Goal: Task Accomplishment & Management: Manage account settings

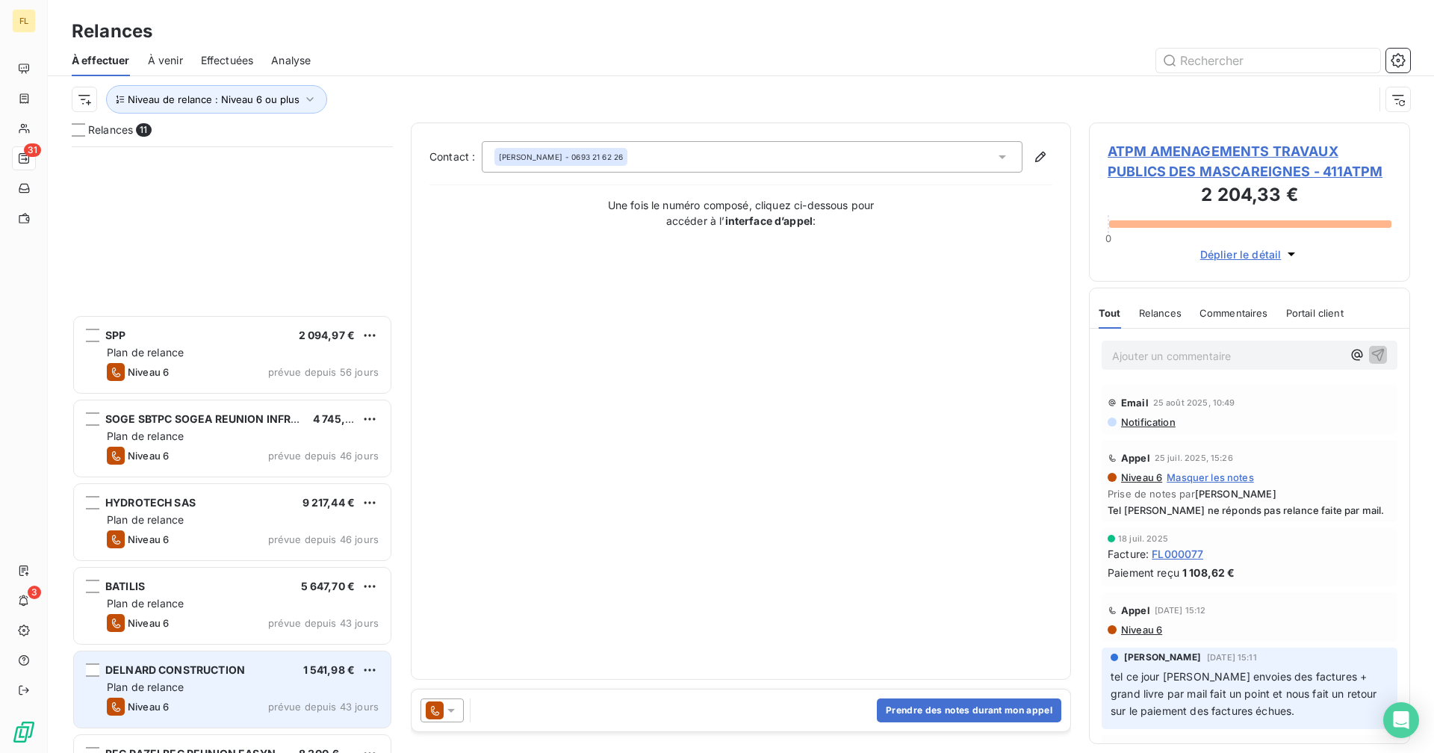
scroll to position [595, 310]
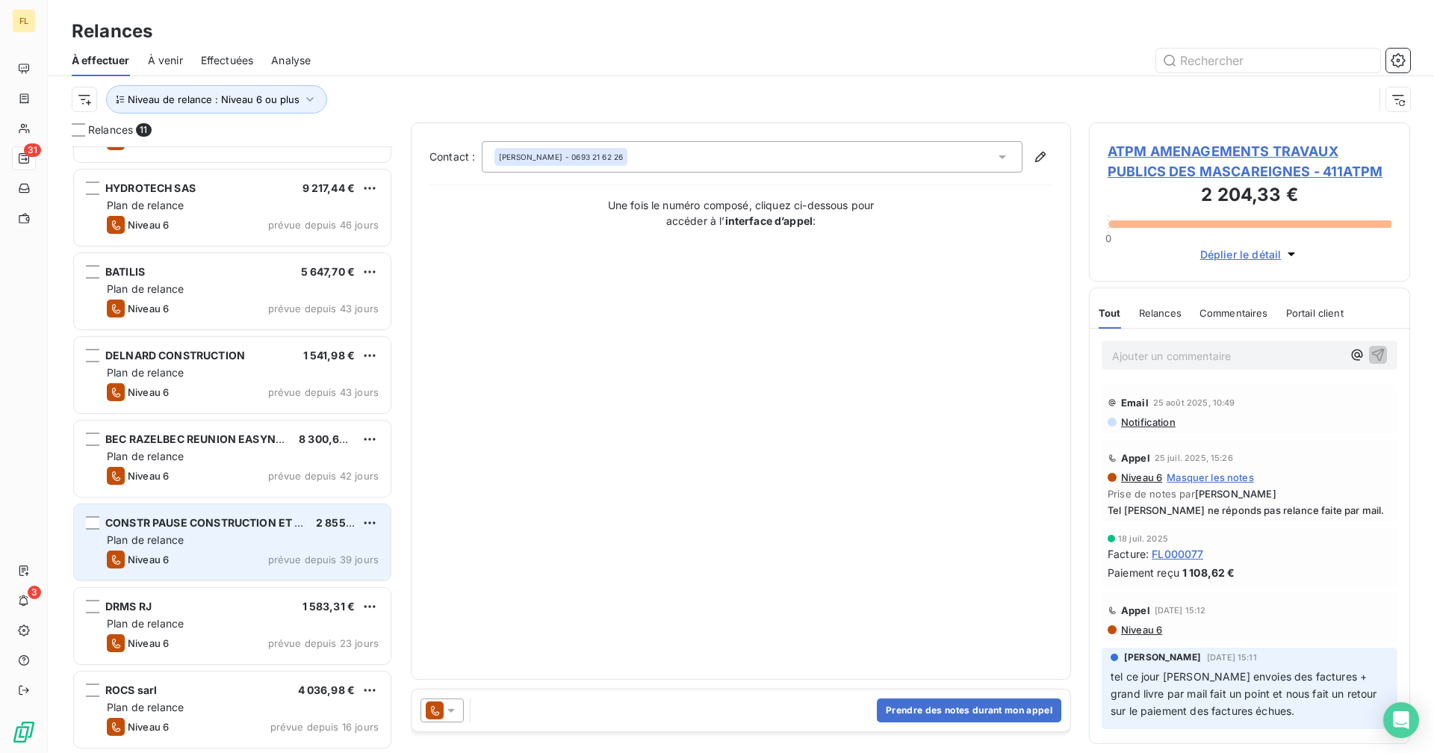
click at [205, 533] on div "Plan de relance" at bounding box center [243, 539] width 272 height 15
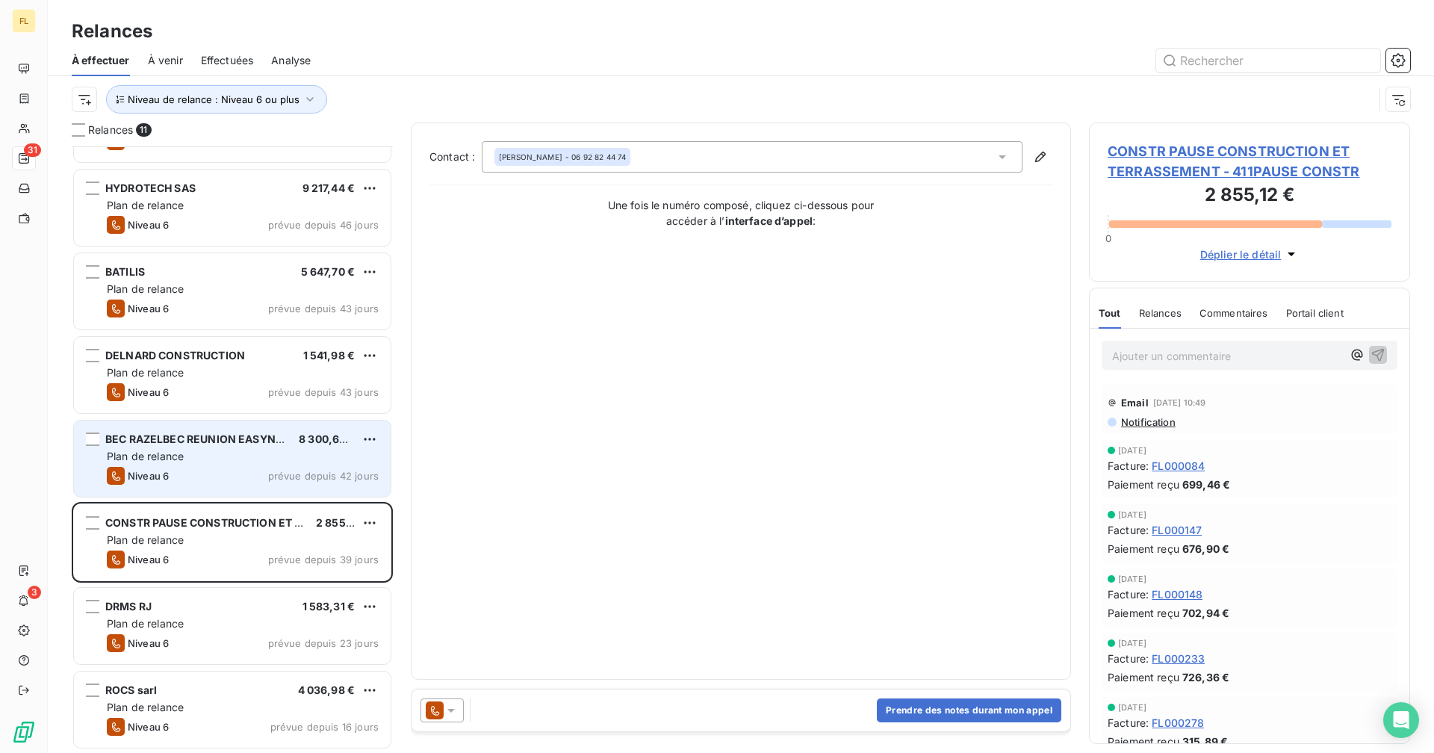
click at [208, 462] on div "Plan de relance" at bounding box center [243, 456] width 272 height 15
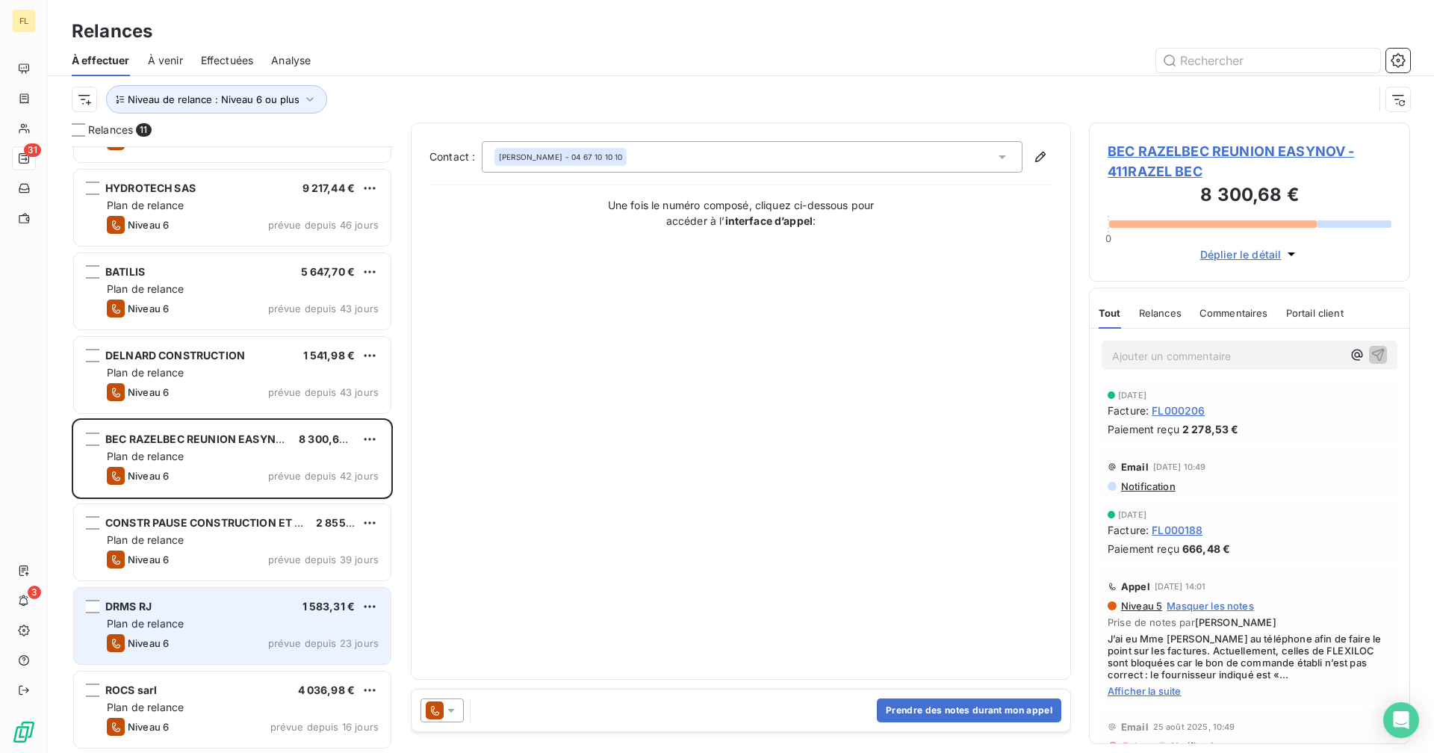
click at [193, 615] on div "DRMS RJ 1 583,31 € Plan de relance Niveau 6 prévue depuis 23 jours" at bounding box center [232, 626] width 317 height 76
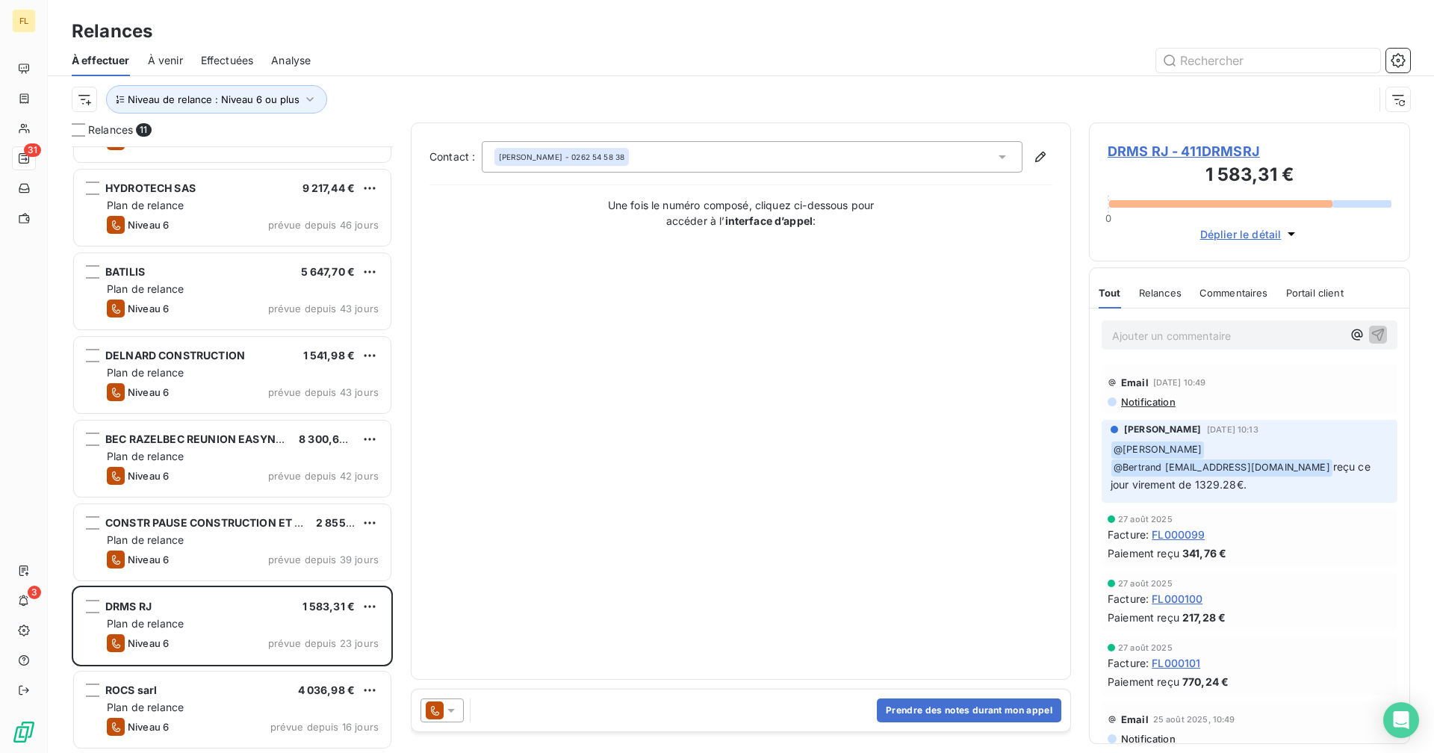
click at [1219, 148] on span "DRMS RJ - 411DRMSRJ" at bounding box center [1249, 151] width 284 height 20
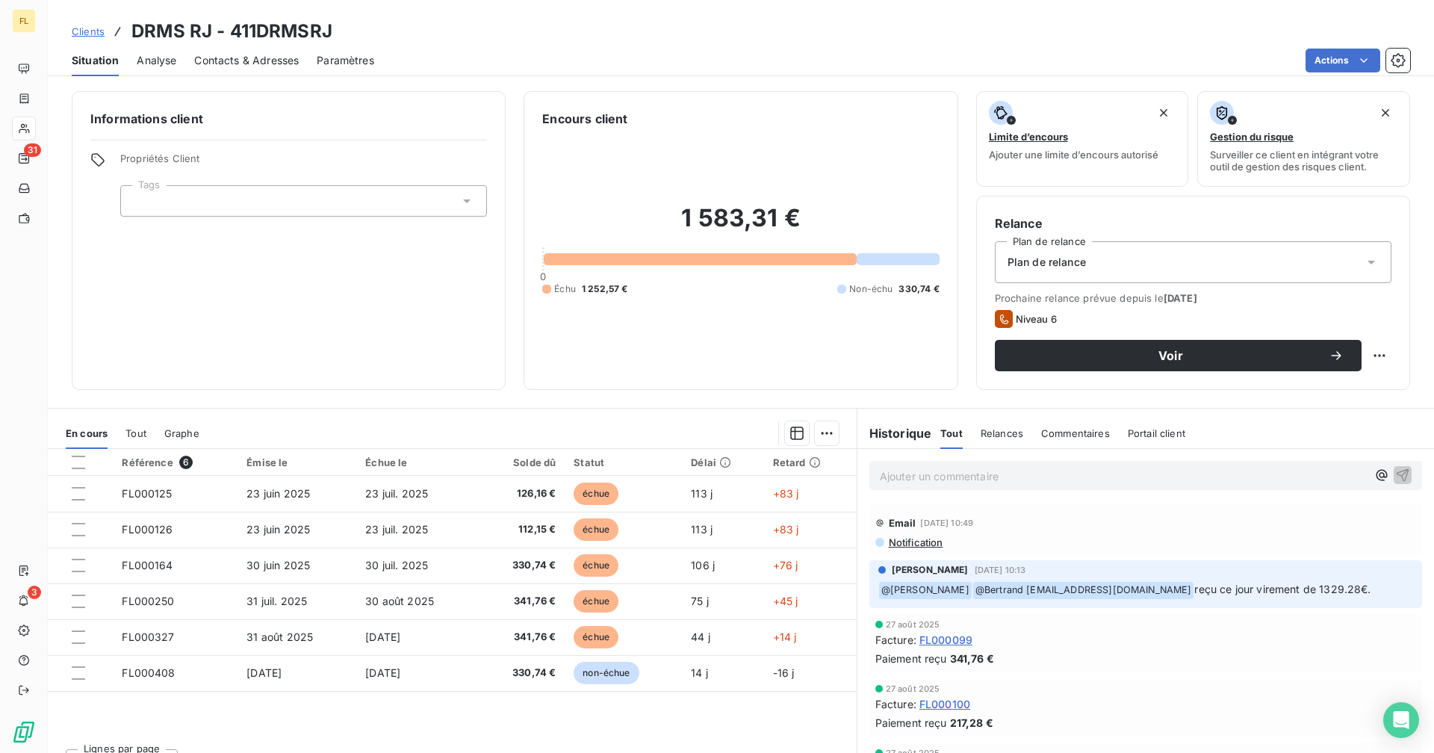
click at [514, 389] on div "Informations client Propriétés Client Tags Encours client 1 583,31 € 0 Échu 1 2…" at bounding box center [741, 240] width 1386 height 299
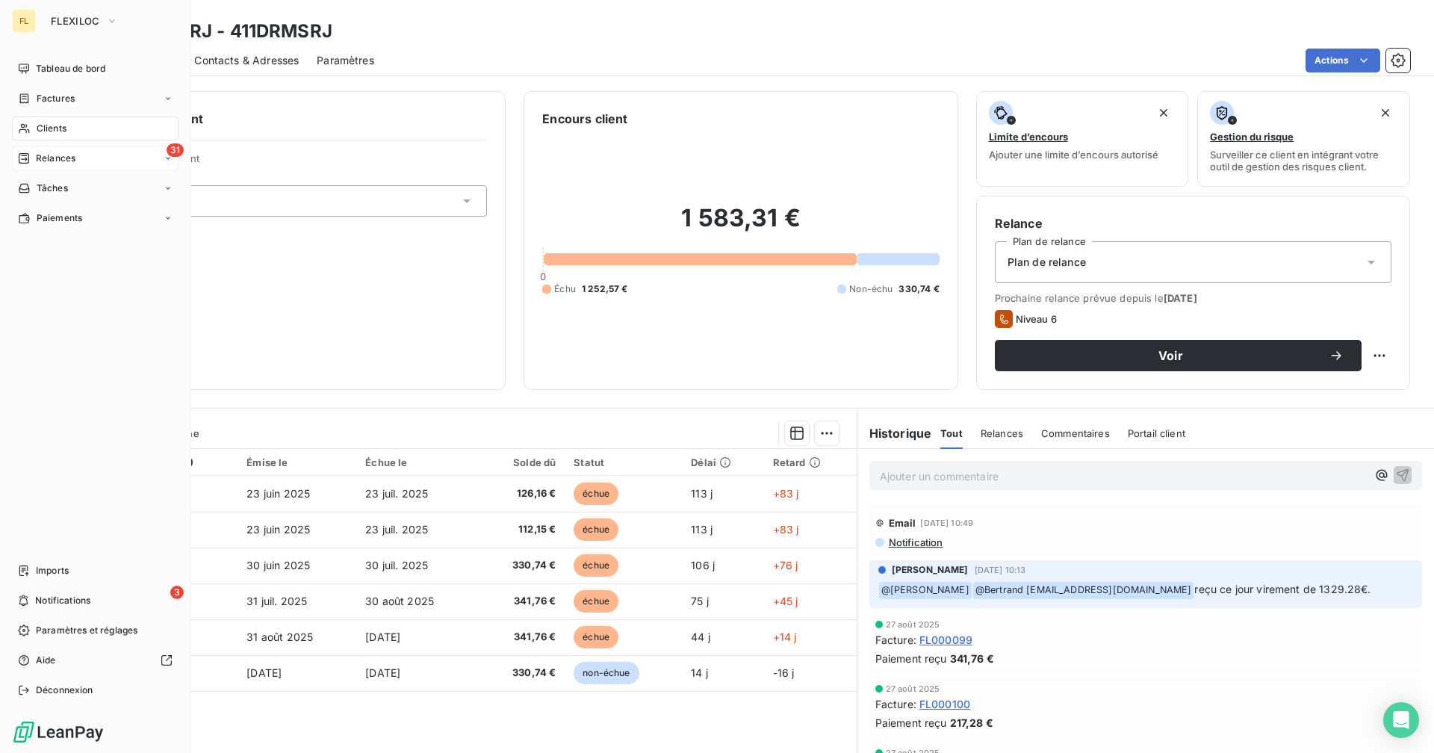
click at [84, 161] on div "31 Relances" at bounding box center [95, 158] width 167 height 24
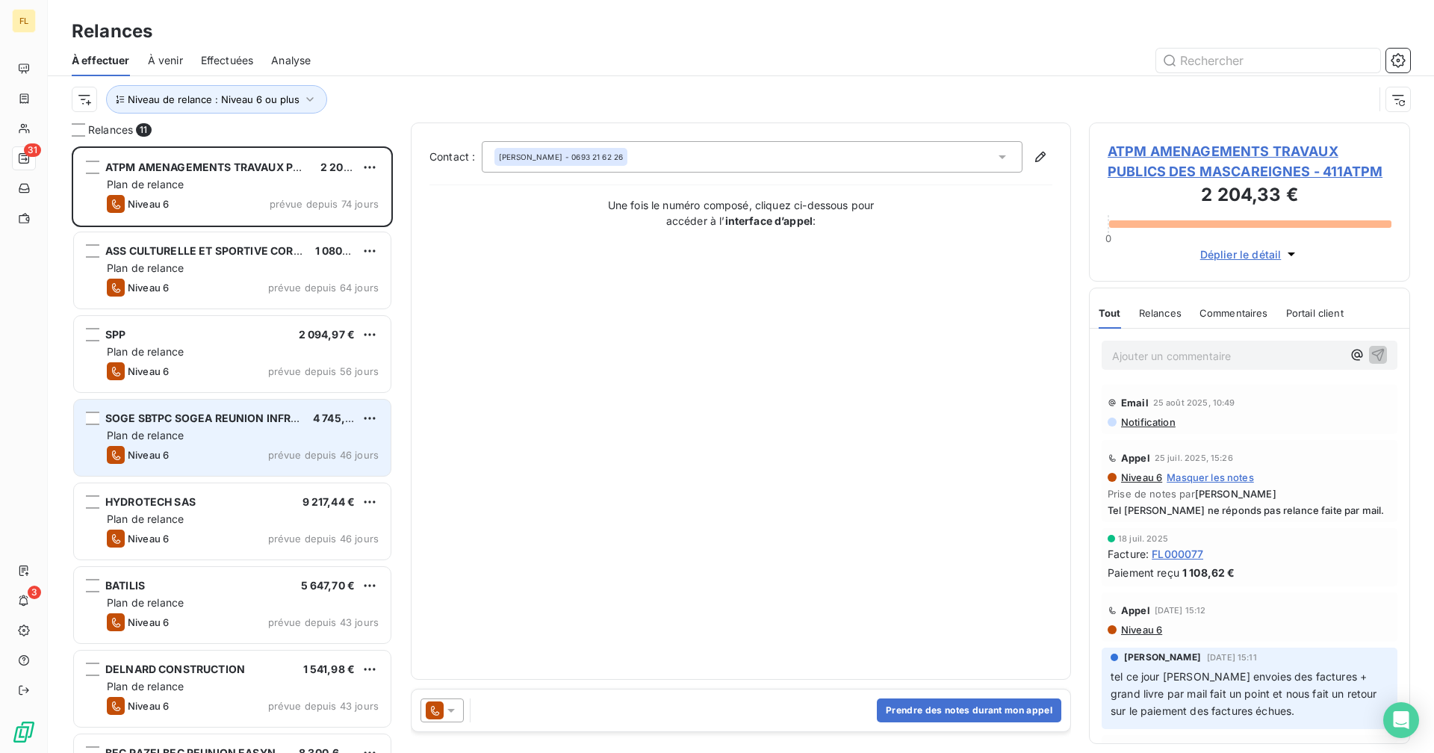
click at [172, 444] on div "SOGE SBTPC SOGEA REUNION INFRASTRUCTURE 4 745,47 € Plan de relance Niveau 6 pré…" at bounding box center [232, 437] width 317 height 76
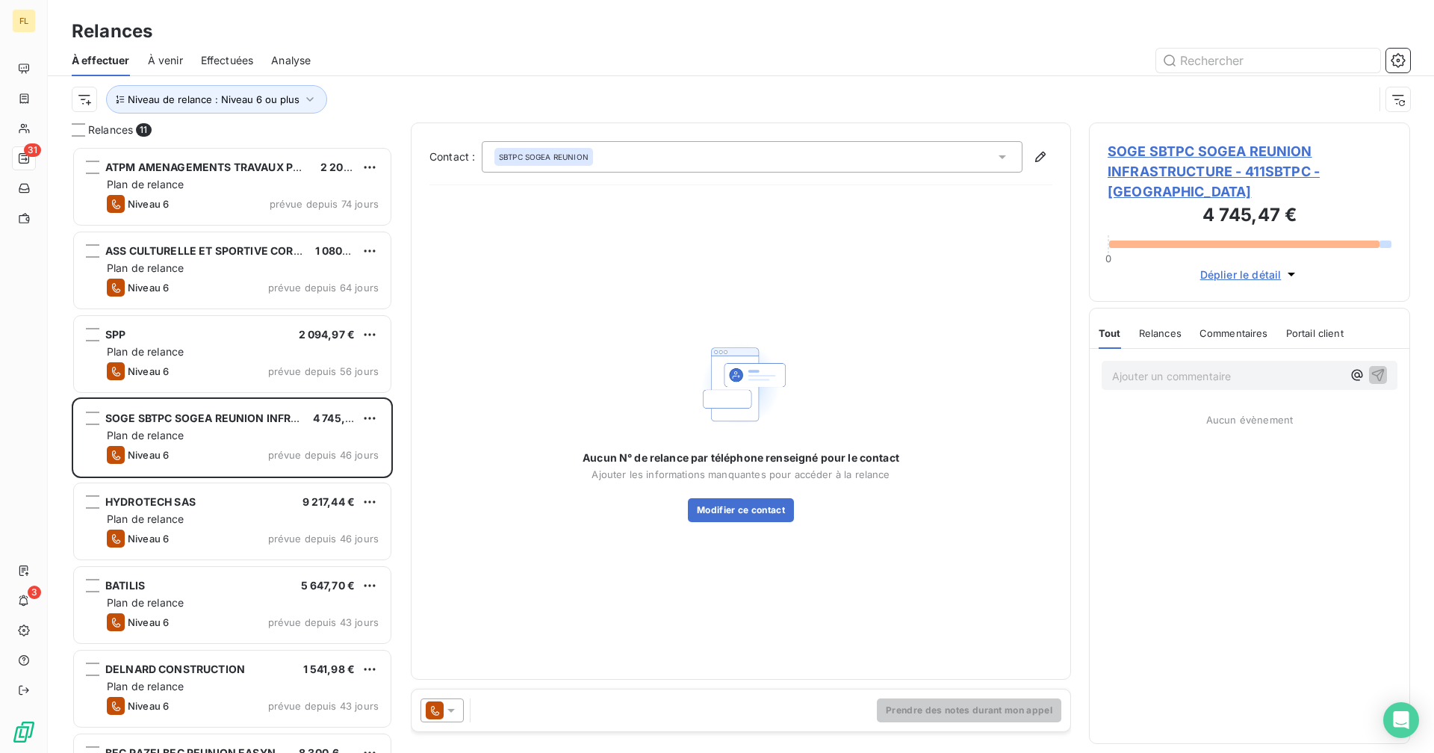
click at [1159, 145] on span "SOGE SBTPC SOGEA REUNION INFRASTRUCTURE - 411SBTPC - [GEOGRAPHIC_DATA]" at bounding box center [1249, 171] width 284 height 60
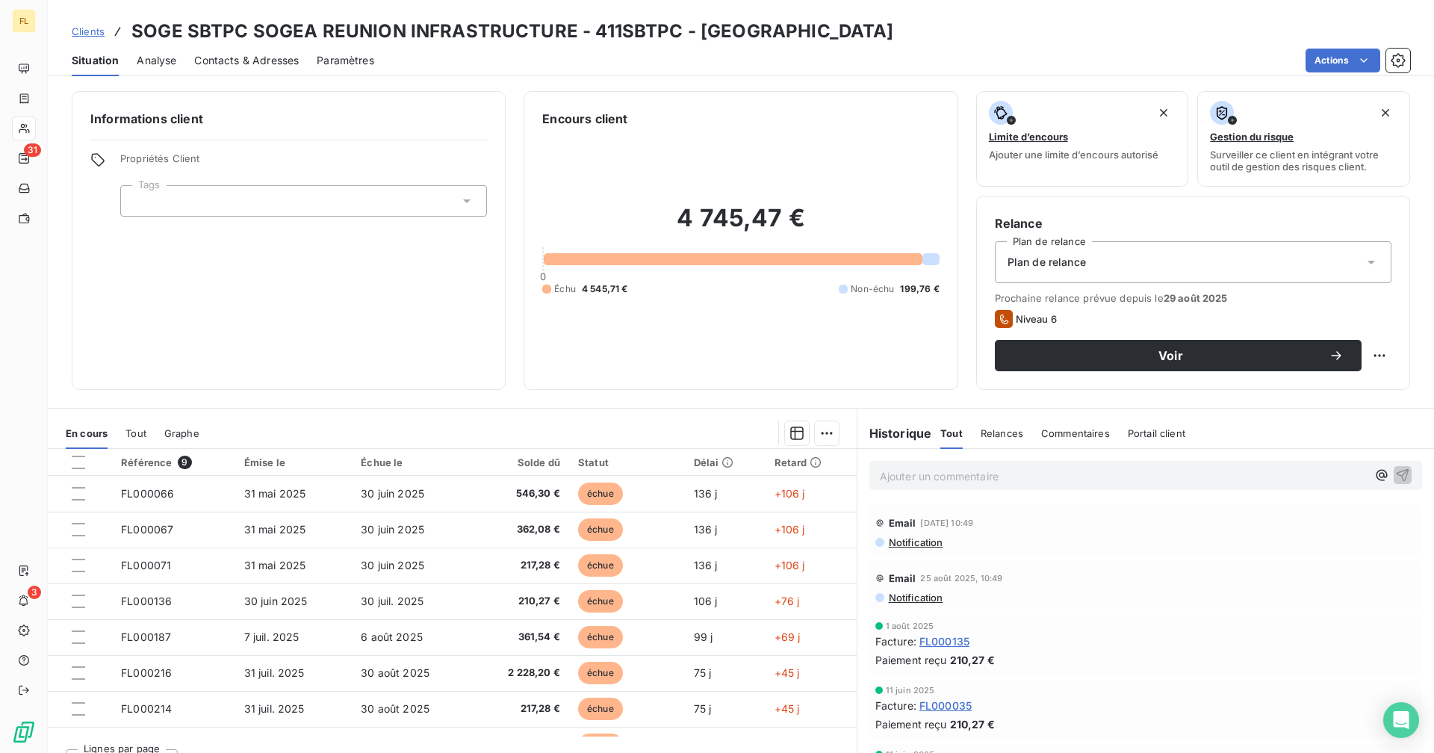
click at [267, 428] on div at bounding box center [527, 433] width 621 height 24
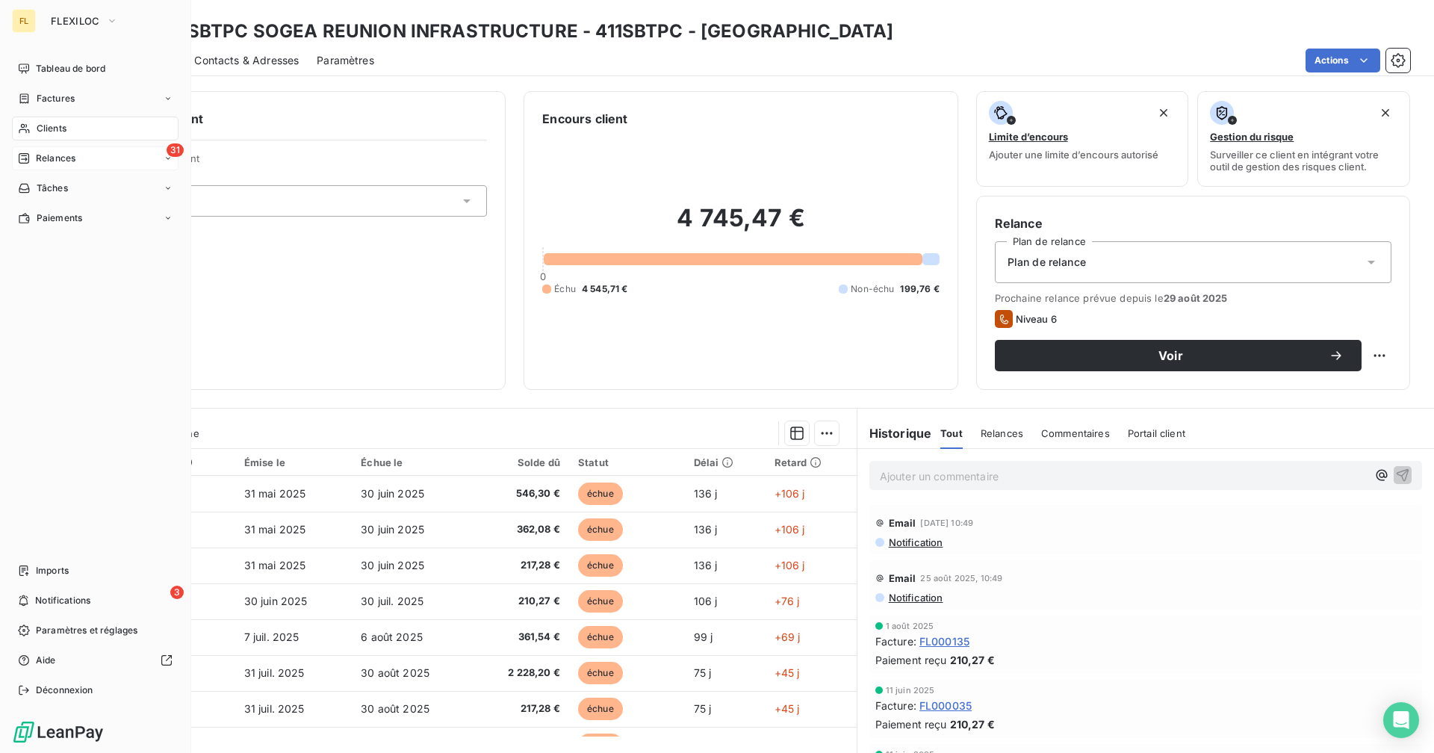
click at [96, 162] on div "31 Relances" at bounding box center [95, 158] width 167 height 24
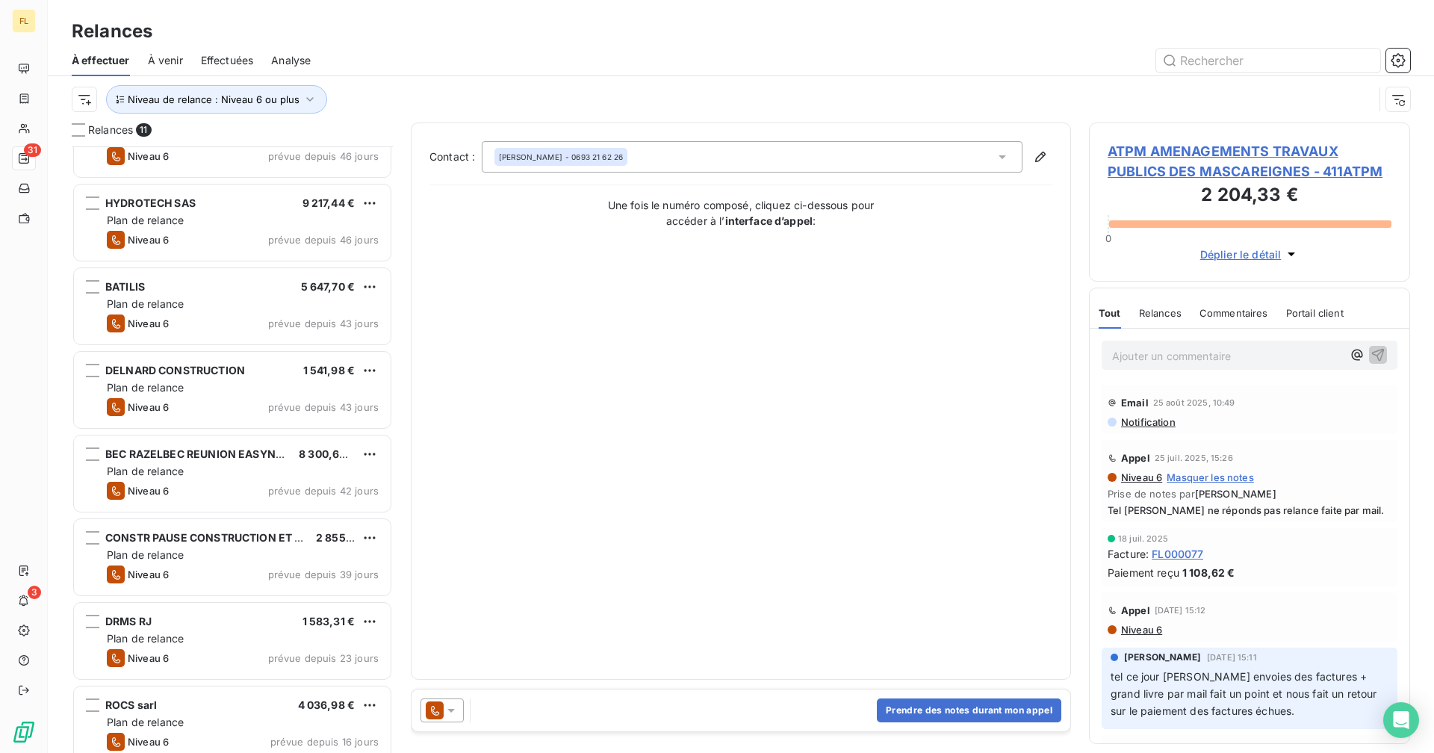
scroll to position [314, 0]
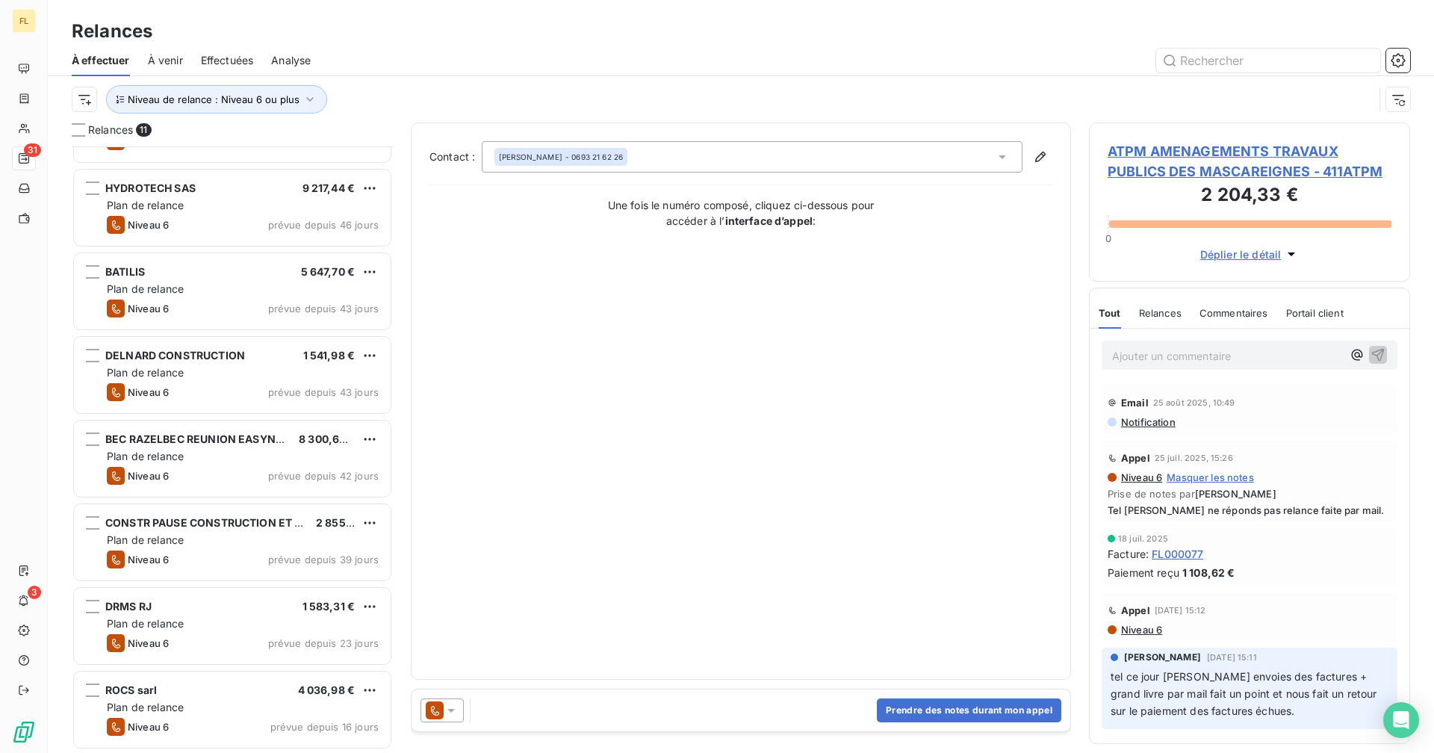
click at [240, 362] on div "DELNARD CONSTRUCTION" at bounding box center [175, 355] width 140 height 15
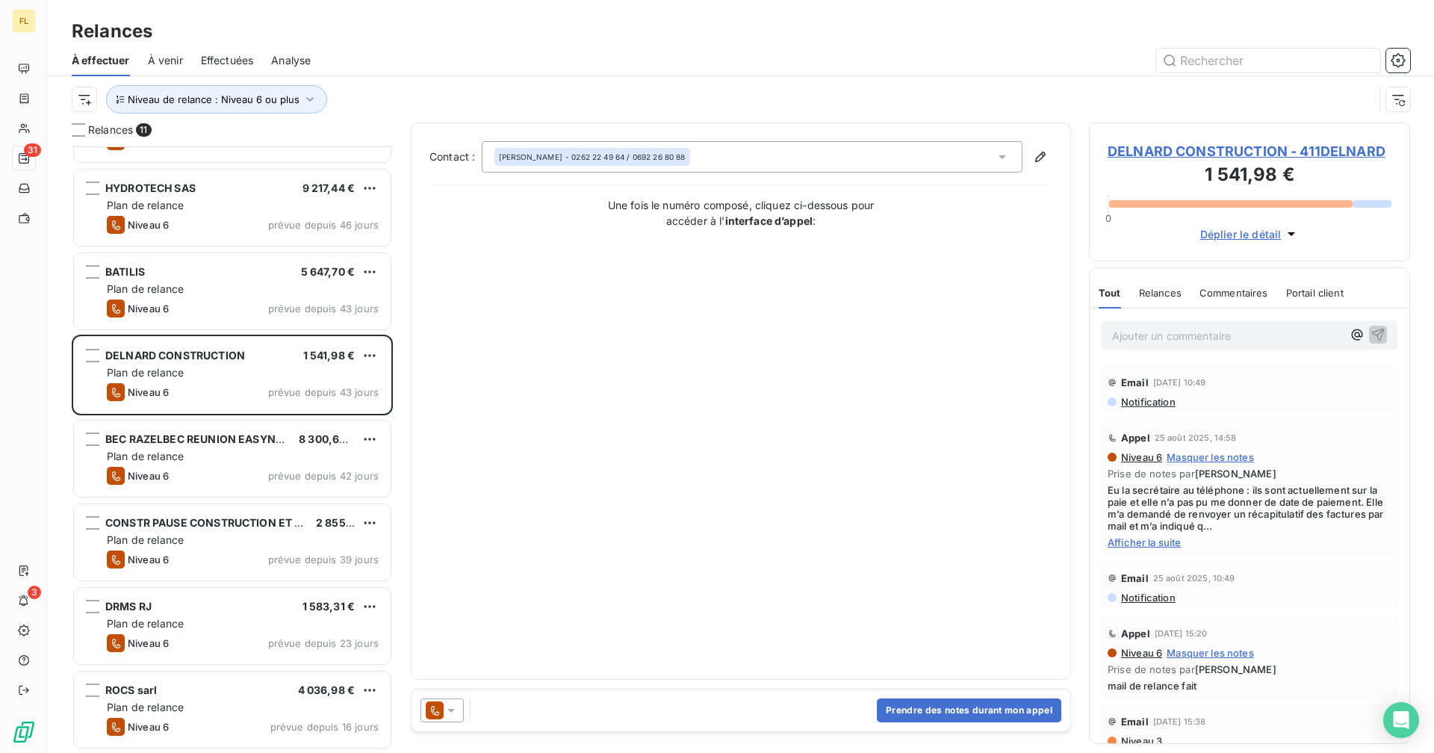
click at [1157, 541] on span "Afficher la suite" at bounding box center [1249, 542] width 284 height 12
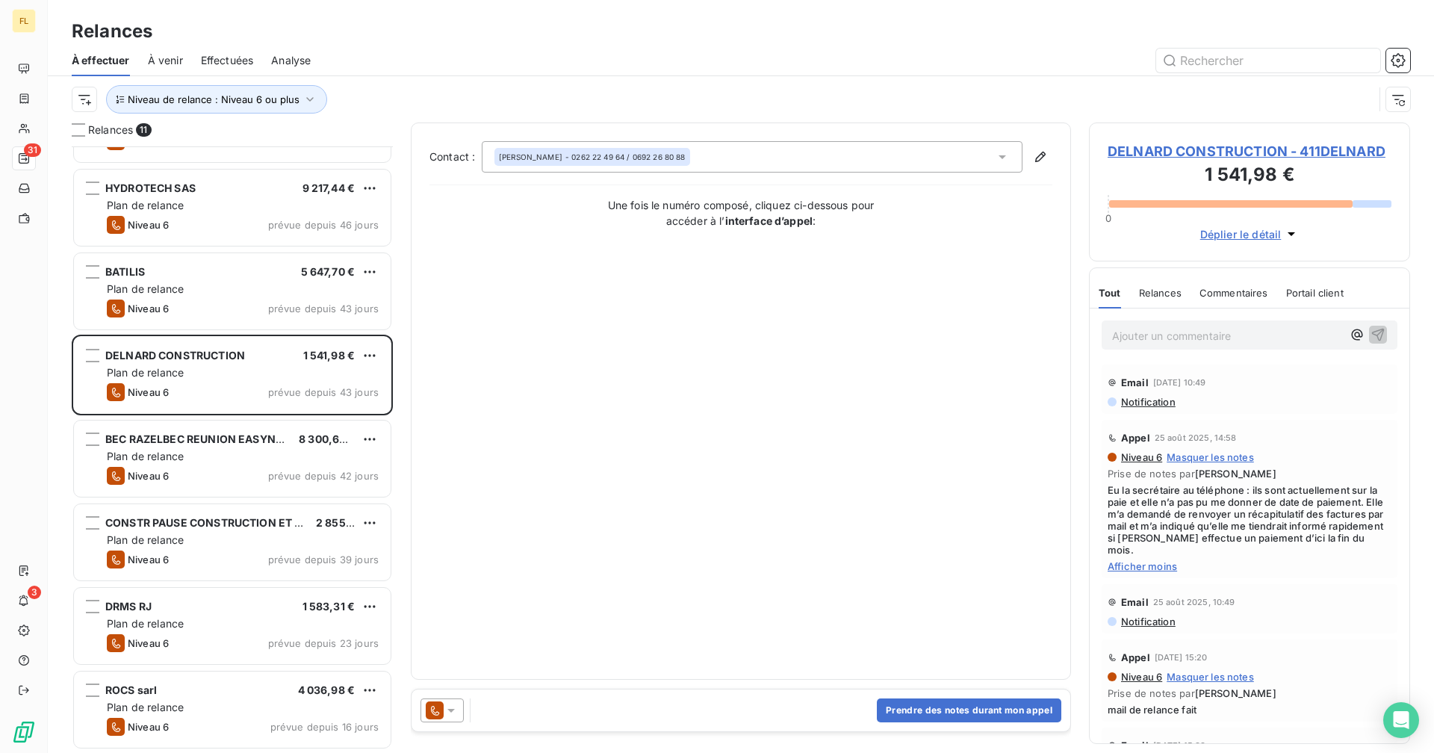
click at [1183, 146] on span "DELNARD CONSTRUCTION - 411DELNARD" at bounding box center [1249, 151] width 284 height 20
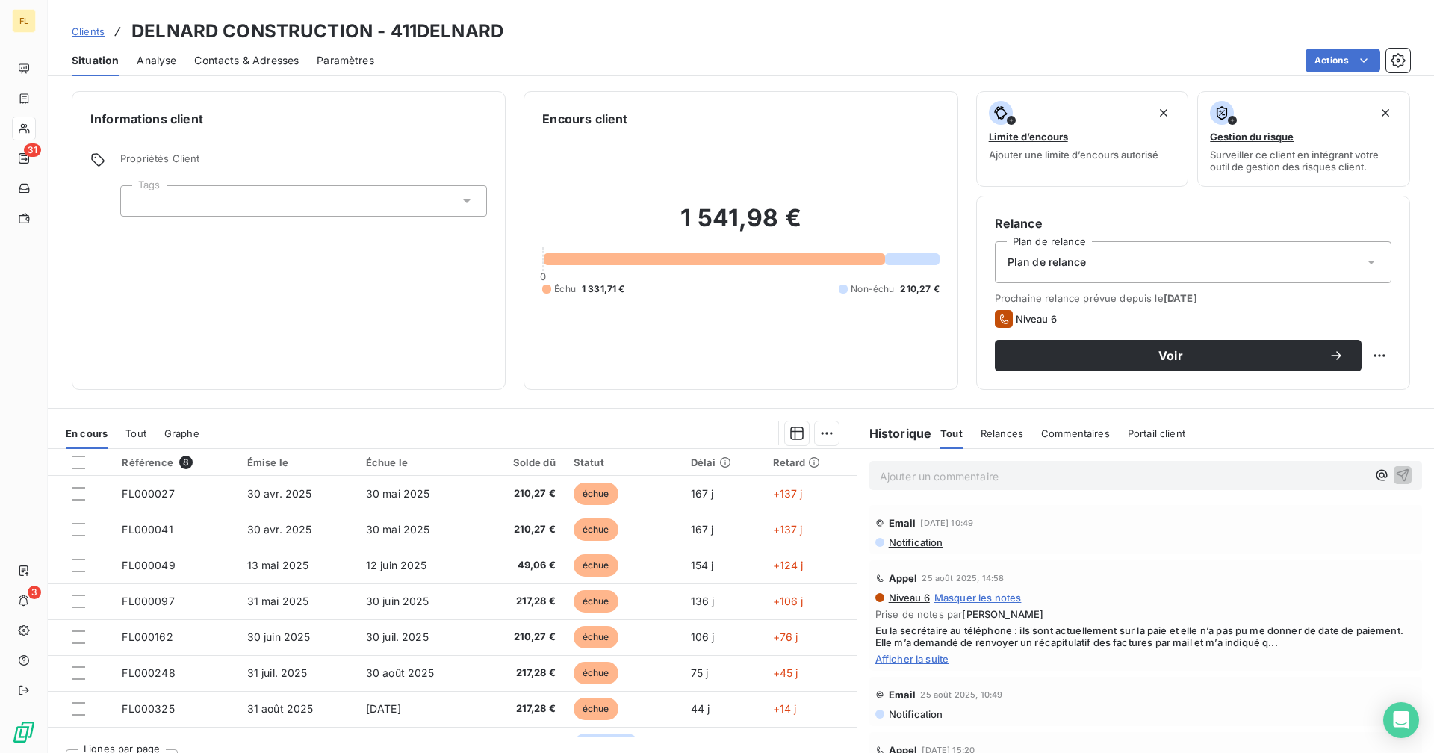
click at [264, 64] on span "Contacts & Adresses" at bounding box center [246, 60] width 105 height 15
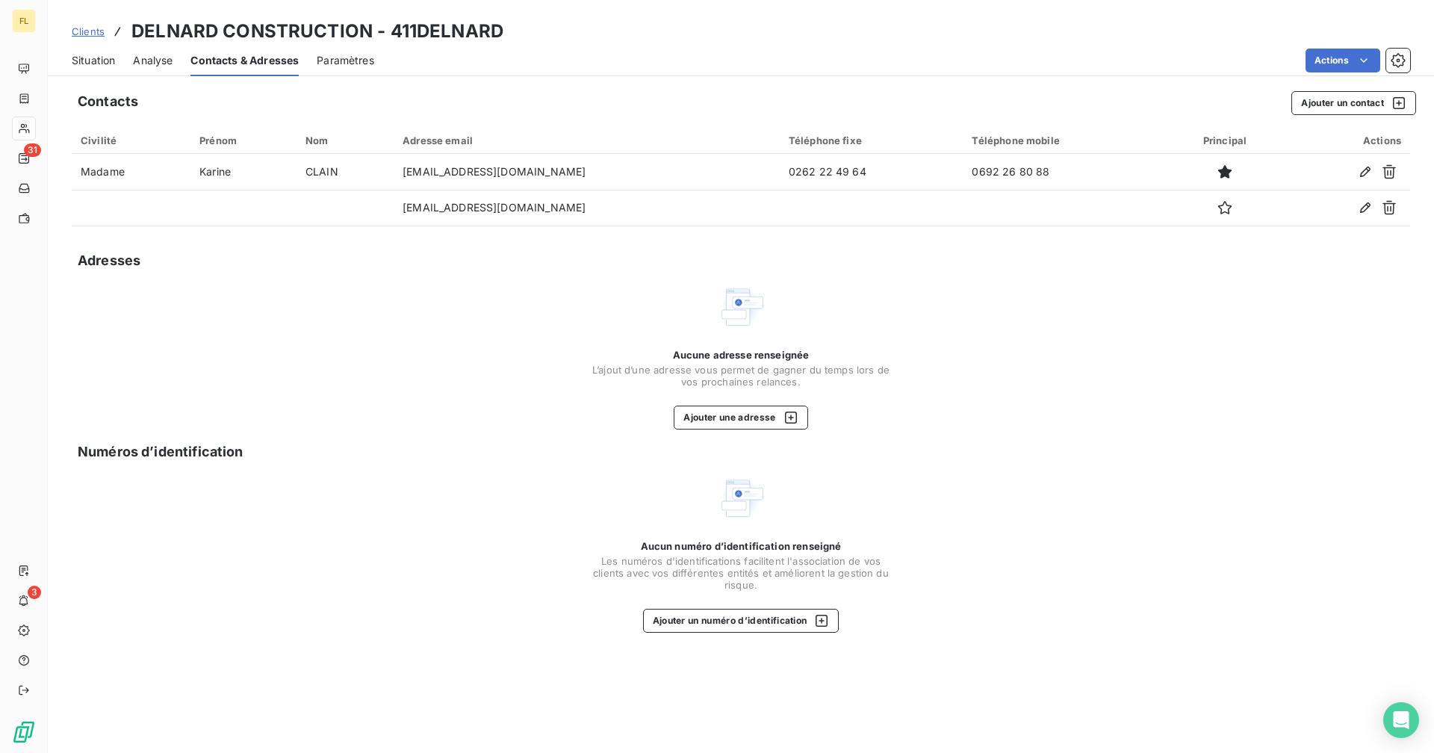
click at [100, 55] on span "Situation" at bounding box center [93, 60] width 43 height 15
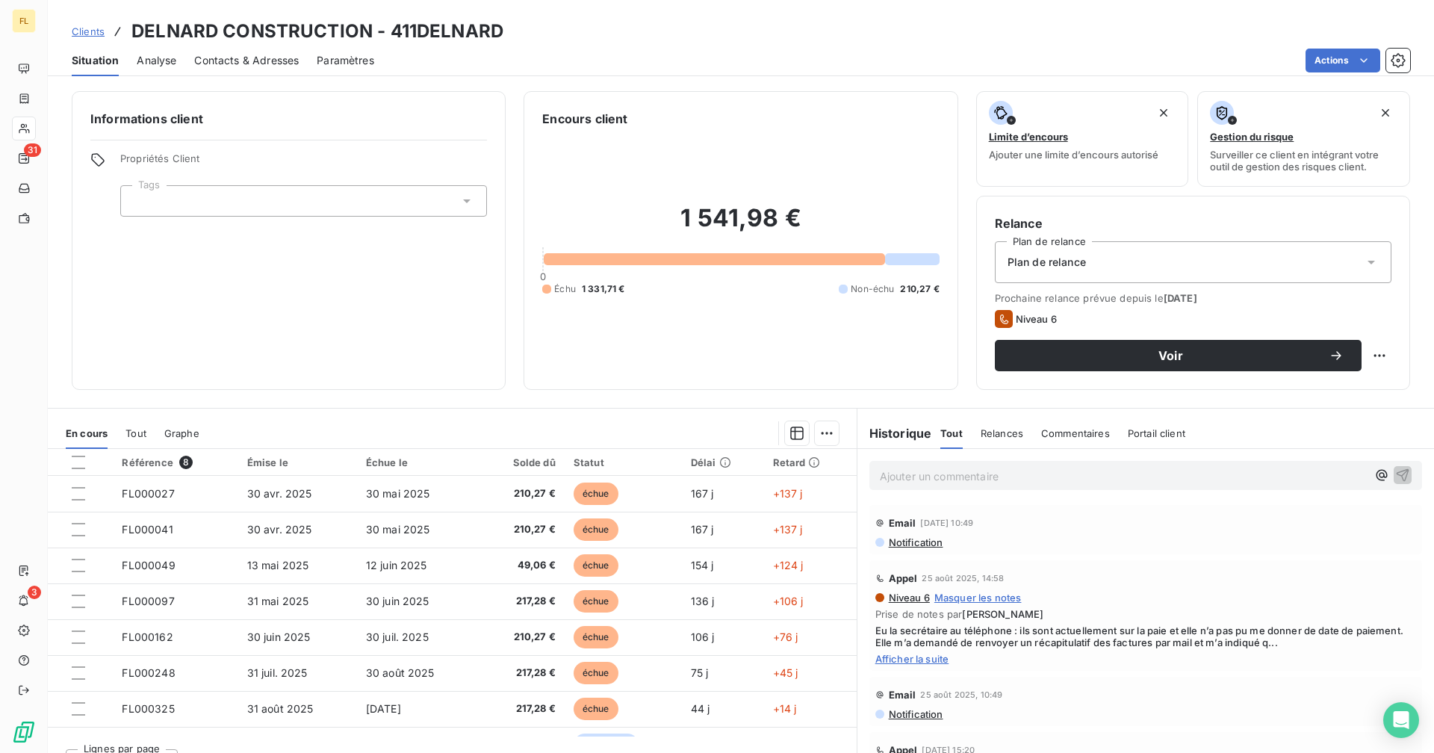
click at [890, 657] on span "Afficher la suite" at bounding box center [1145, 659] width 541 height 12
drag, startPoint x: 223, startPoint y: 60, endPoint x: 193, endPoint y: 43, distance: 33.4
click at [193, 43] on div "Clients DELNARD CONSTRUCTION - 411DELNARD Situation Analyse Contacts & Adresses…" at bounding box center [741, 38] width 1386 height 76
click at [222, 55] on span "Contacts & Adresses" at bounding box center [246, 60] width 105 height 15
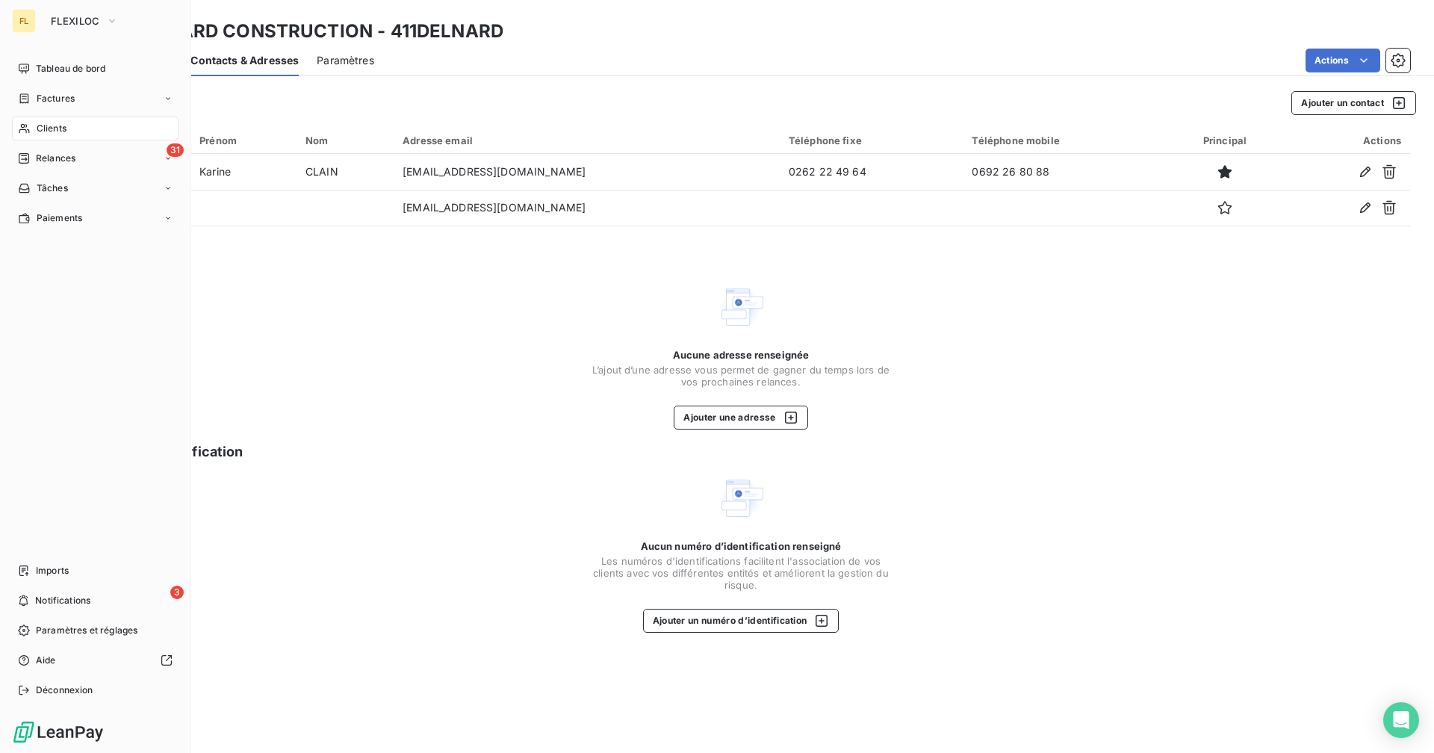
click at [34, 22] on div "FL" at bounding box center [24, 21] width 24 height 24
click at [56, 15] on span "FLEXILOC" at bounding box center [75, 21] width 49 height 12
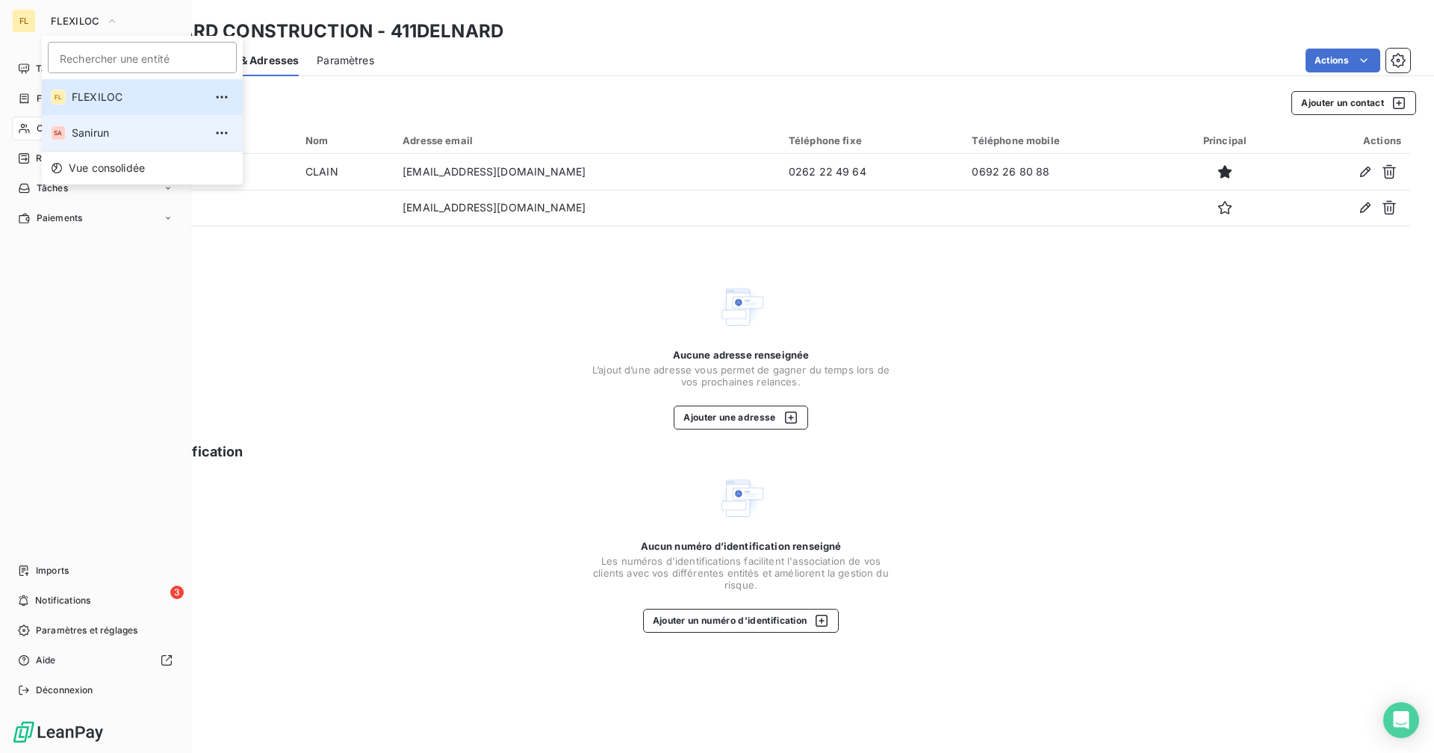
click at [108, 146] on li "SA Sanirun" at bounding box center [142, 133] width 201 height 36
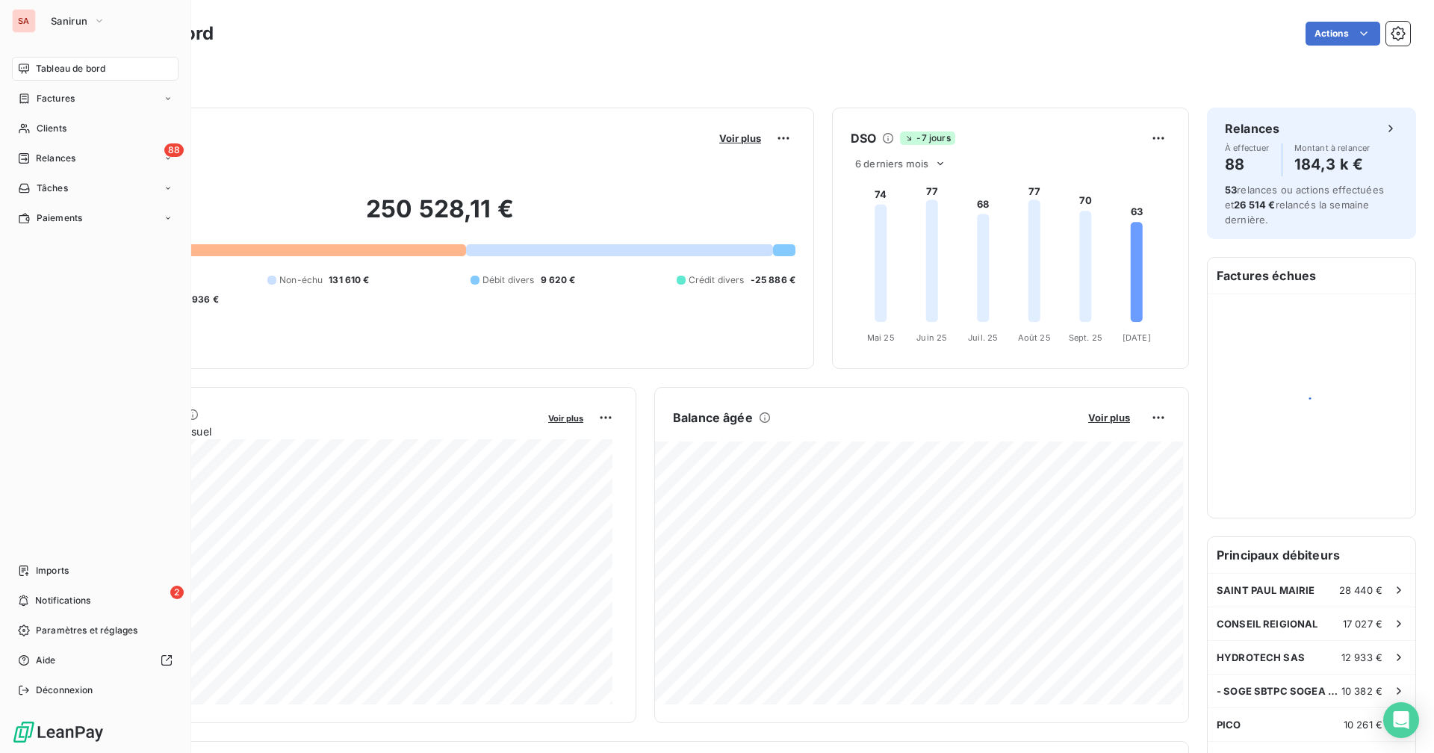
click at [40, 128] on span "Clients" at bounding box center [52, 128] width 30 height 13
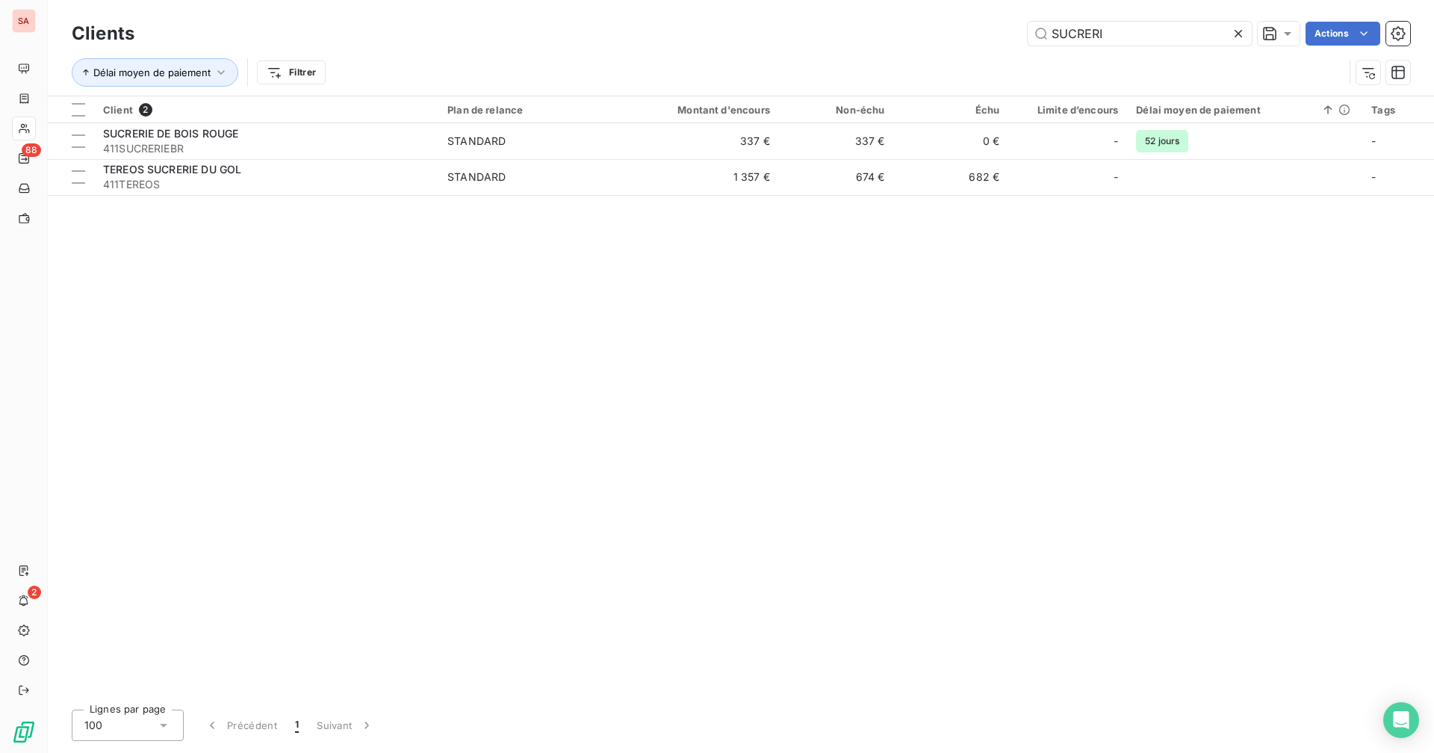
drag, startPoint x: 1134, startPoint y: 34, endPoint x: 1001, endPoint y: 42, distance: 133.2
click at [1001, 42] on div "SUCRERI Actions" at bounding box center [780, 34] width 1257 height 24
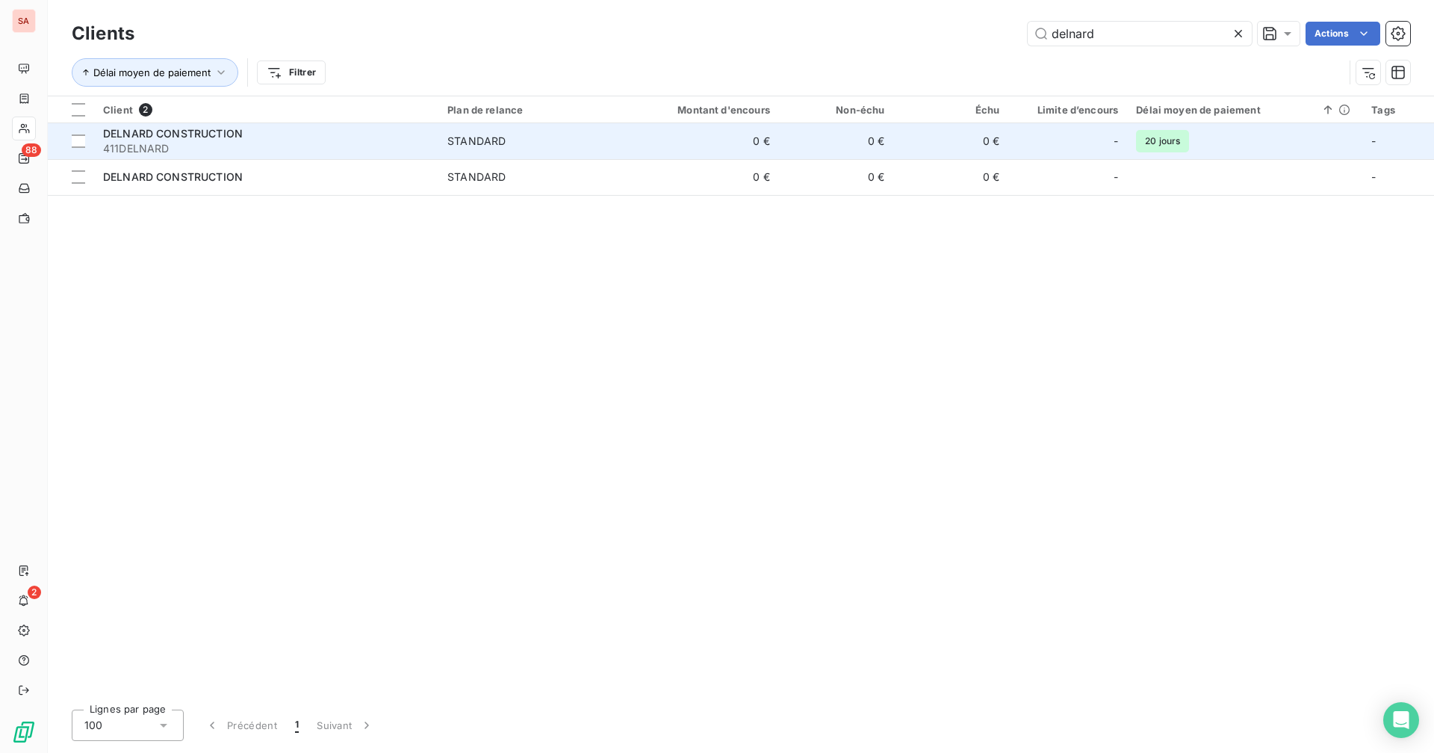
type input "delnard"
click at [925, 147] on td "0 €" at bounding box center [951, 141] width 115 height 36
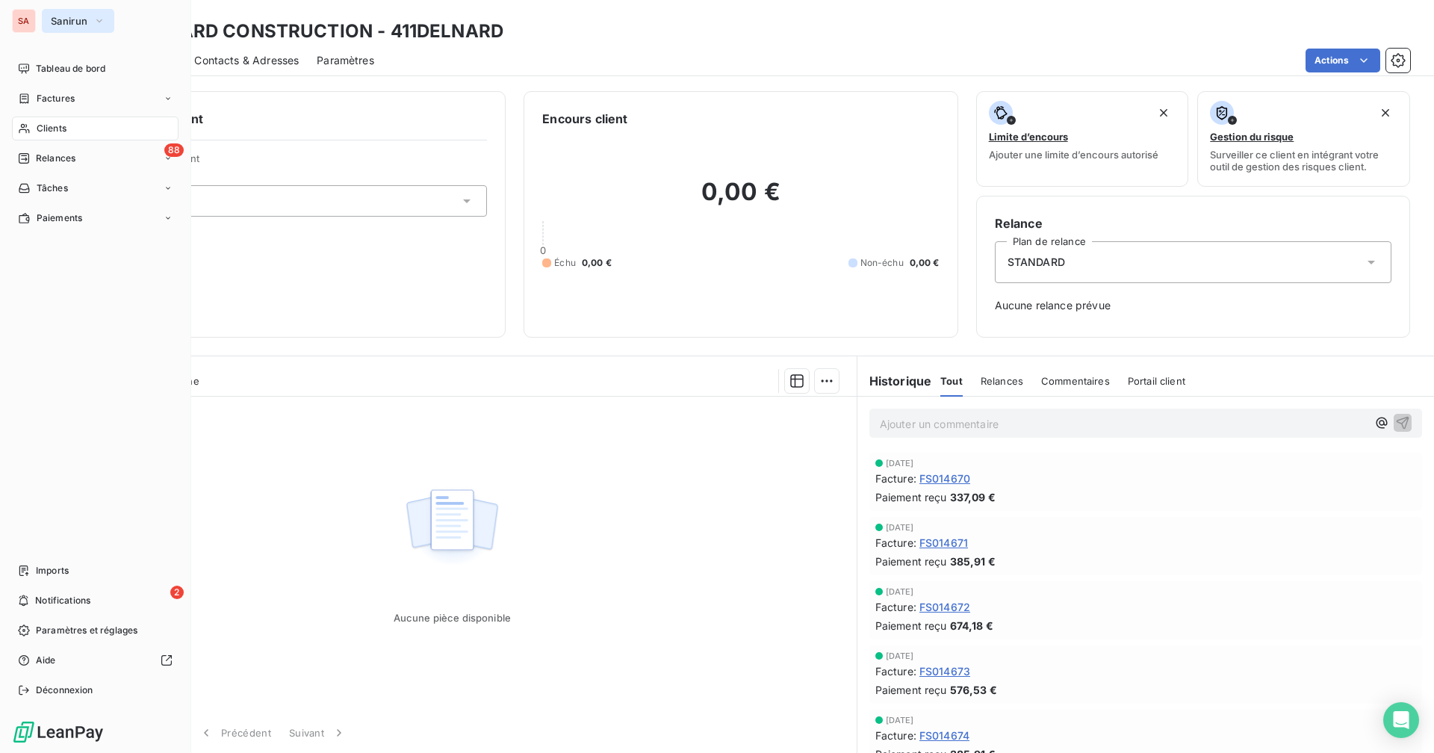
click at [63, 26] on span "Sanirun" at bounding box center [69, 21] width 37 height 12
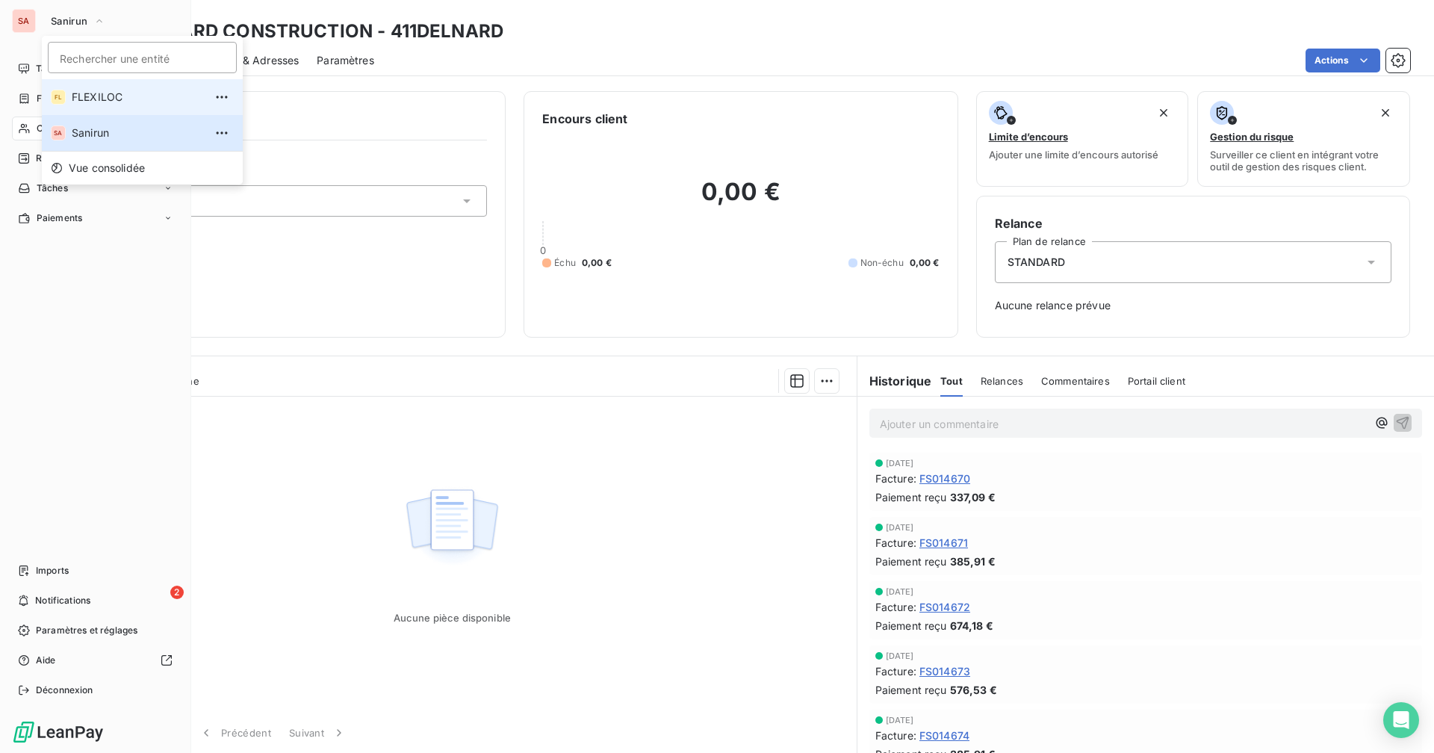
click at [74, 96] on span "FLEXILOC" at bounding box center [138, 97] width 132 height 15
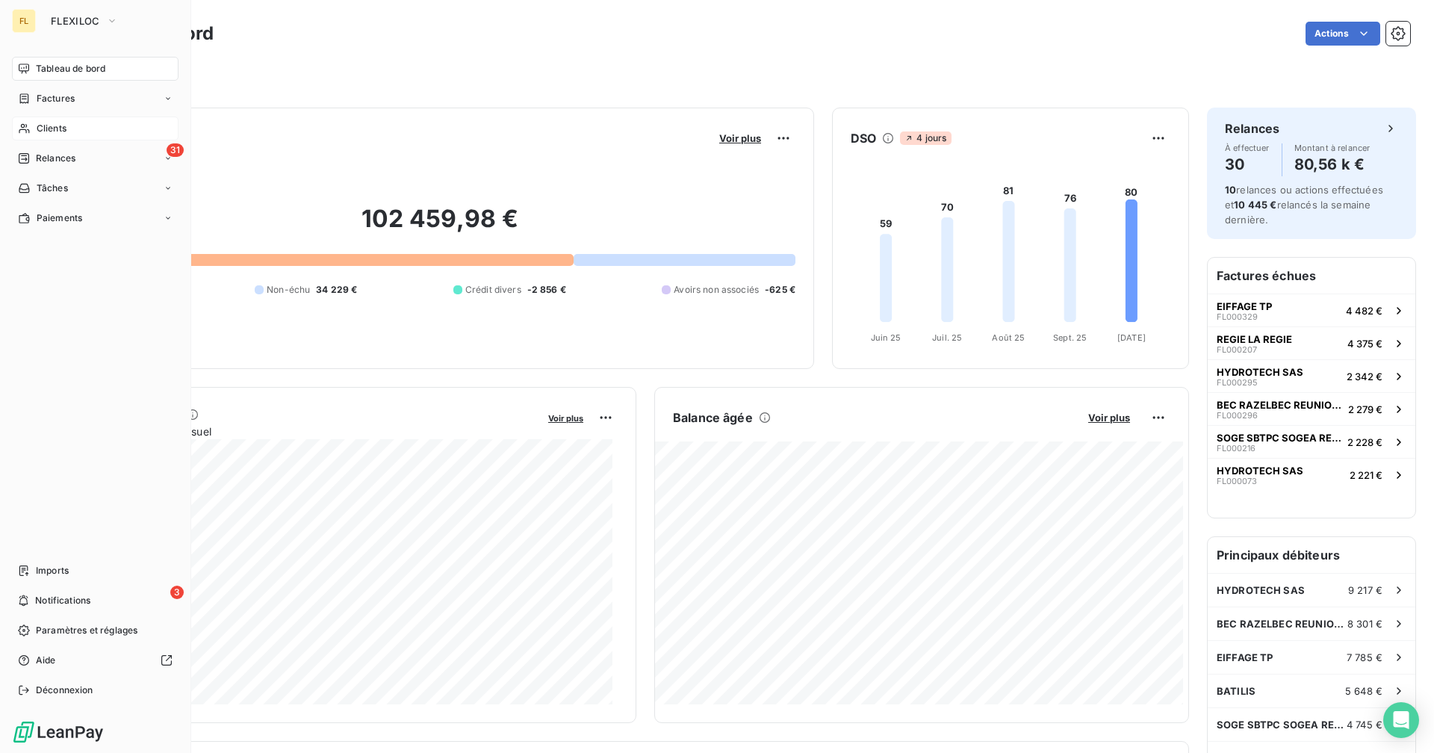
click at [68, 128] on div "Clients" at bounding box center [95, 128] width 167 height 24
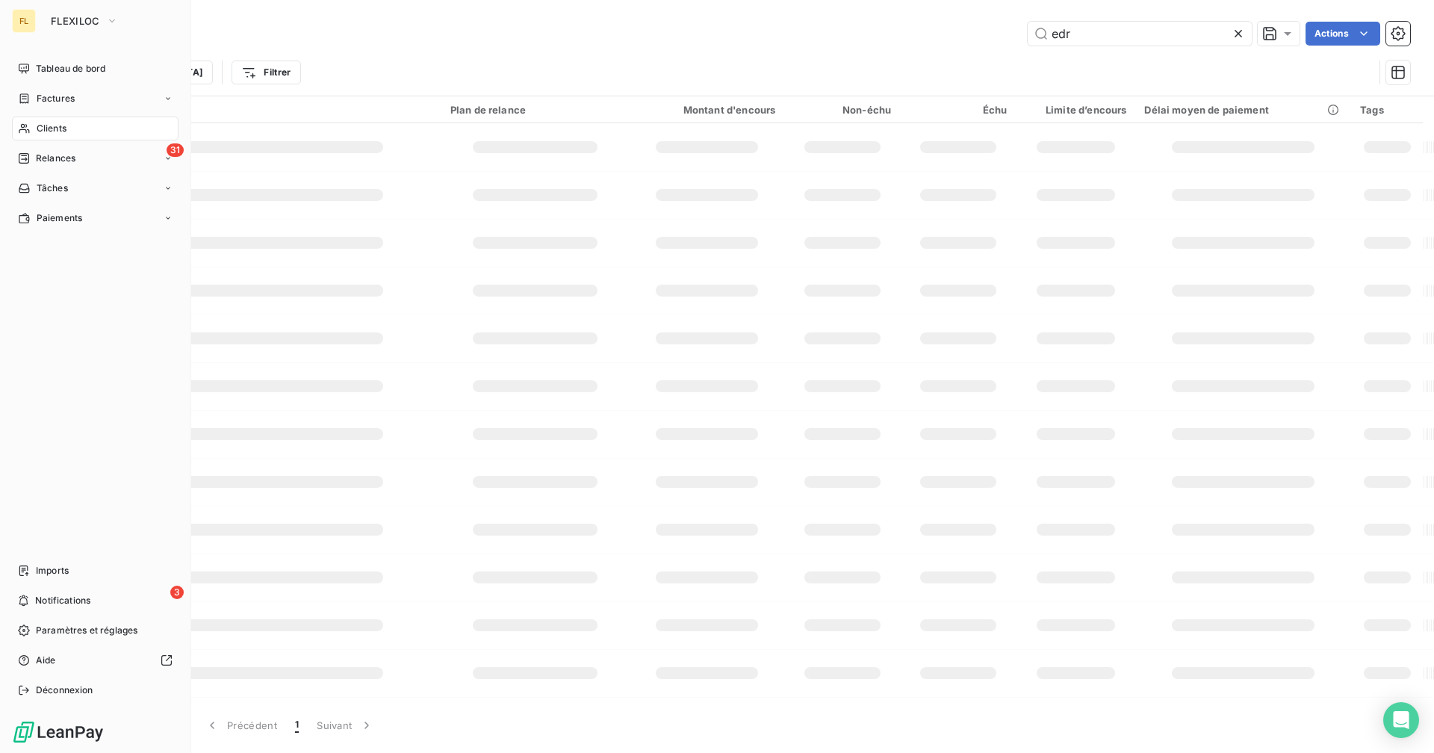
type input "delnard"
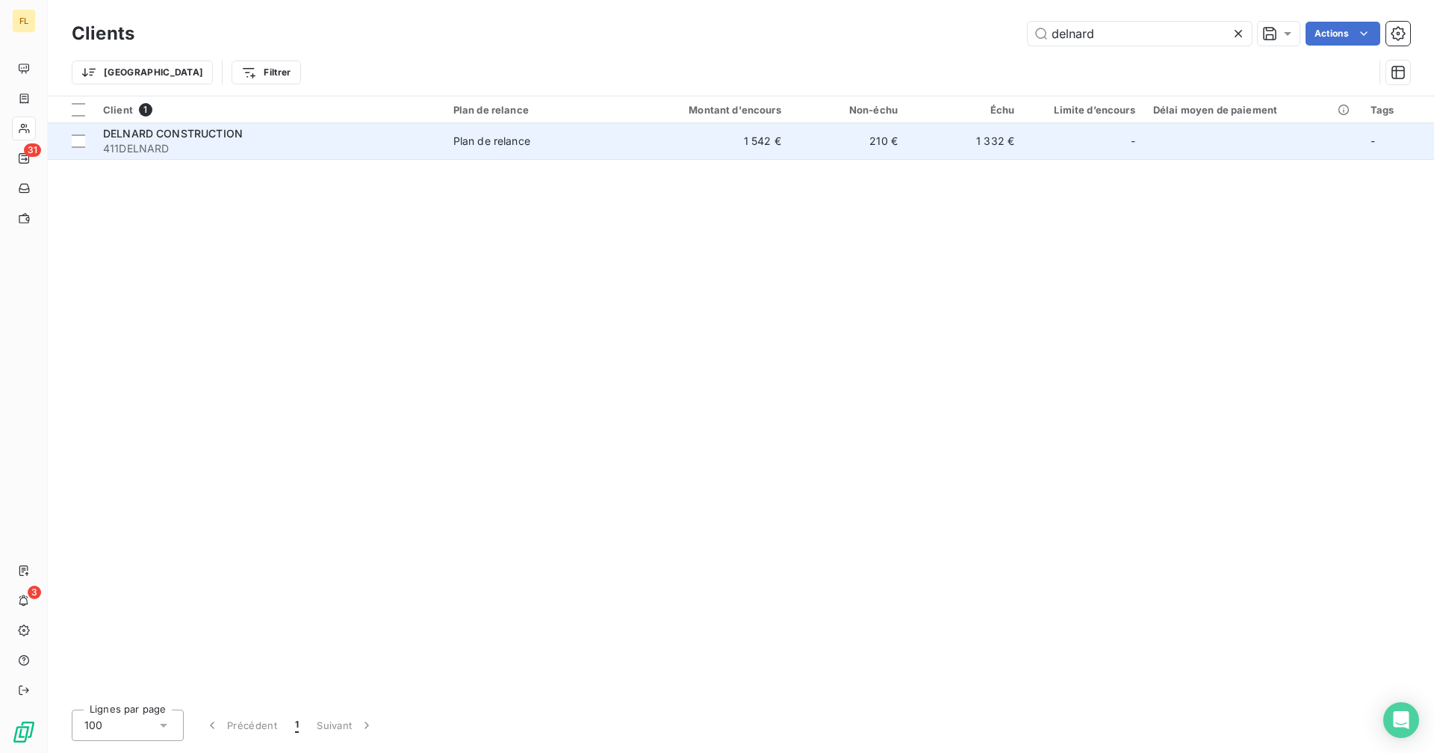
click at [225, 134] on span "DELNARD CONSTRUCTION" at bounding box center [173, 133] width 140 height 13
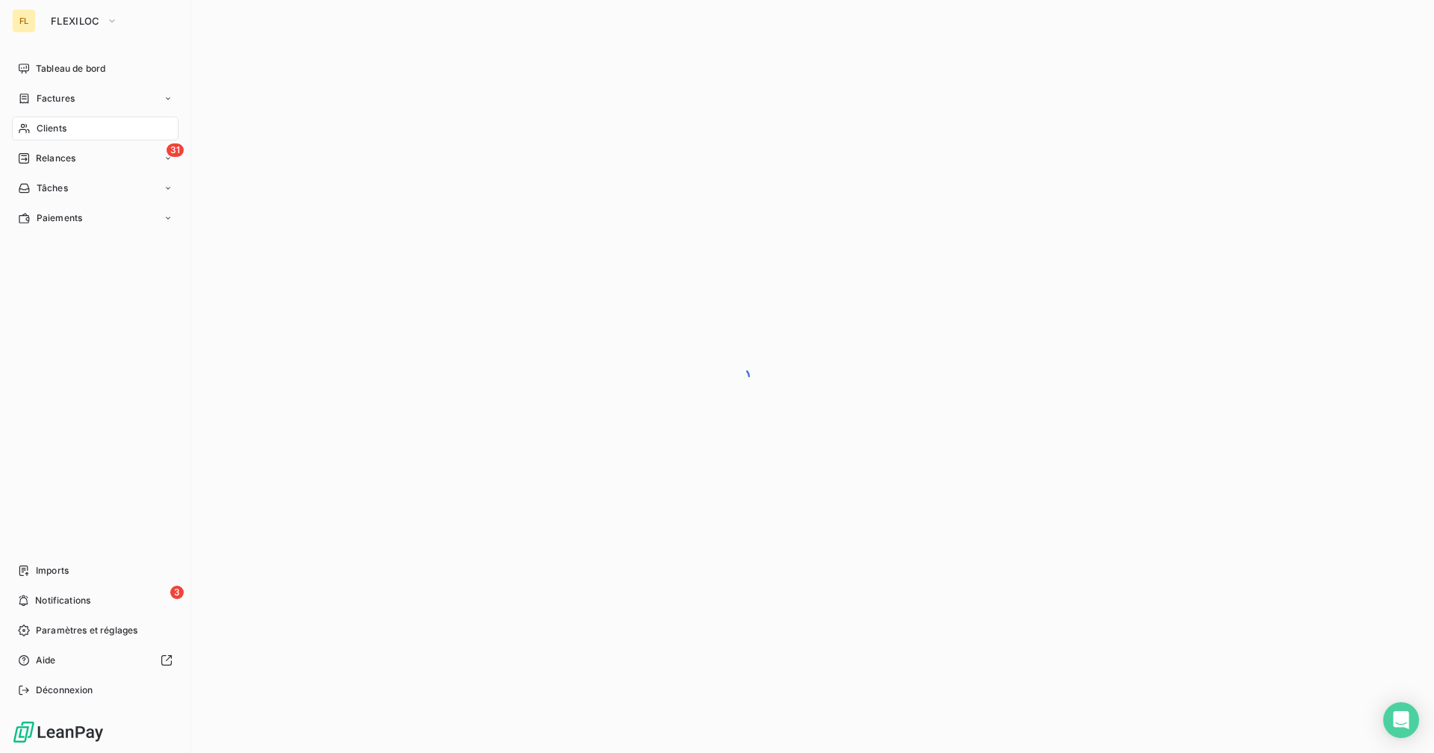
click at [32, 128] on div "Clients" at bounding box center [95, 128] width 167 height 24
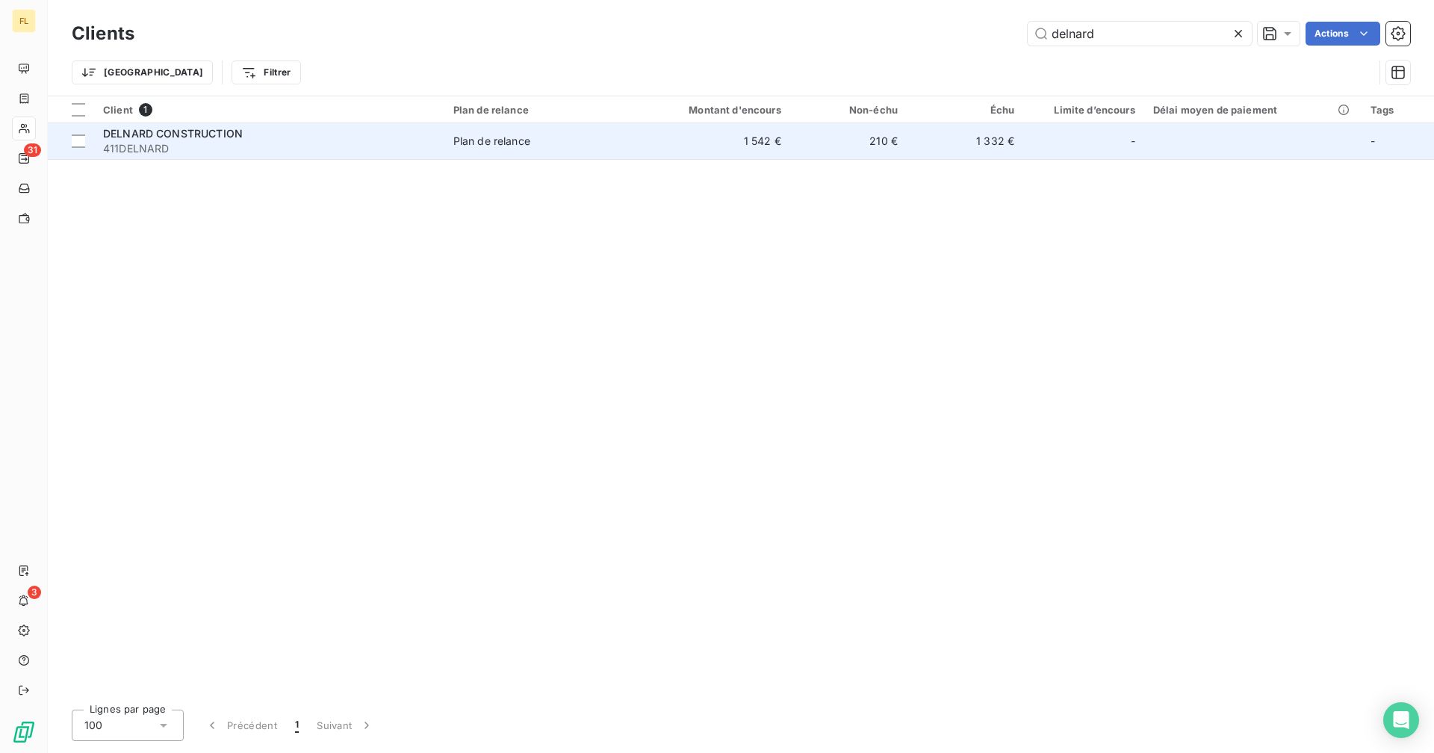
click at [704, 140] on td "1 542 €" at bounding box center [711, 141] width 156 height 36
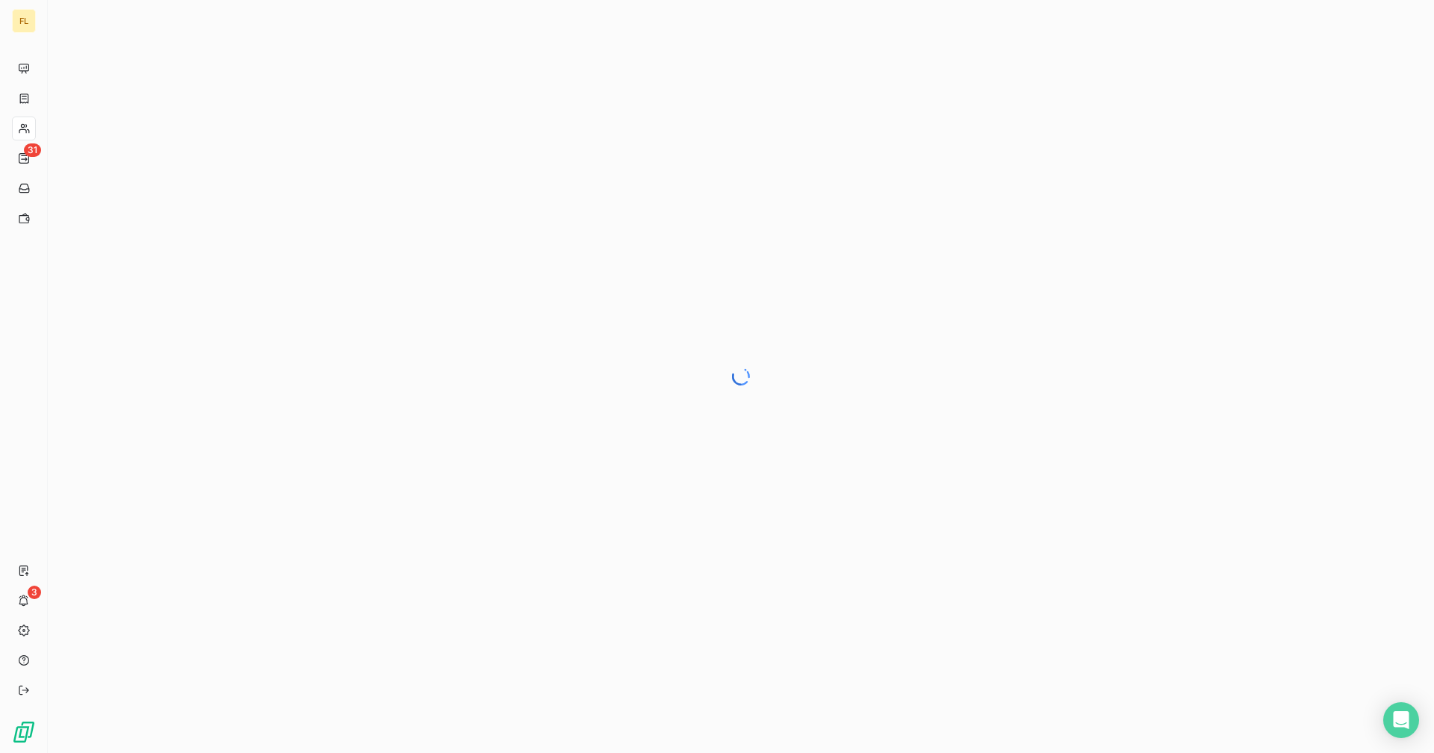
click at [28, 22] on div "FL" at bounding box center [24, 21] width 24 height 24
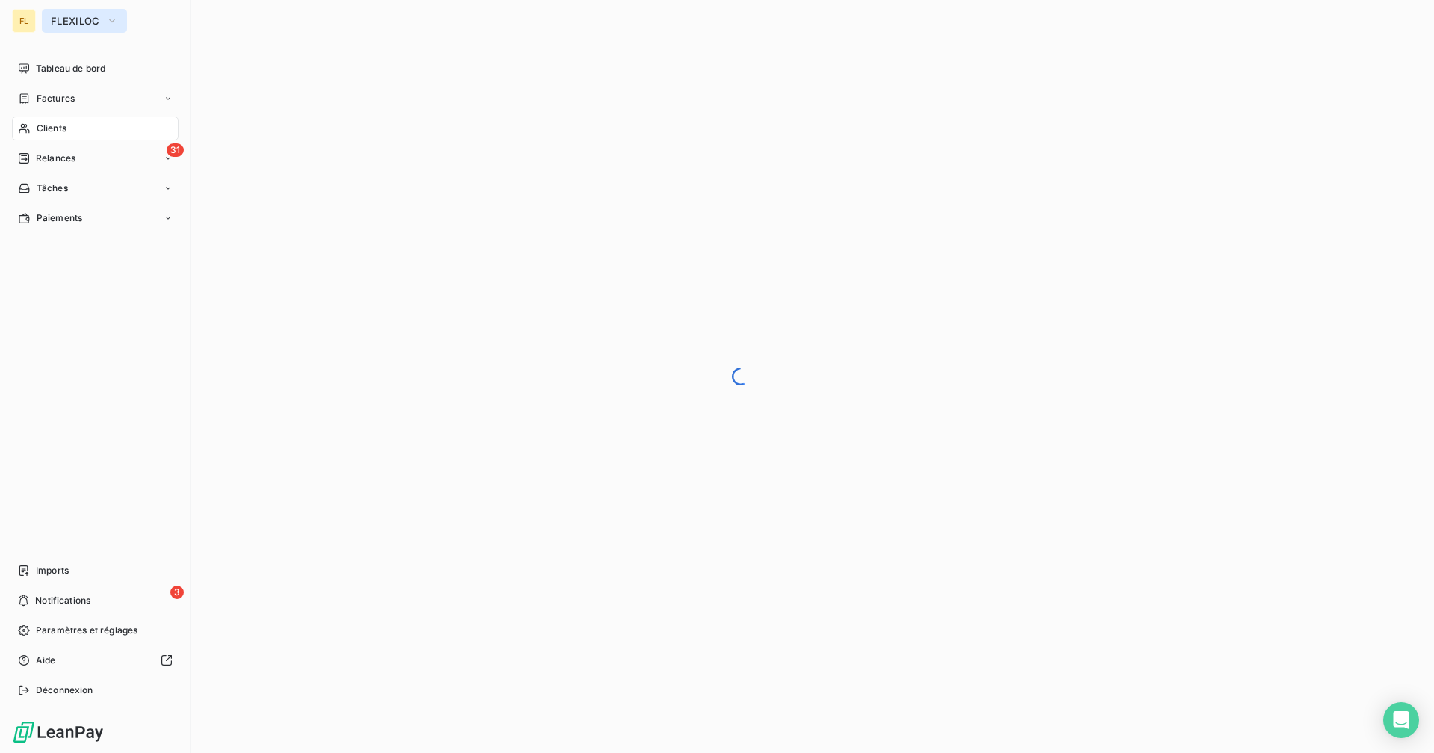
click at [80, 22] on span "FLEXILOC" at bounding box center [75, 21] width 49 height 12
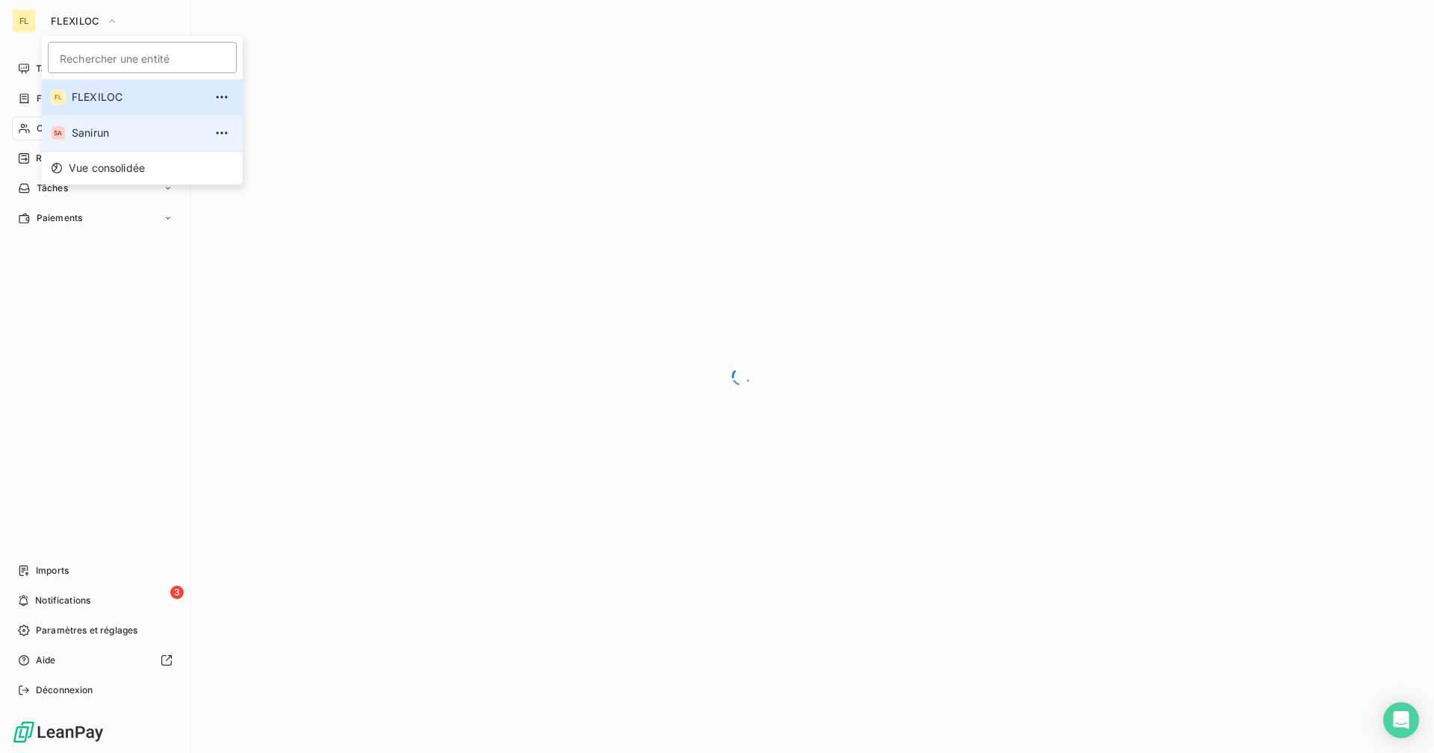
click at [104, 130] on span "Sanirun" at bounding box center [138, 132] width 132 height 15
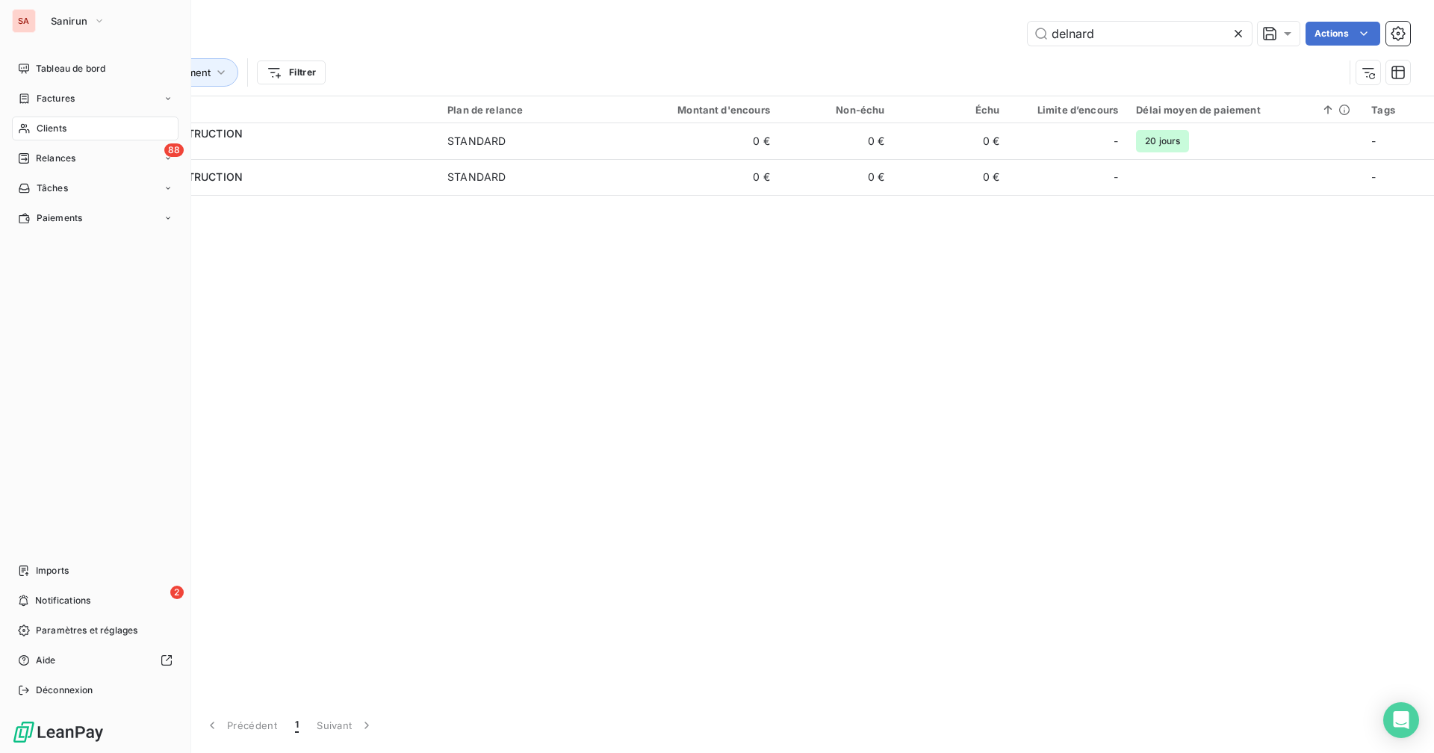
click at [33, 20] on div "SA" at bounding box center [24, 21] width 24 height 24
click at [61, 20] on span "Sanirun" at bounding box center [69, 21] width 37 height 12
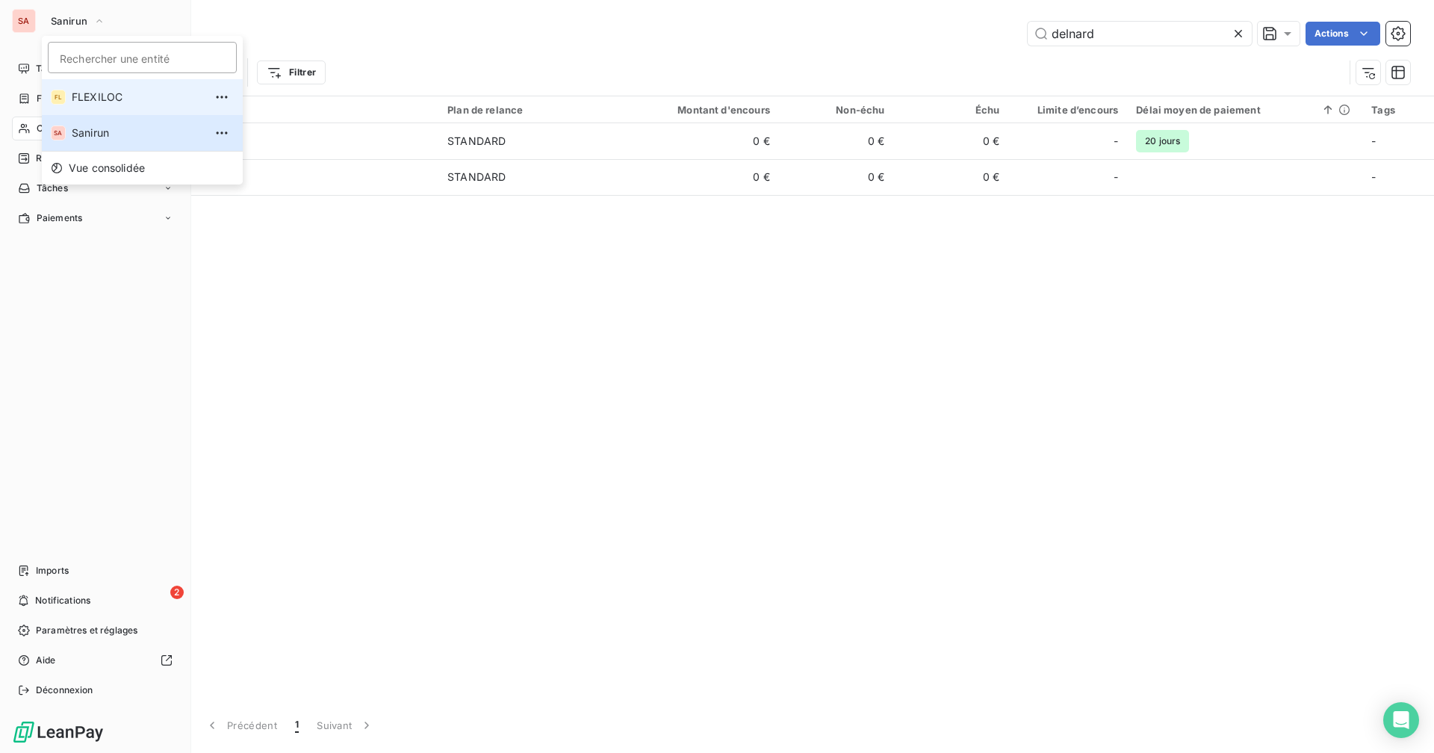
click at [78, 105] on li "FL FLEXILOC" at bounding box center [142, 97] width 201 height 36
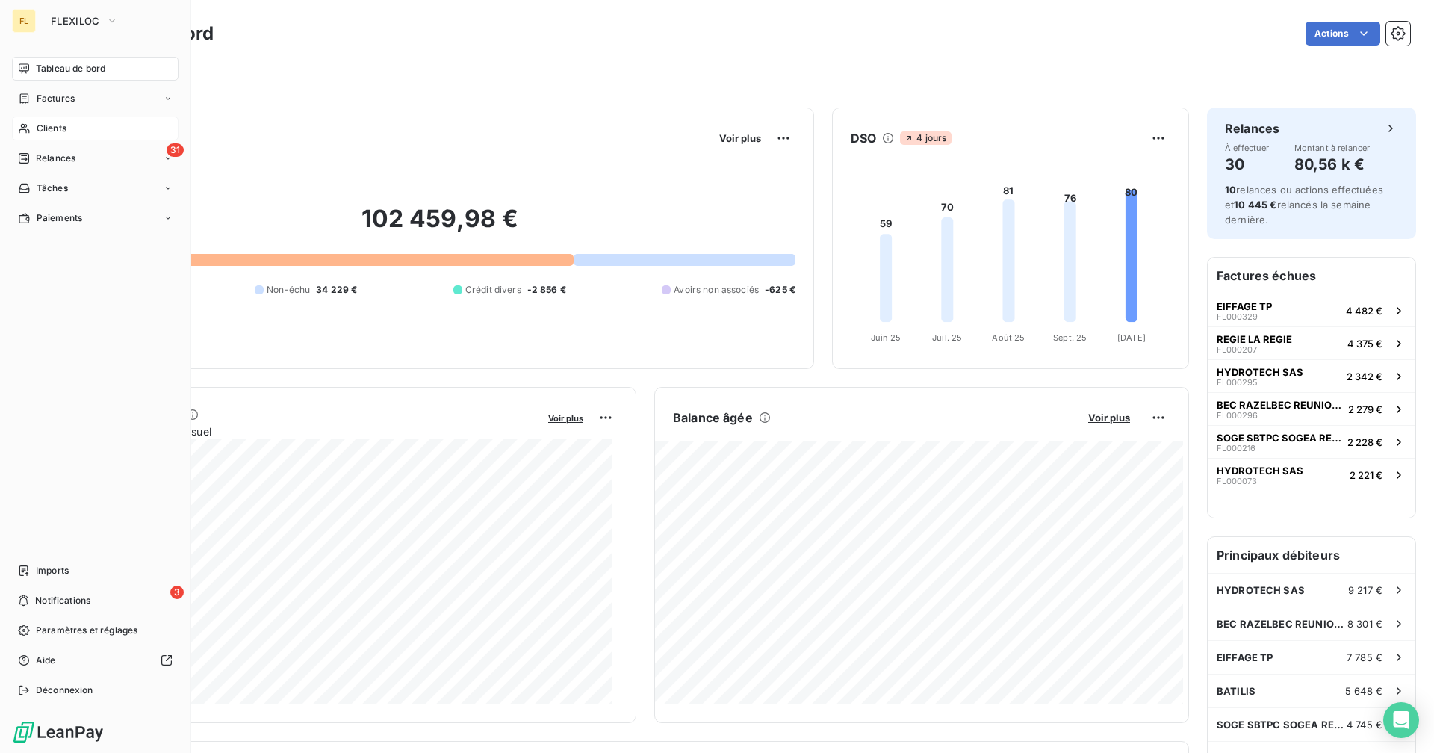
click at [31, 128] on div "Clients" at bounding box center [95, 128] width 167 height 24
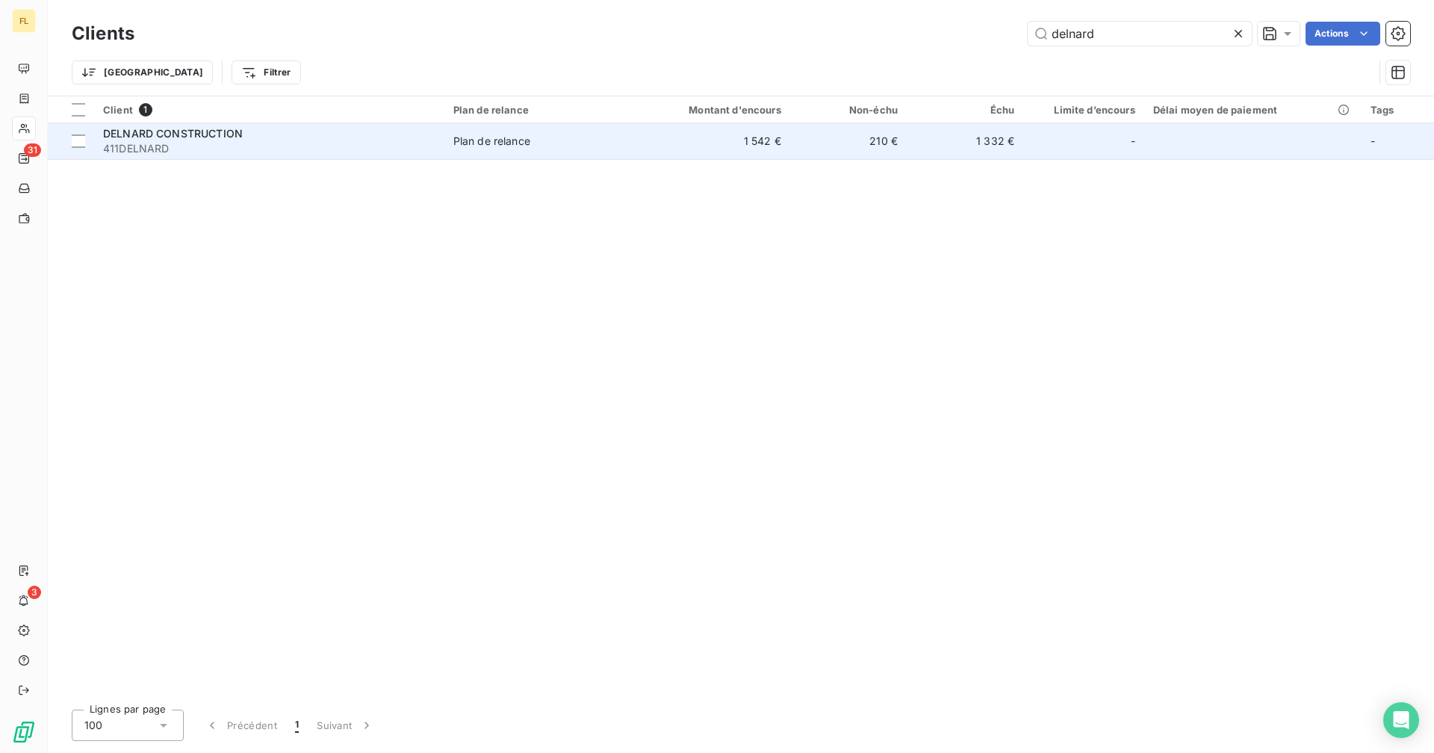
click at [700, 131] on td "1 542 €" at bounding box center [711, 141] width 156 height 36
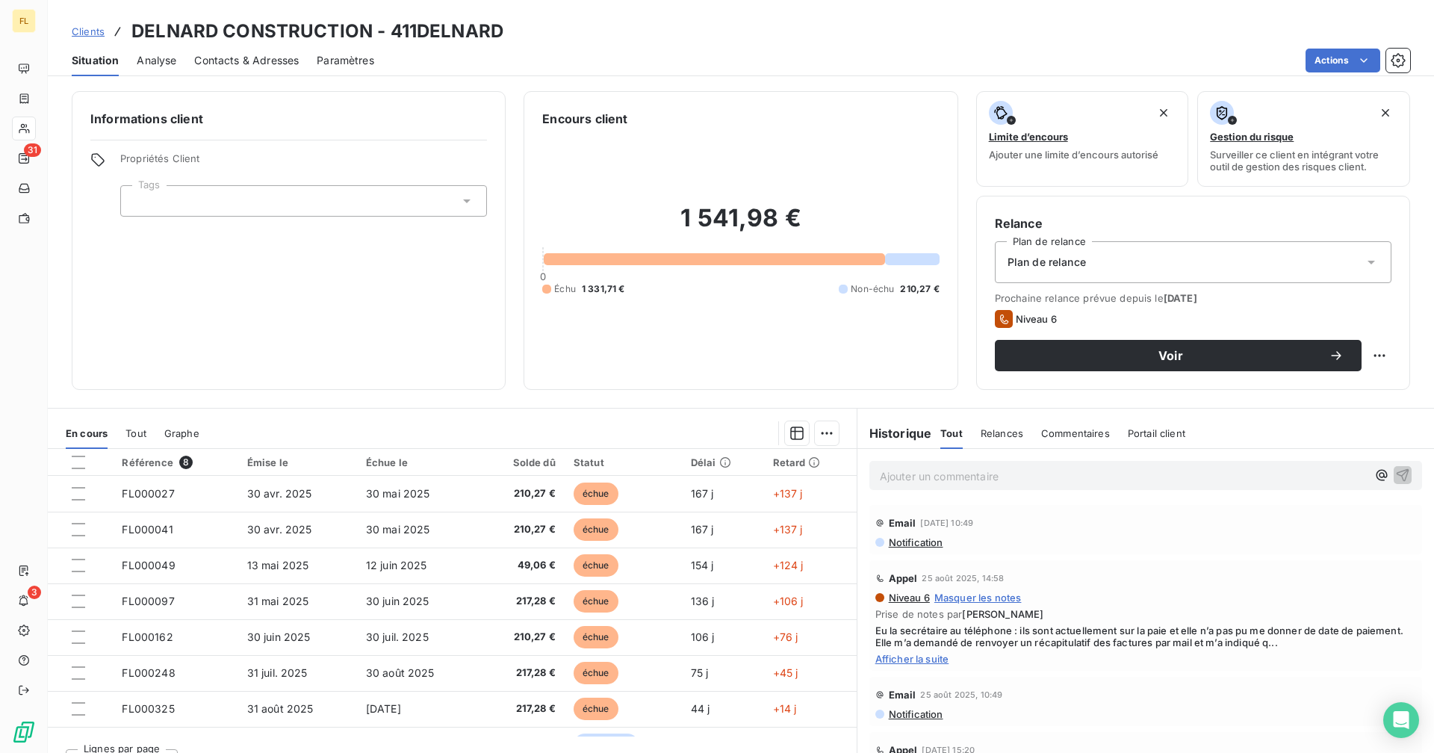
click at [264, 62] on span "Contacts & Adresses" at bounding box center [246, 60] width 105 height 15
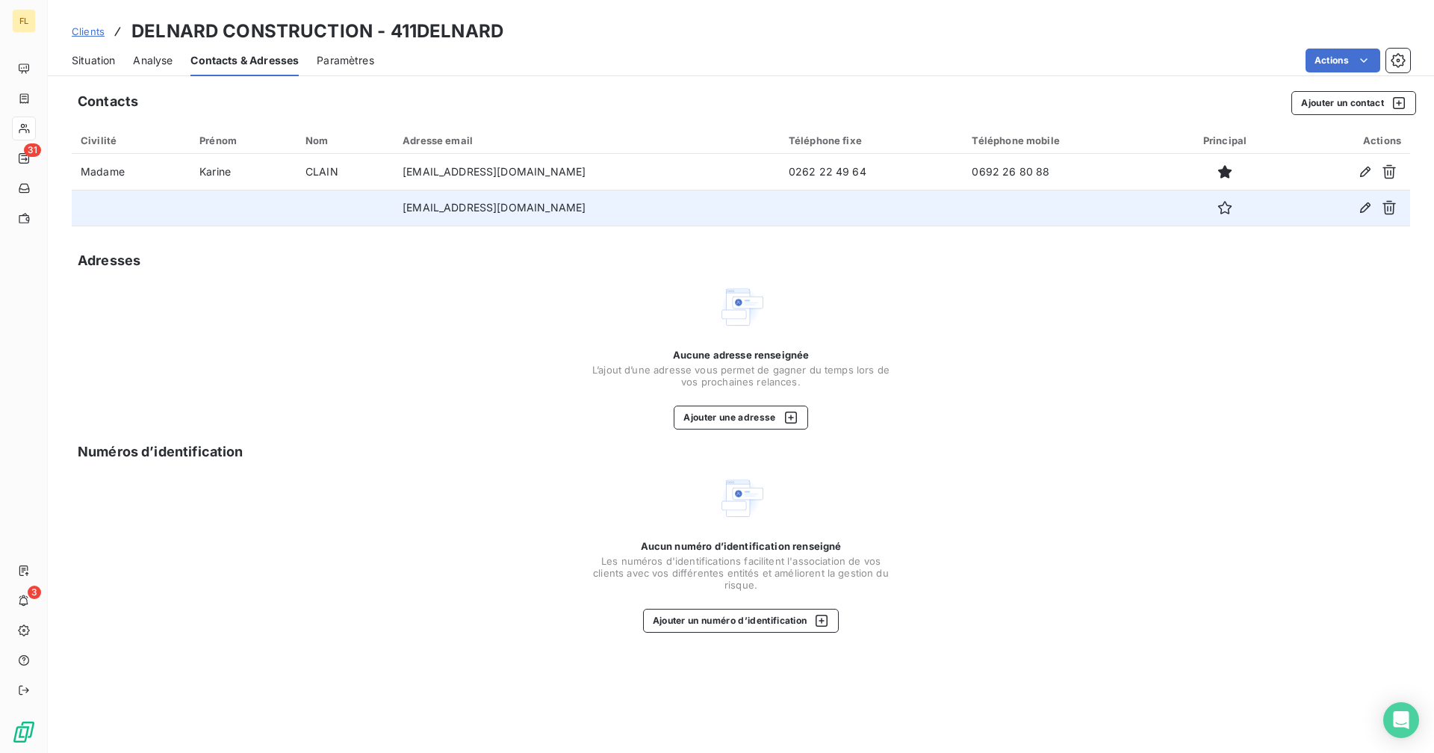
drag, startPoint x: 613, startPoint y: 208, endPoint x: 376, endPoint y: 206, distance: 237.5
click at [376, 206] on tr "[EMAIL_ADDRESS][DOMAIN_NAME]" at bounding box center [741, 208] width 1338 height 36
copy tr "[EMAIL_ADDRESS][DOMAIN_NAME]"
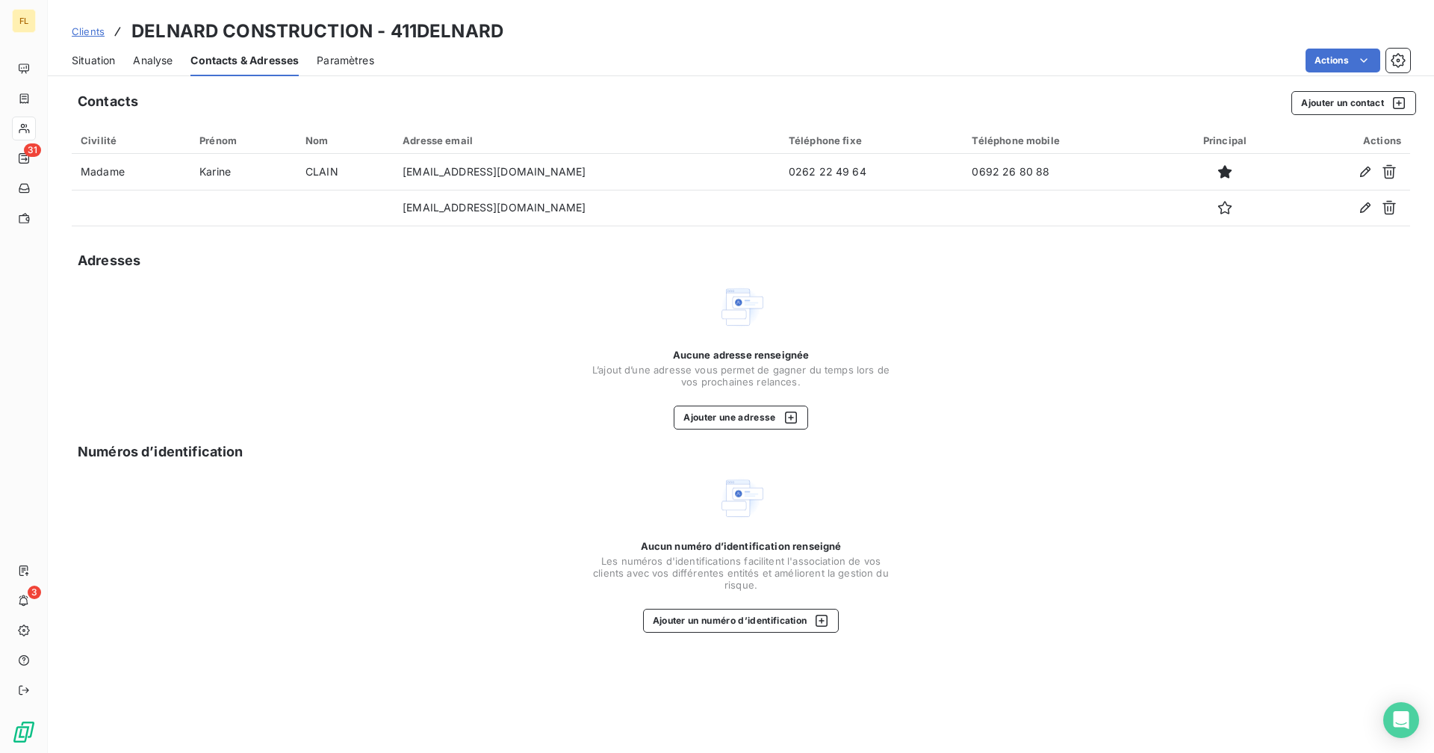
click at [108, 69] on div "Situation" at bounding box center [93, 60] width 43 height 31
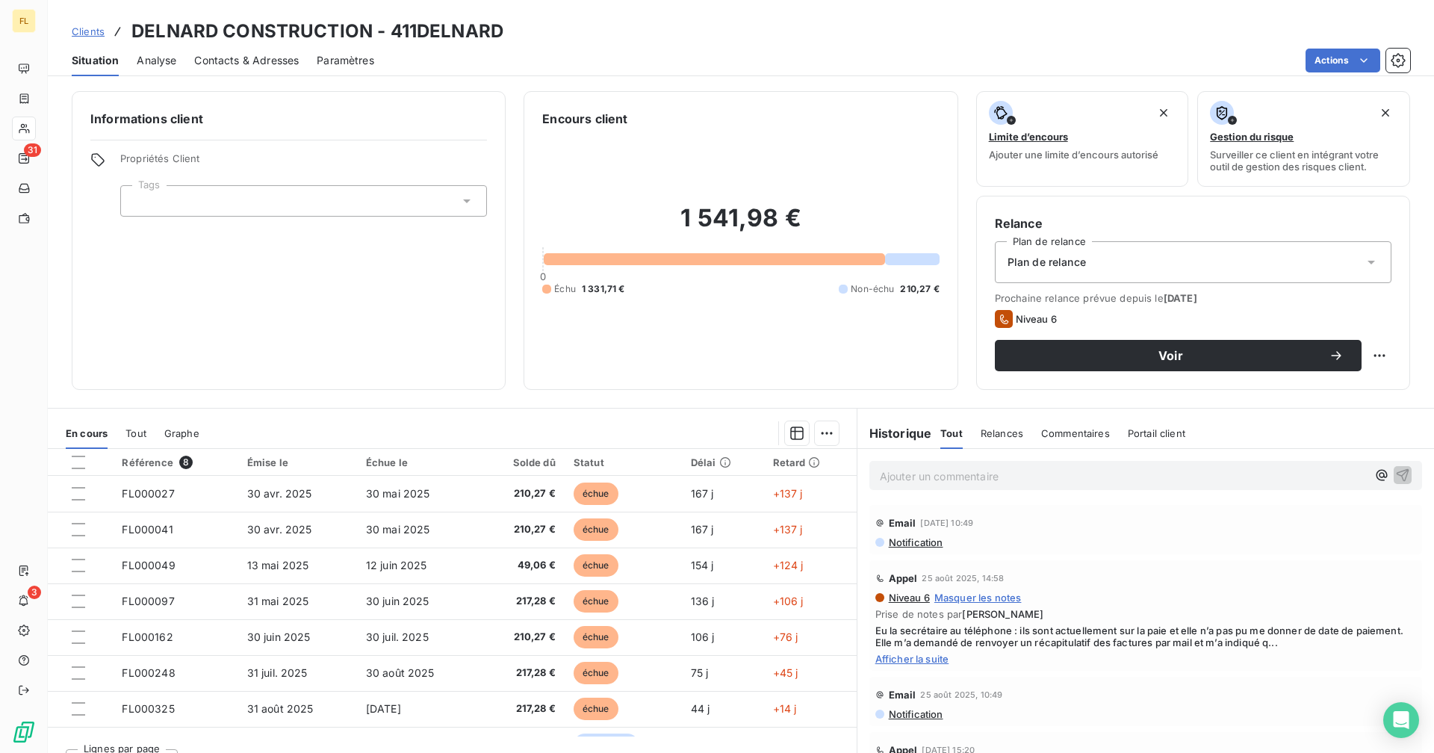
click at [25, 131] on icon at bounding box center [24, 128] width 13 height 12
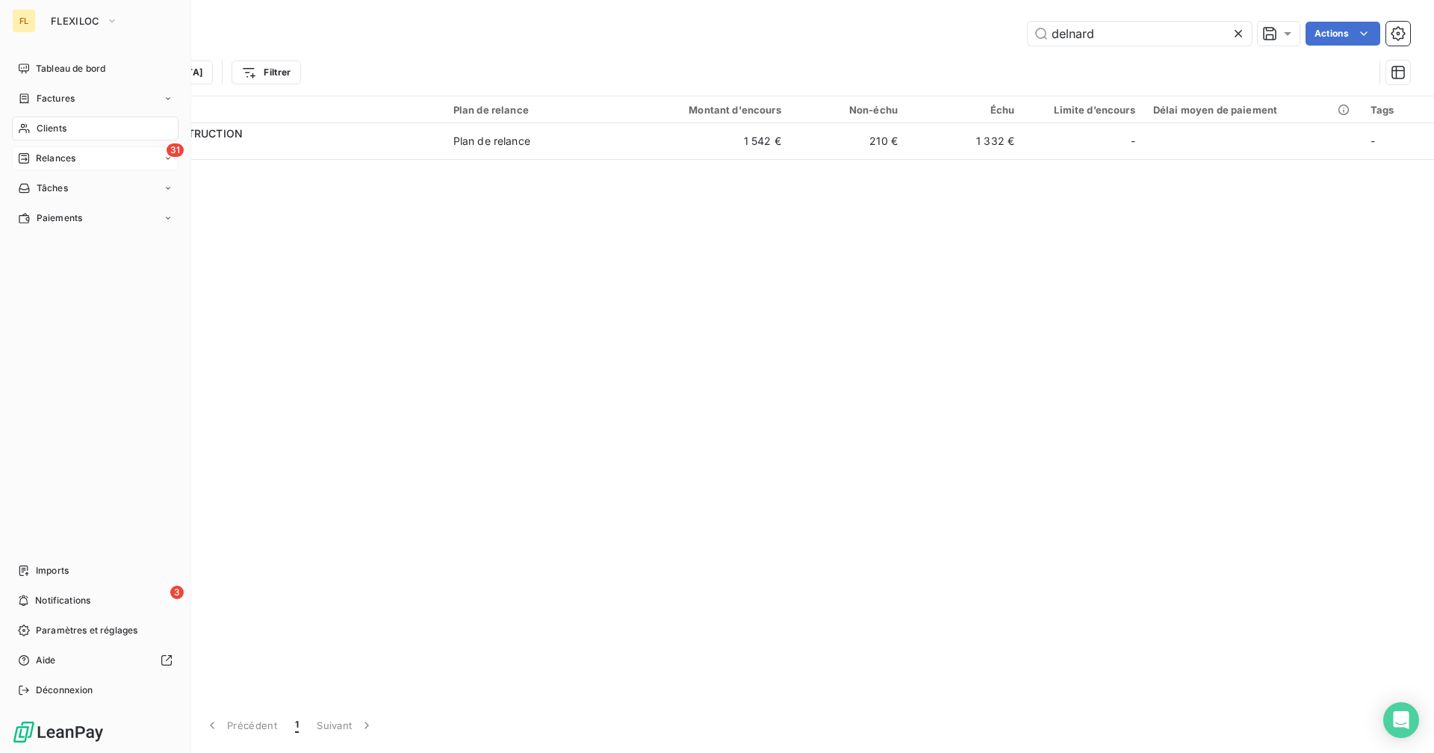
click at [47, 155] on span "Relances" at bounding box center [56, 158] width 40 height 13
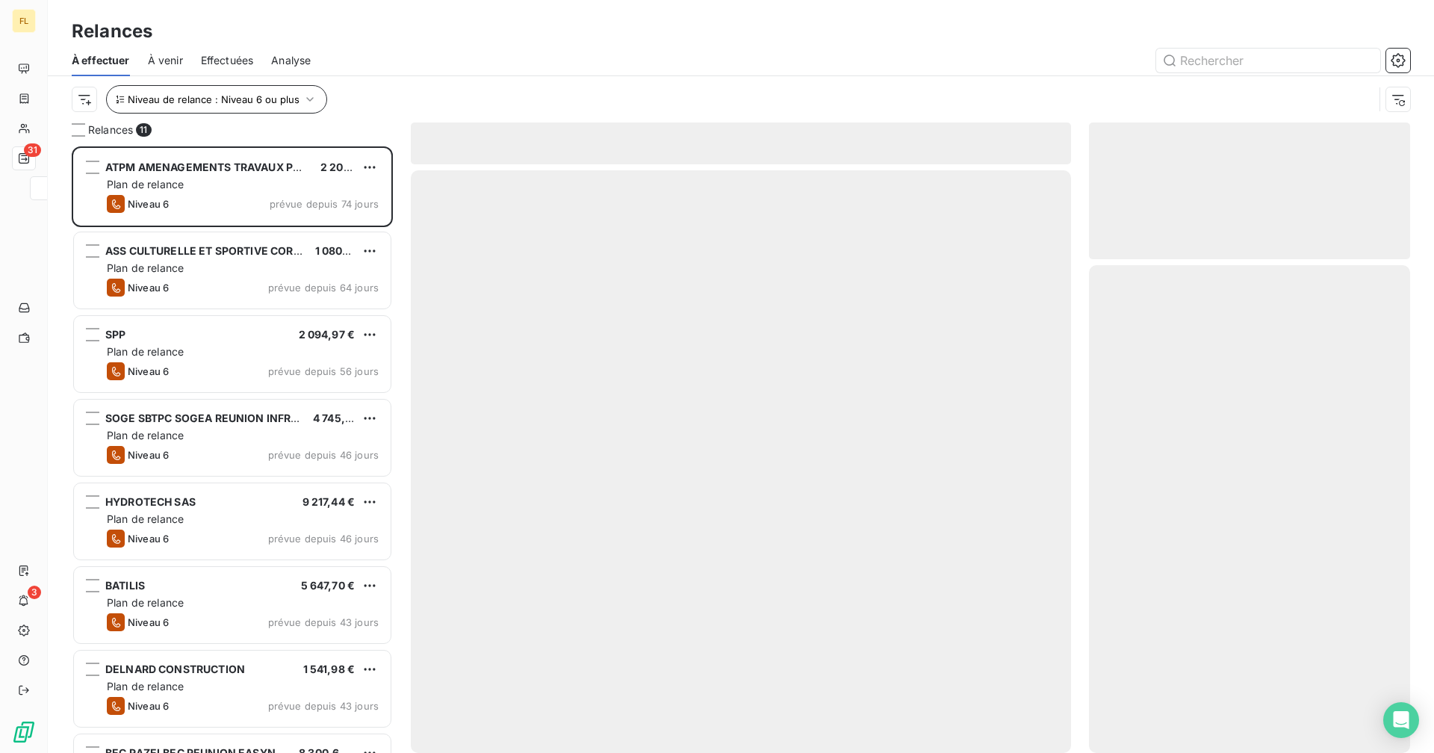
scroll to position [595, 310]
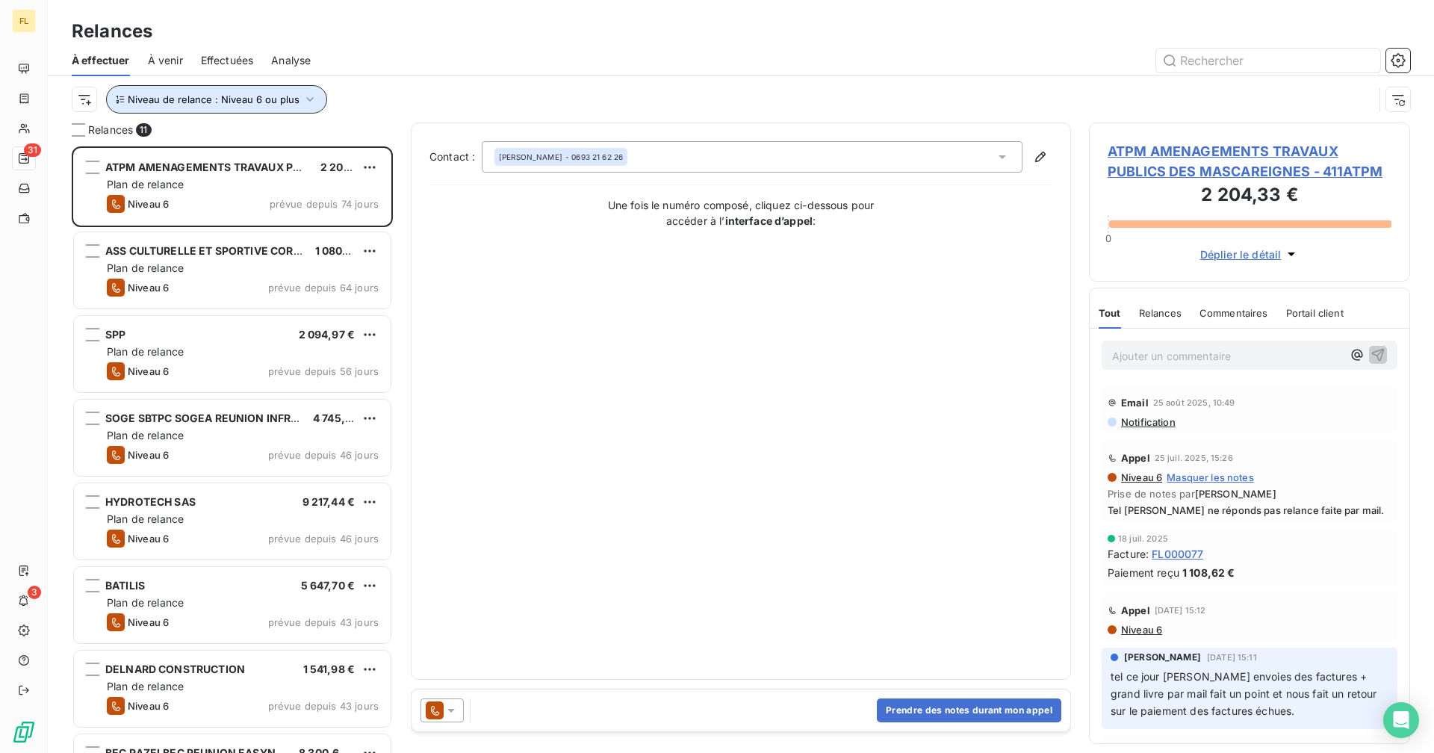
click at [262, 102] on span "Niveau de relance : Niveau 6 ou plus" at bounding box center [214, 99] width 172 height 12
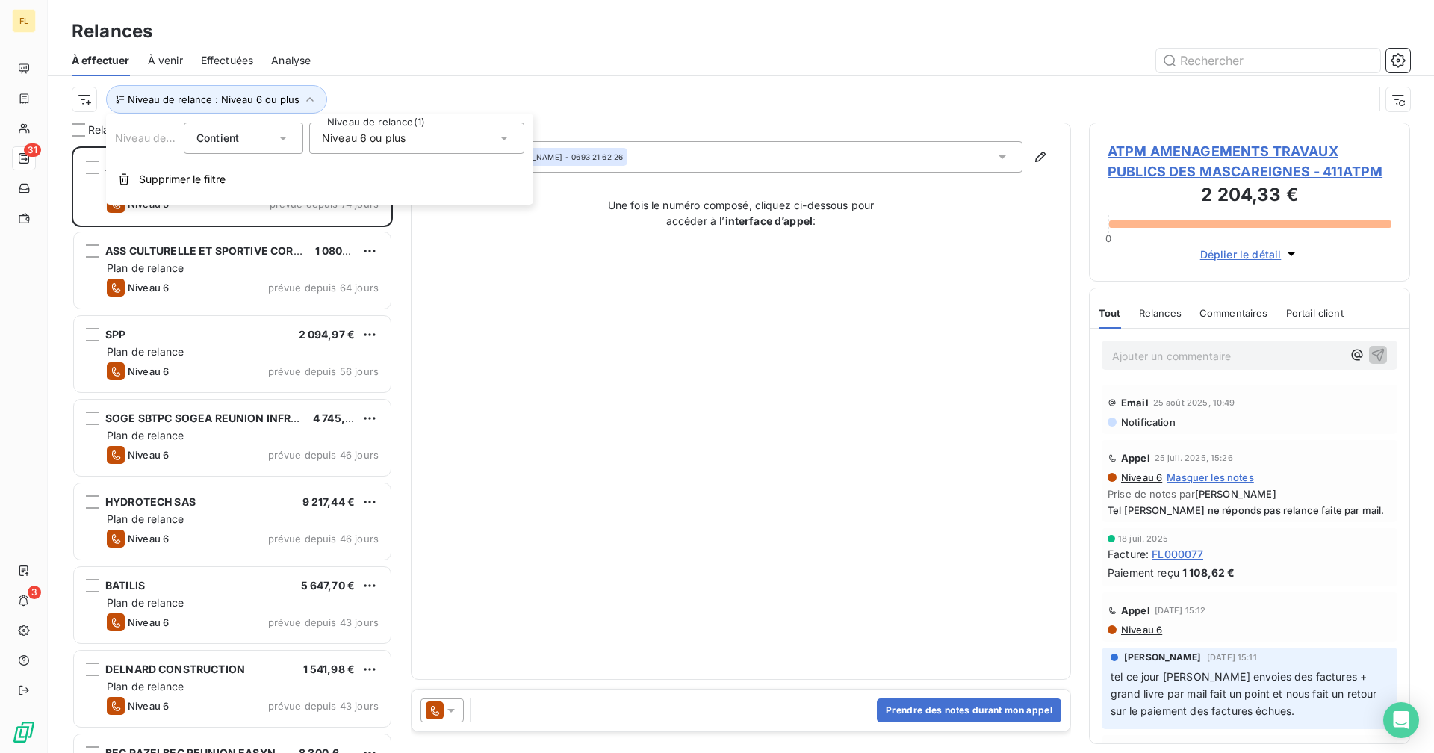
click at [380, 136] on span "Niveau 6 ou plus" at bounding box center [364, 138] width 84 height 15
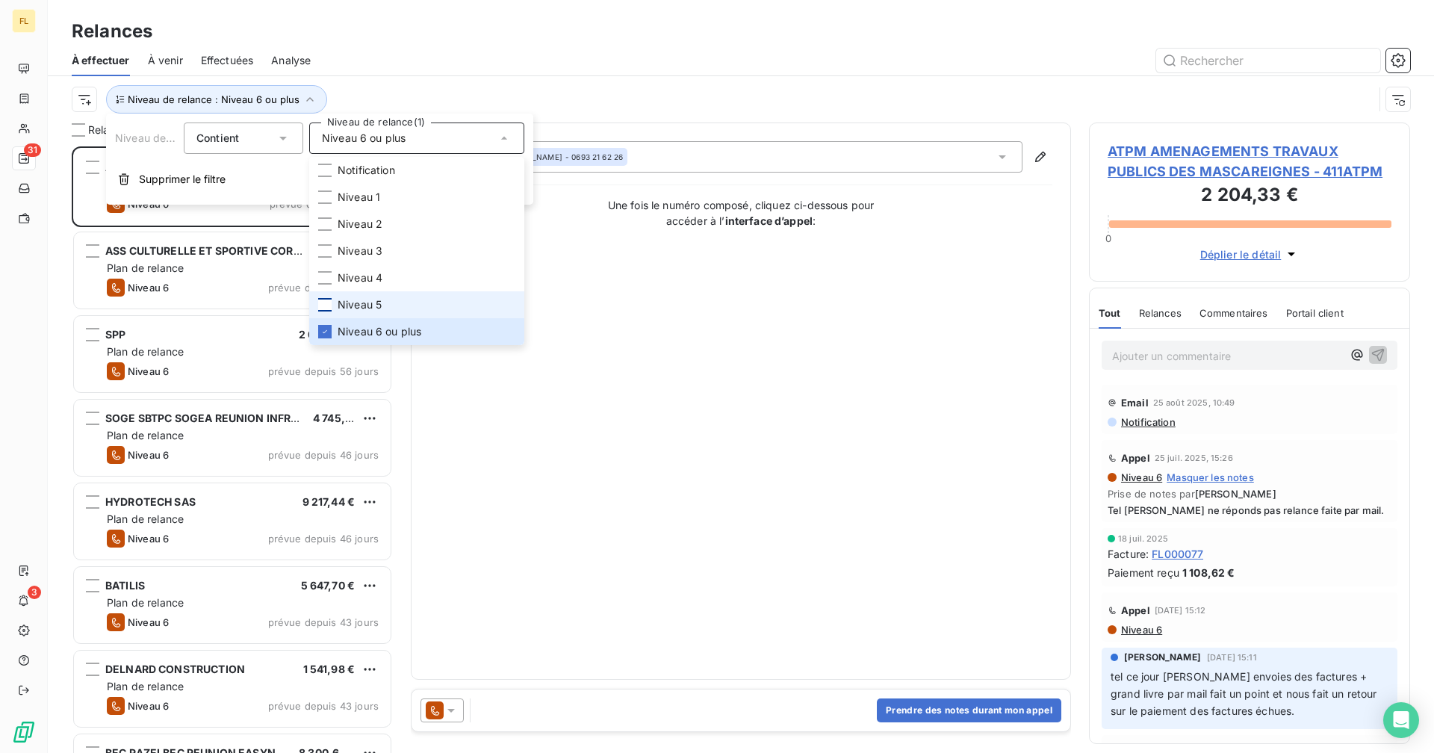
click at [326, 308] on div at bounding box center [324, 304] width 13 height 13
click at [329, 333] on icon at bounding box center [324, 331] width 9 height 9
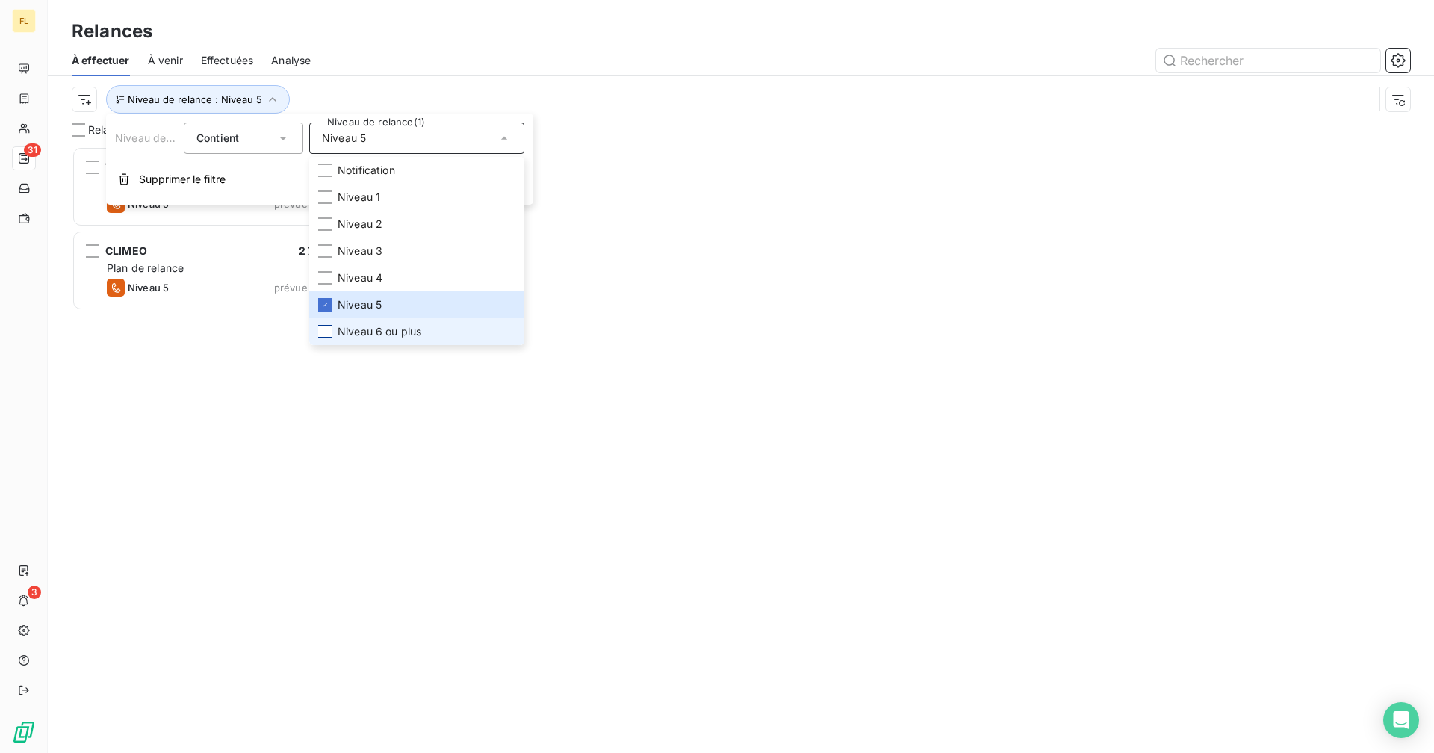
scroll to position [595, 310]
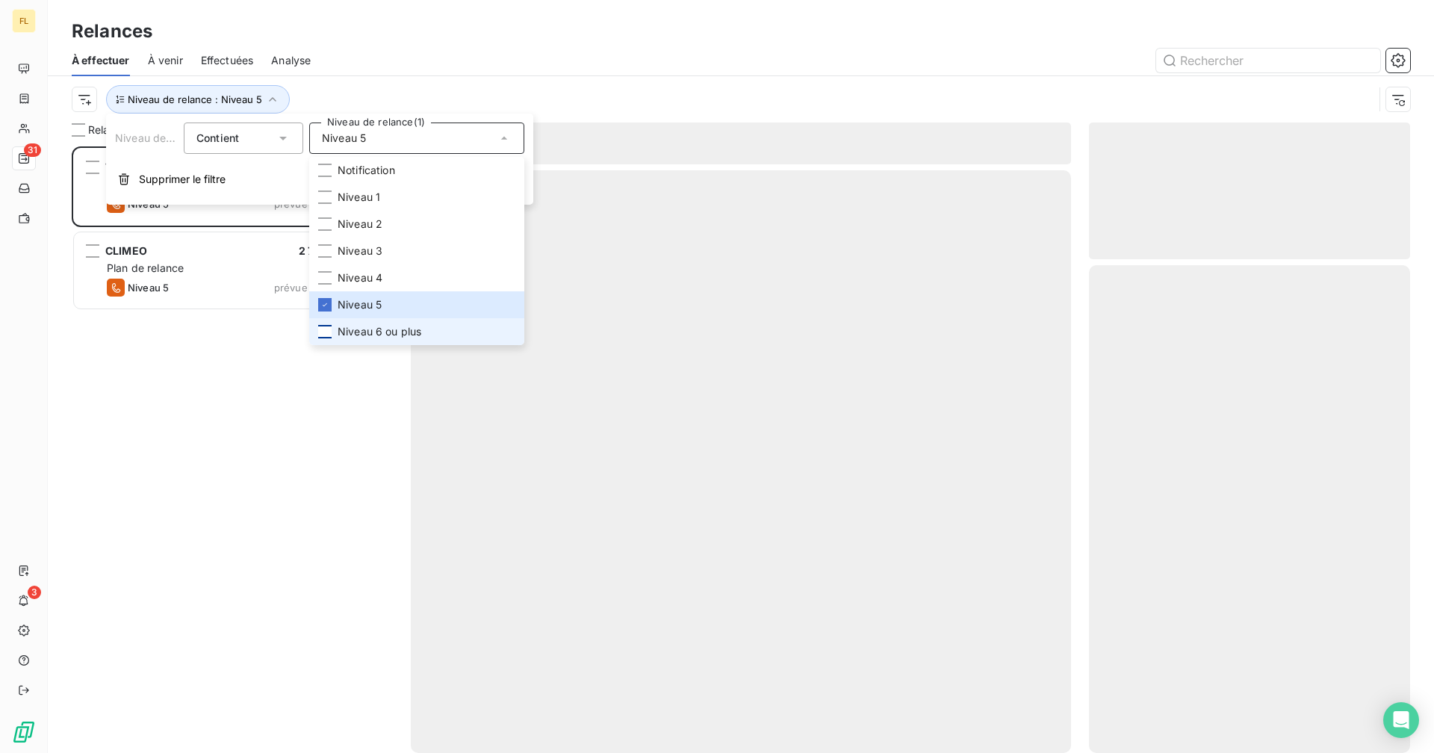
click at [368, 49] on div at bounding box center [869, 61] width 1081 height 24
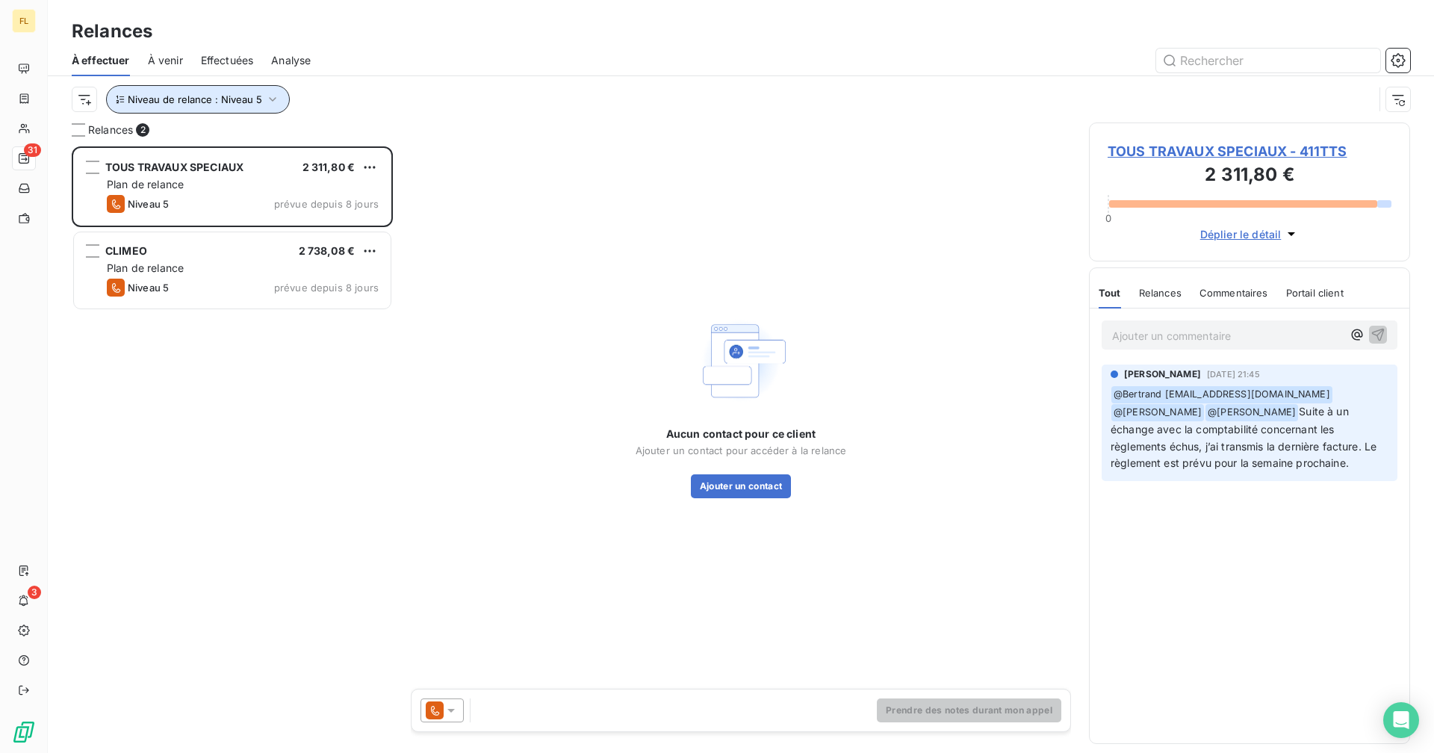
click at [267, 94] on icon "button" at bounding box center [272, 99] width 15 height 15
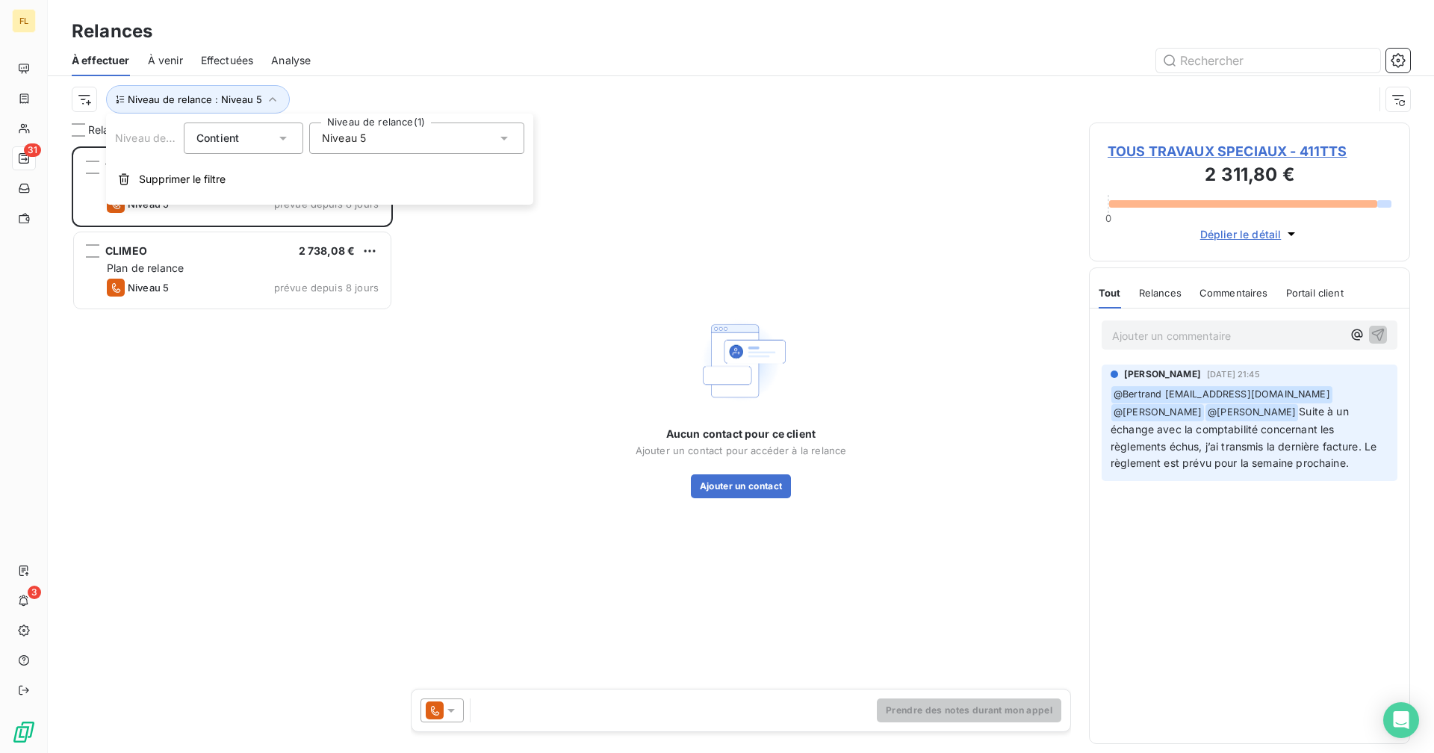
click at [343, 139] on span "Niveau 5" at bounding box center [344, 138] width 44 height 15
click at [330, 299] on div at bounding box center [324, 304] width 13 height 13
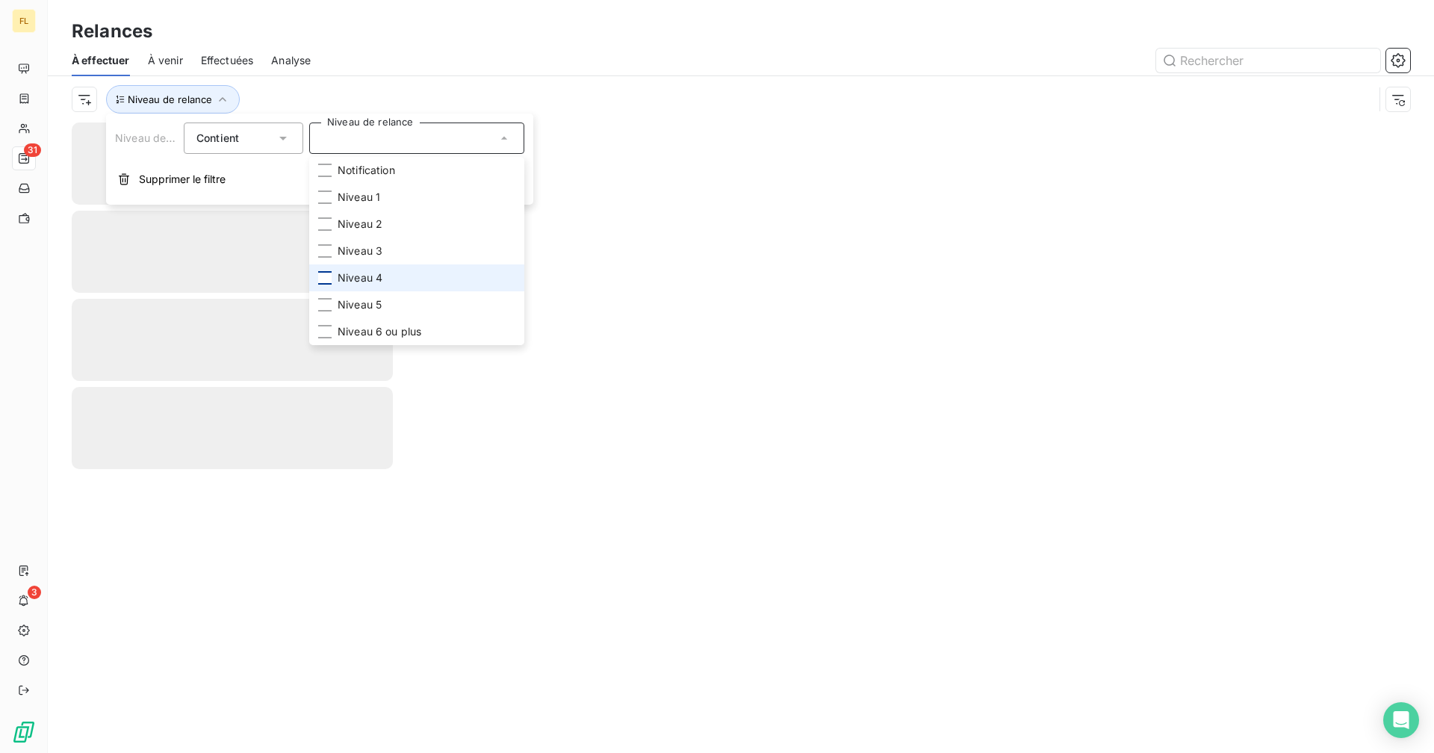
click at [327, 282] on div at bounding box center [324, 277] width 13 height 13
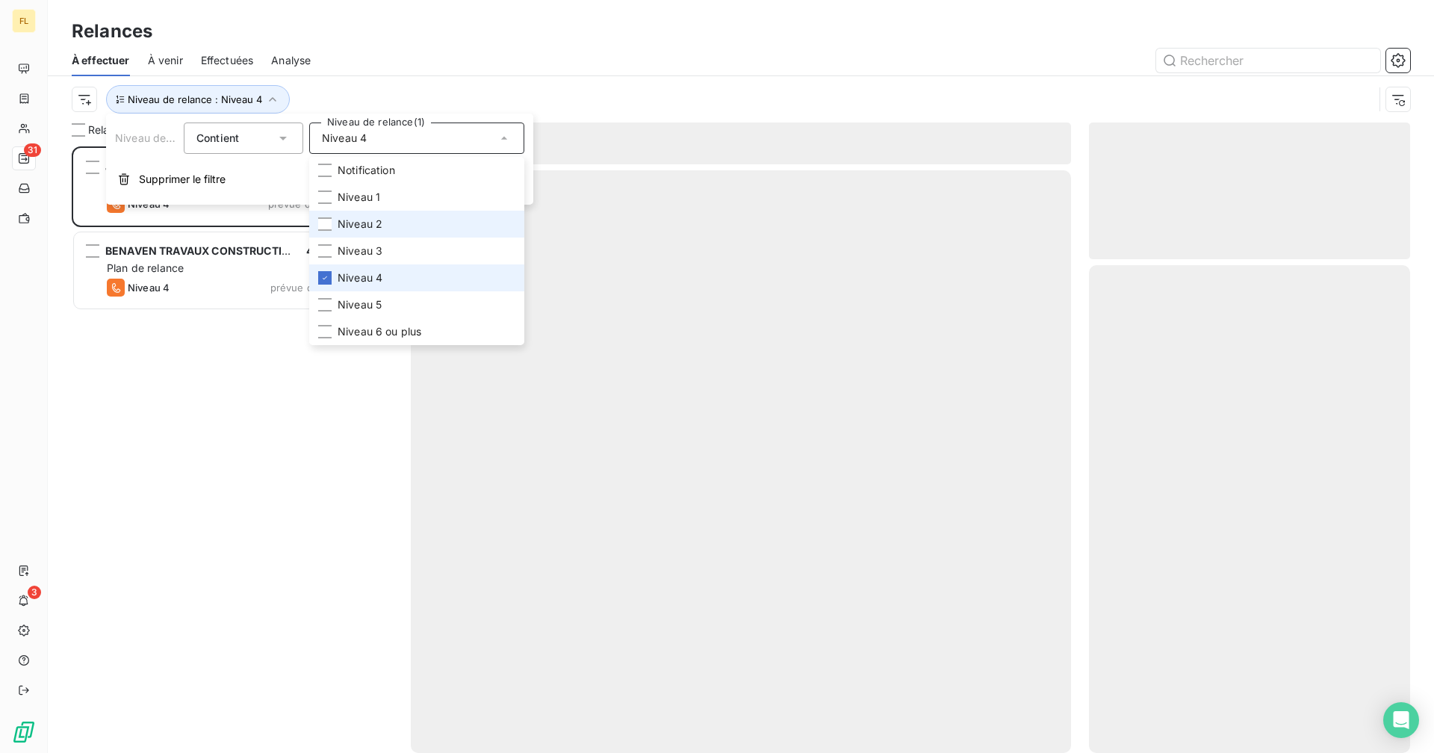
scroll to position [595, 310]
click at [358, 66] on div at bounding box center [869, 61] width 1081 height 24
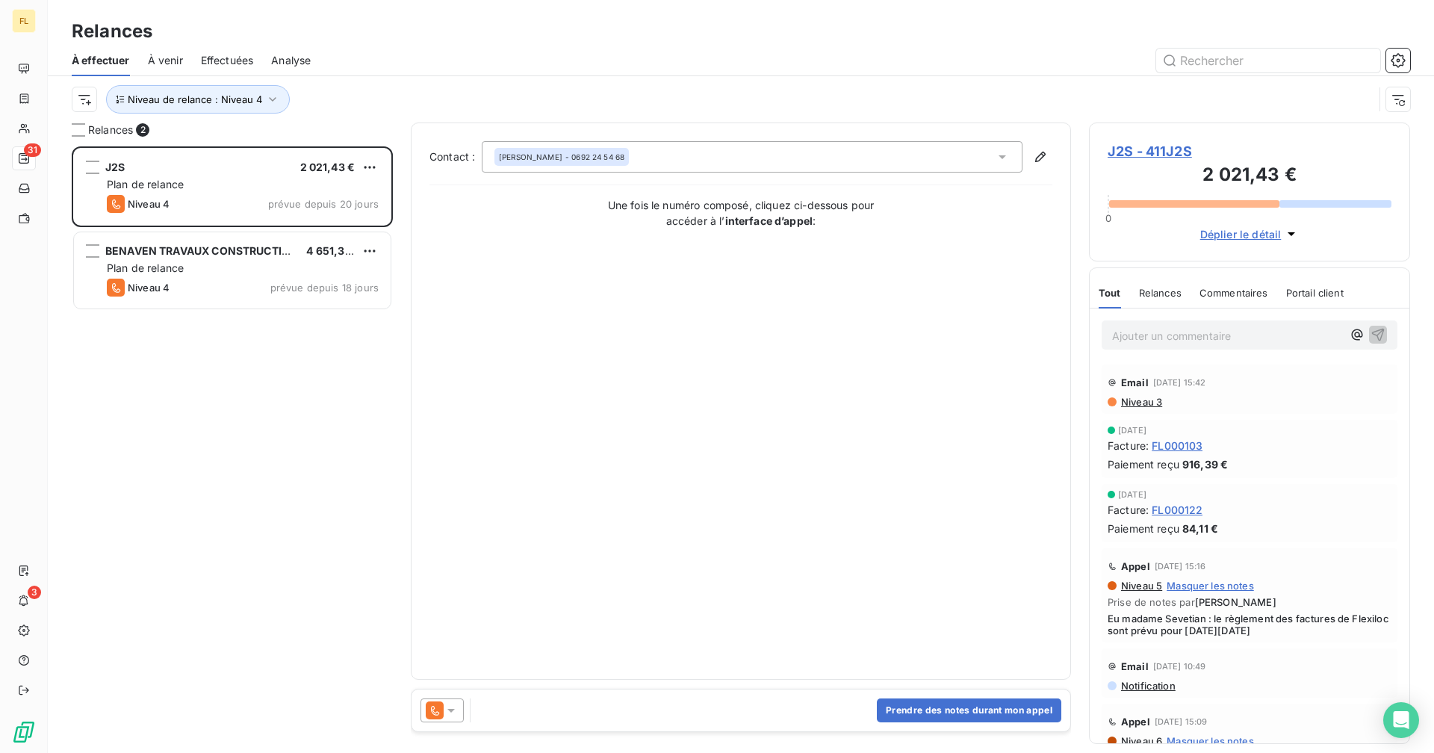
click at [1131, 147] on span "J2S - 411J2S" at bounding box center [1249, 151] width 284 height 20
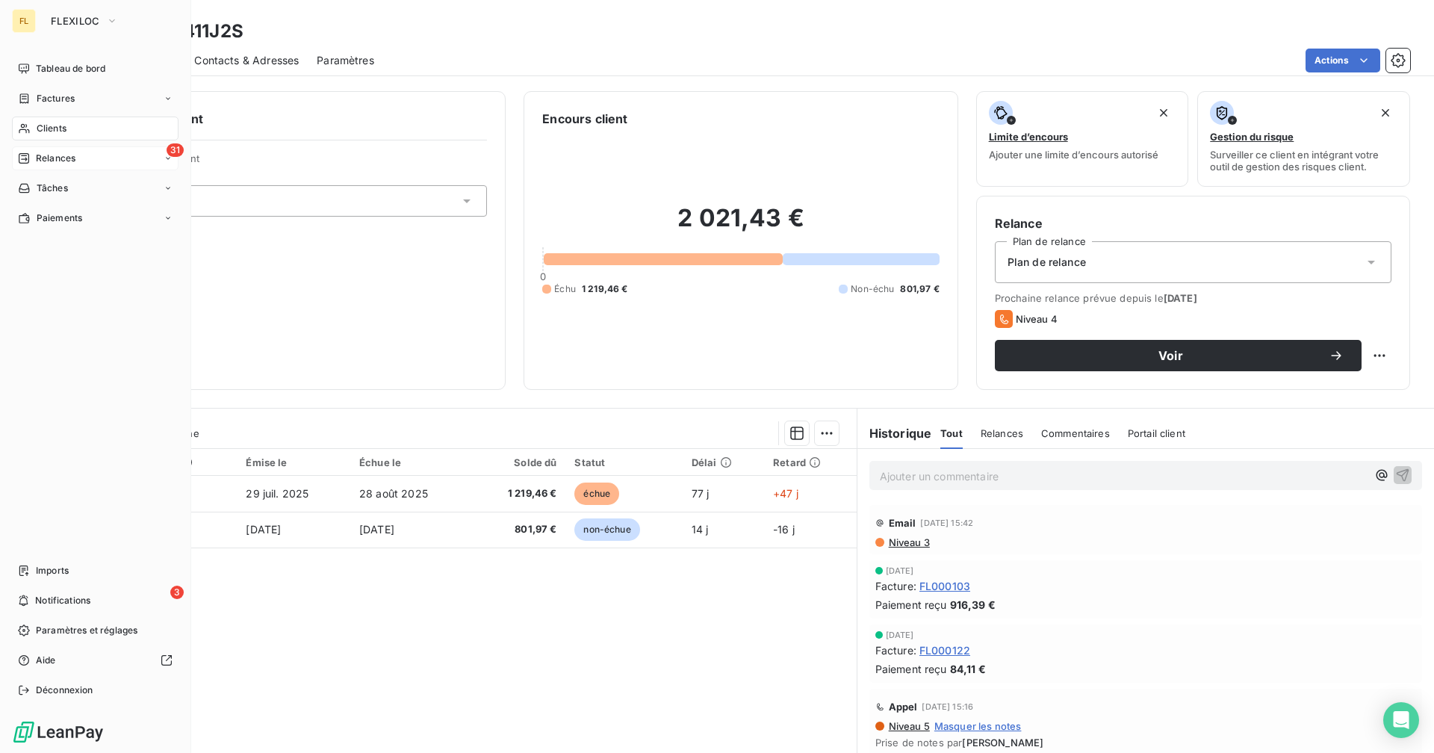
click at [74, 168] on div "31 Relances" at bounding box center [95, 158] width 167 height 24
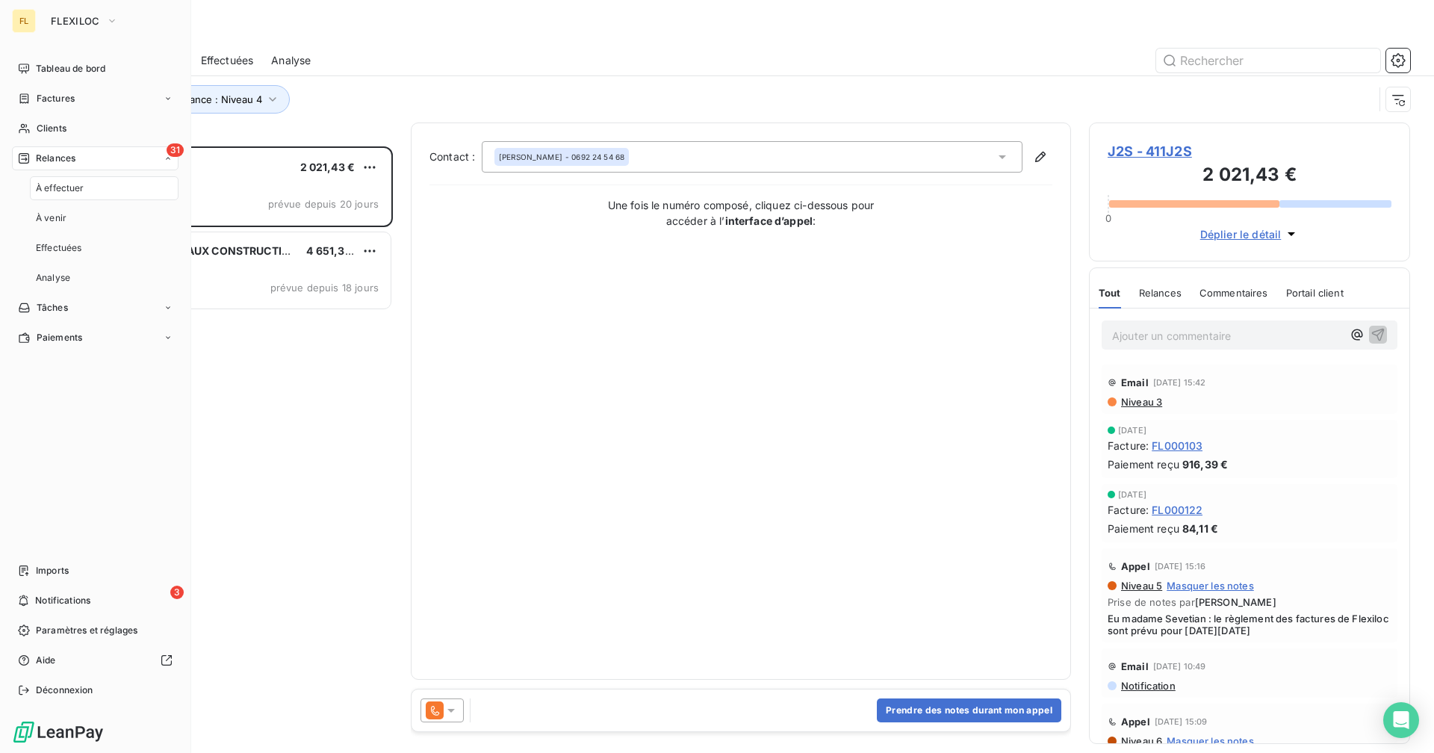
scroll to position [595, 310]
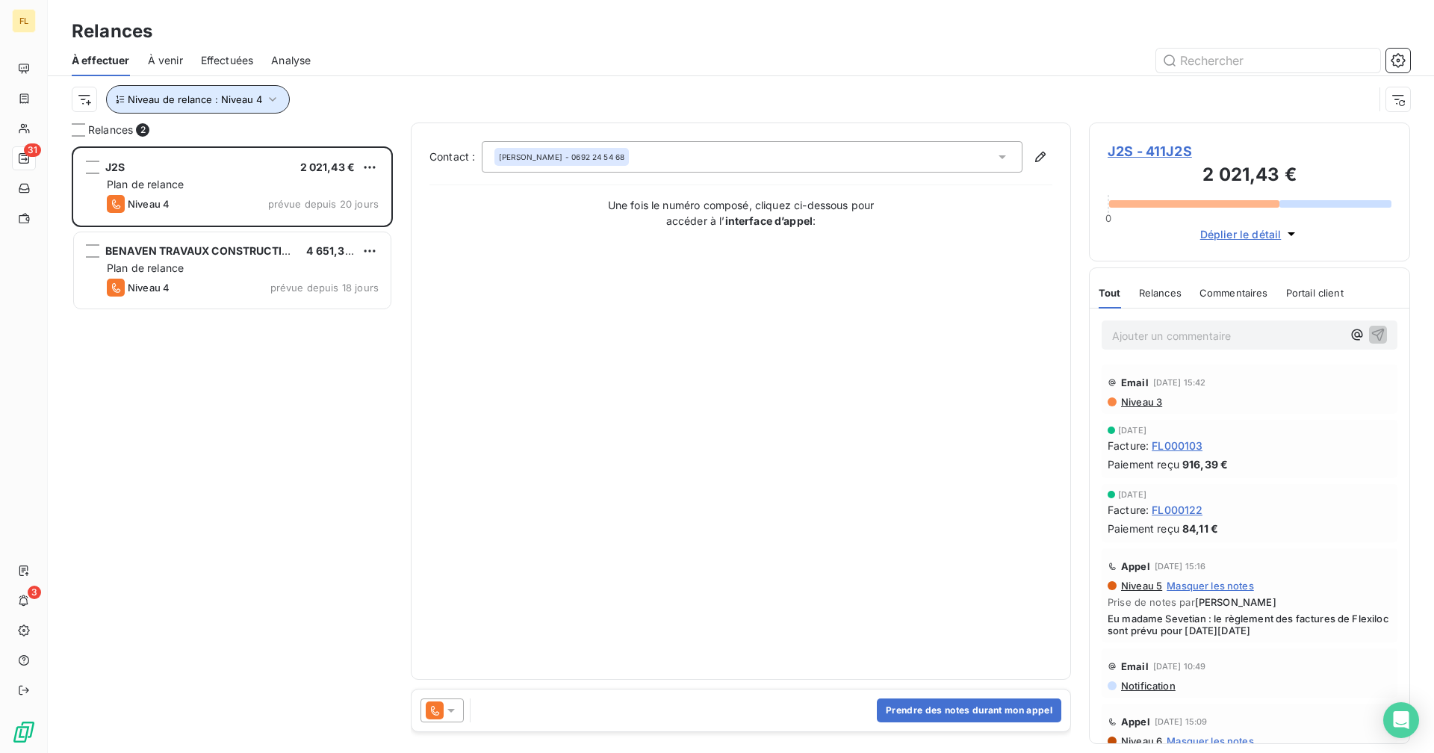
click at [250, 106] on button "Niveau de relance : Niveau 4" at bounding box center [198, 99] width 184 height 28
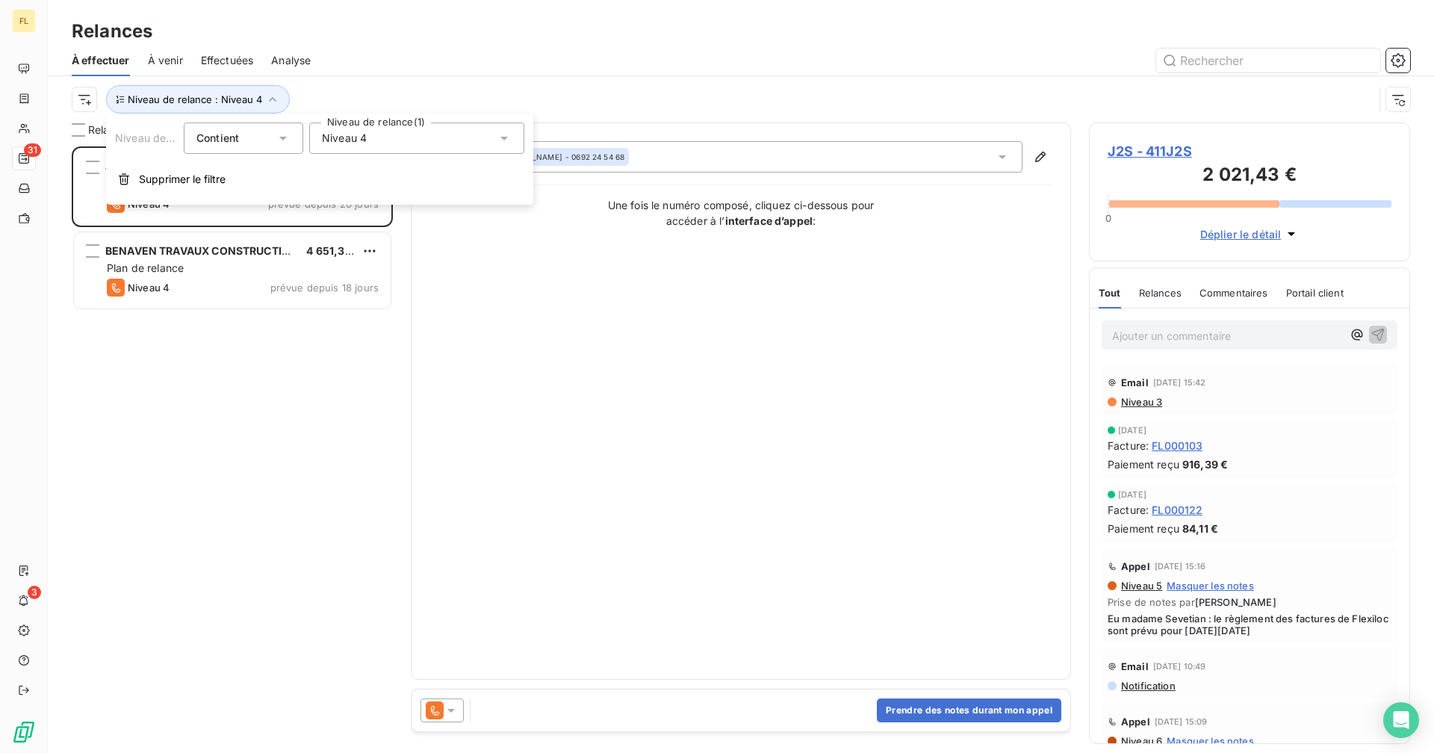
click at [309, 134] on div "Niveau 4" at bounding box center [416, 137] width 215 height 31
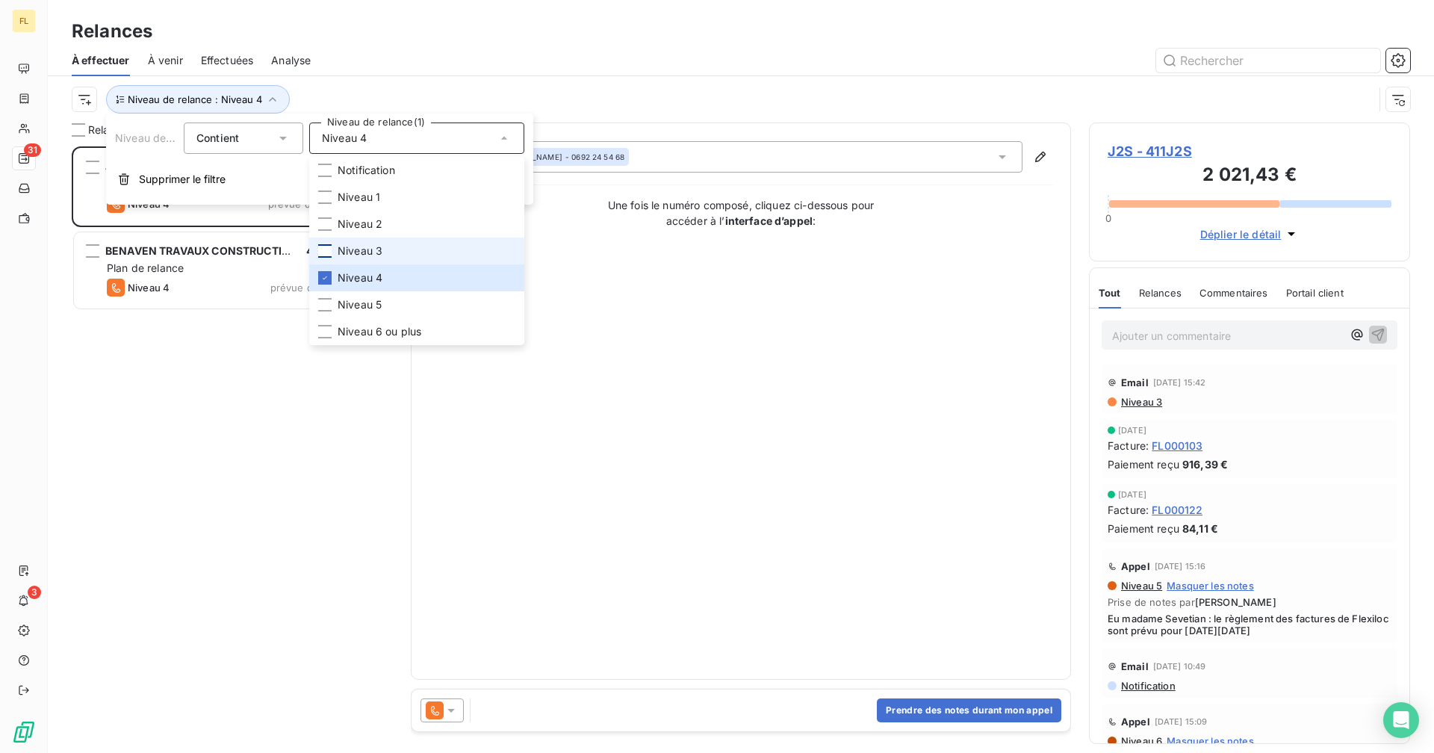
click at [324, 256] on div at bounding box center [324, 250] width 13 height 13
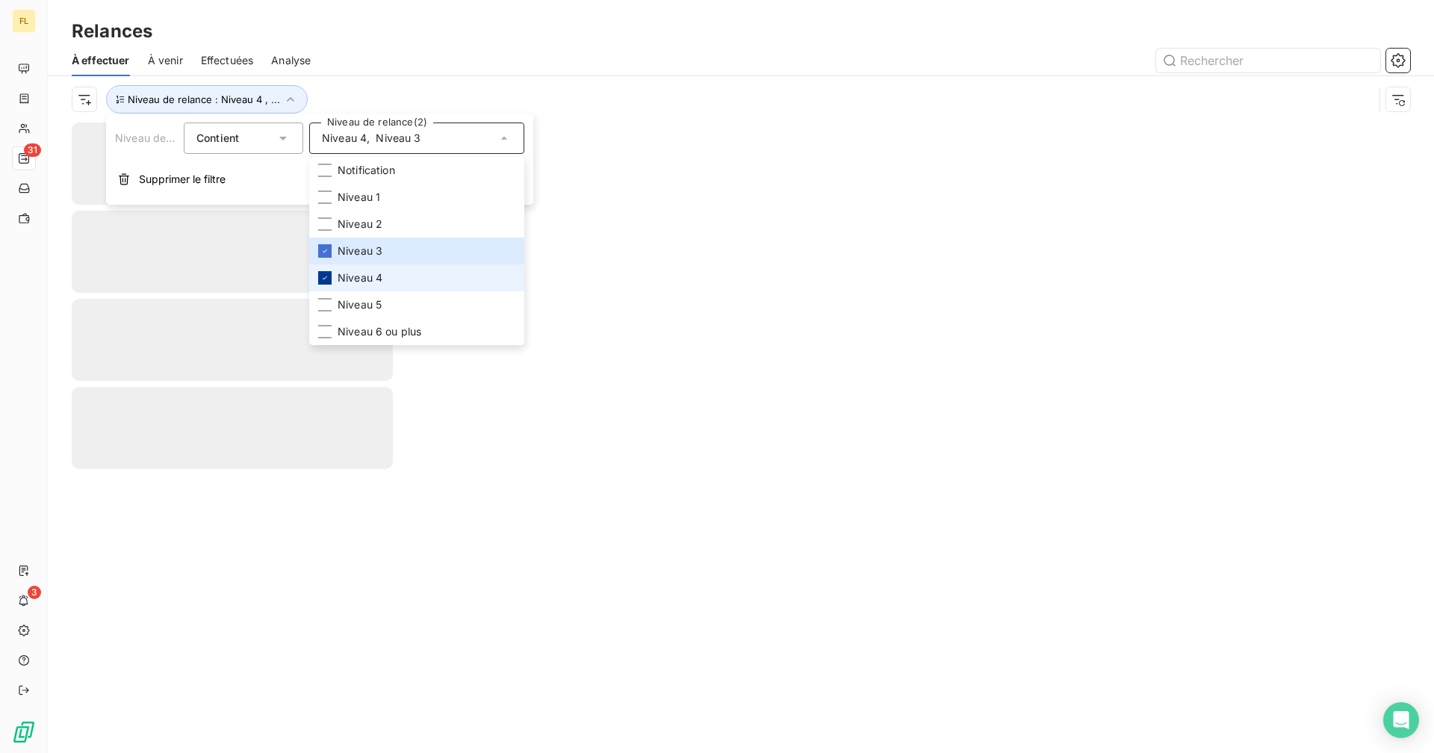
click at [330, 279] on div at bounding box center [324, 277] width 13 height 13
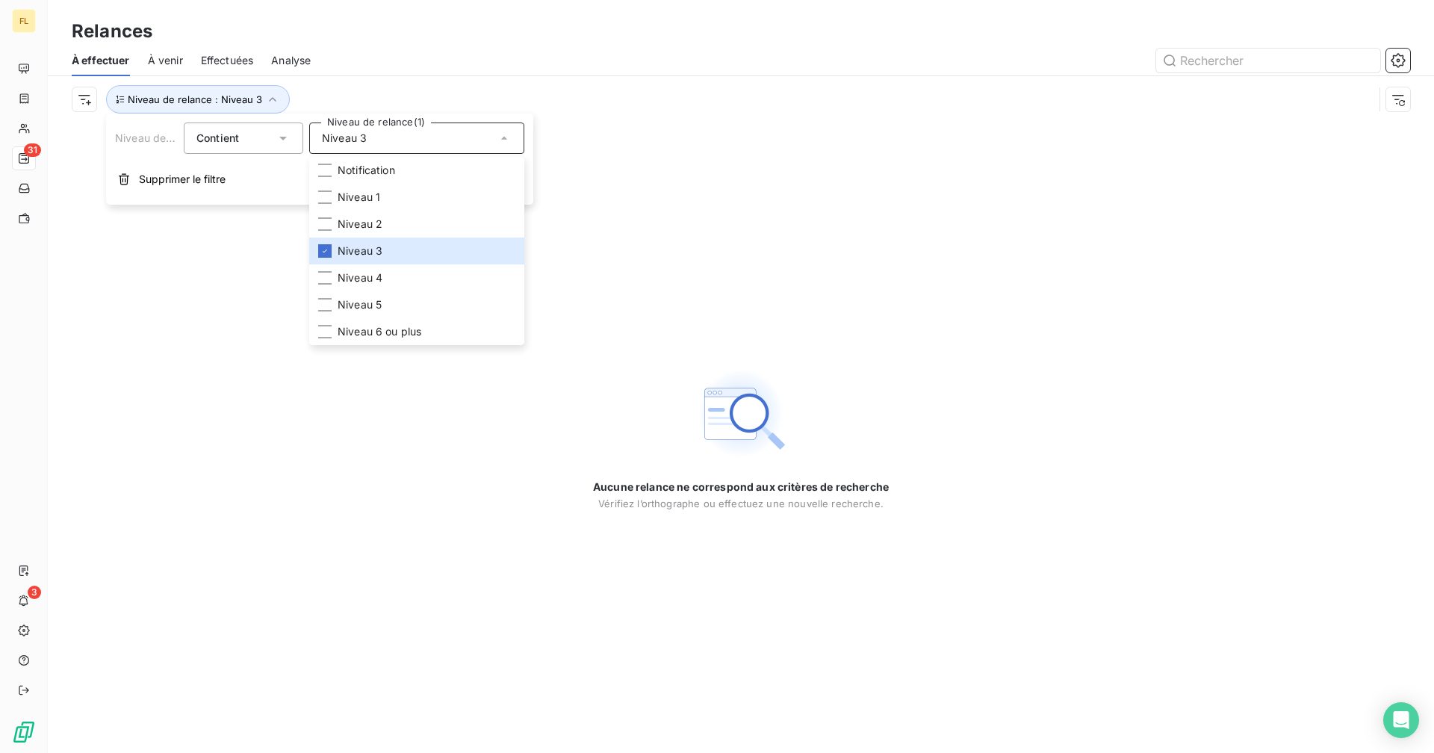
click at [427, 51] on div at bounding box center [869, 61] width 1081 height 24
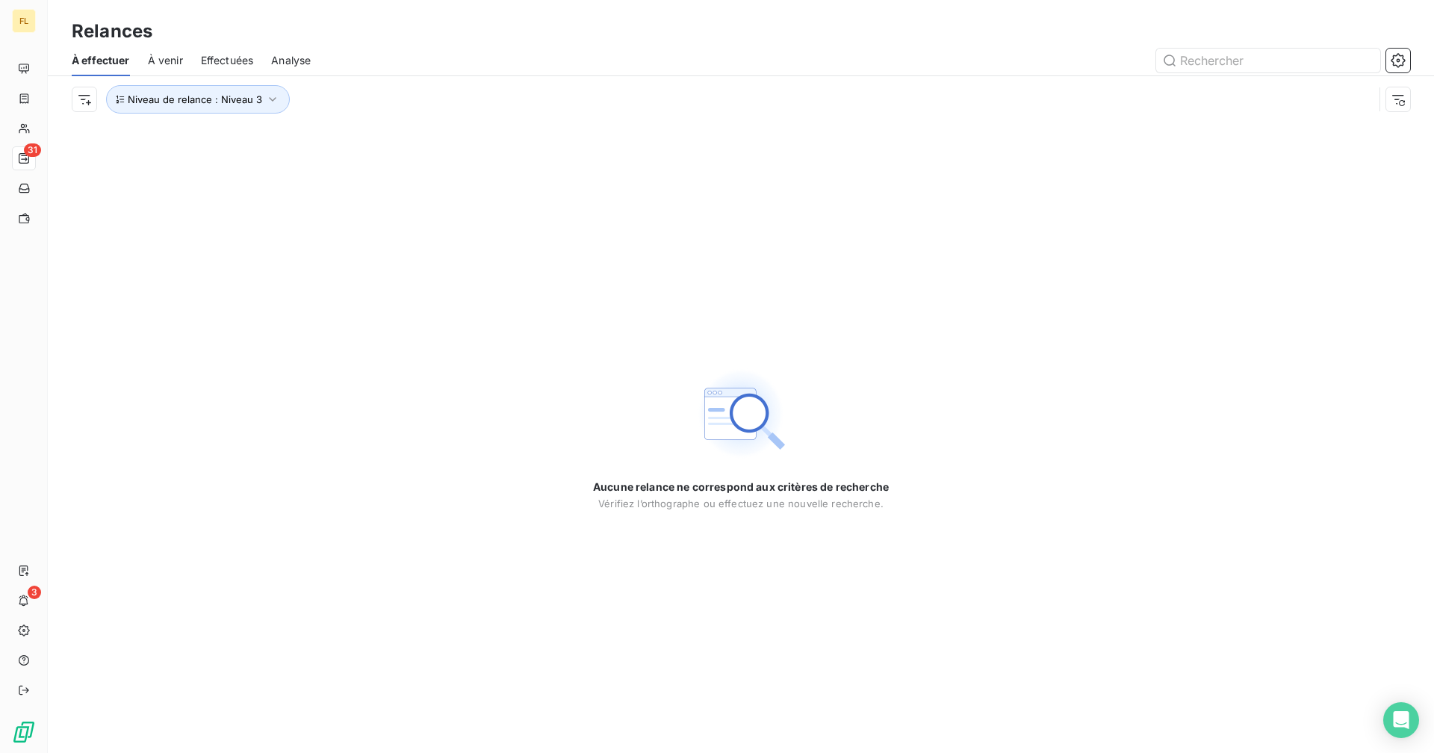
click at [427, 49] on div at bounding box center [869, 61] width 1081 height 24
click at [215, 99] on span "Niveau de relance : Niveau 3" at bounding box center [195, 99] width 134 height 12
click at [358, 128] on div "Niveau 3" at bounding box center [416, 137] width 215 height 31
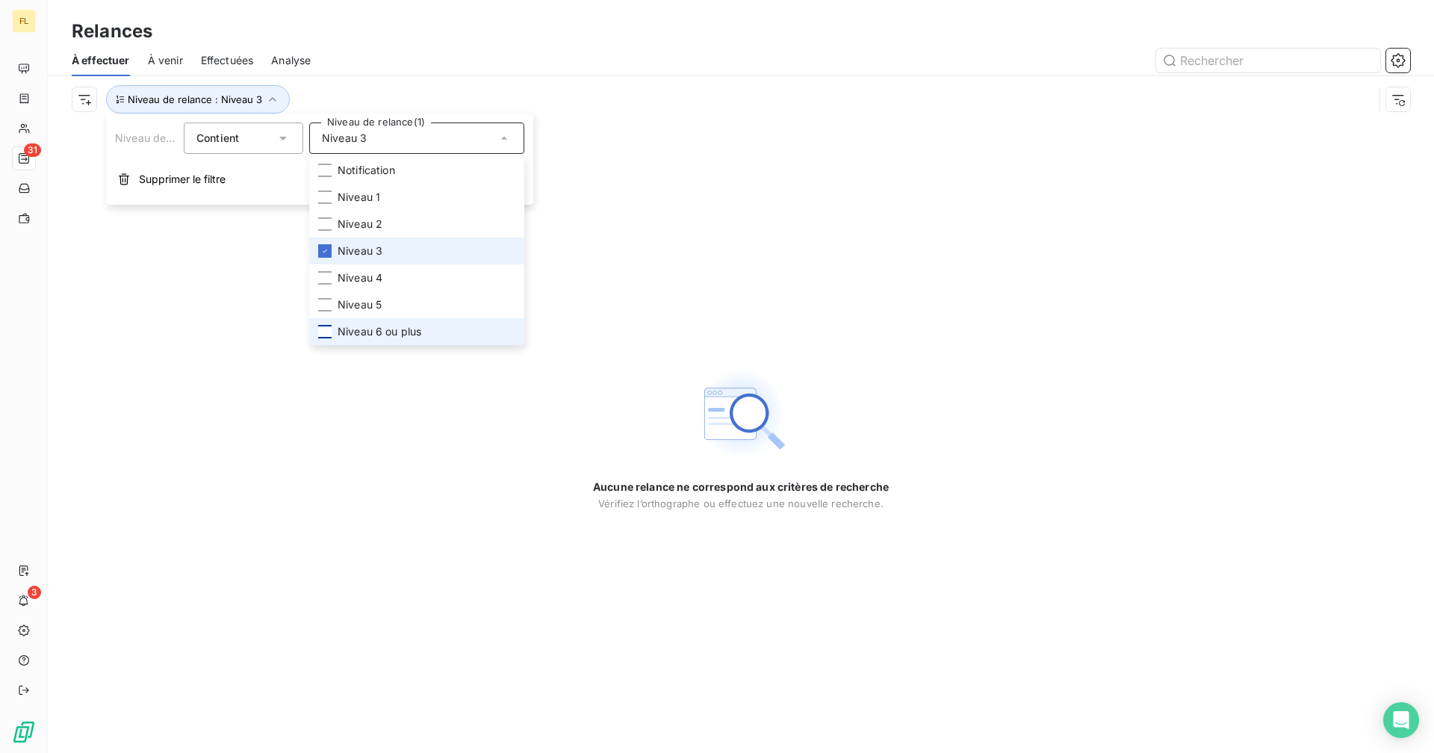
click at [324, 255] on div at bounding box center [324, 250] width 13 height 13
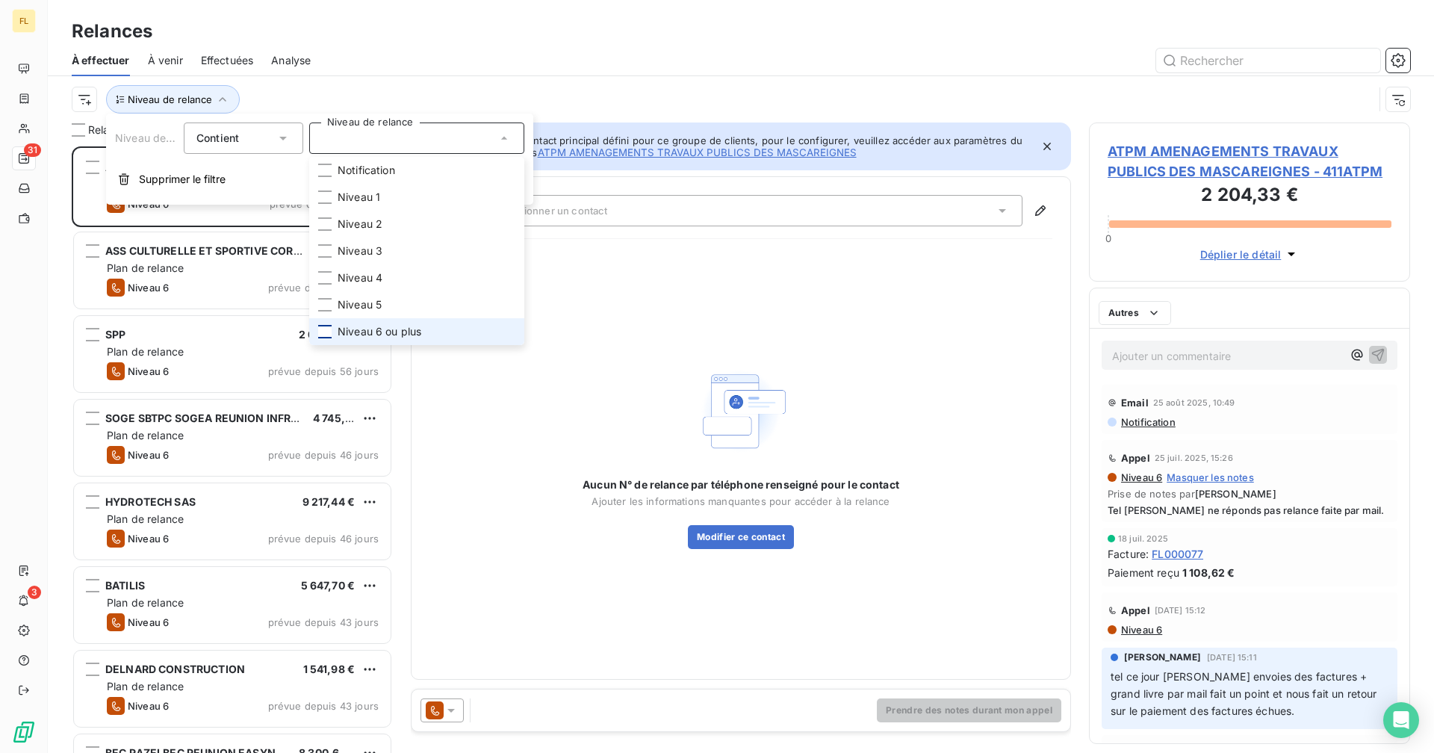
scroll to position [595, 310]
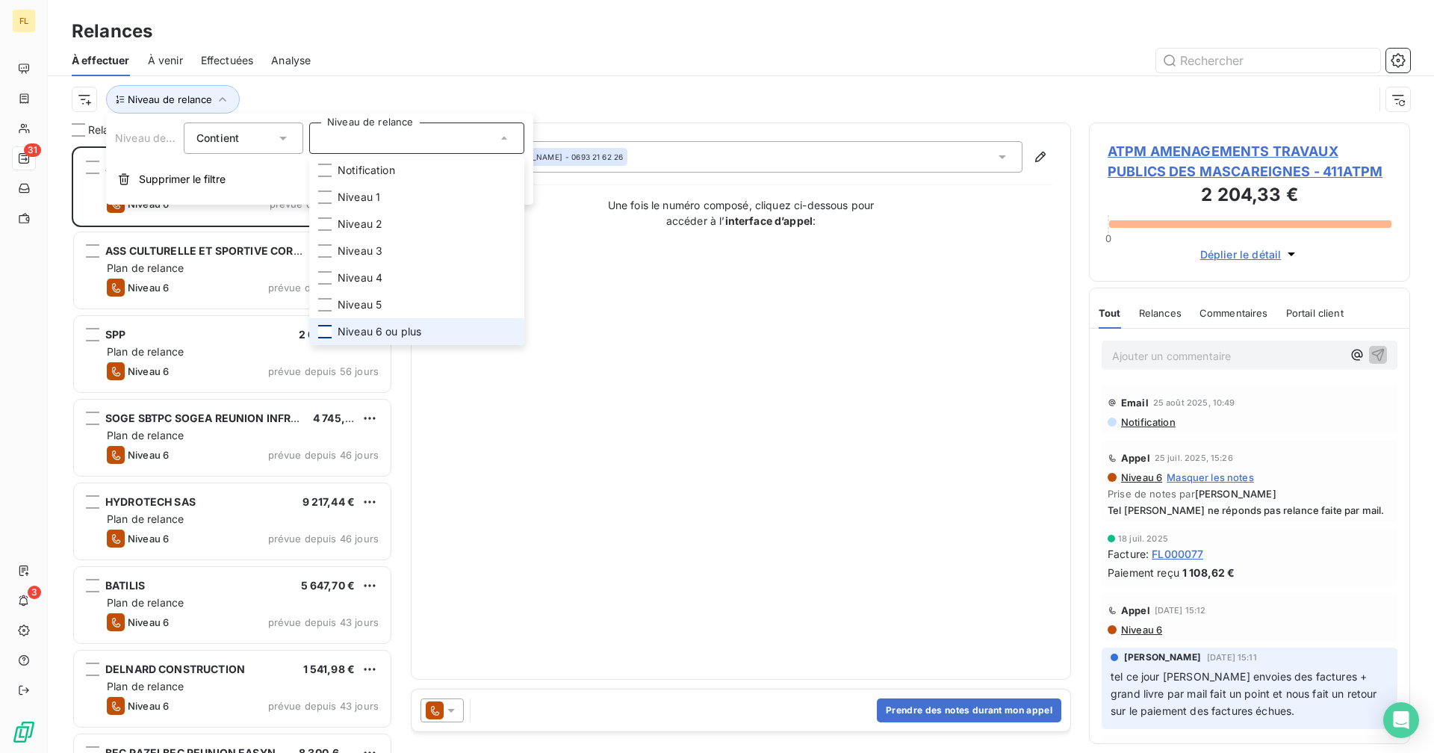
click at [329, 332] on div at bounding box center [324, 331] width 13 height 13
click at [408, 55] on div at bounding box center [869, 61] width 1081 height 24
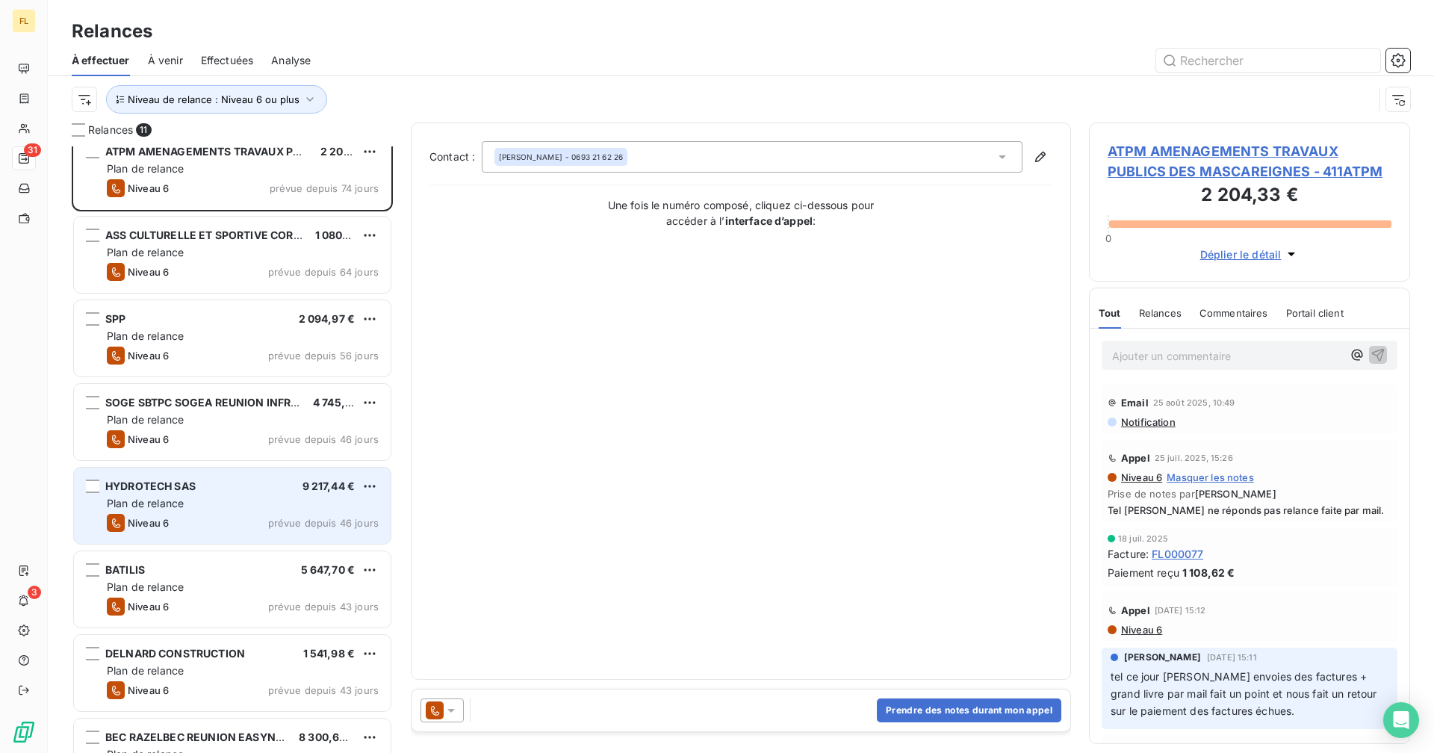
scroll to position [0, 0]
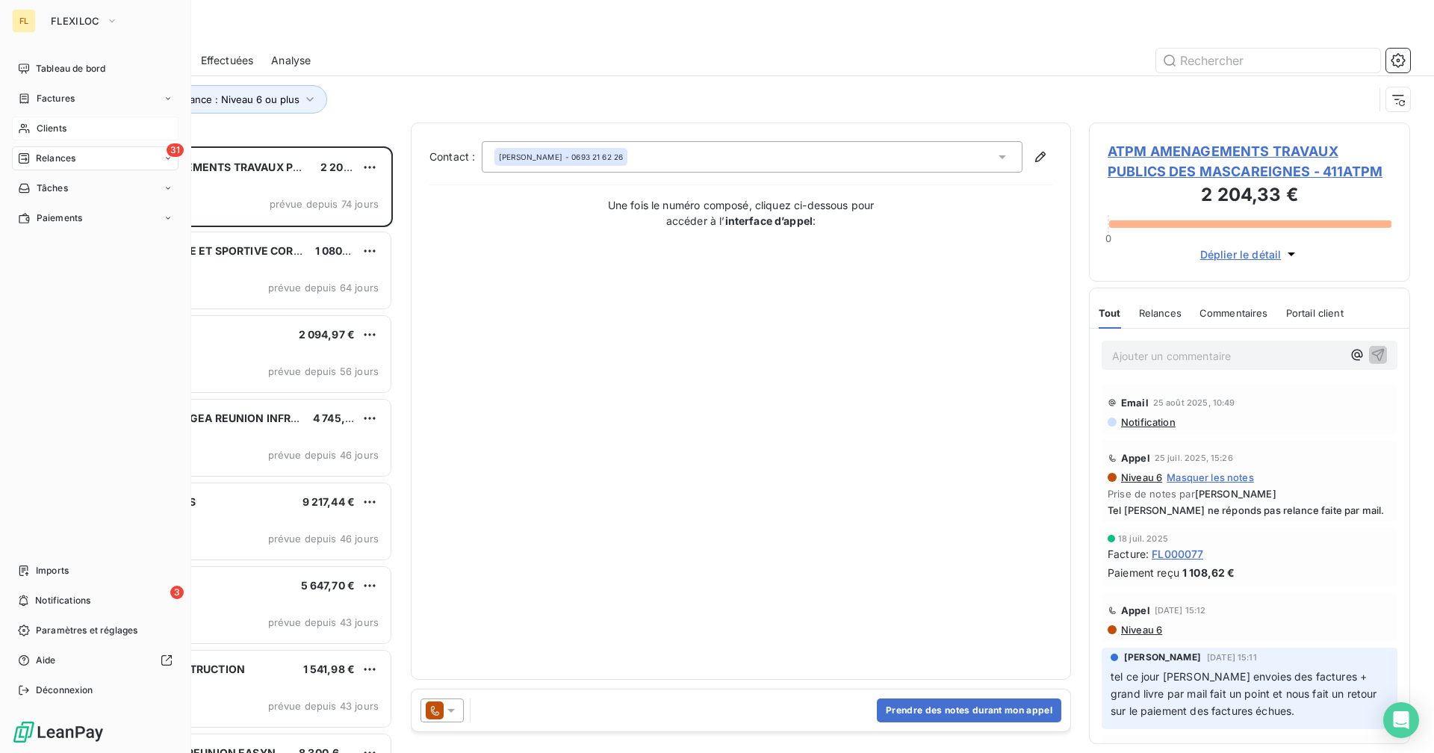
click at [28, 132] on icon at bounding box center [24, 128] width 13 height 12
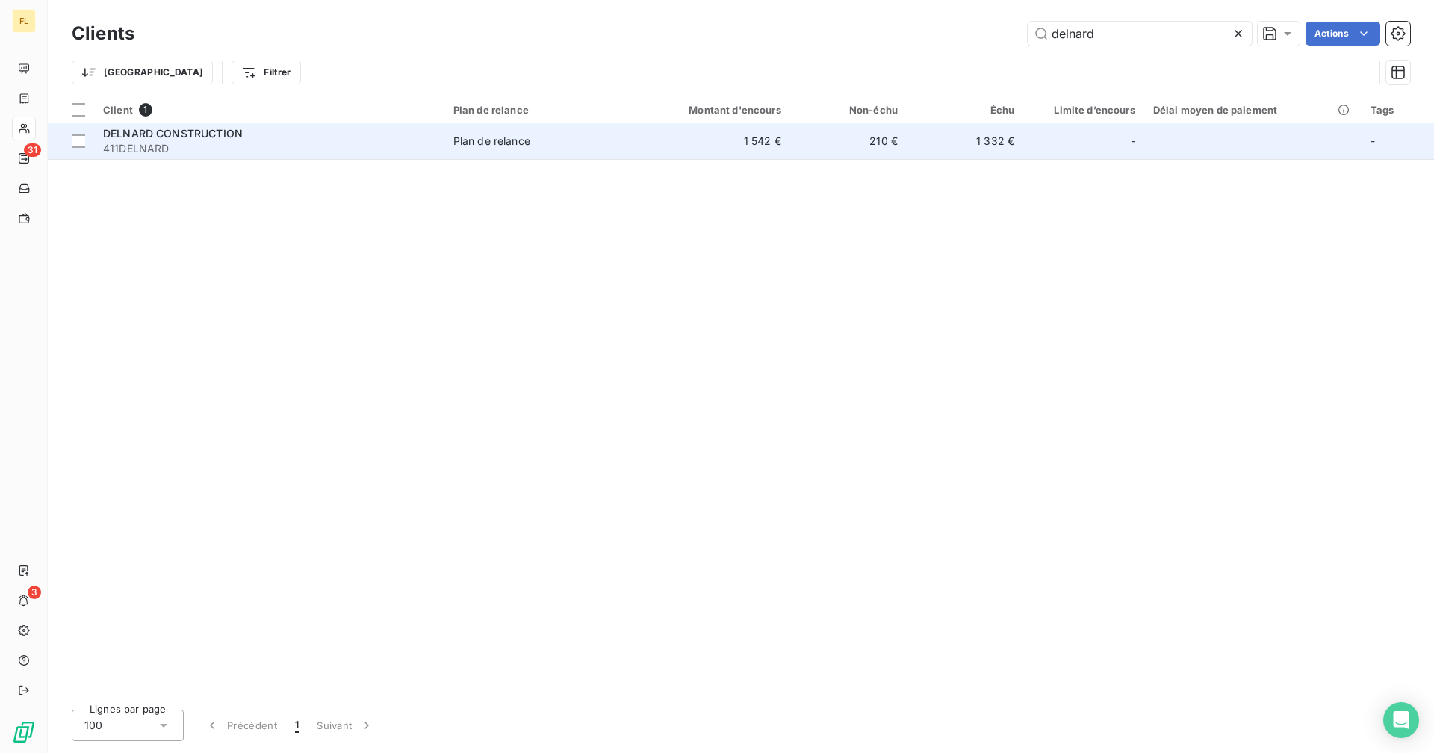
click at [511, 143] on div "Plan de relance" at bounding box center [491, 141] width 77 height 15
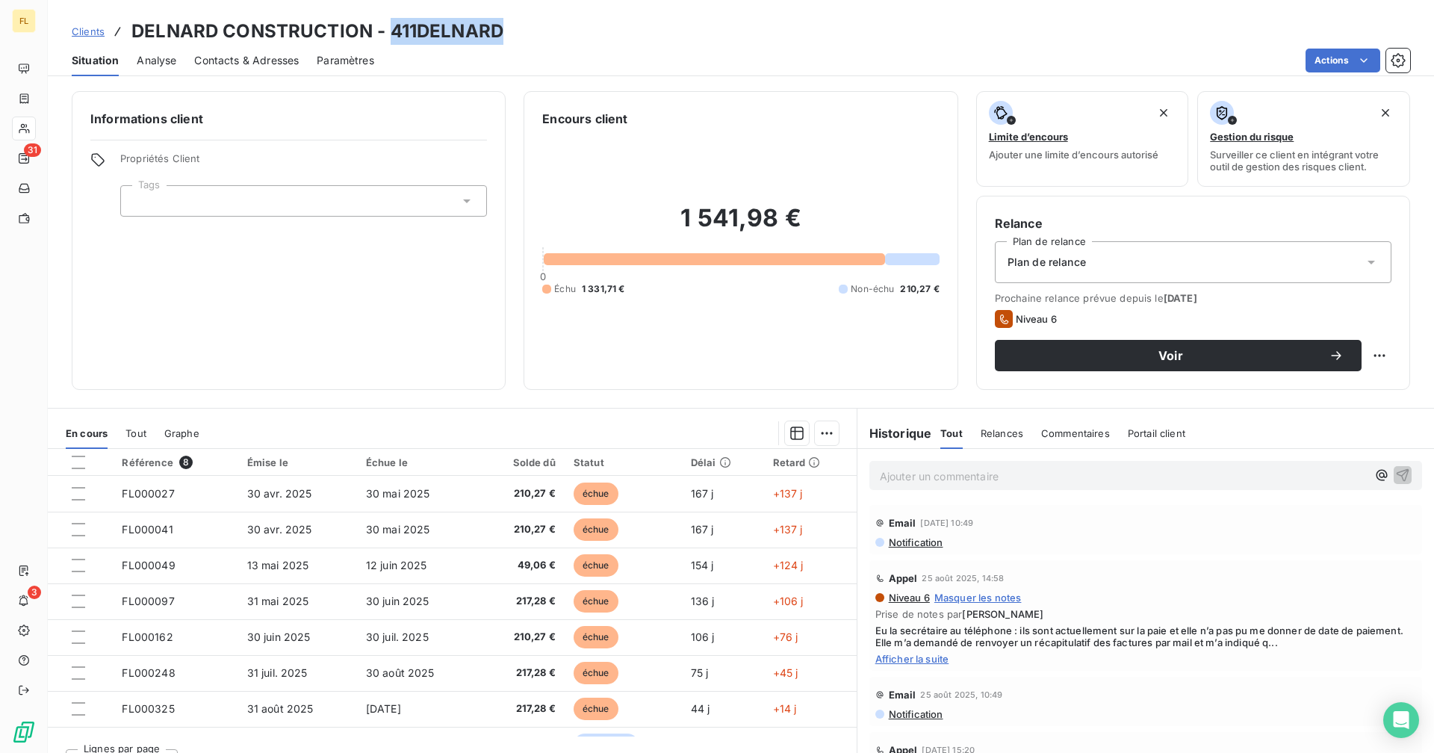
drag, startPoint x: 478, startPoint y: 33, endPoint x: 392, endPoint y: 30, distance: 85.9
click at [392, 30] on div "Clients DELNARD CONSTRUCTION - 411DELNARD" at bounding box center [741, 31] width 1386 height 27
copy h3 "411DELNARD"
click at [248, 67] on span "Contacts & Adresses" at bounding box center [246, 60] width 105 height 15
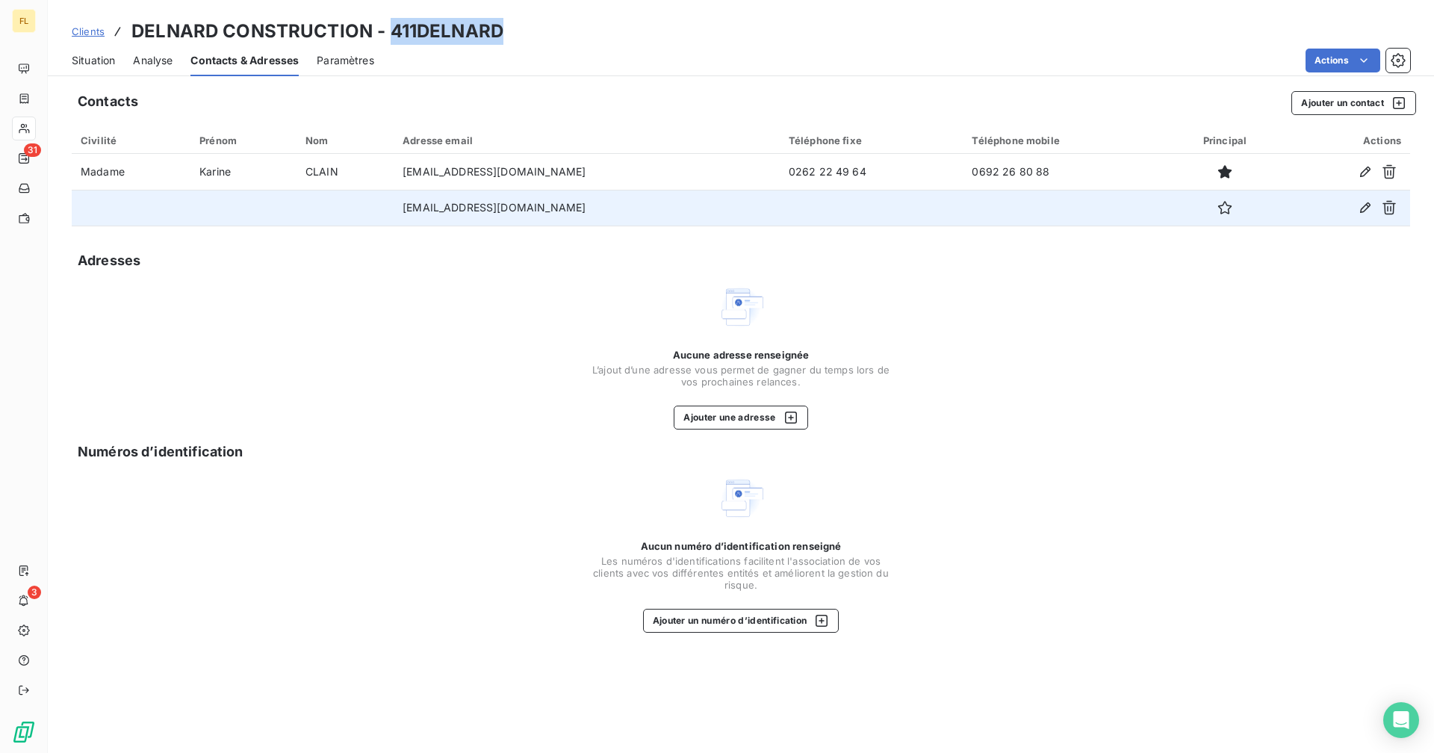
drag, startPoint x: 596, startPoint y: 207, endPoint x: 396, endPoint y: 208, distance: 200.1
click at [396, 208] on td "[EMAIL_ADDRESS][DOMAIN_NAME]" at bounding box center [587, 208] width 386 height 36
copy td "[EMAIL_ADDRESS][DOMAIN_NAME]"
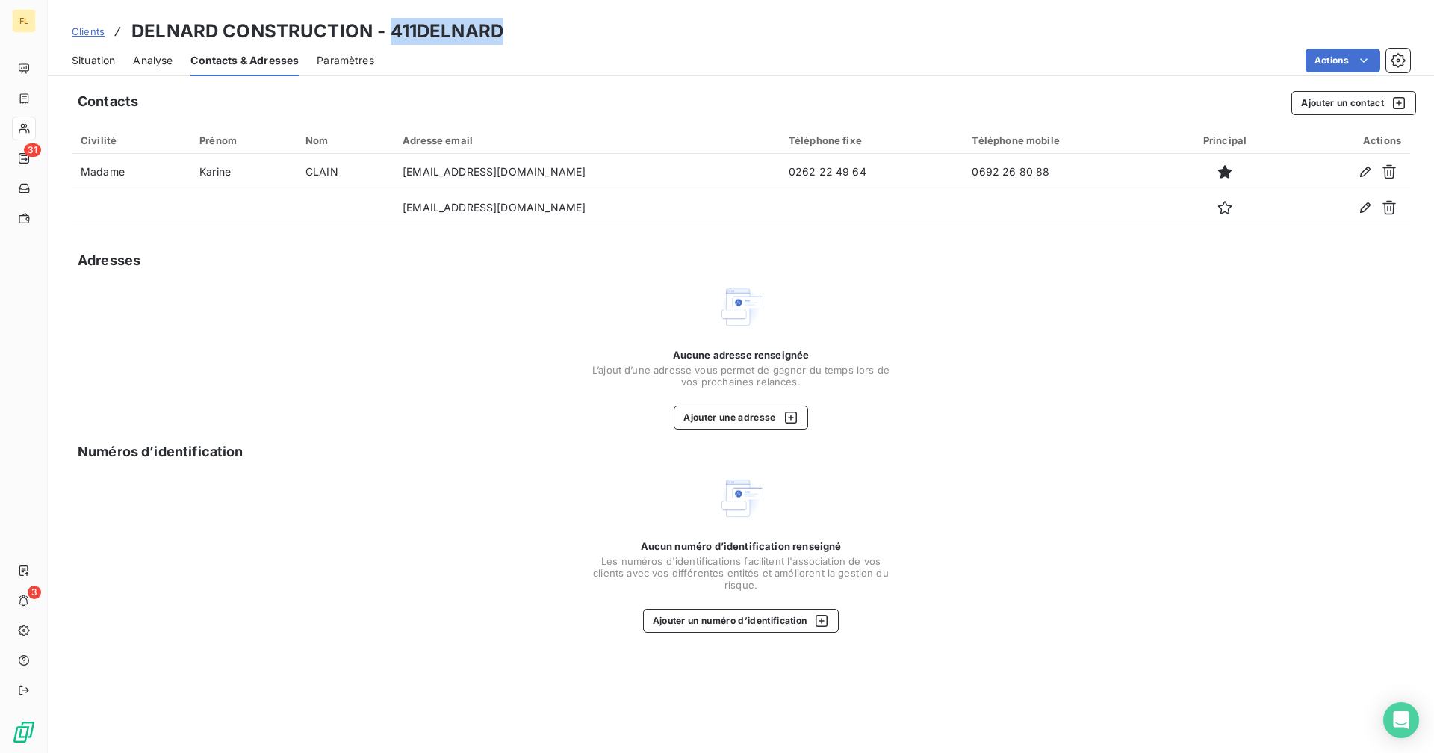
click at [113, 63] on span "Situation" at bounding box center [93, 60] width 43 height 15
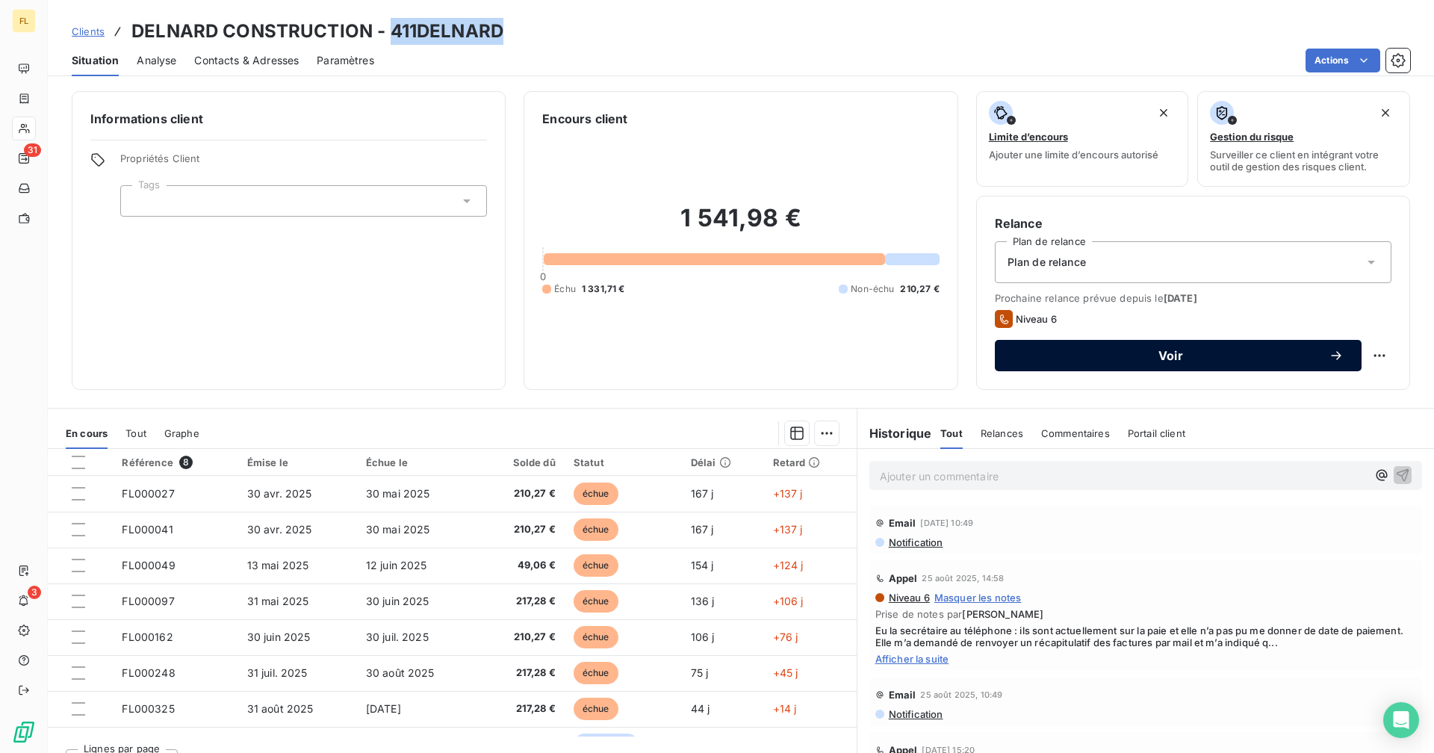
click at [1066, 366] on button "Voir" at bounding box center [1178, 355] width 367 height 31
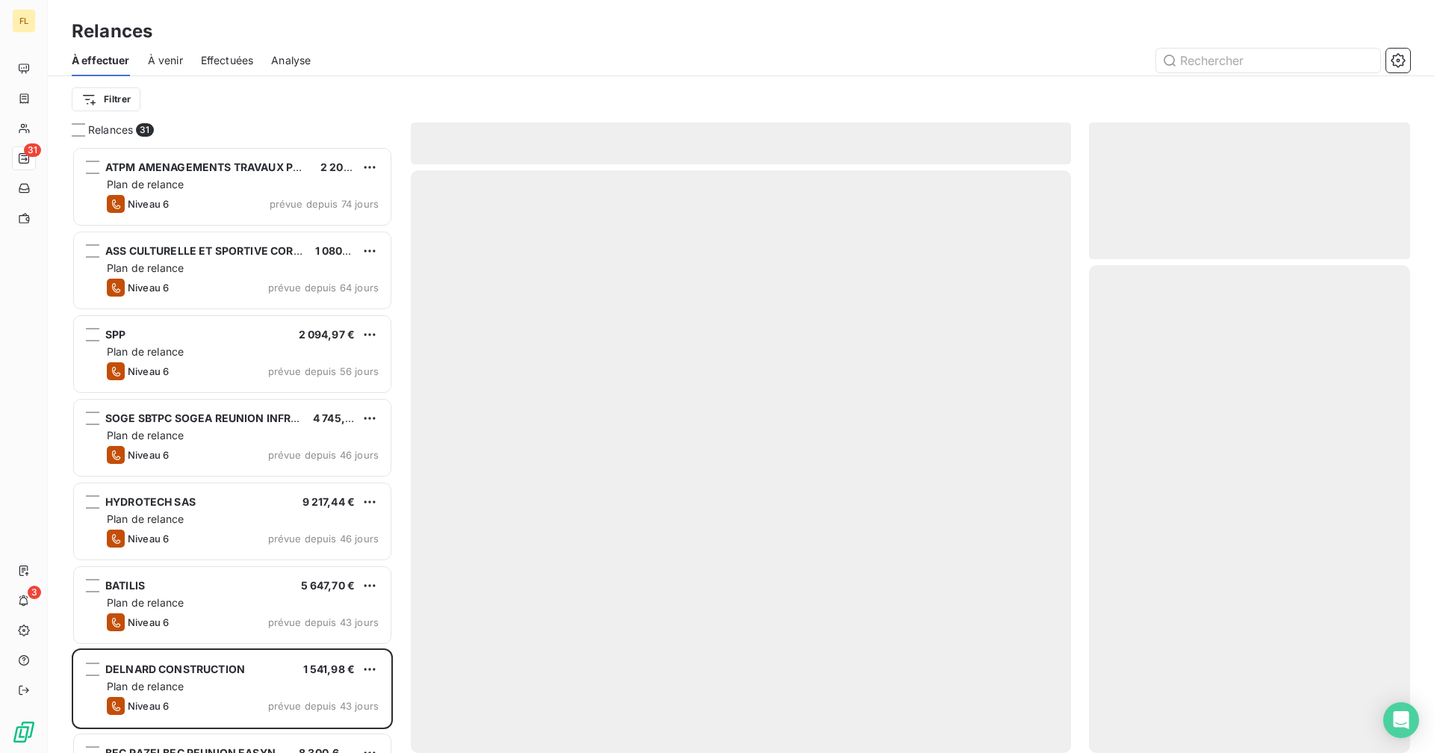
scroll to position [595, 310]
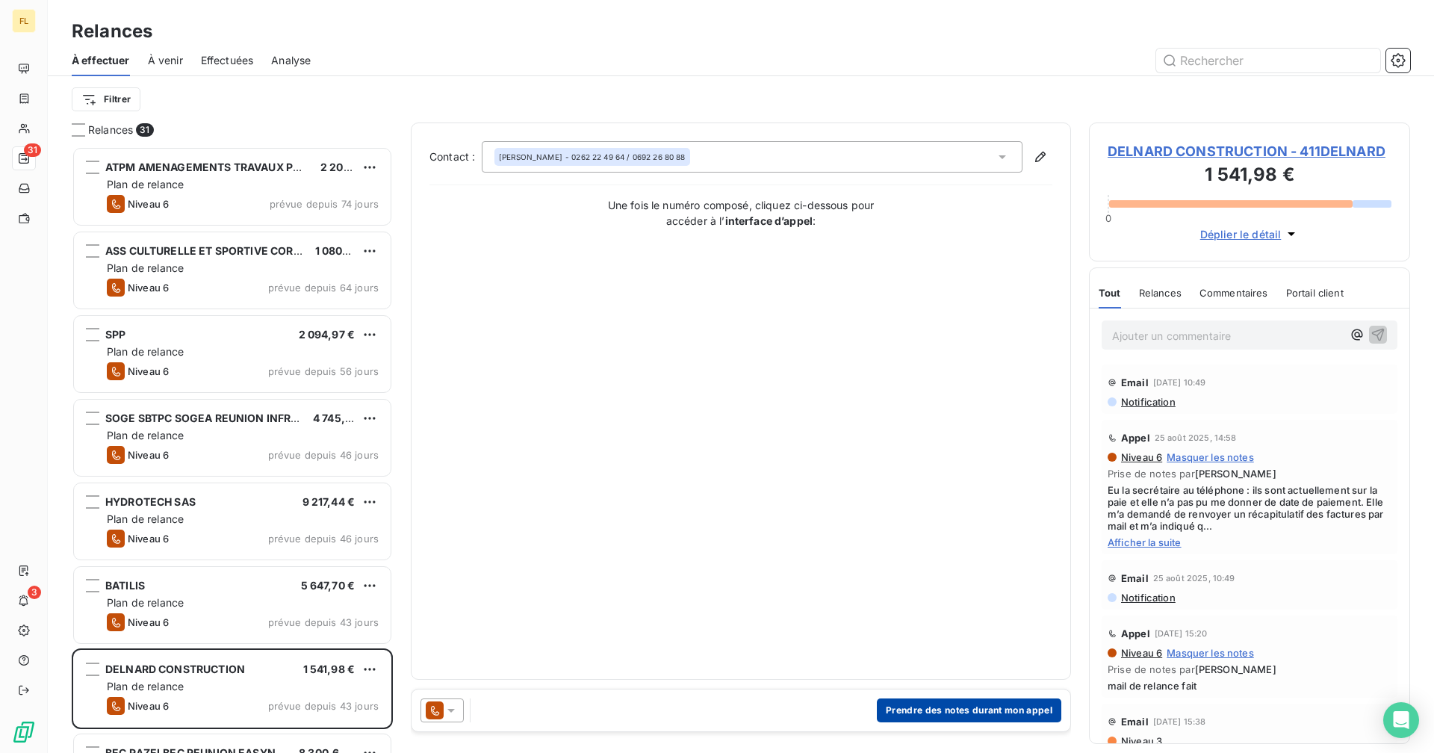
click at [952, 711] on button "Prendre des notes durant mon appel" at bounding box center [969, 710] width 184 height 24
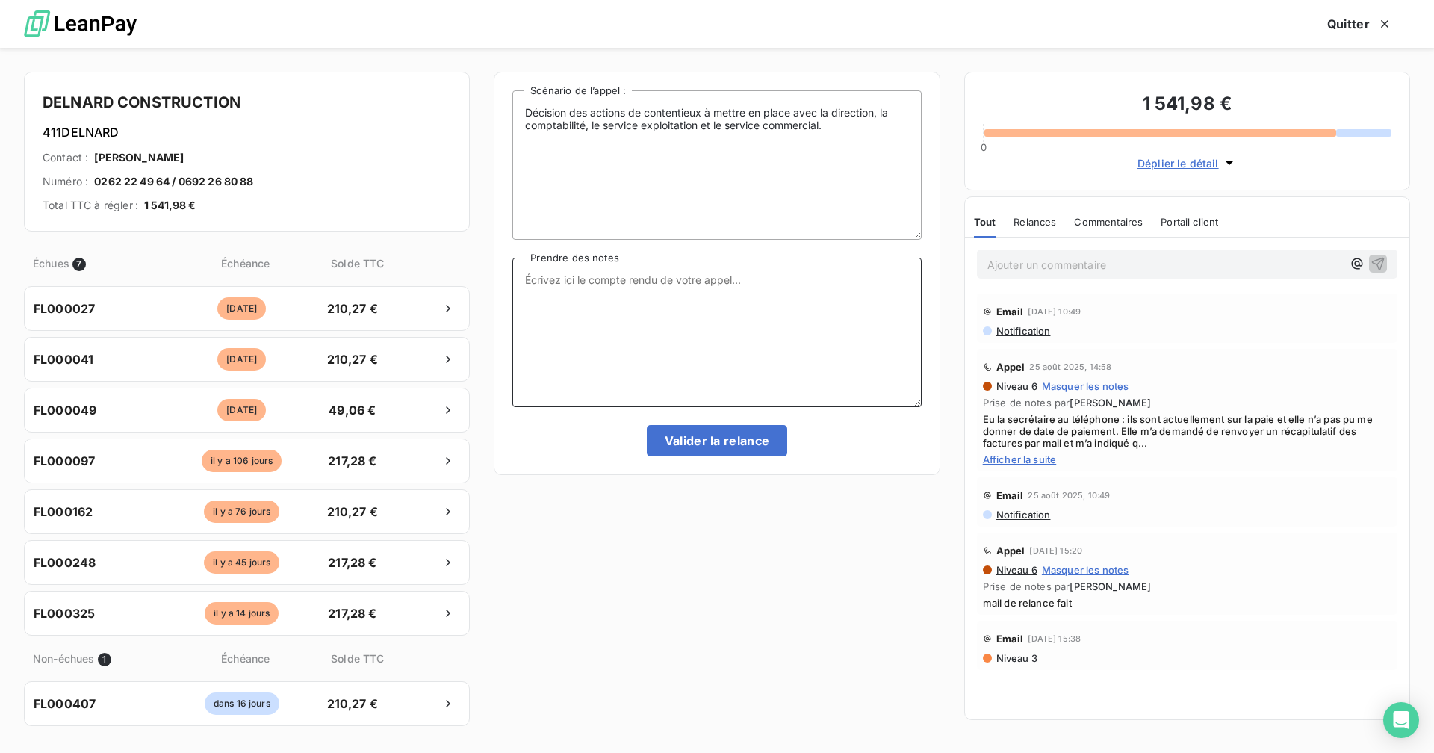
click at [633, 283] on textarea "Prendre des notes" at bounding box center [716, 332] width 408 height 149
paste textarea "Client eu au tel : [PERSON_NAME] est passé ce matin, le grand livre a été trans…"
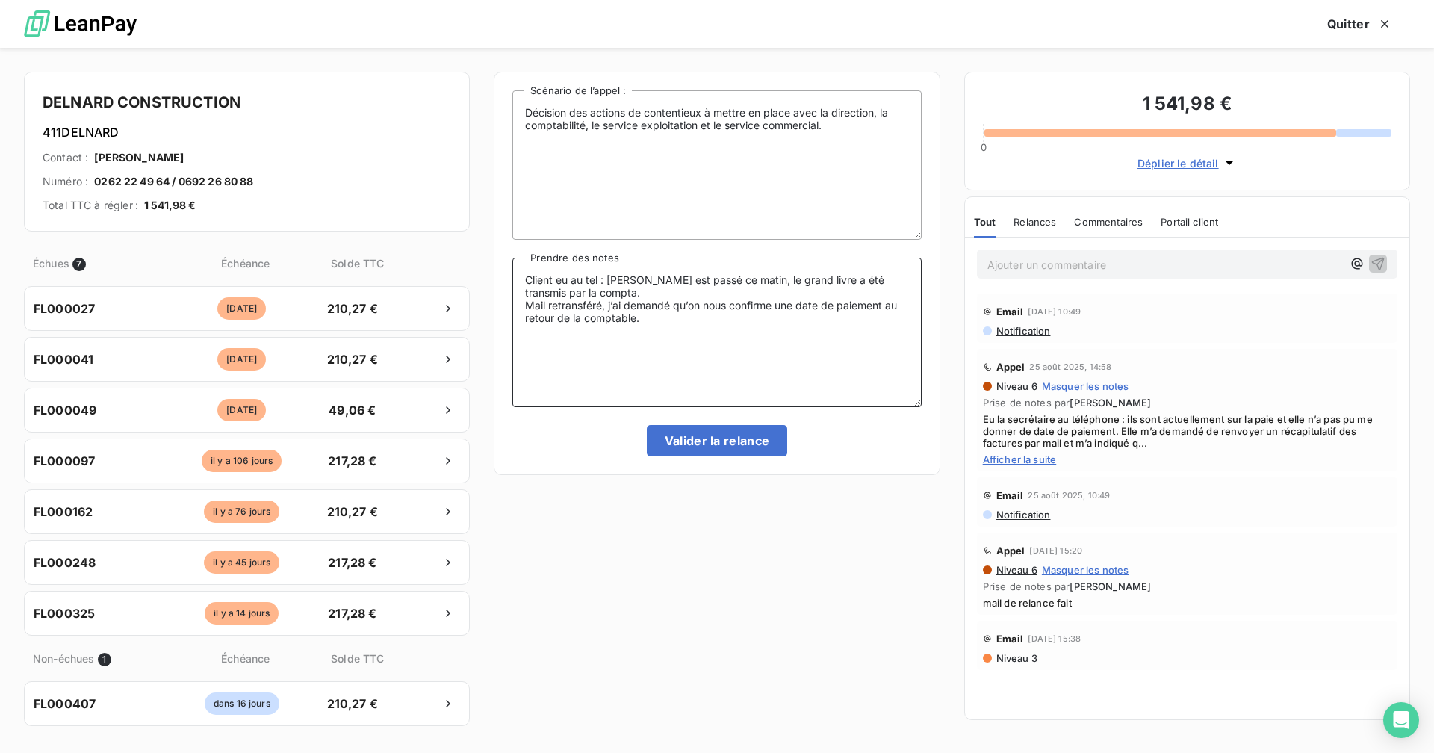
click at [527, 306] on textarea "Client eu au tel : [PERSON_NAME] est passé ce matin, le grand livre a été trans…" at bounding box center [716, 332] width 408 height 149
type textarea "Client eu au tel : [PERSON_NAME] est passé ce matin, le grand livre a été trans…"
click at [712, 436] on button "Valider la relance" at bounding box center [717, 440] width 141 height 31
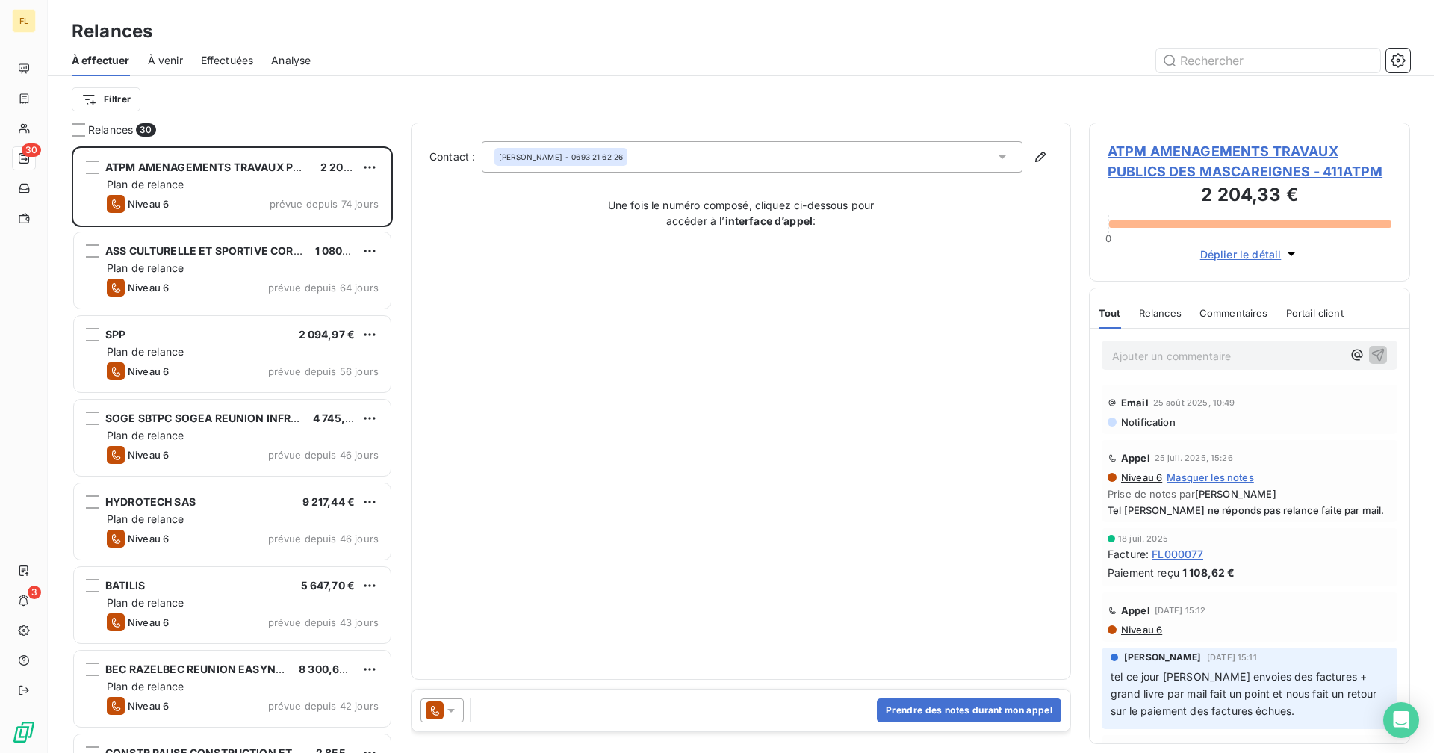
click at [261, 116] on div "Filtrer" at bounding box center [741, 99] width 1338 height 46
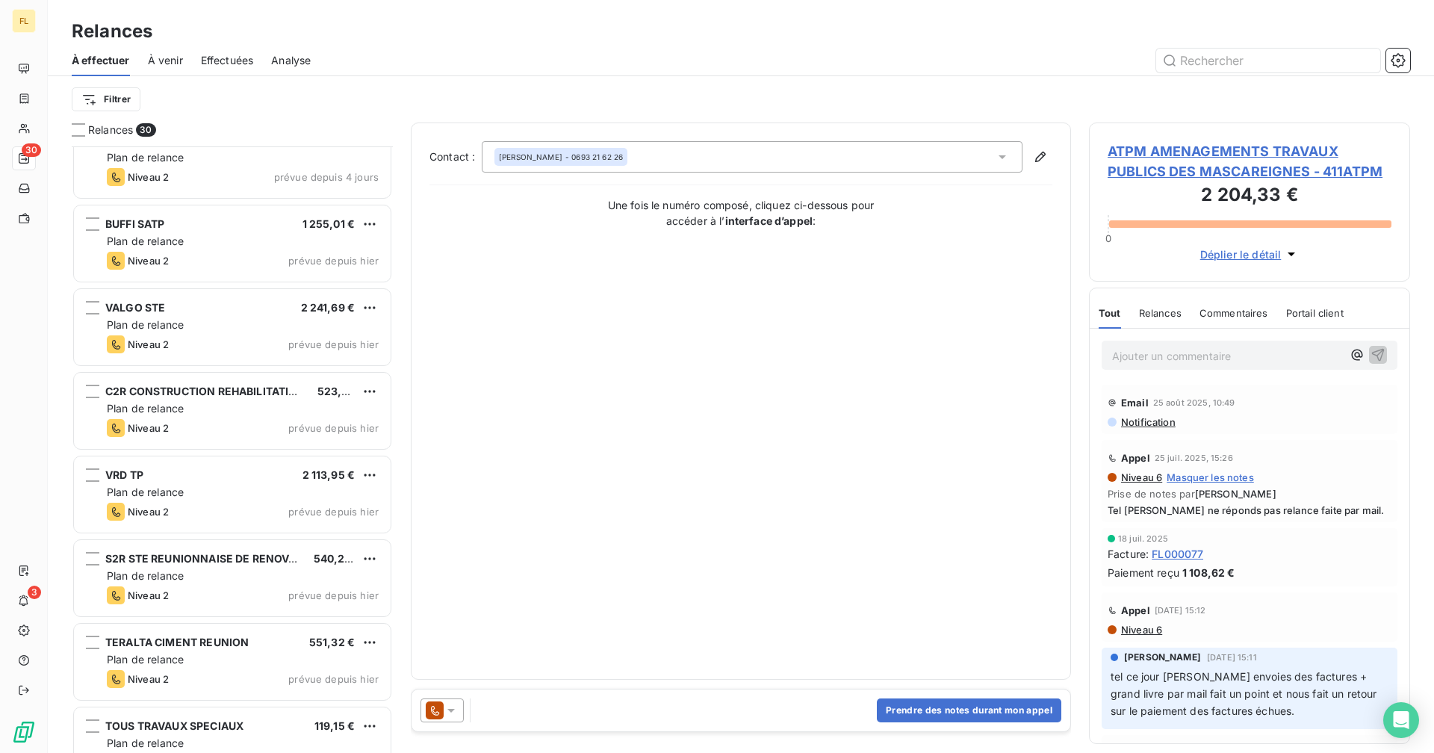
scroll to position [1903, 0]
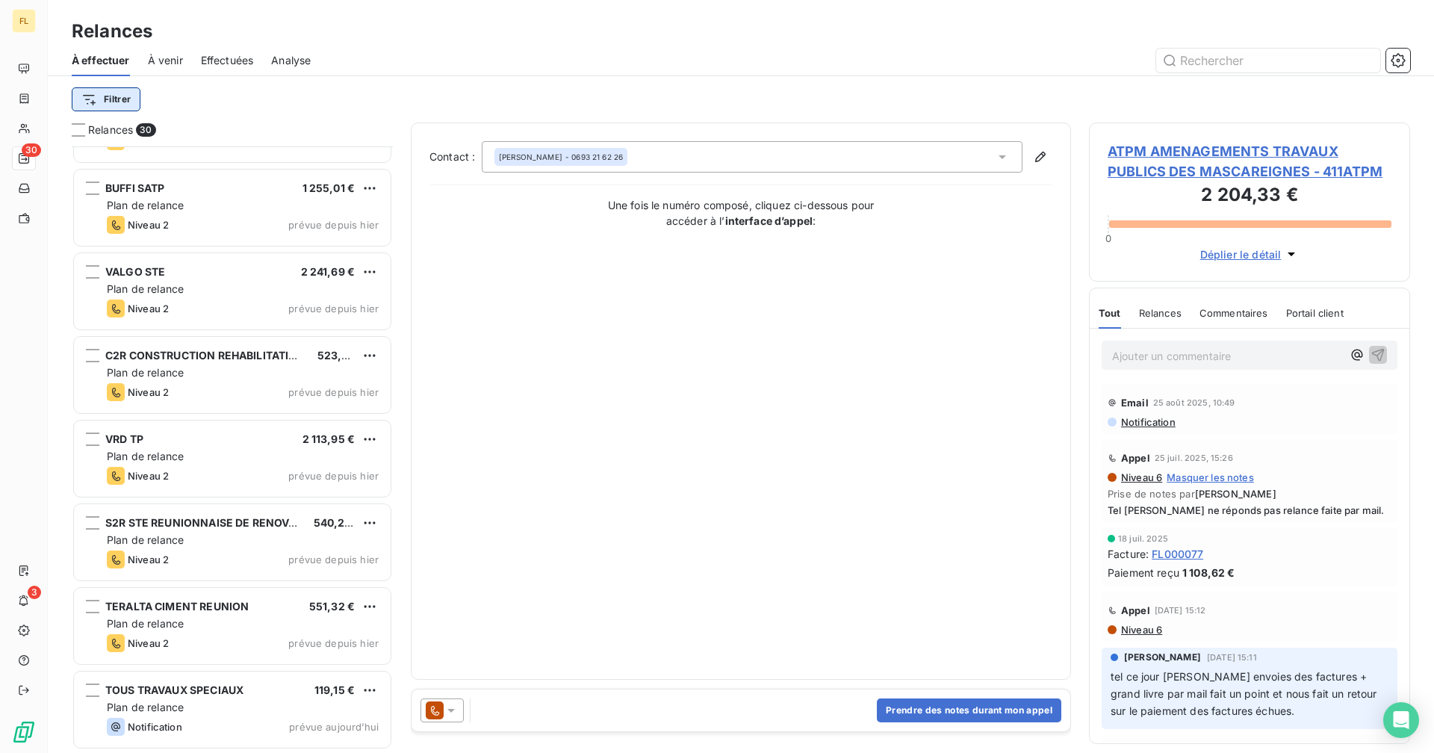
click at [125, 100] on html "FL 30 3 Relances À effectuer À venir Effectuées Analyse Filtrer Relances 30 SUD…" at bounding box center [717, 376] width 1434 height 753
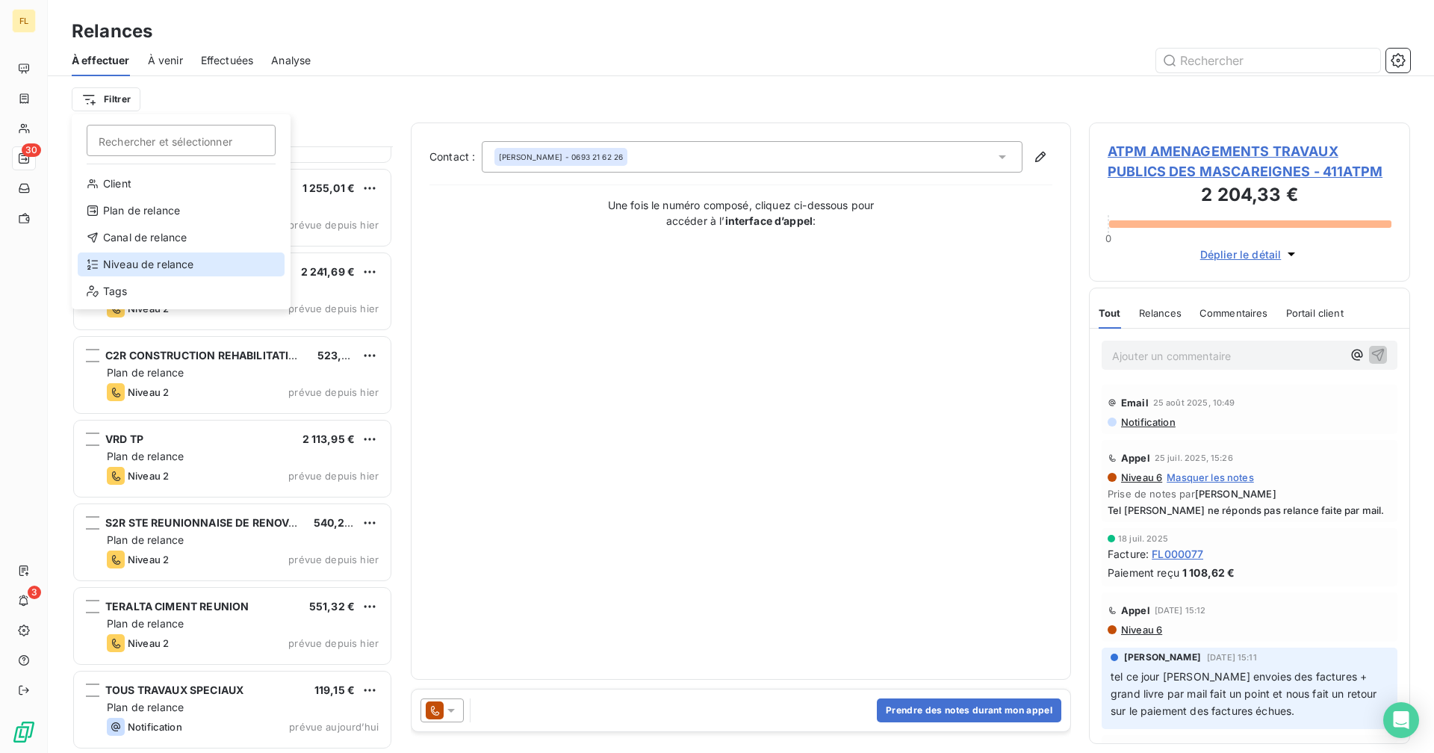
click at [167, 264] on div "Niveau de relance" at bounding box center [181, 264] width 207 height 24
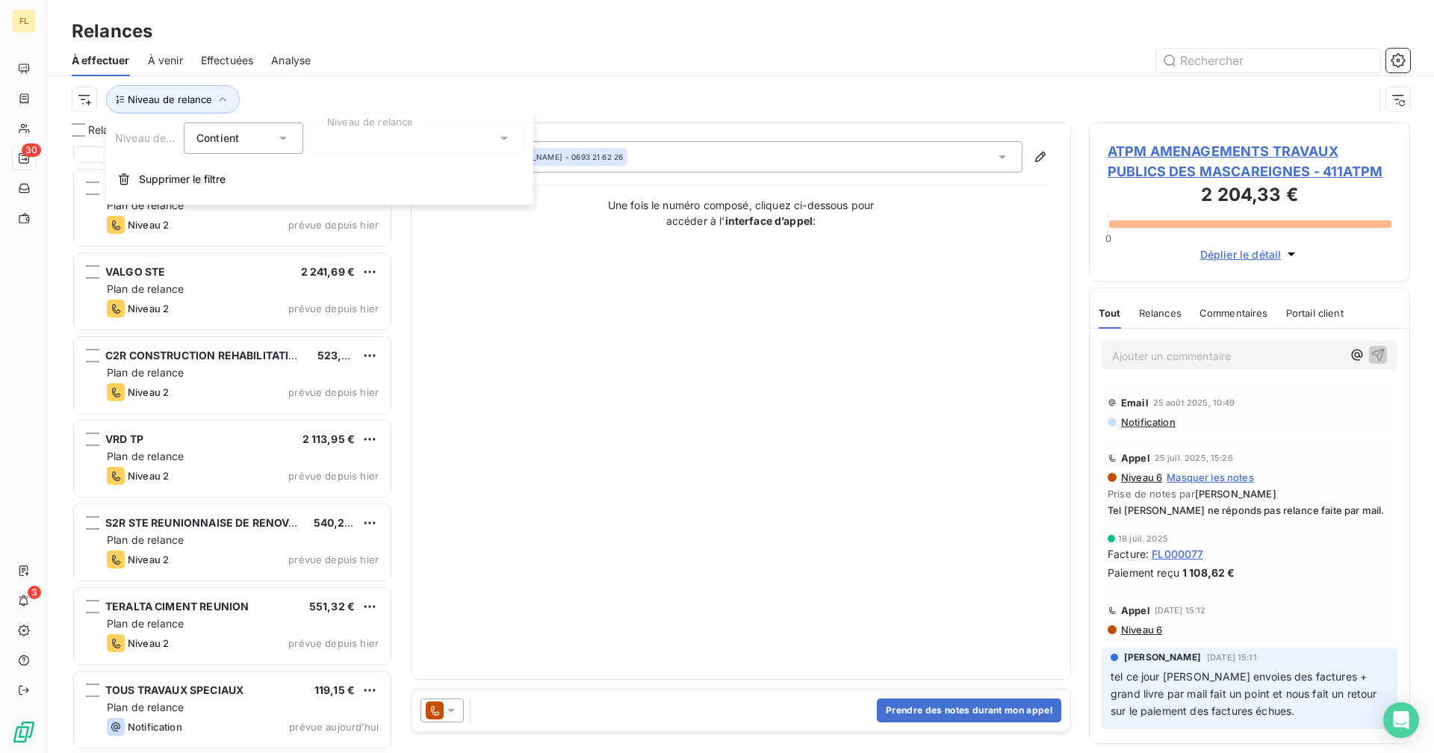
click at [356, 134] on div at bounding box center [416, 137] width 215 height 31
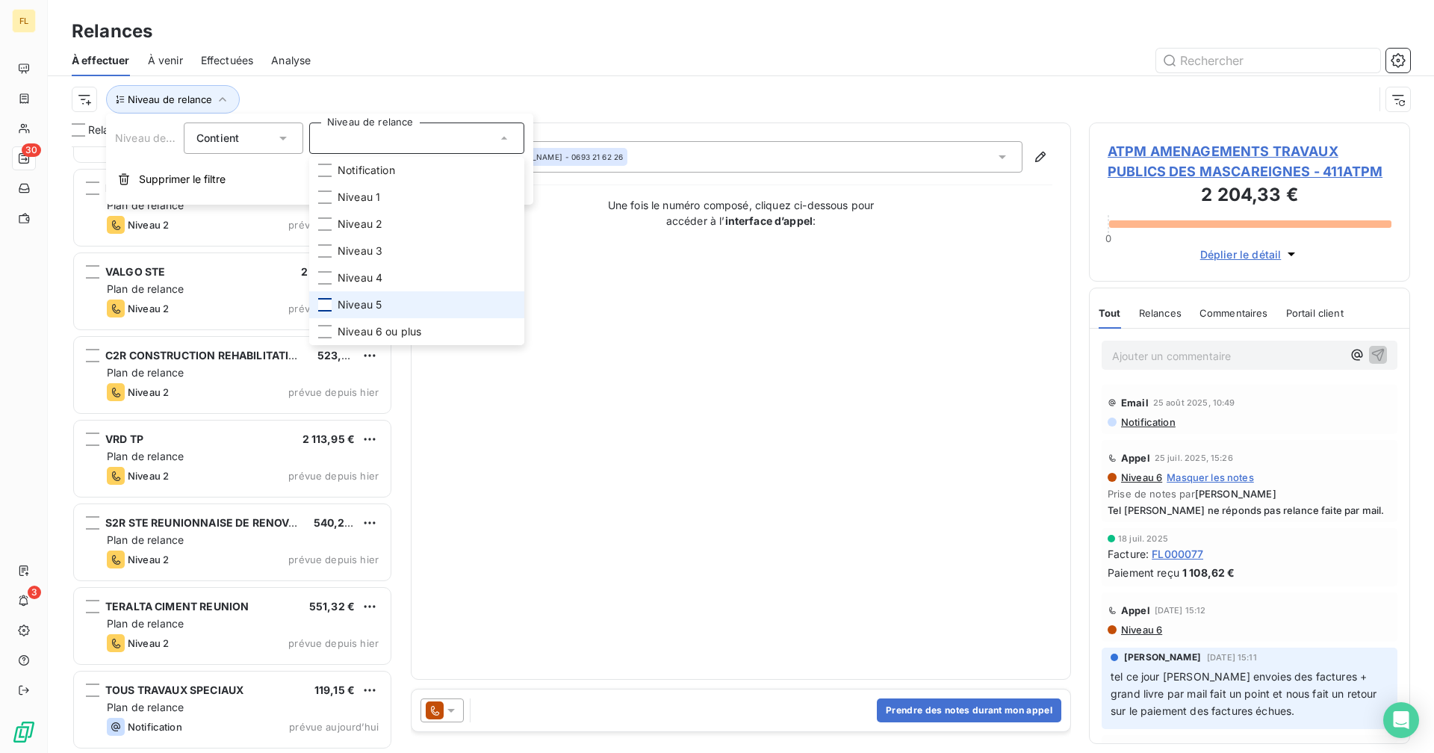
click at [326, 304] on div at bounding box center [324, 304] width 13 height 13
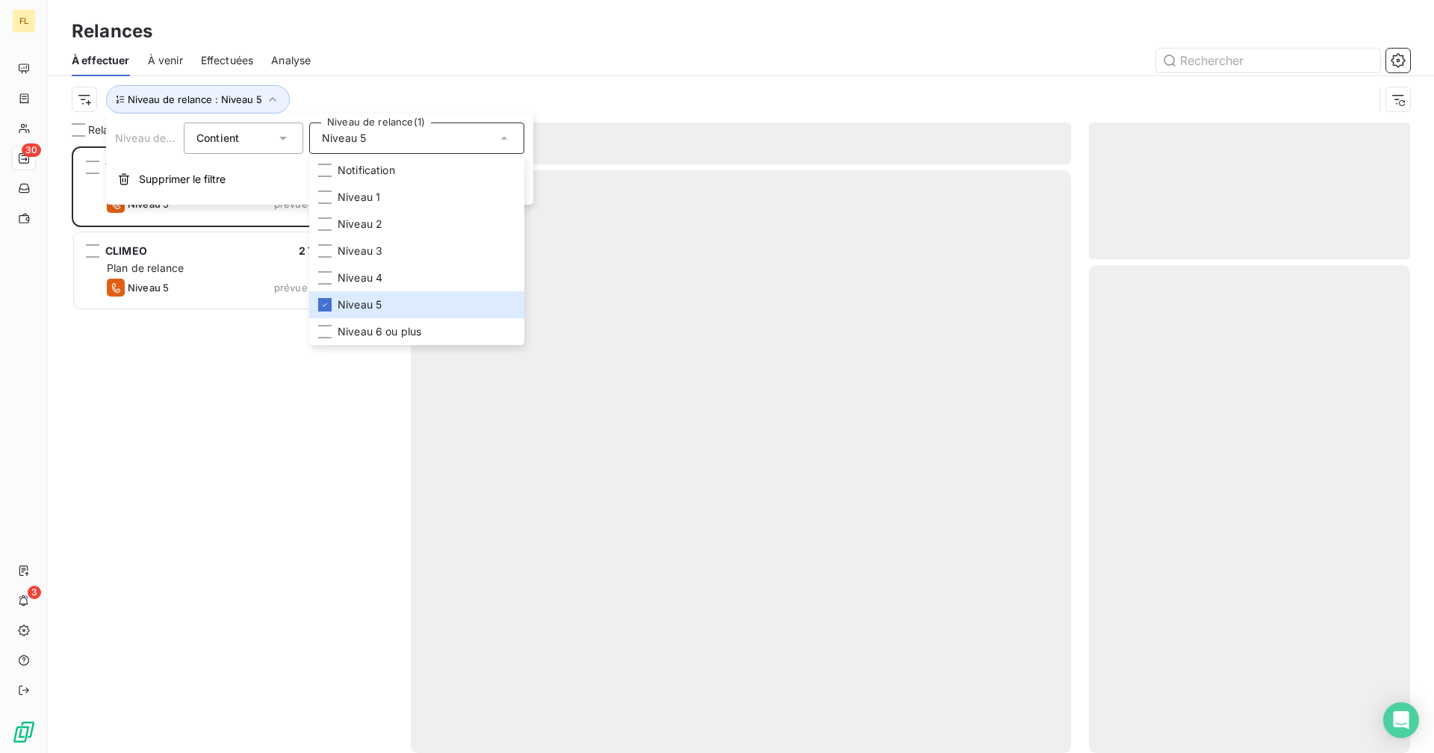
scroll to position [595, 310]
click at [378, 43] on div "Relances" at bounding box center [741, 31] width 1386 height 27
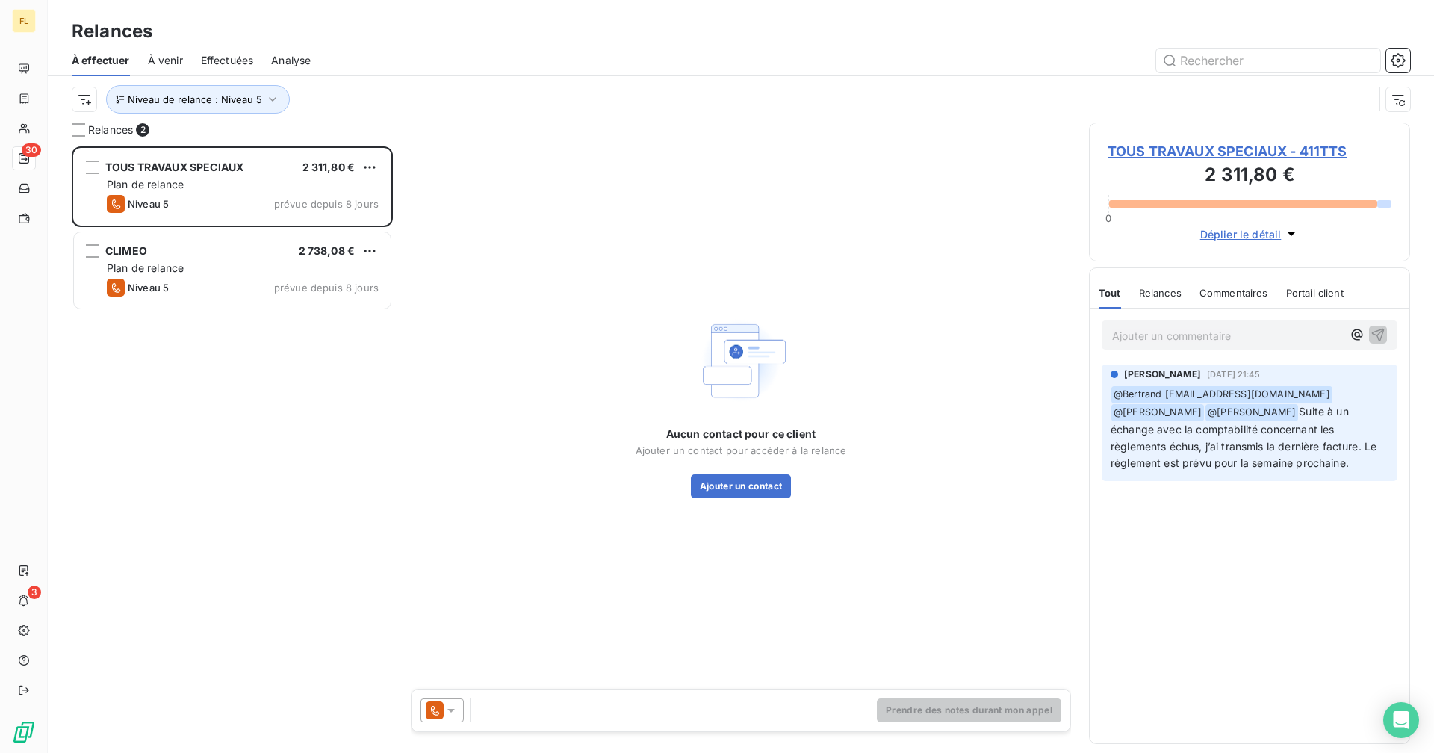
click at [1222, 149] on span "TOUS TRAVAUX SPECIAUX - 411TTS" at bounding box center [1249, 151] width 284 height 20
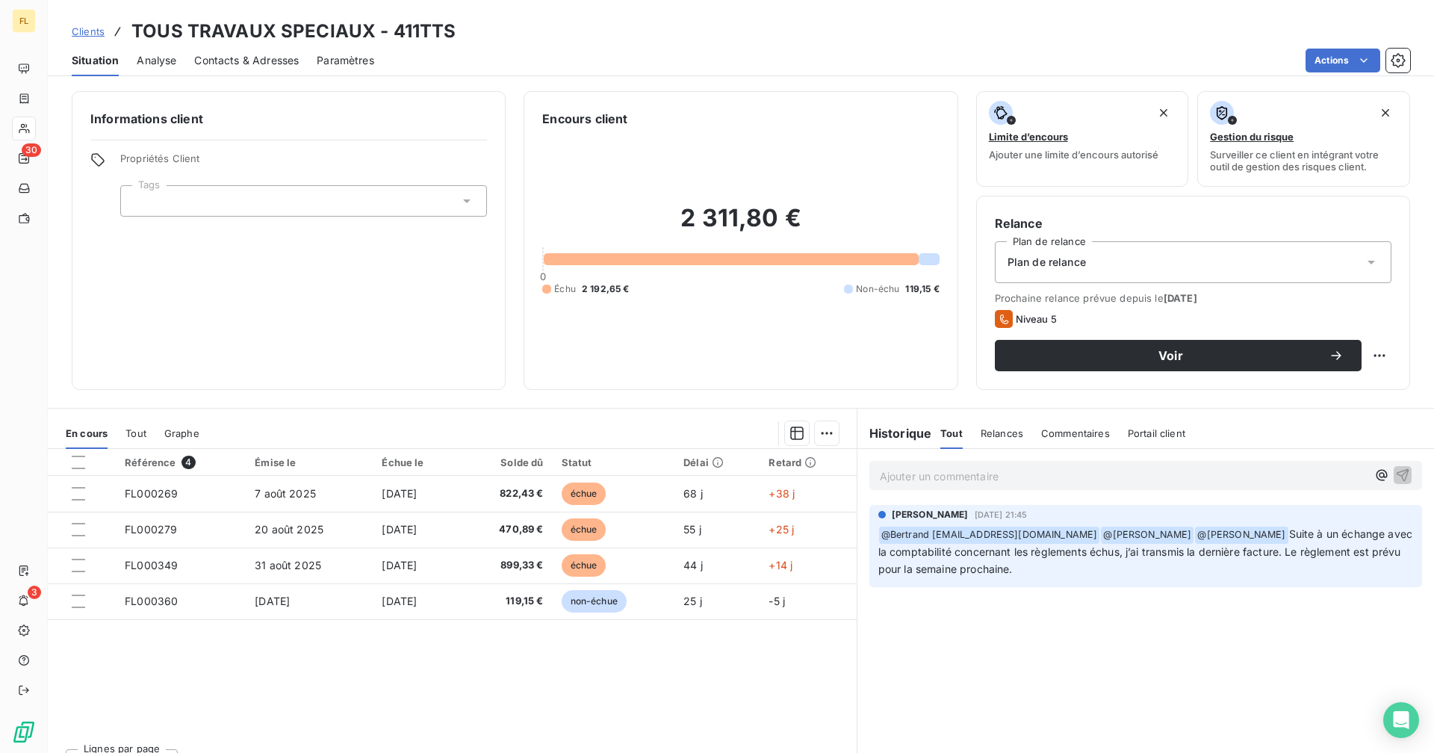
click at [240, 66] on span "Contacts & Adresses" at bounding box center [246, 60] width 105 height 15
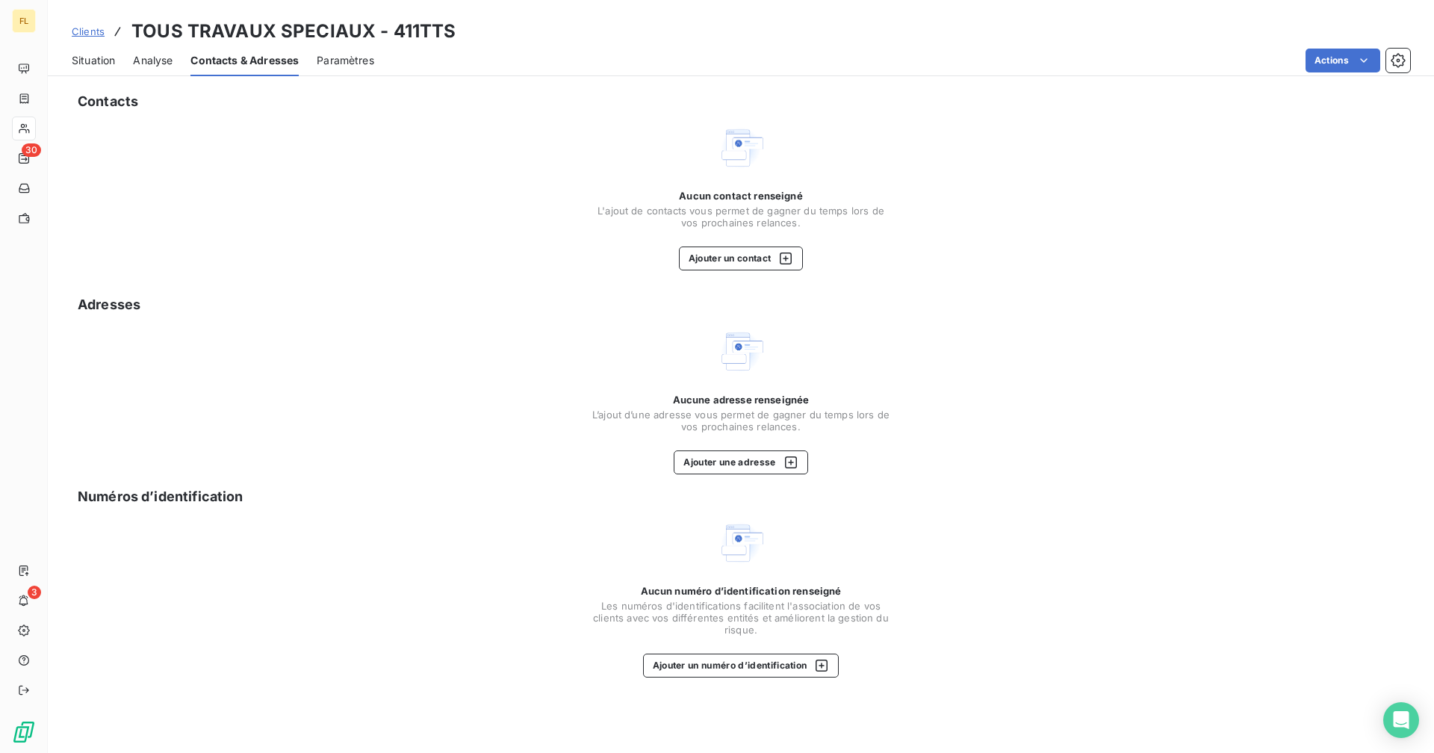
click at [110, 55] on span "Situation" at bounding box center [93, 60] width 43 height 15
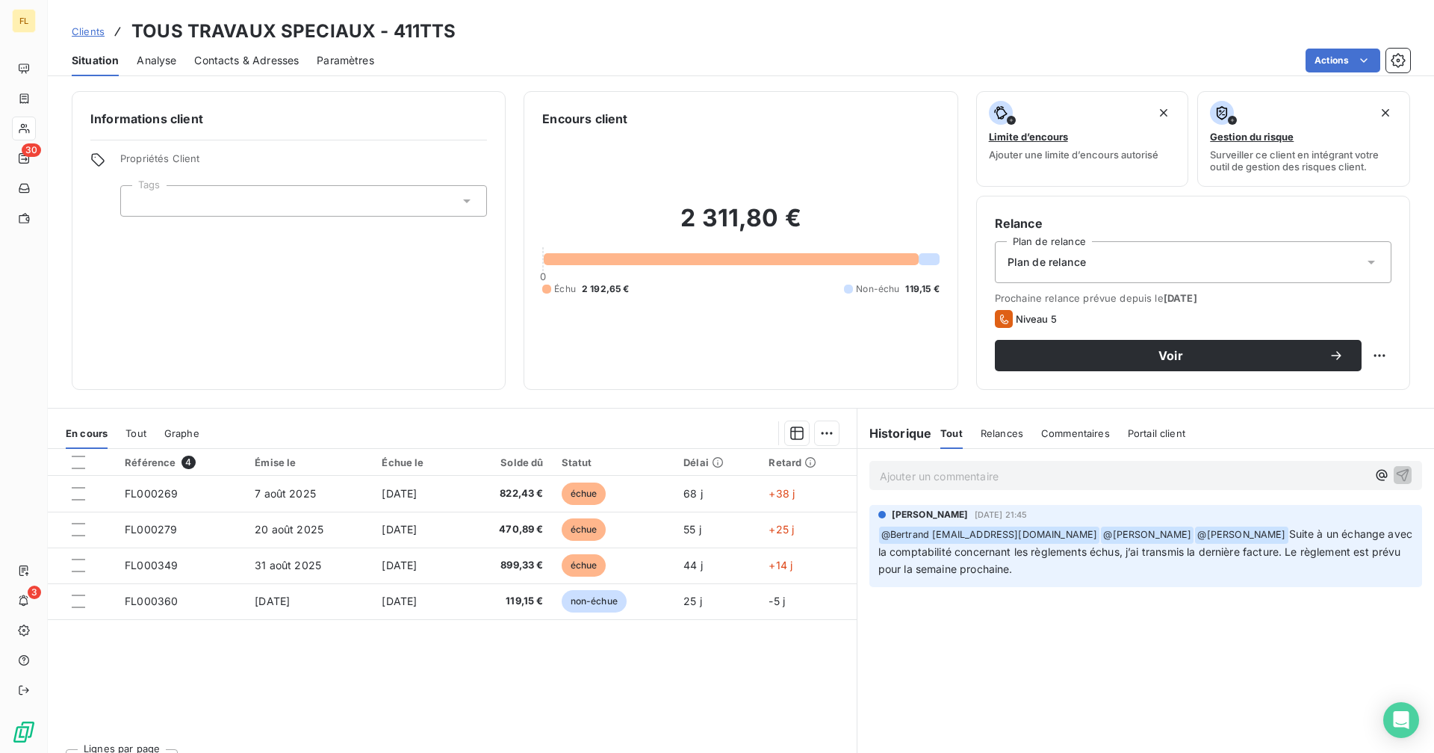
drag, startPoint x: 683, startPoint y: 747, endPoint x: 367, endPoint y: 733, distance: 316.2
click at [364, 715] on div "Référence 4 Émise le Échue le Solde dû Statut Délai Retard FL000269 [DATE] [DAT…" at bounding box center [452, 592] width 809 height 287
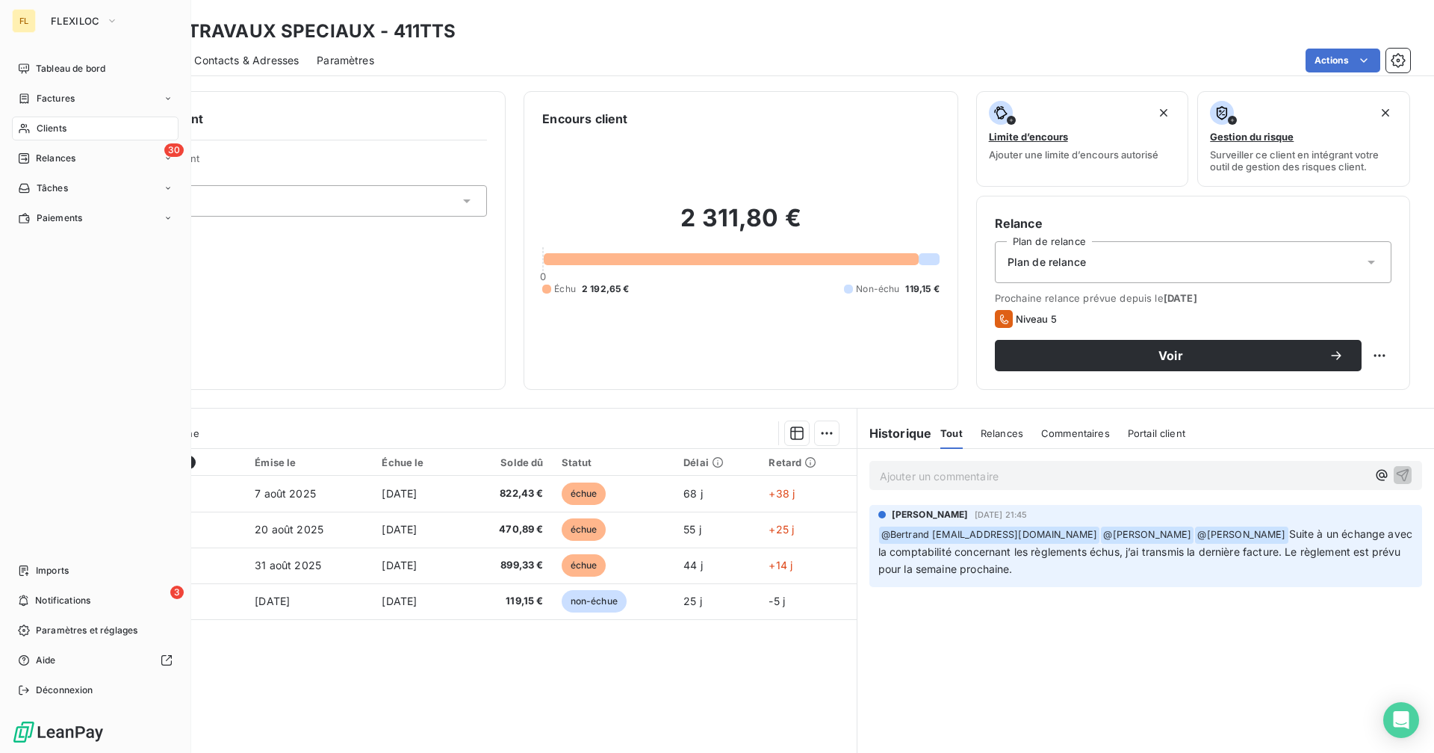
click at [25, 23] on div "FL" at bounding box center [24, 21] width 24 height 24
click at [65, 23] on span "FLEXILOC" at bounding box center [75, 21] width 49 height 12
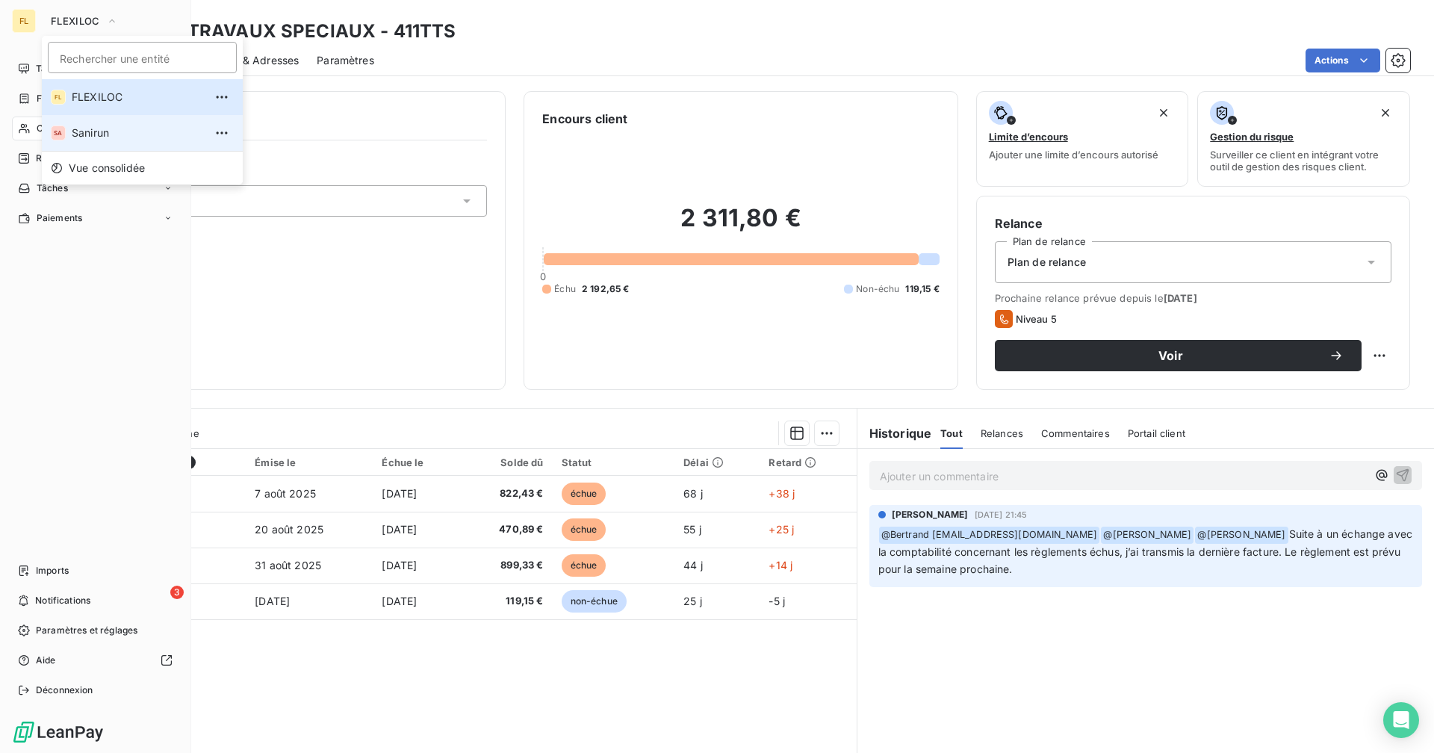
click at [103, 131] on span "Sanirun" at bounding box center [138, 132] width 132 height 15
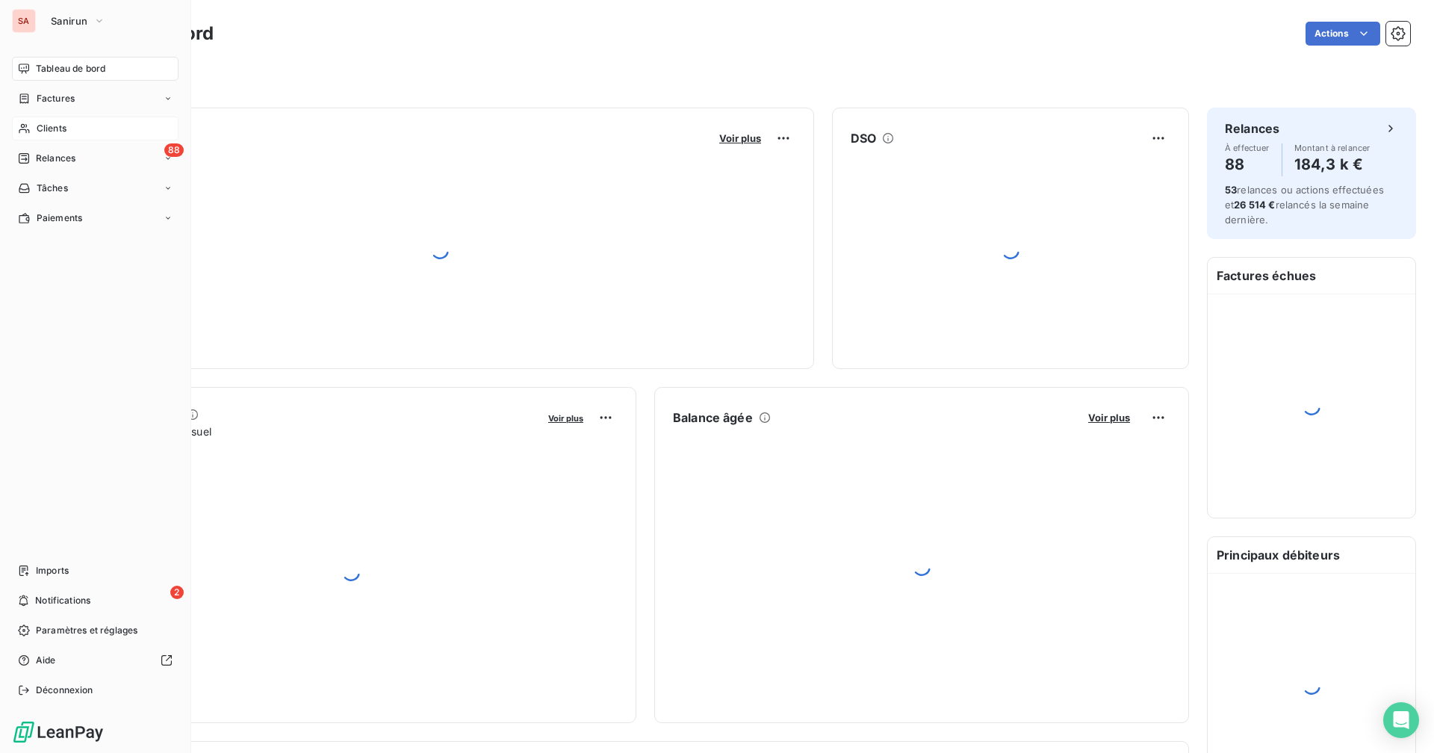
click at [70, 125] on div "Clients" at bounding box center [95, 128] width 167 height 24
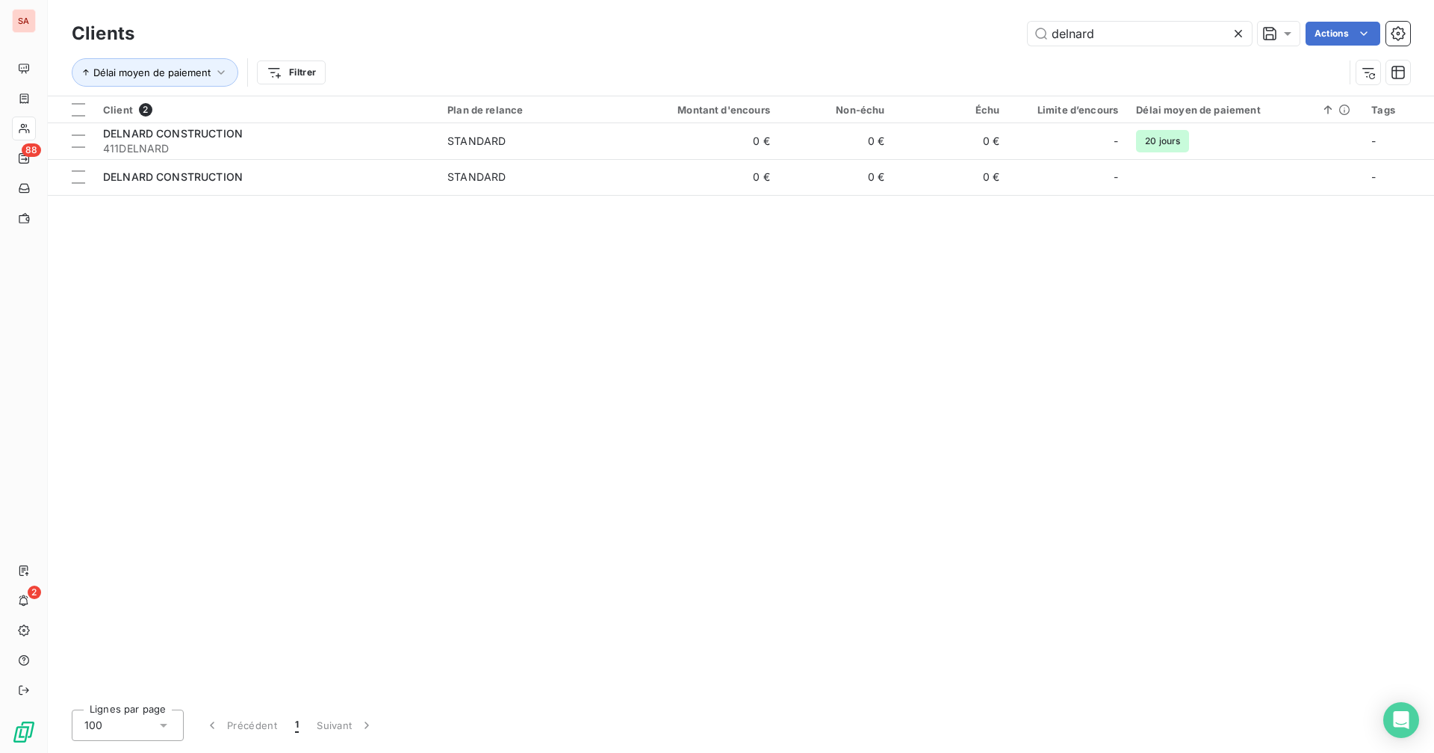
drag, startPoint x: 1129, startPoint y: 35, endPoint x: 987, endPoint y: 31, distance: 141.9
click at [982, 31] on div "delnard Actions" at bounding box center [780, 34] width 1257 height 24
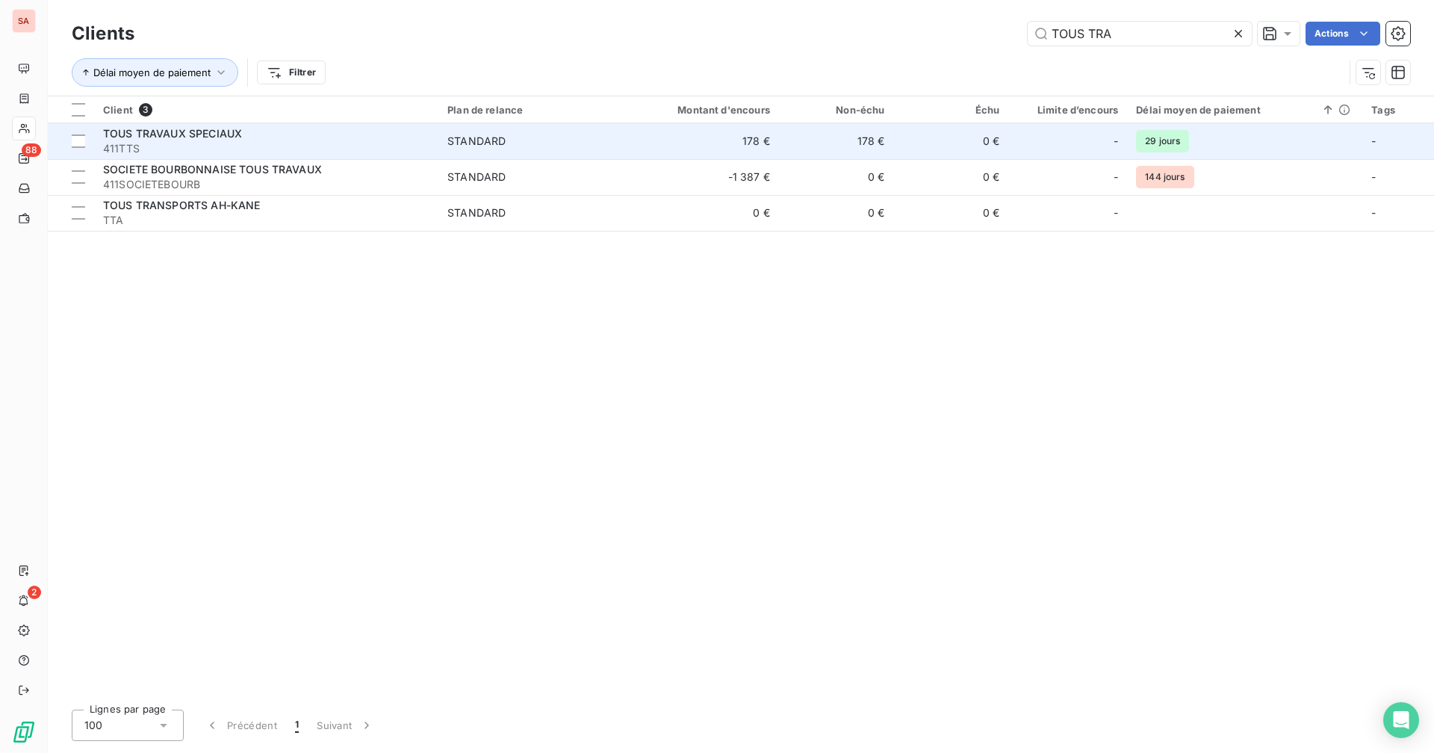
type input "TOUS TRA"
click at [659, 146] on td "178 €" at bounding box center [702, 141] width 154 height 36
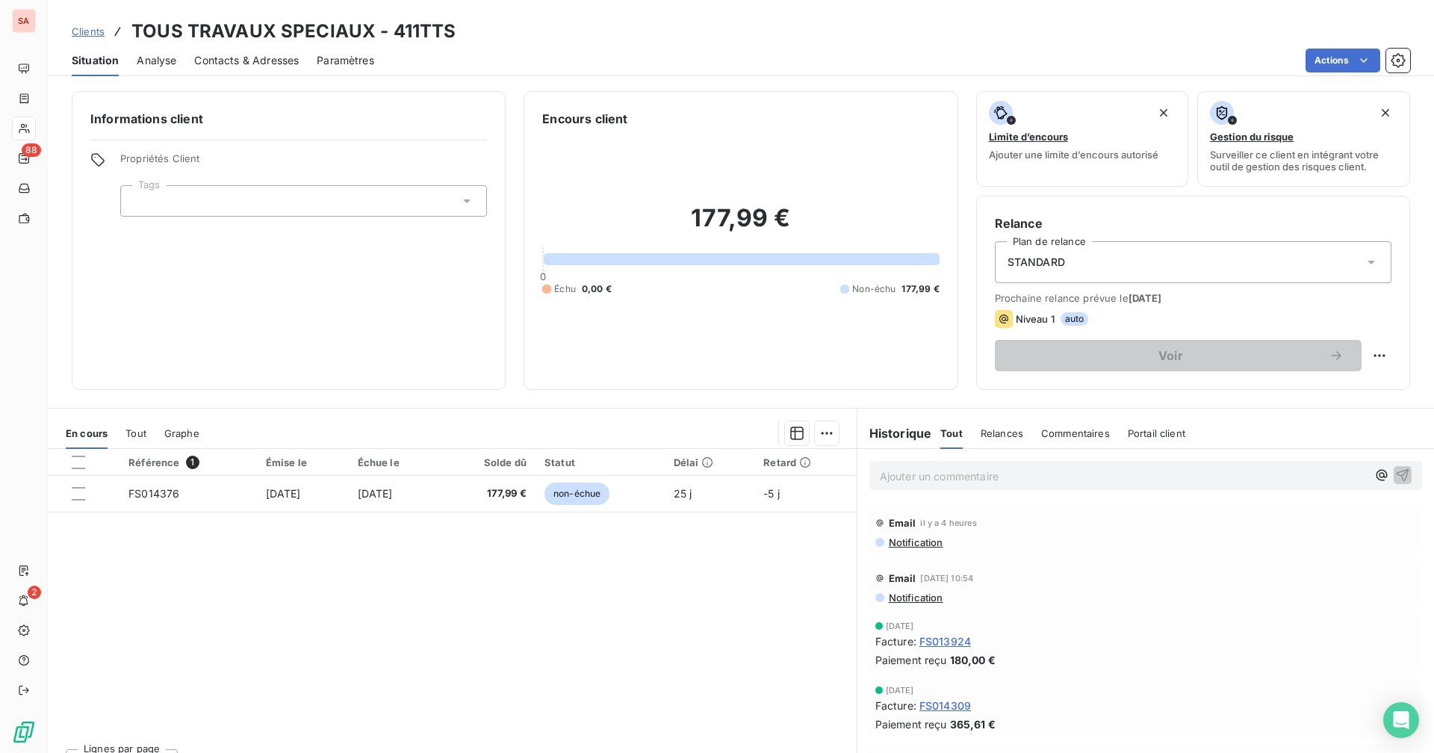
click at [219, 52] on div "Contacts & Adresses" at bounding box center [246, 60] width 105 height 31
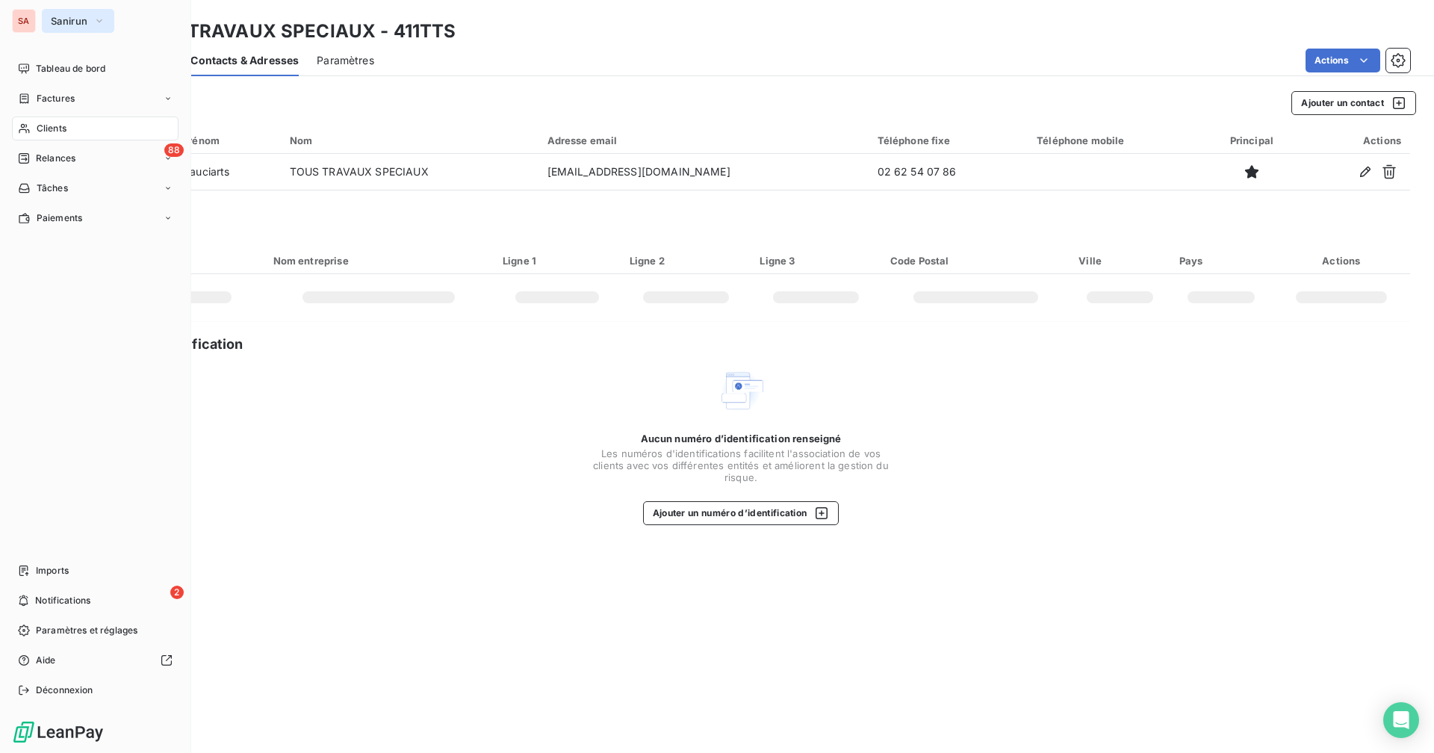
click at [54, 21] on span "Sanirun" at bounding box center [69, 21] width 37 height 12
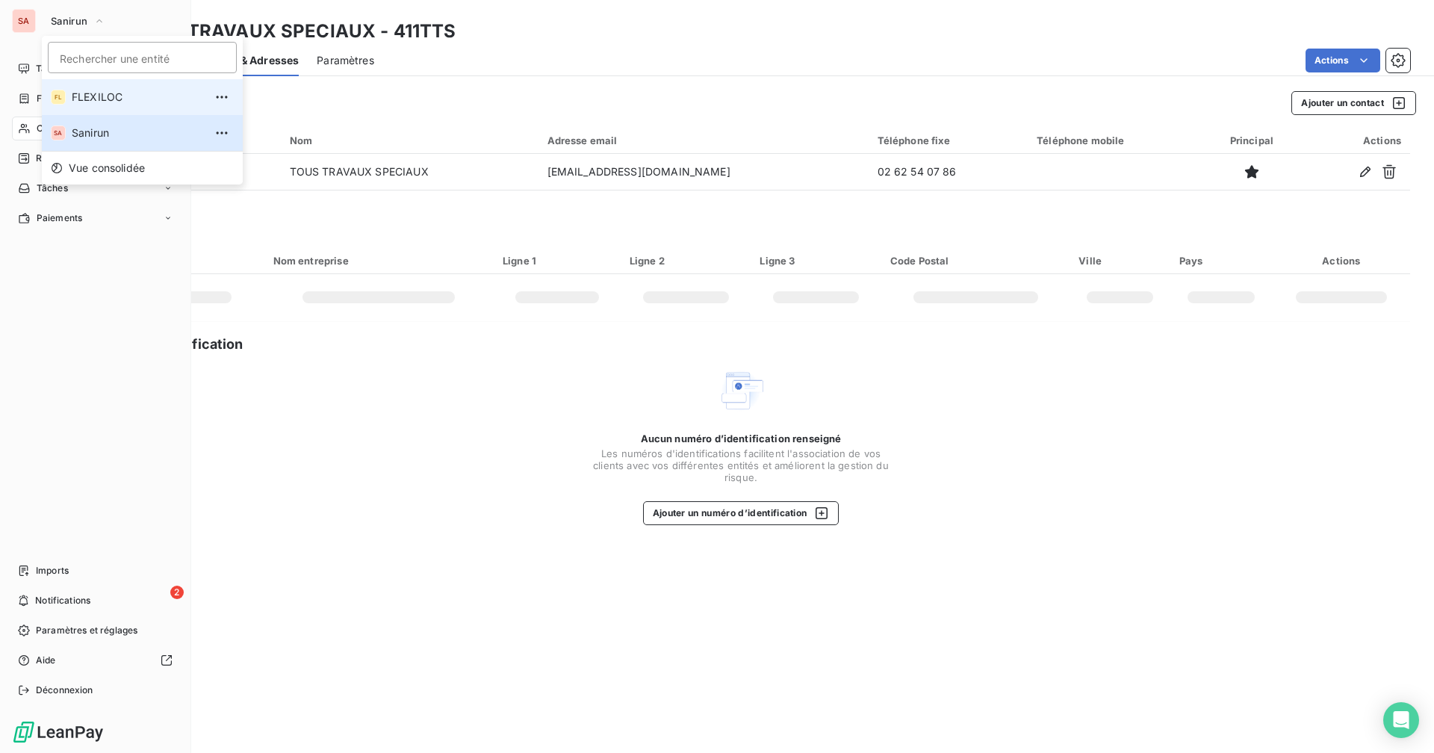
click at [85, 93] on span "FLEXILOC" at bounding box center [138, 97] width 132 height 15
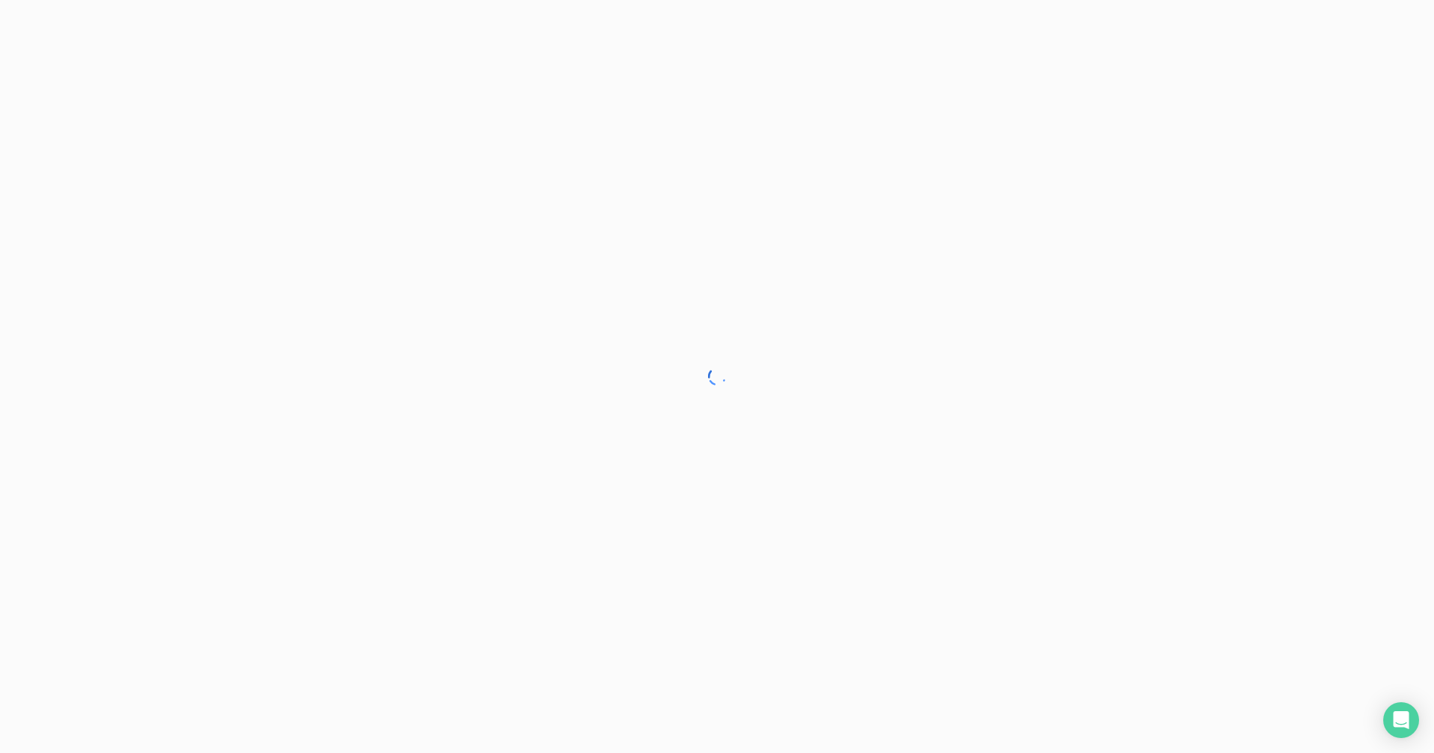
click at [632, 395] on div at bounding box center [717, 376] width 1434 height 753
drag, startPoint x: 34, startPoint y: 161, endPoint x: 1119, endPoint y: 84, distance: 1088.4
click at [47, 158] on div at bounding box center [717, 376] width 1434 height 753
click at [792, 435] on div at bounding box center [717, 376] width 1434 height 753
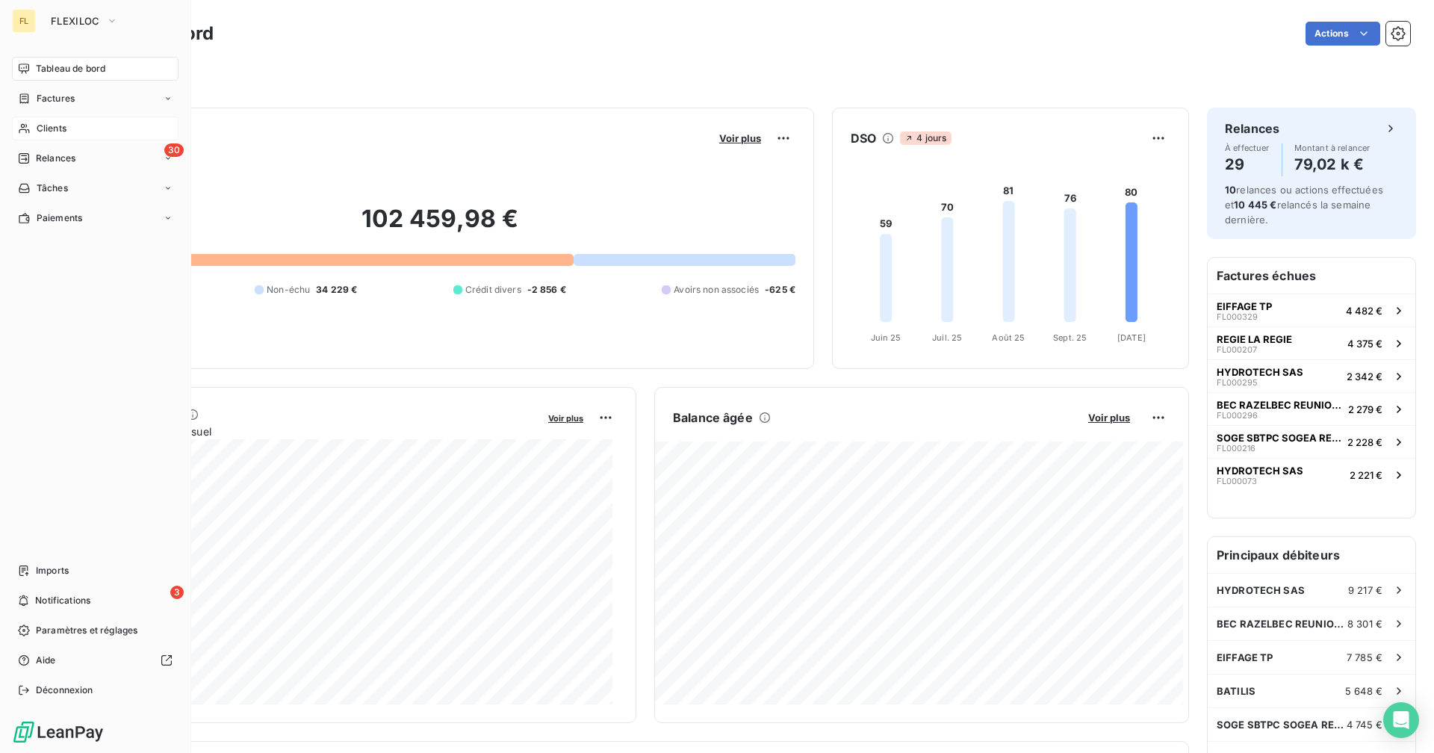
click at [34, 126] on div "Clients" at bounding box center [95, 128] width 167 height 24
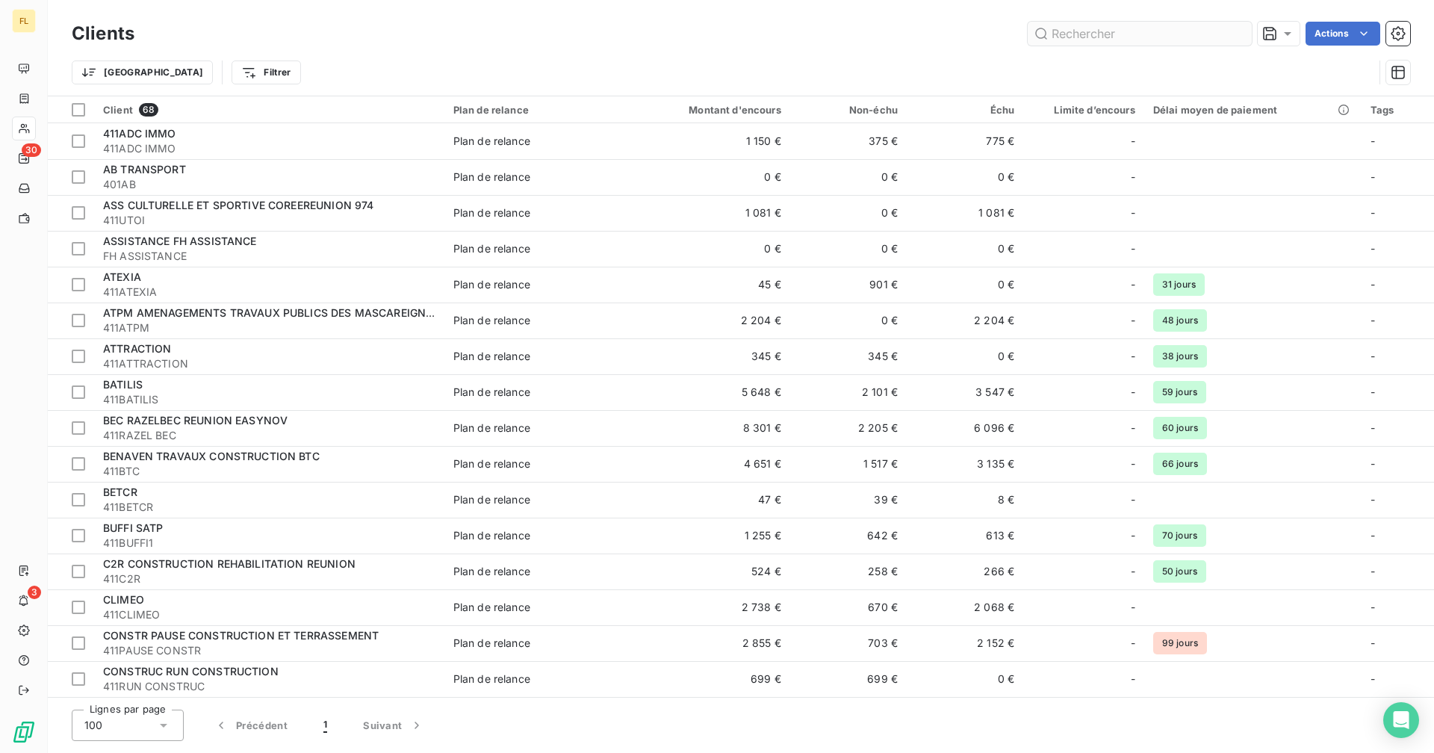
click at [1077, 34] on input "text" at bounding box center [1139, 34] width 224 height 24
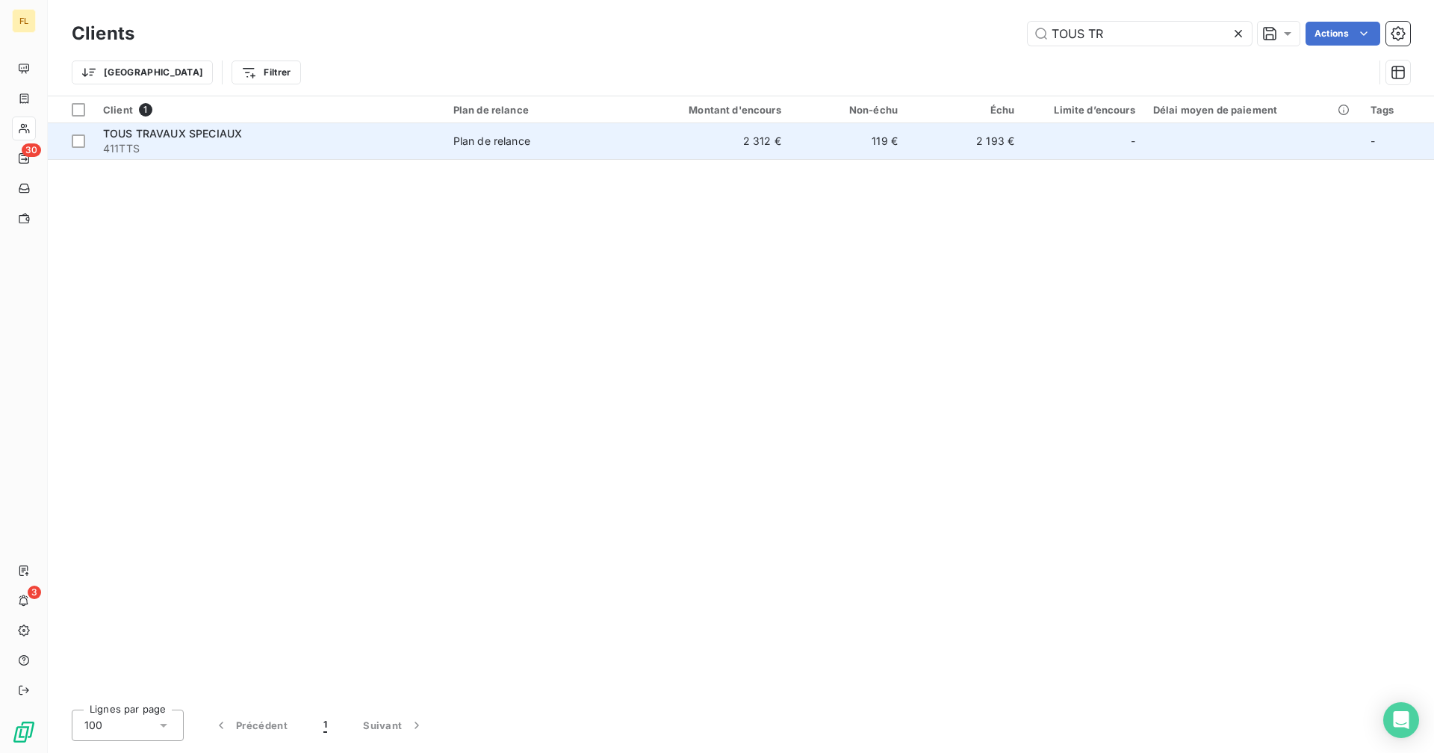
type input "TOUS TR"
click at [789, 144] on td "2 312 €" at bounding box center [711, 141] width 156 height 36
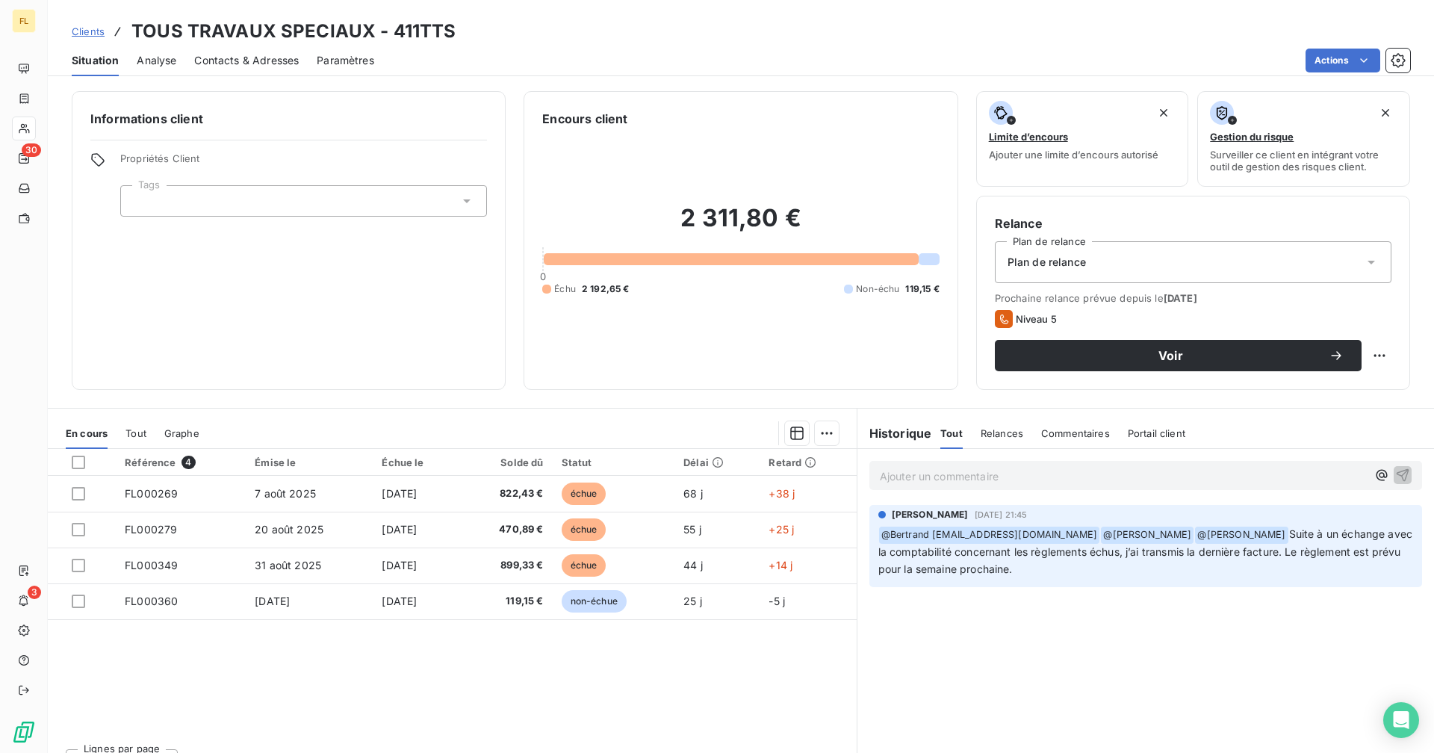
click at [235, 669] on div "Référence 4 Émise le Échue le Solde dû Statut Délai Retard FL000269 [DATE] [DAT…" at bounding box center [452, 592] width 809 height 287
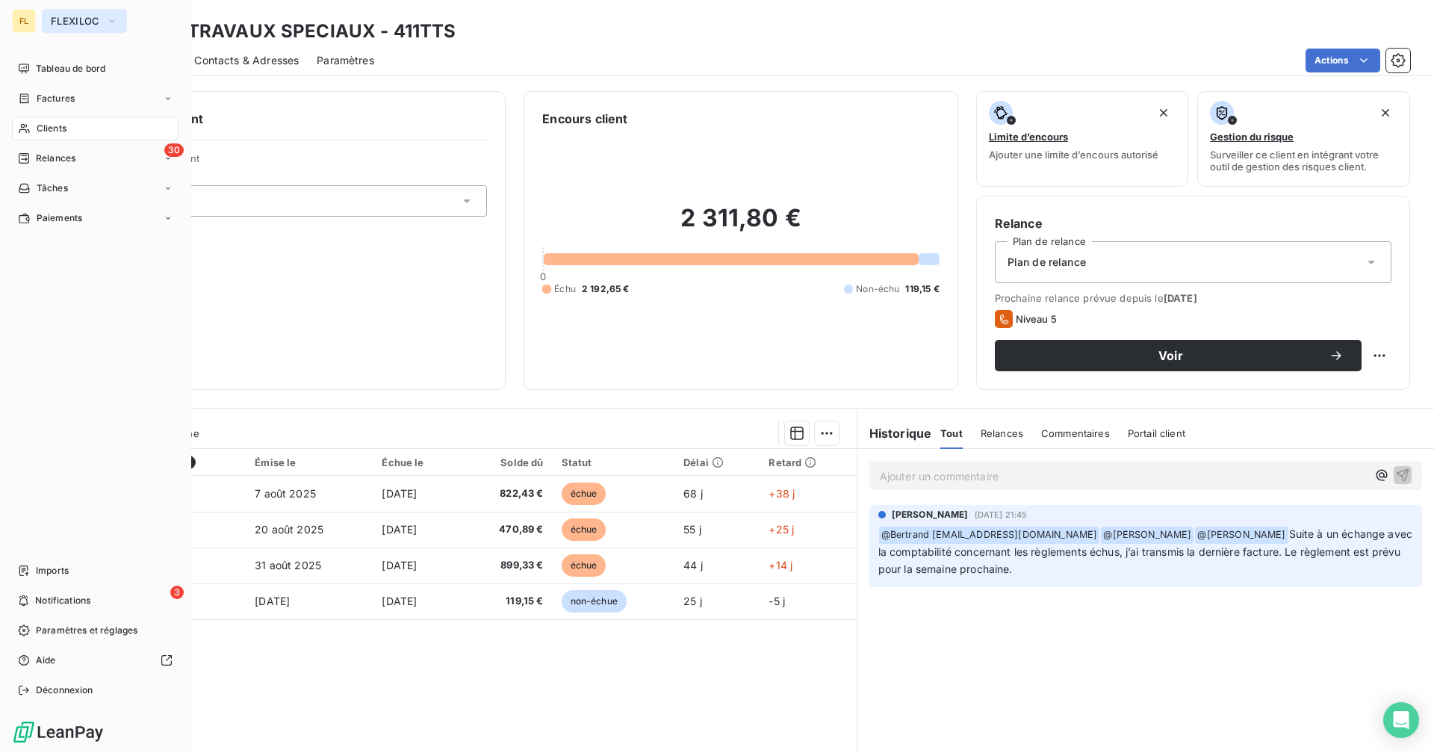
click at [75, 22] on span "FLEXILOC" at bounding box center [75, 21] width 49 height 12
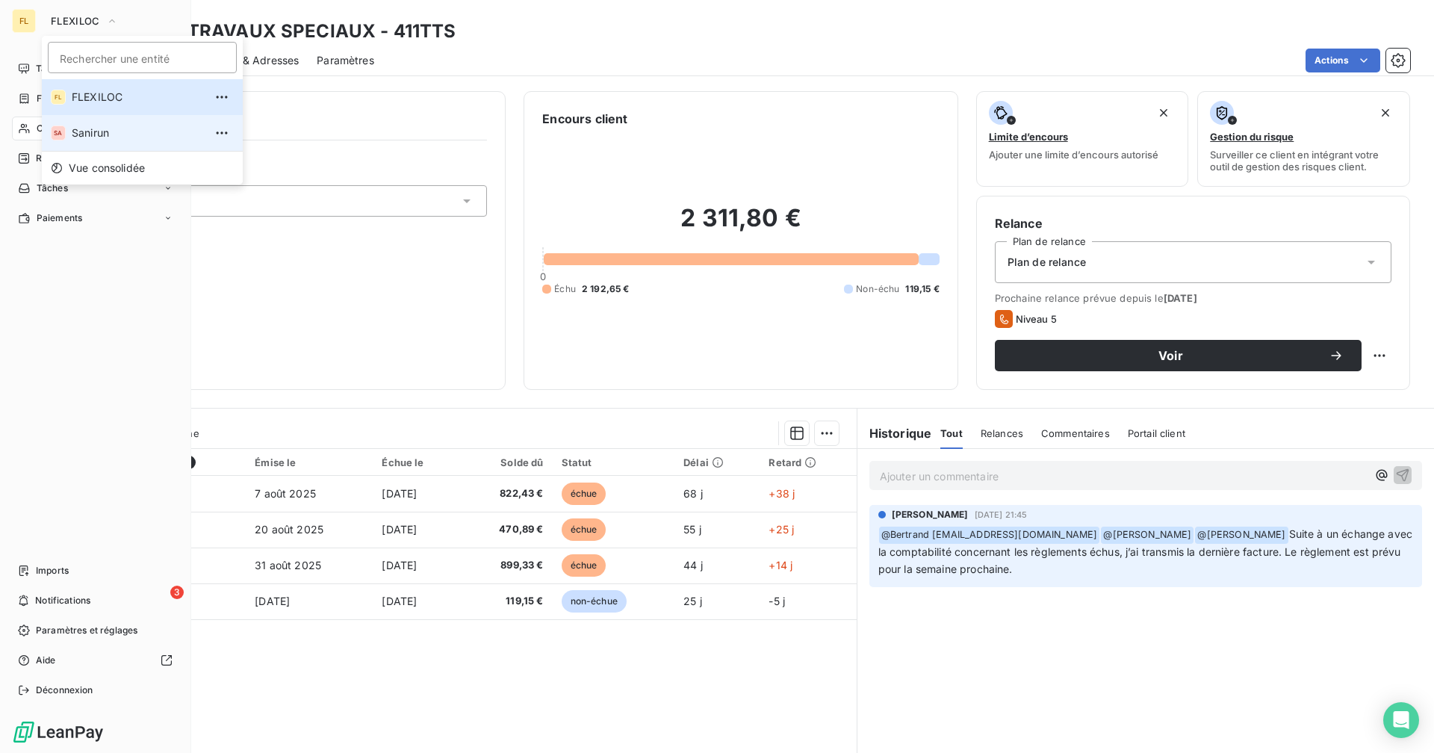
click at [102, 130] on span "Sanirun" at bounding box center [138, 132] width 132 height 15
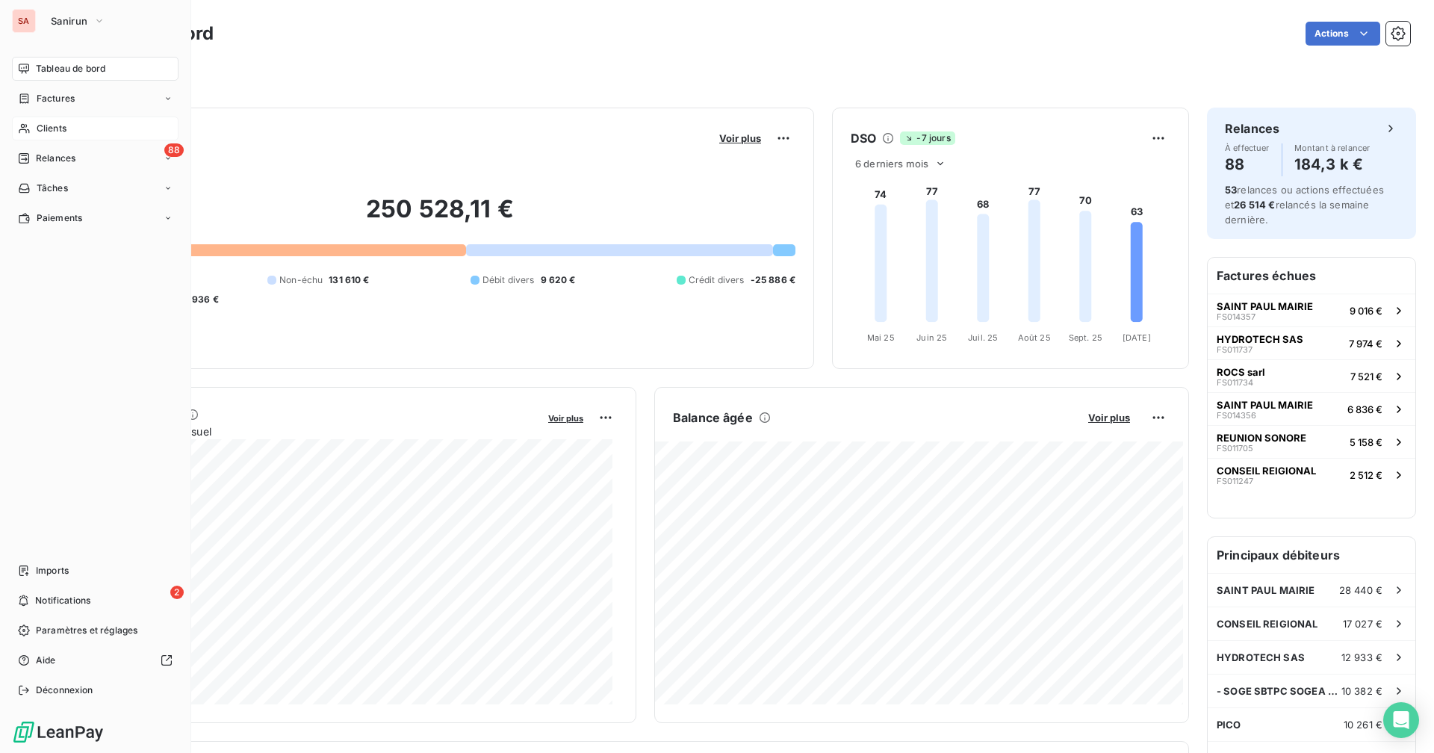
click at [96, 133] on div "Clients" at bounding box center [95, 128] width 167 height 24
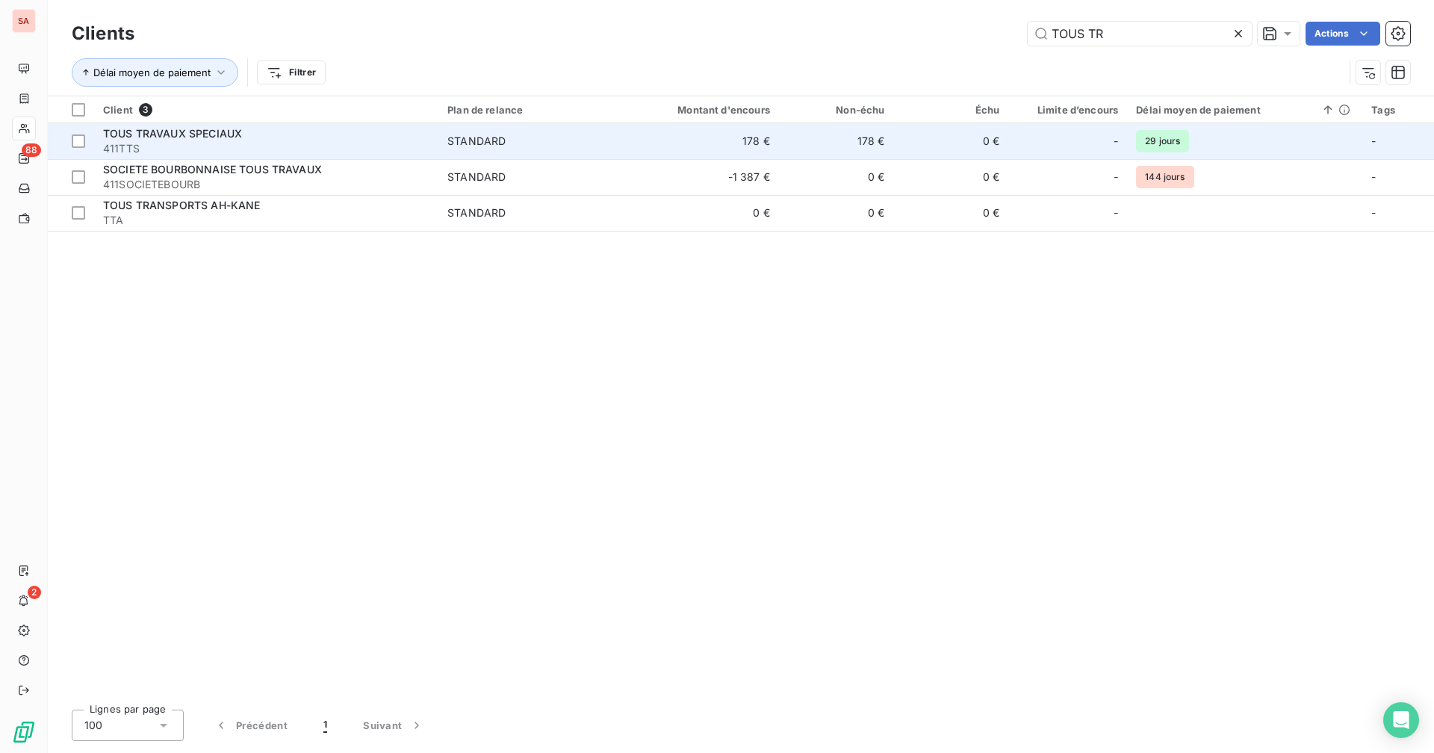
click at [786, 141] on td "178 €" at bounding box center [836, 141] width 115 height 36
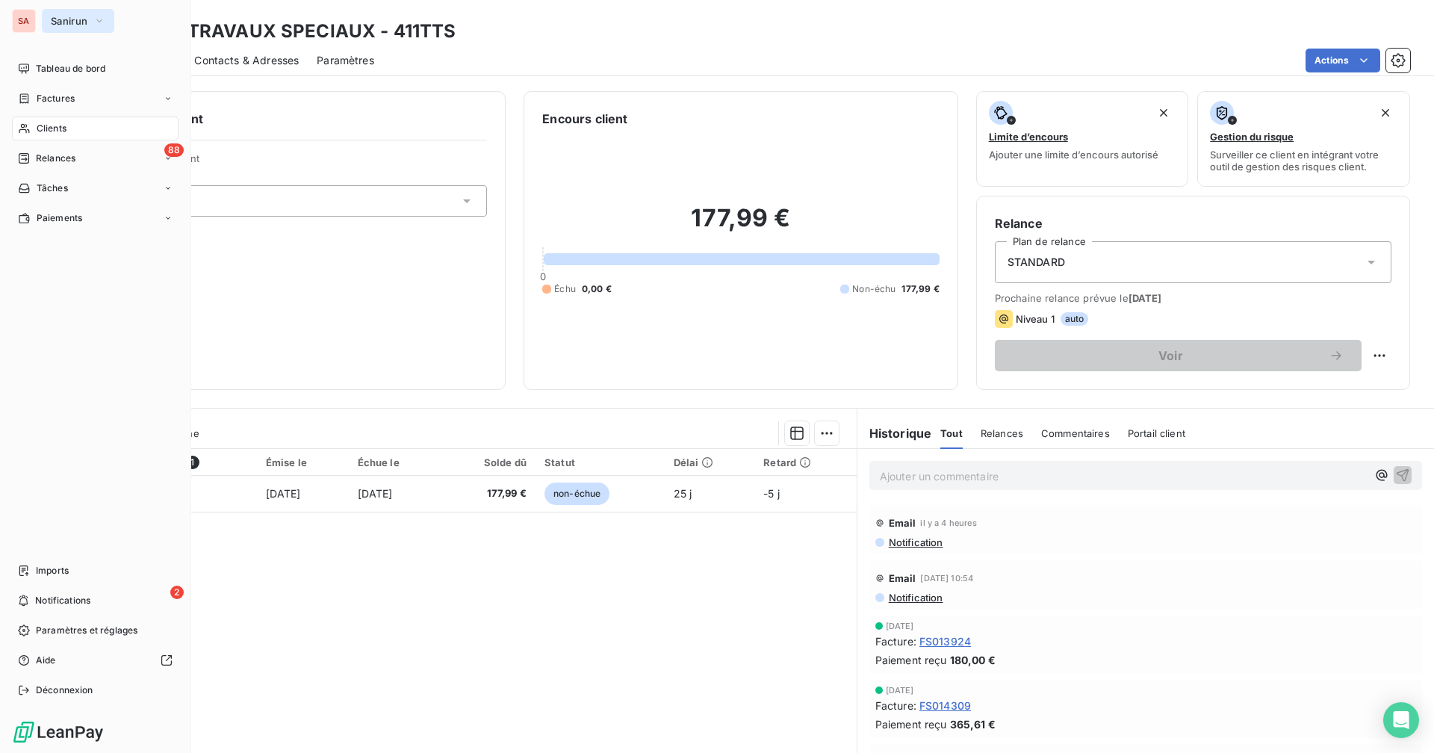
click at [64, 21] on span "Sanirun" at bounding box center [69, 21] width 37 height 12
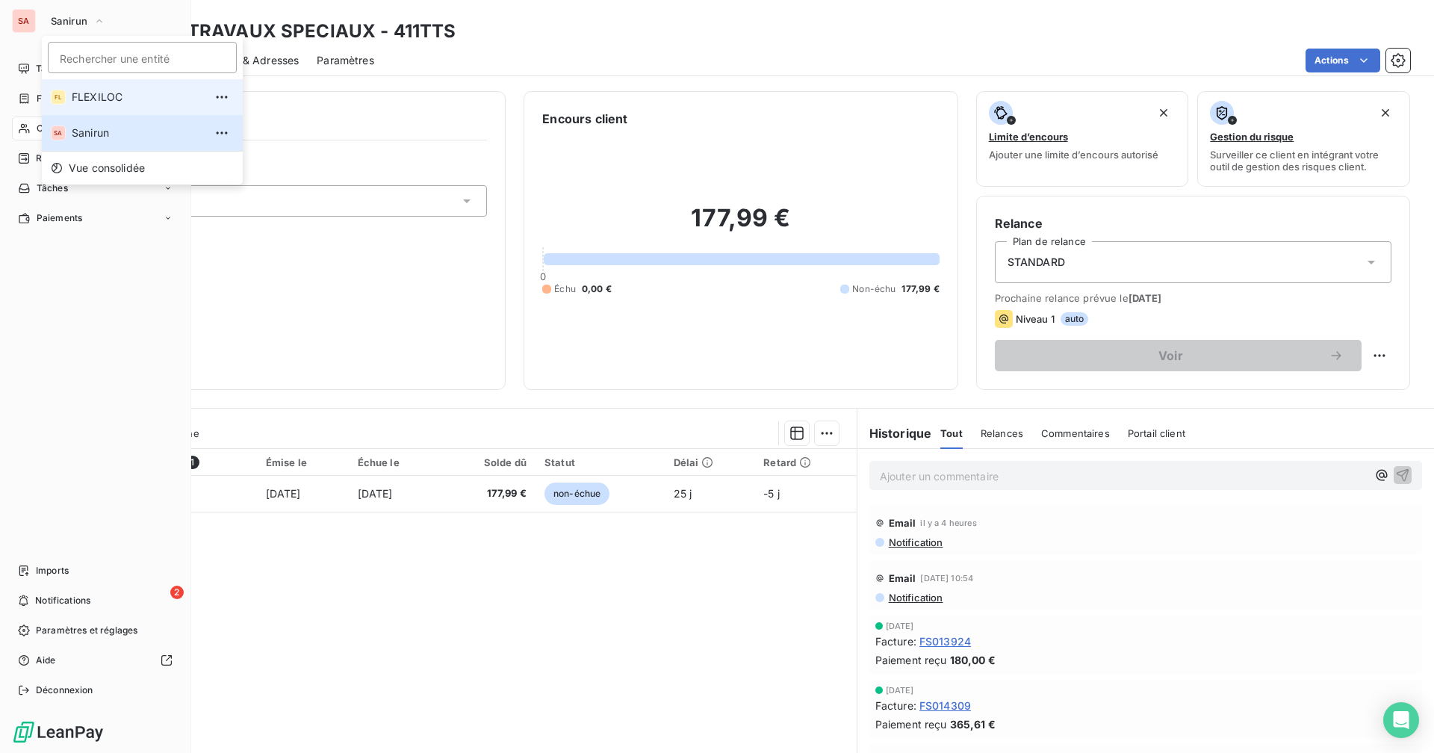
click at [125, 111] on li "FL FLEXILOC" at bounding box center [142, 97] width 201 height 36
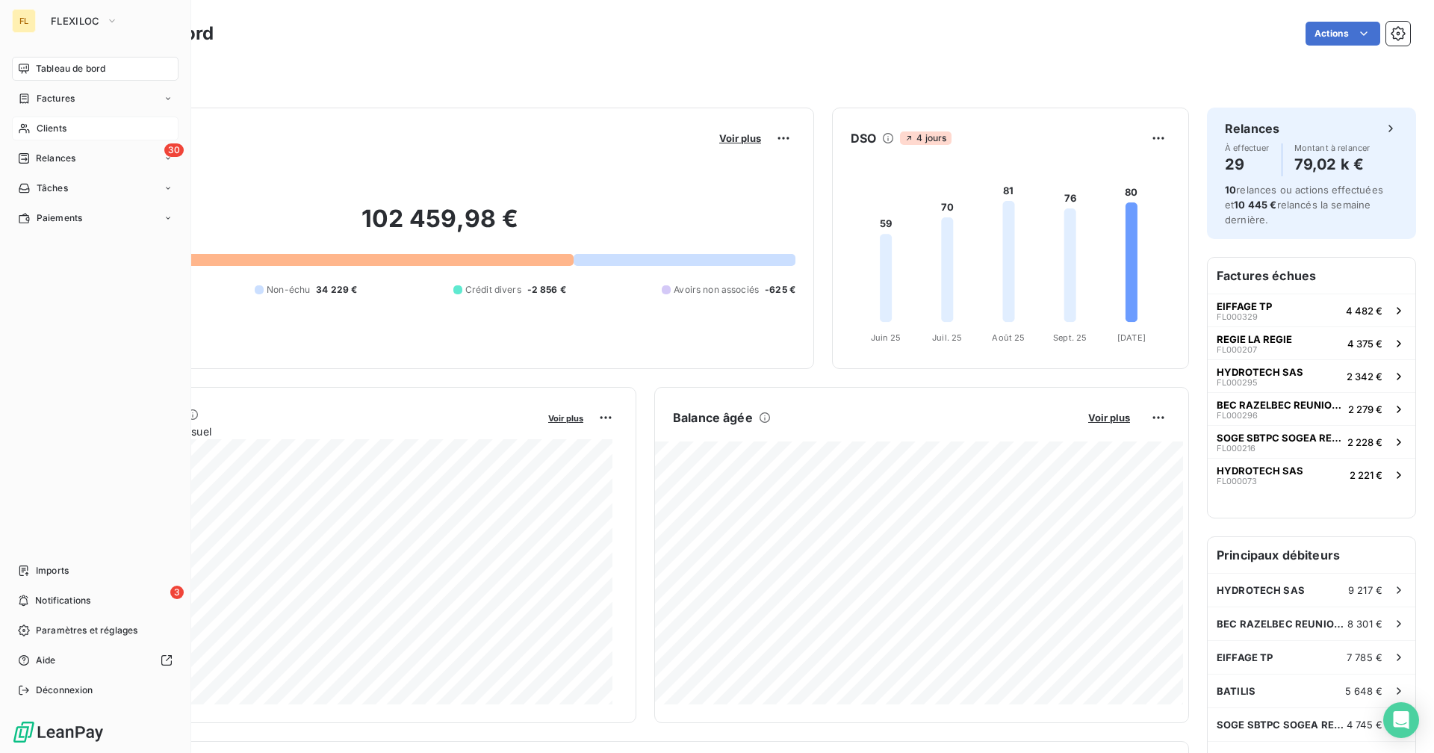
click at [59, 130] on span "Clients" at bounding box center [52, 128] width 30 height 13
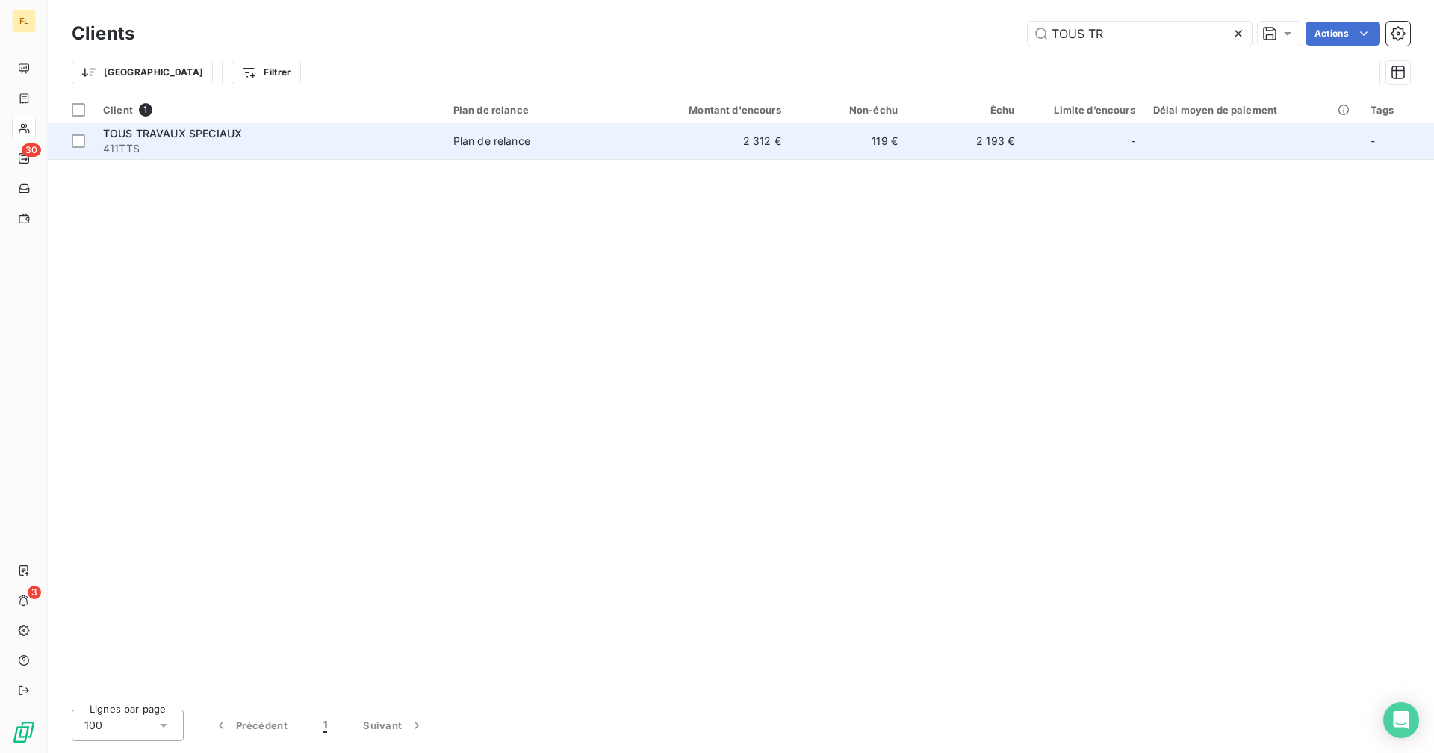
click at [734, 135] on td "2 312 €" at bounding box center [711, 141] width 156 height 36
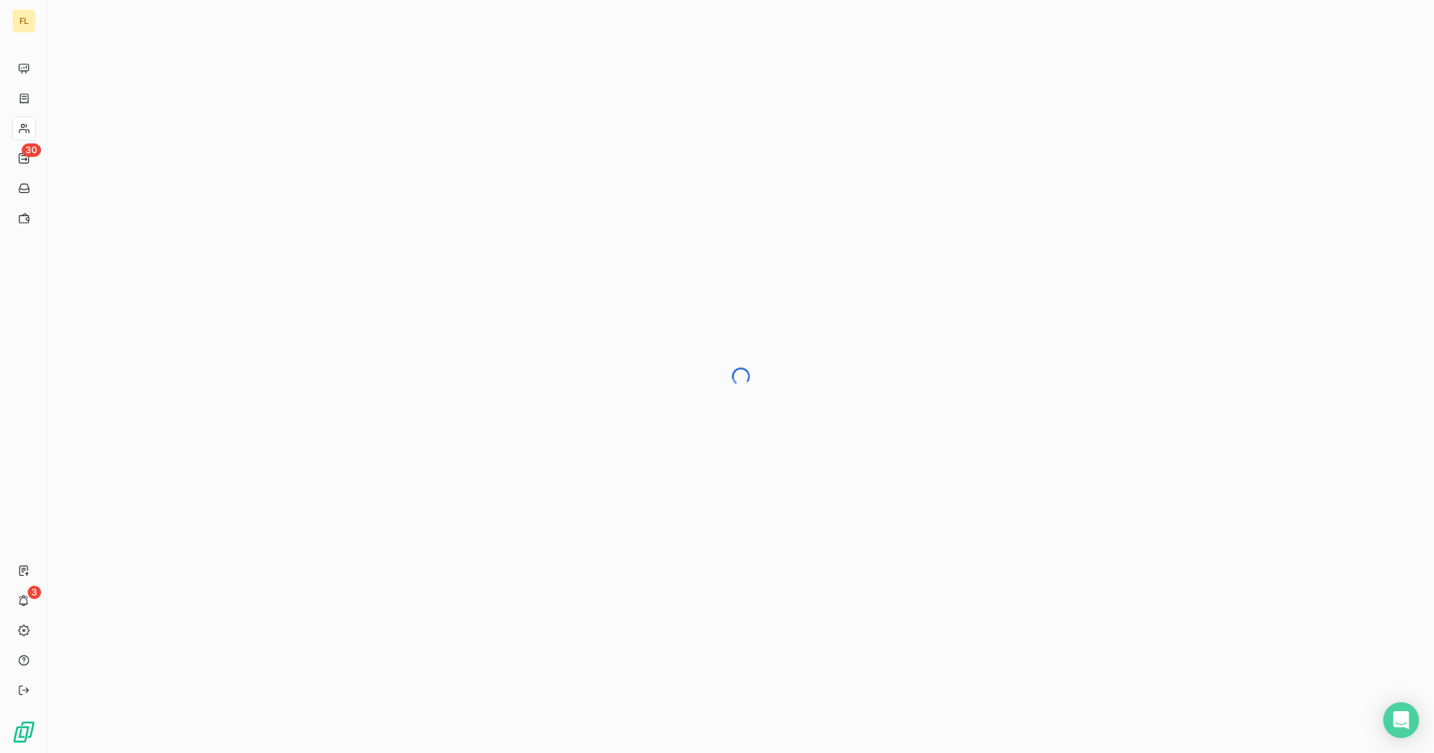
click at [258, 358] on div at bounding box center [741, 376] width 1386 height 753
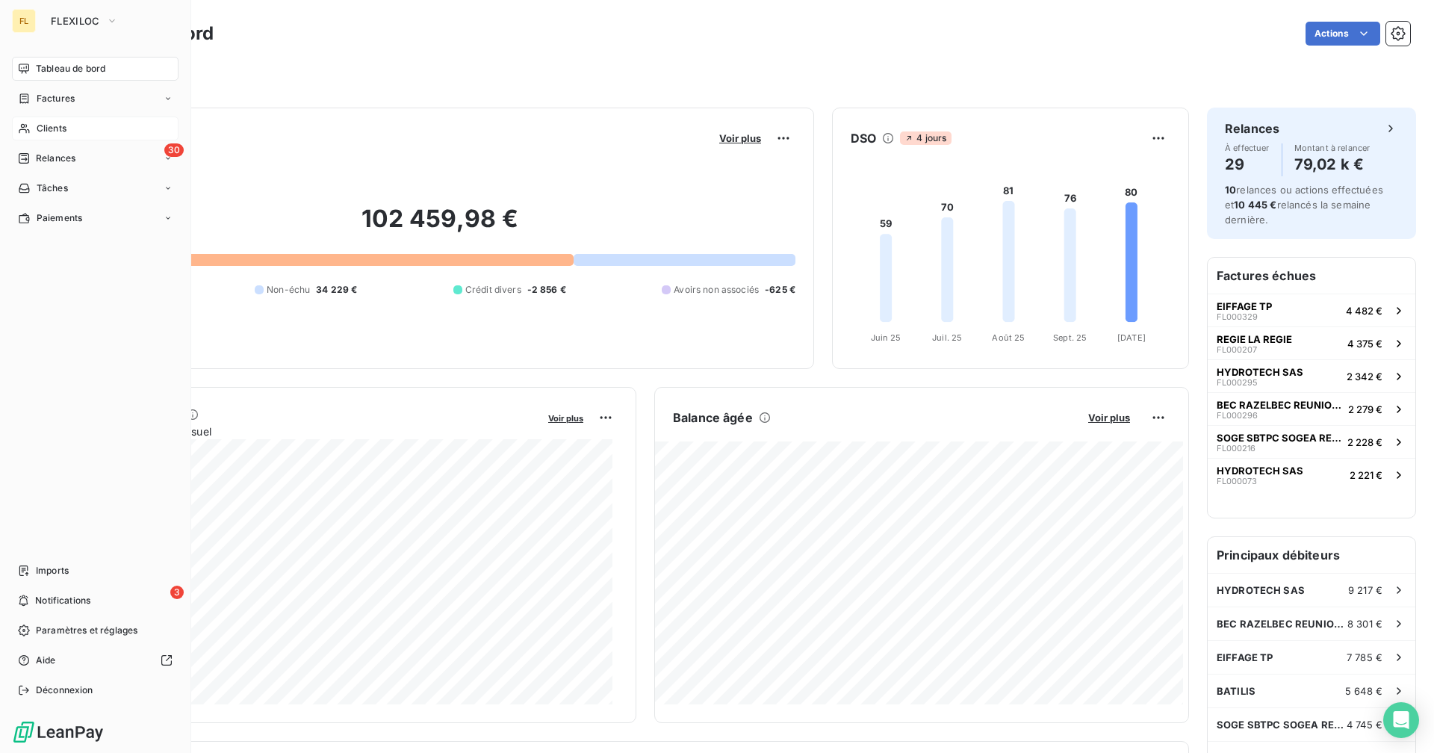
click at [21, 125] on icon at bounding box center [24, 129] width 10 height 10
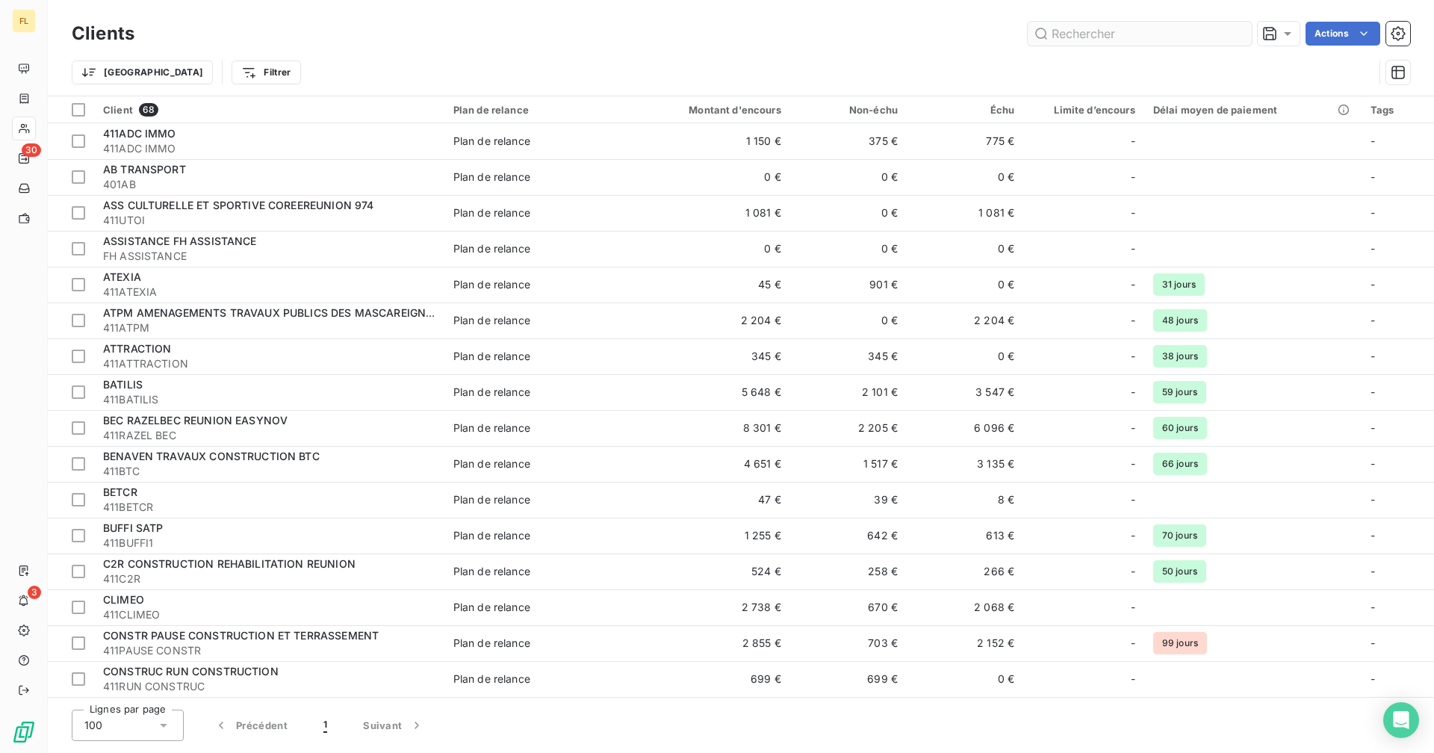
click at [1069, 40] on input "text" at bounding box center [1139, 34] width 224 height 24
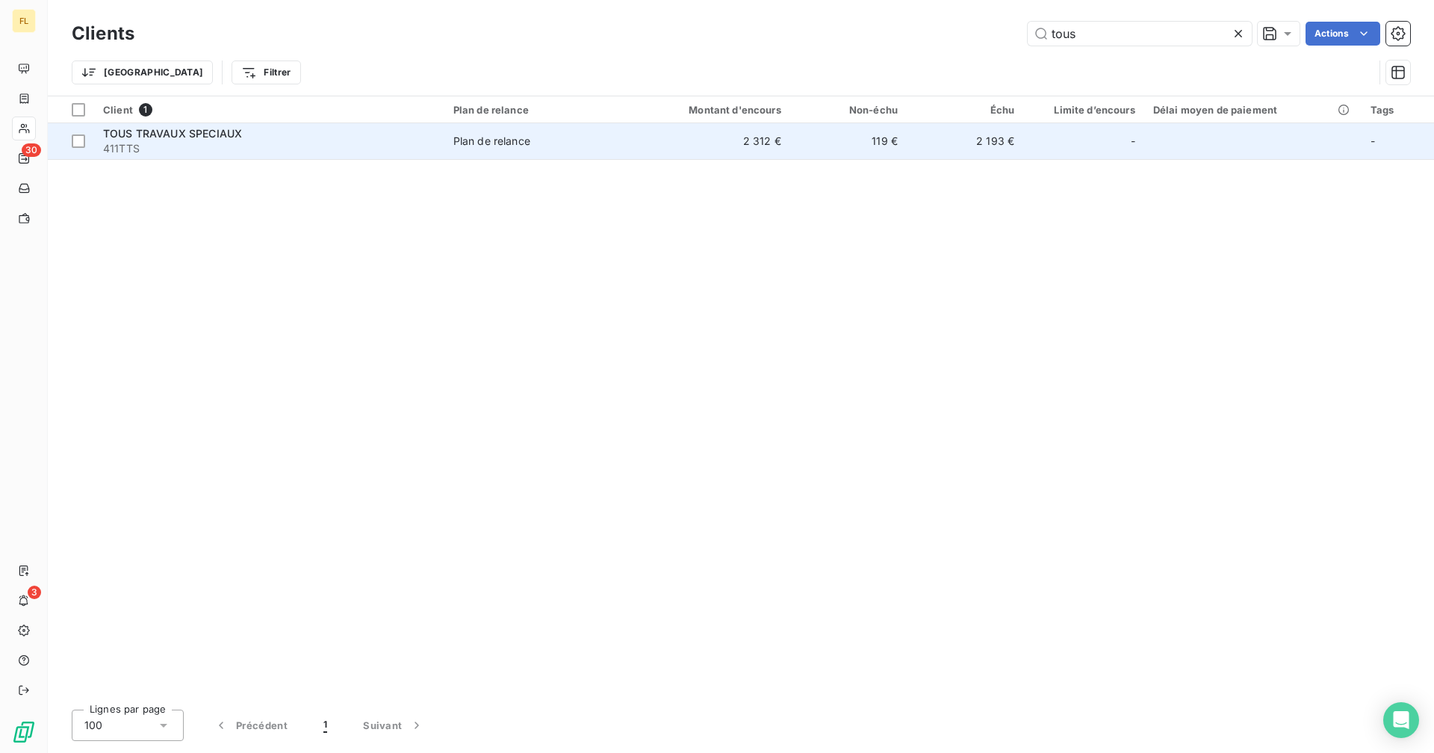
type input "tous"
click at [652, 144] on td "2 312 €" at bounding box center [711, 141] width 156 height 36
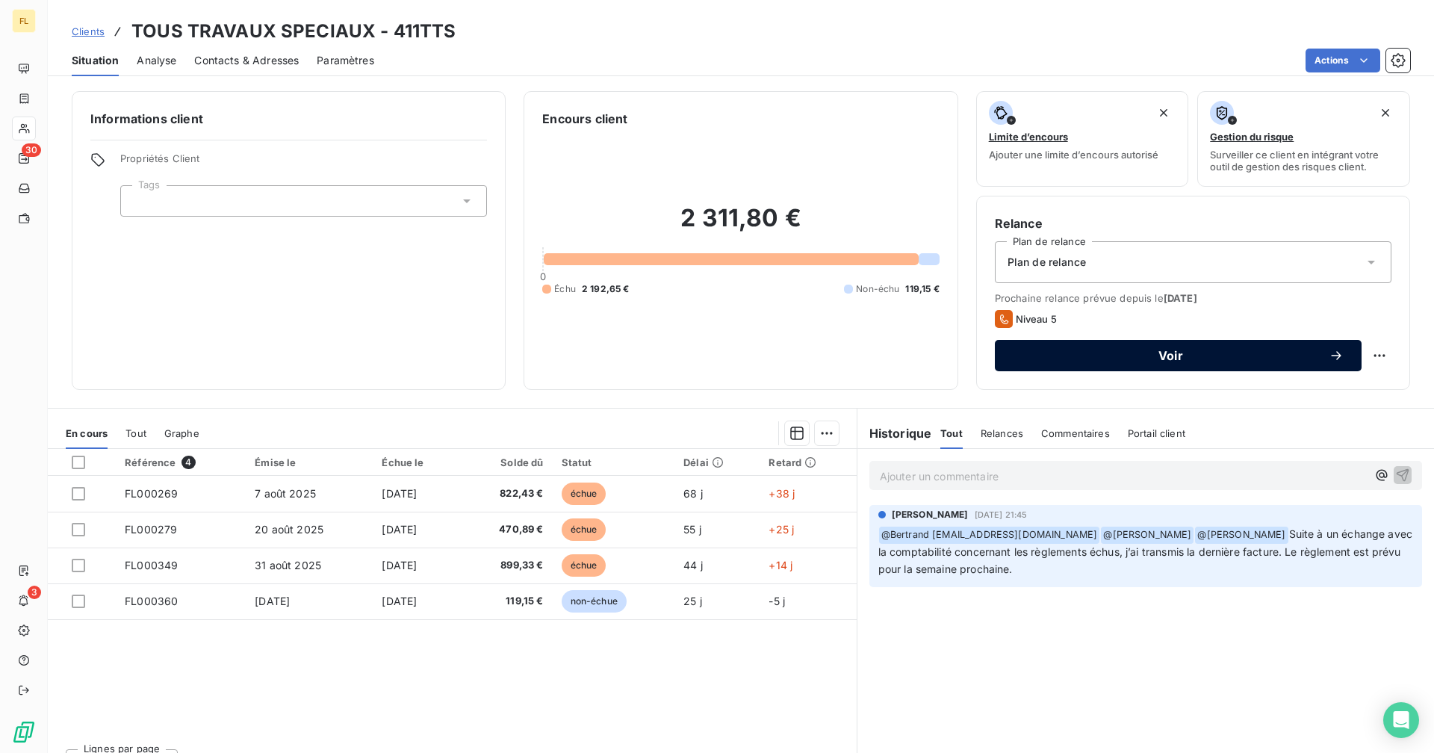
click at [1197, 357] on span "Voir" at bounding box center [1171, 355] width 316 height 12
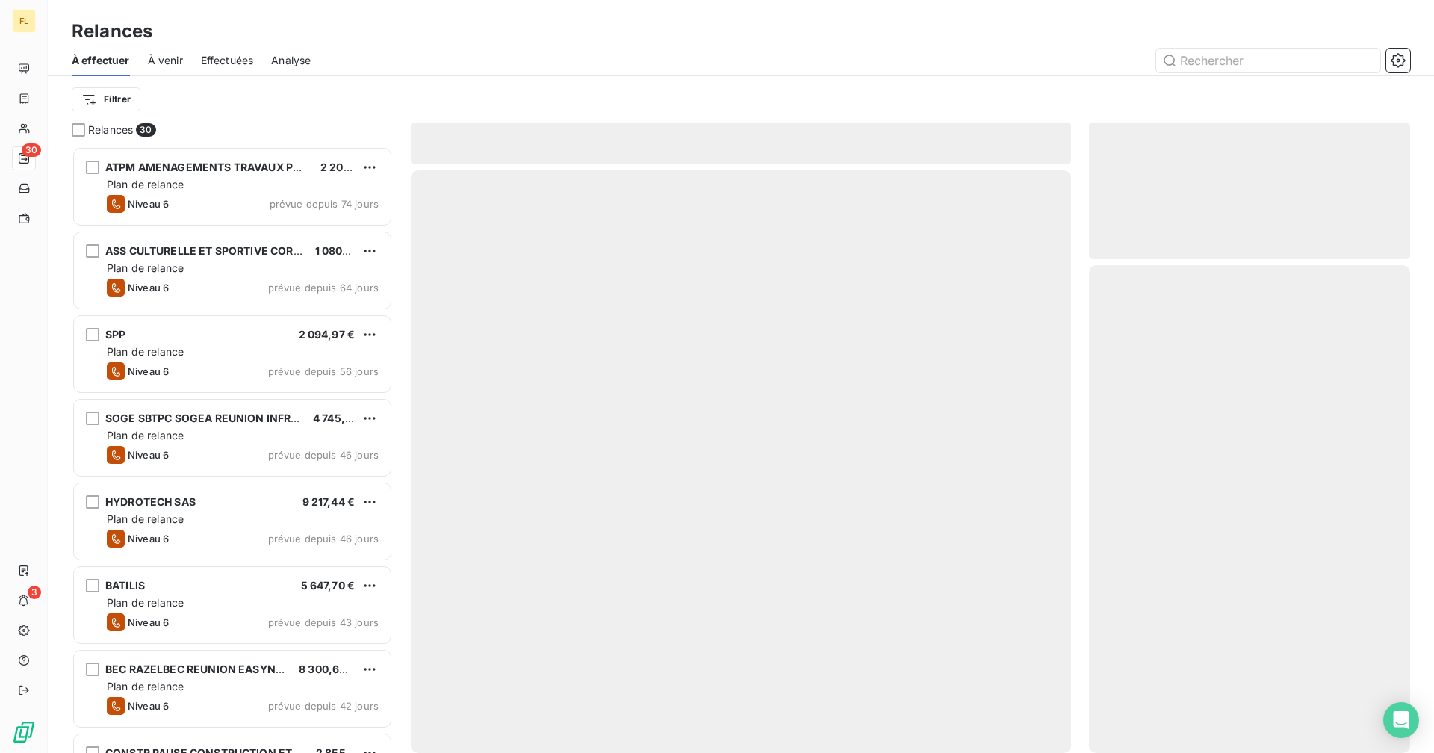
scroll to position [595, 310]
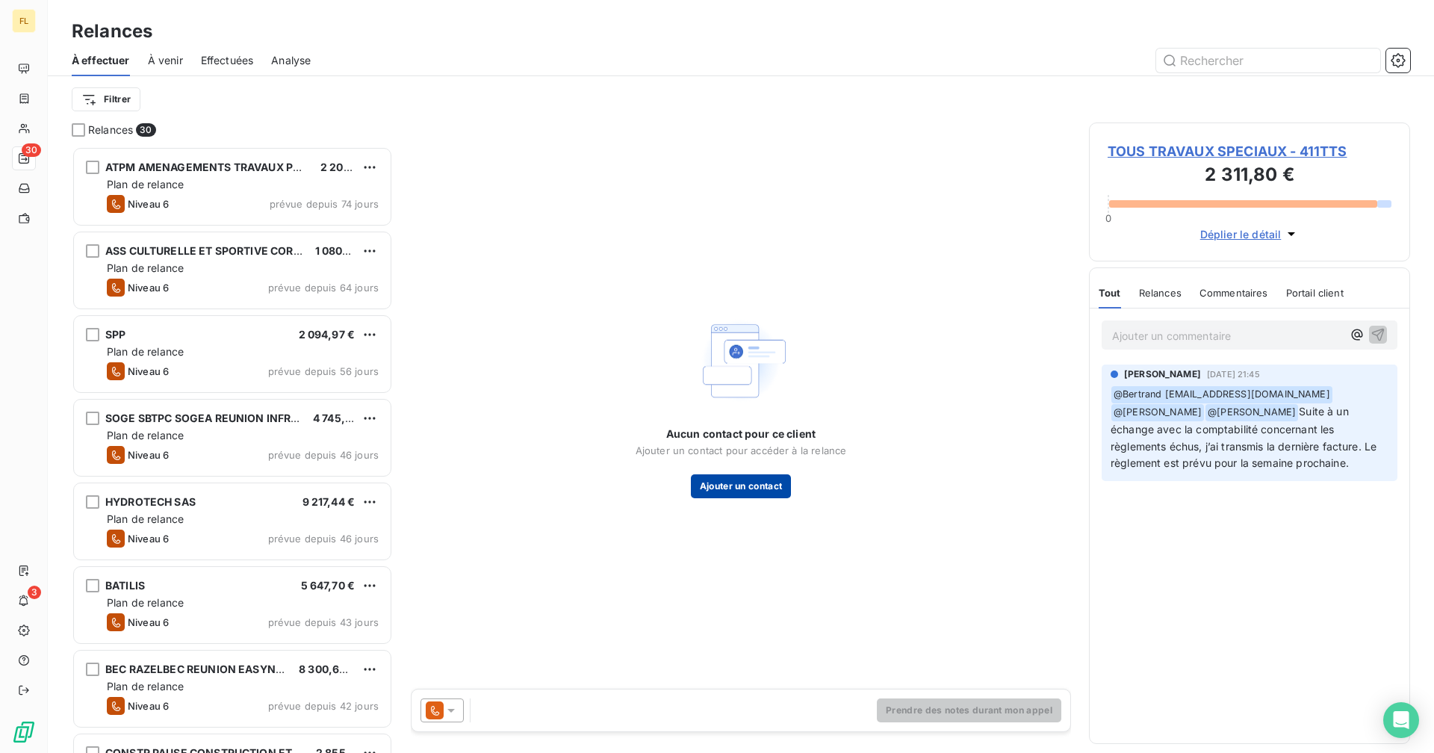
click at [730, 483] on button "Ajouter un contact" at bounding box center [741, 486] width 101 height 24
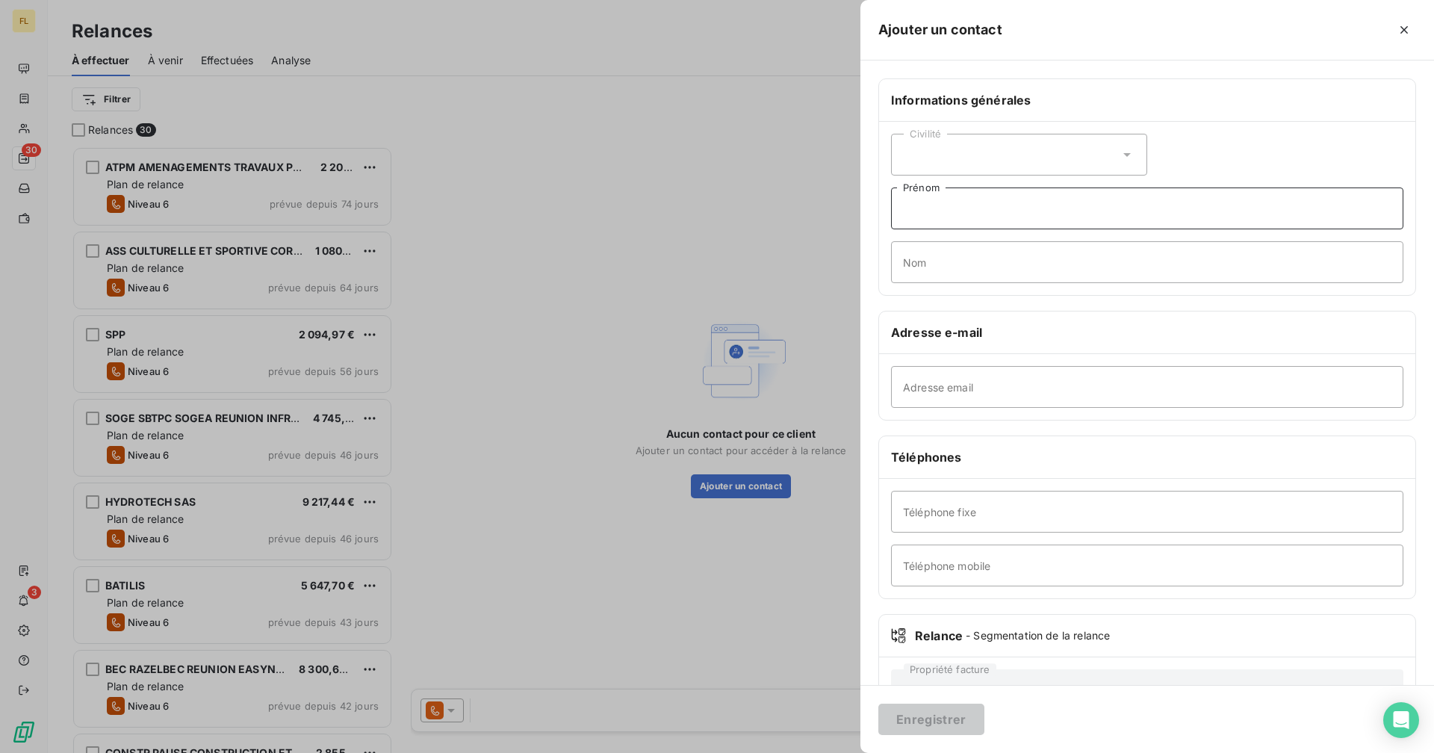
click at [957, 214] on input "Prénom" at bounding box center [1147, 208] width 512 height 42
click at [918, 200] on input "Prénom" at bounding box center [1147, 208] width 512 height 42
paste input "Ludmila"
type input "Ludmila"
click at [923, 268] on input "Nom" at bounding box center [1147, 262] width 512 height 42
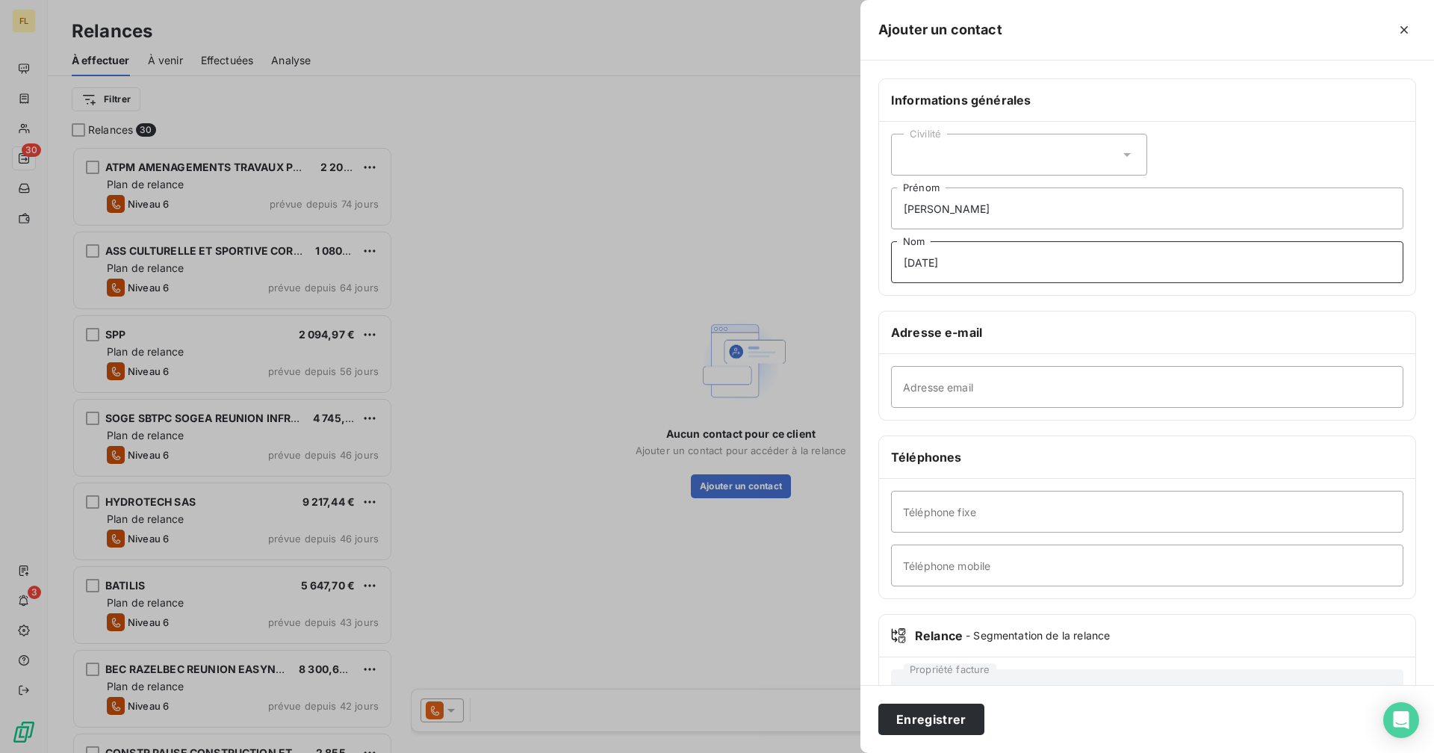
type input "Noel"
click at [936, 405] on input "Adresse email" at bounding box center [1147, 387] width 512 height 42
click at [942, 381] on input "Adresse email" at bounding box center [1147, 387] width 512 height 42
paste input "[EMAIL_ADDRESS][DOMAIN_NAME]"
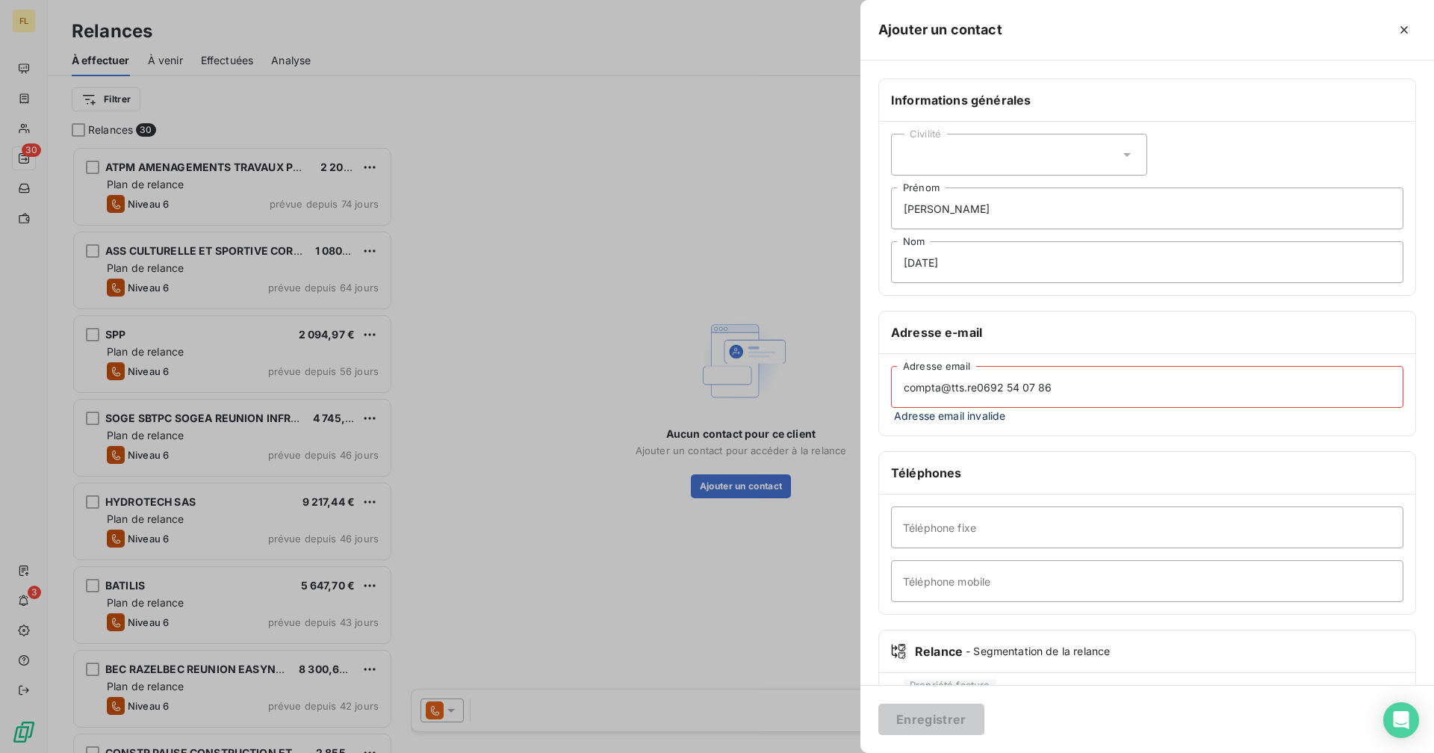
drag, startPoint x: 1050, startPoint y: 385, endPoint x: 978, endPoint y: 384, distance: 71.7
click at [978, 384] on input "compta@tts.re0692 54 07 86" at bounding box center [1147, 387] width 512 height 42
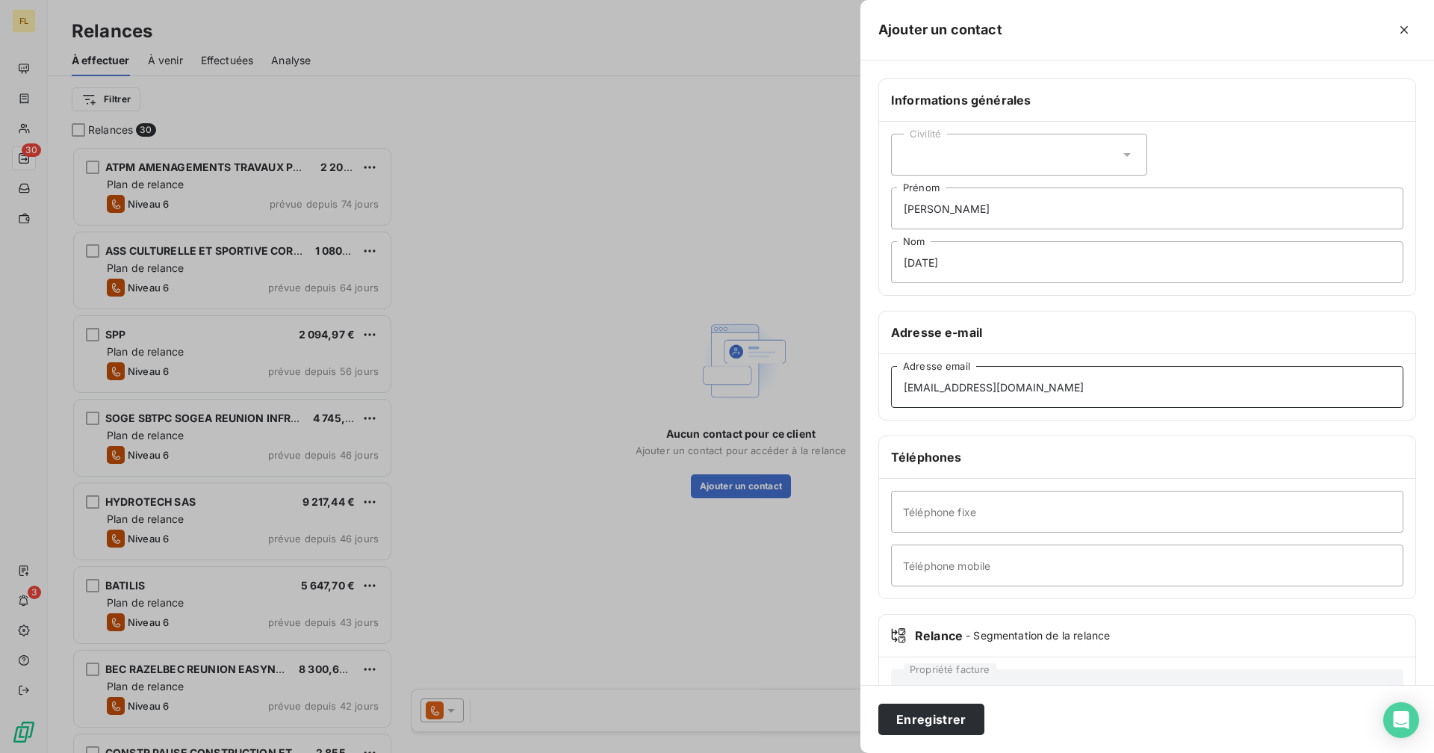
type input "[EMAIL_ADDRESS][DOMAIN_NAME]"
click at [923, 520] on input "Téléphone fixe" at bounding box center [1147, 512] width 512 height 42
paste input "0692 54 07 86"
drag, startPoint x: 930, startPoint y: 515, endPoint x: 911, endPoint y: 510, distance: 19.4
click at [911, 510] on input "0692 54 07 86" at bounding box center [1147, 512] width 512 height 42
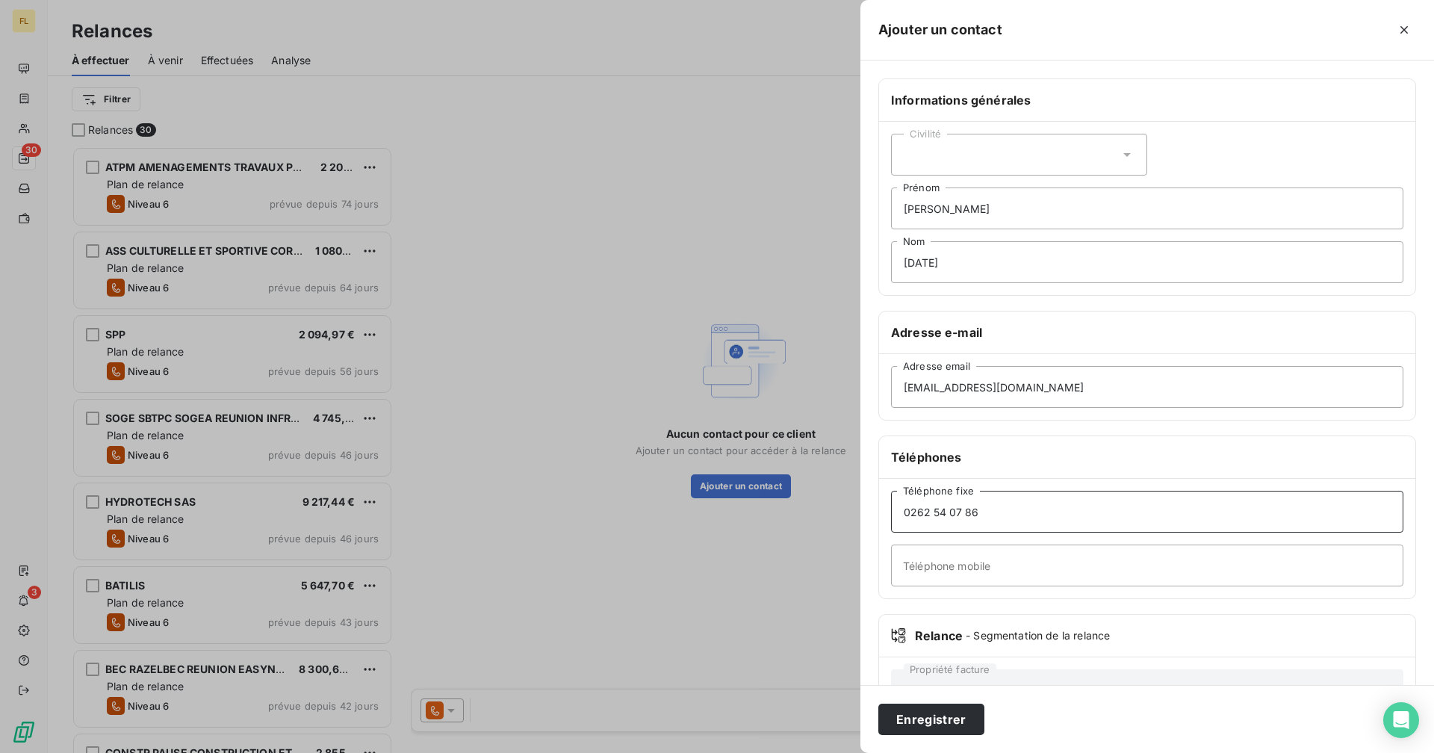
scroll to position [57, 0]
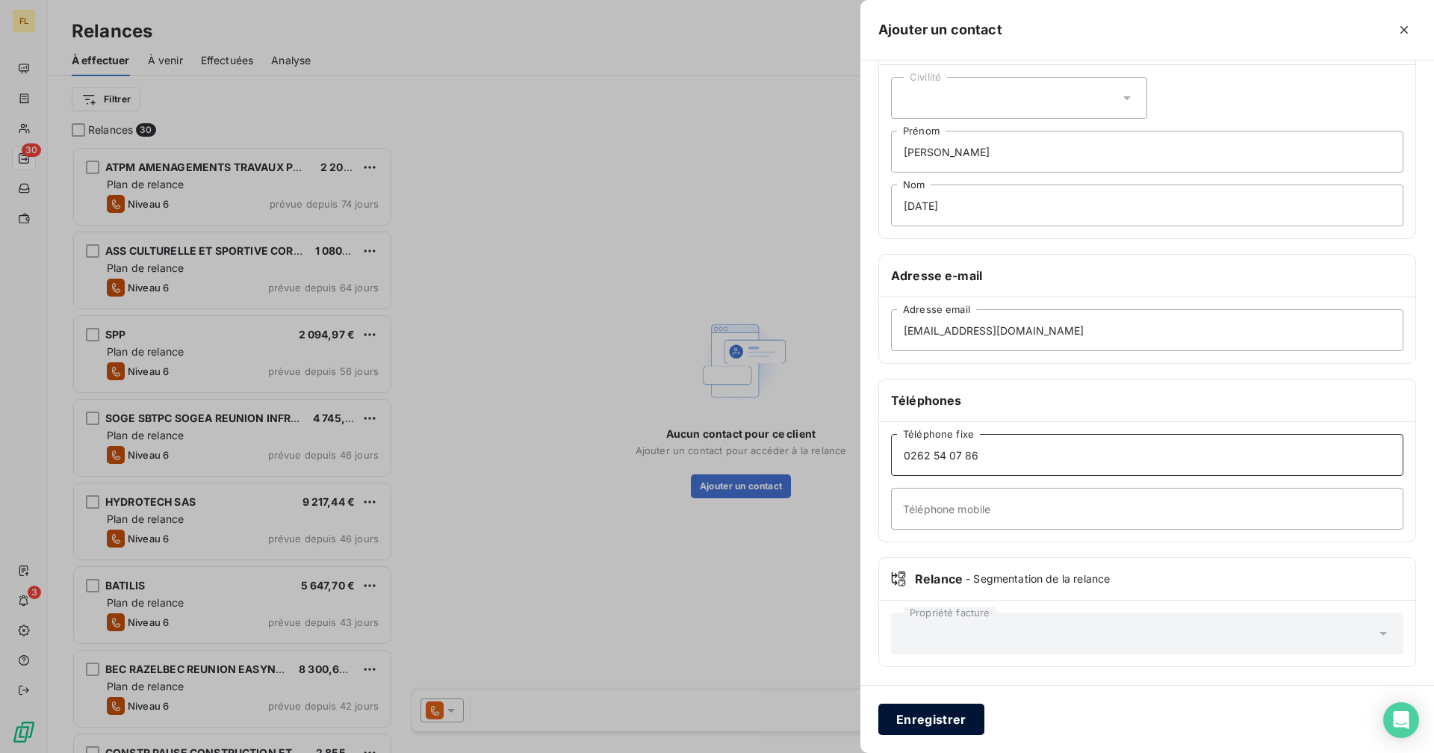
type input "0262 54 07 86"
click at [918, 721] on button "Enregistrer" at bounding box center [931, 718] width 106 height 31
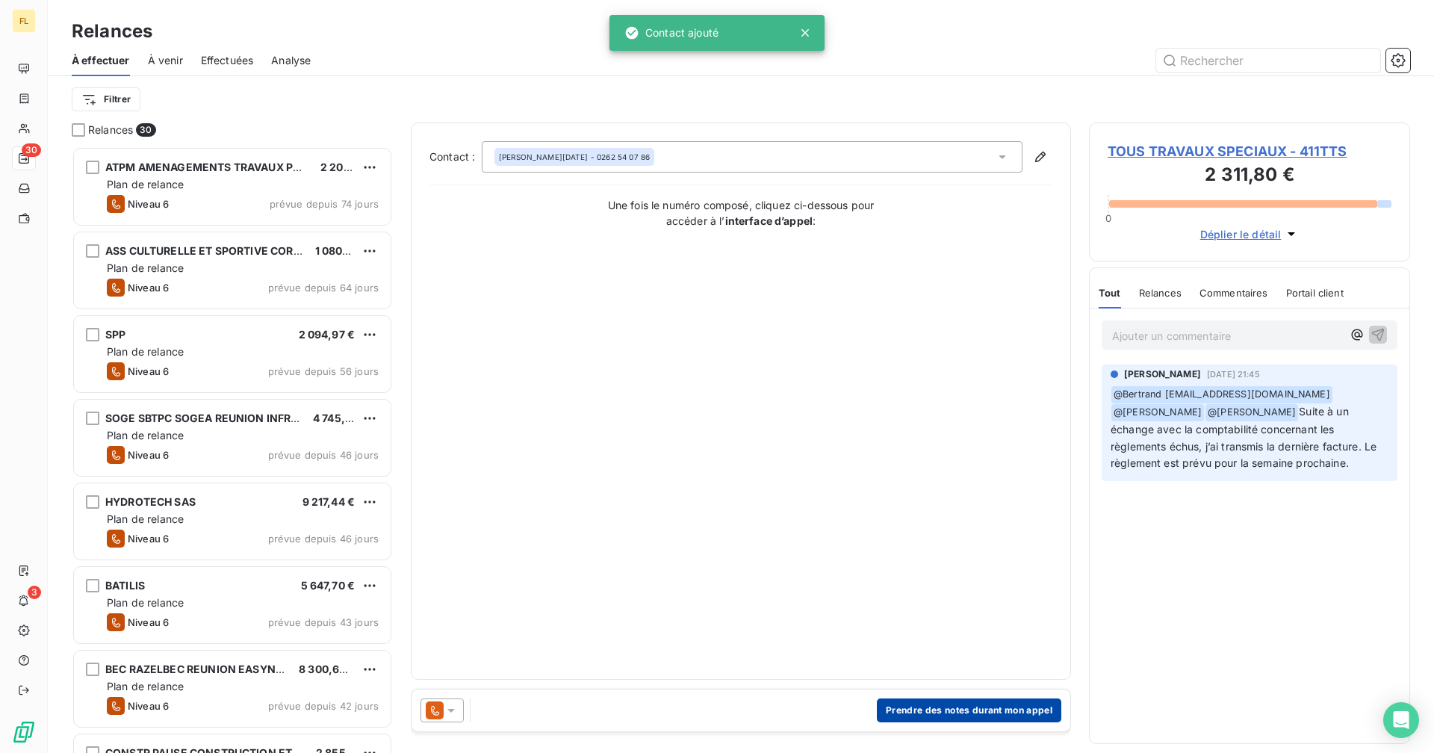
click at [923, 706] on button "Prendre des notes durant mon appel" at bounding box center [969, 710] width 184 height 24
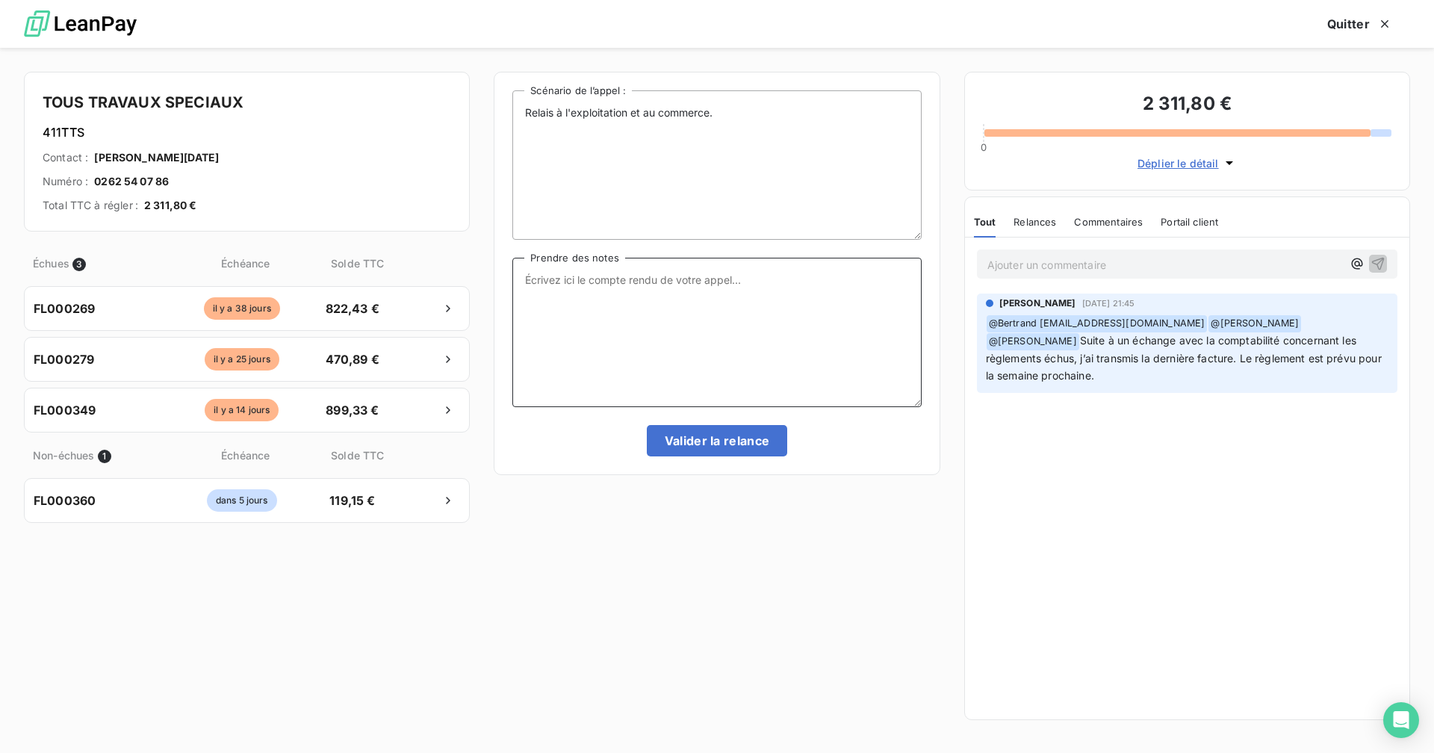
click at [617, 292] on textarea "Prendre des notes" at bounding box center [716, 332] width 408 height 149
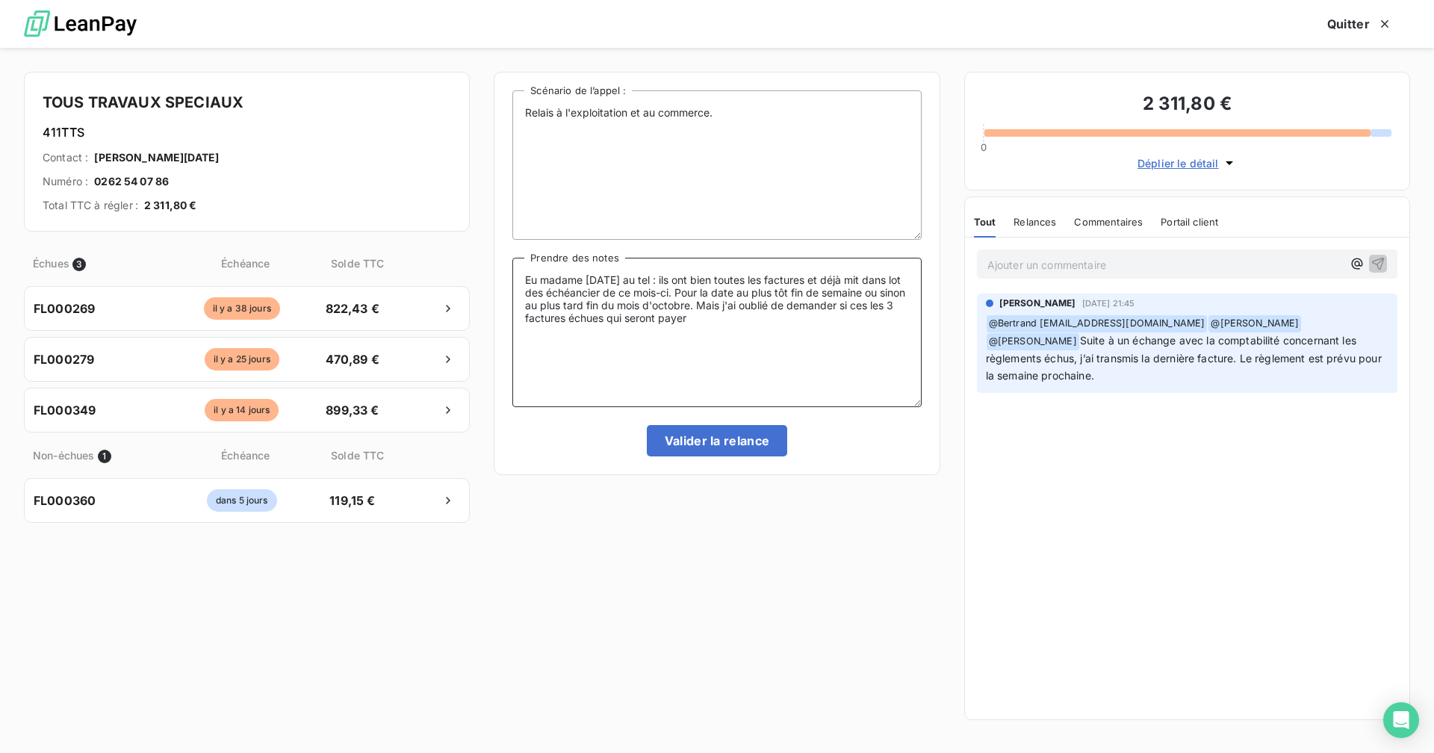
drag, startPoint x: 738, startPoint y: 325, endPoint x: 518, endPoint y: 281, distance: 223.9
click at [518, 281] on textarea "Eu madame Noel au tel : ils ont bien toutes les factures et déjà mit dans lot d…" at bounding box center [716, 332] width 408 height 149
click at [759, 314] on textarea "Eu madame Noel au tel : ils ont bien toutes les factures et déjà mit dans lot d…" at bounding box center [716, 332] width 408 height 149
click at [721, 319] on textarea "Eu madame Noel au tel : ils ont bien toutes les factures et déjà mit dans lot d…" at bounding box center [716, 332] width 408 height 149
drag, startPoint x: 721, startPoint y: 319, endPoint x: 525, endPoint y: 276, distance: 200.9
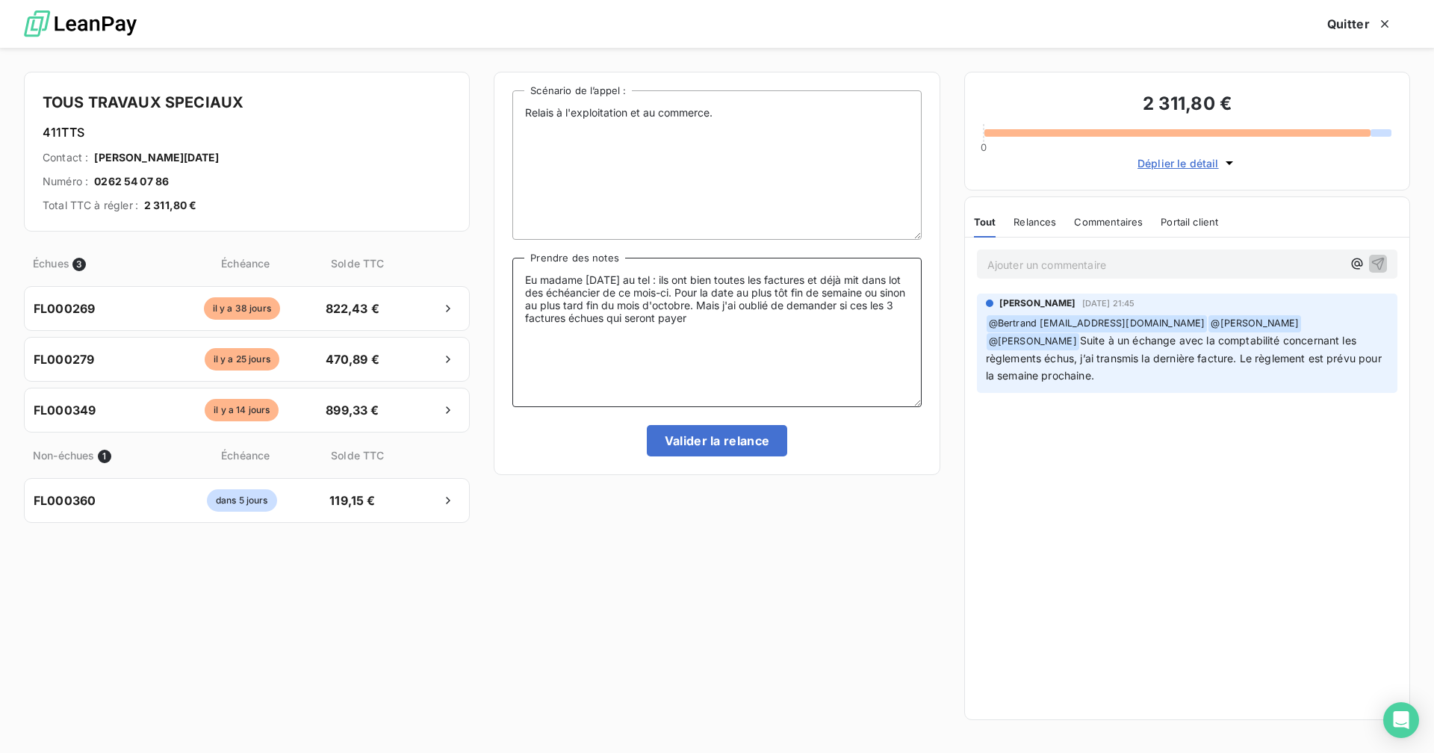
click at [525, 276] on textarea "Eu madame Noel au tel : ils ont bien toutes les factures et déjà mit dans lot d…" at bounding box center [716, 332] width 408 height 149
paste textarea "Mme Noël au téléphone : ils ont bien reçu toutes les factures, qui ont déjà été…"
click at [526, 331] on textarea "Eu Mme Noël au téléphone : ils ont bien reçu toutes les factures, qui ont déjà …" at bounding box center [716, 332] width 408 height 149
click at [523, 304] on textarea "Eu Mme Noël au téléphone : ils ont bien reçu toutes les factures, qui ont déjà …" at bounding box center [716, 332] width 408 height 149
click at [620, 332] on textarea "Eu Mme Noël au téléphone : ils ont bien reçu toutes les factures, qui ont déjà …" at bounding box center [716, 332] width 408 height 149
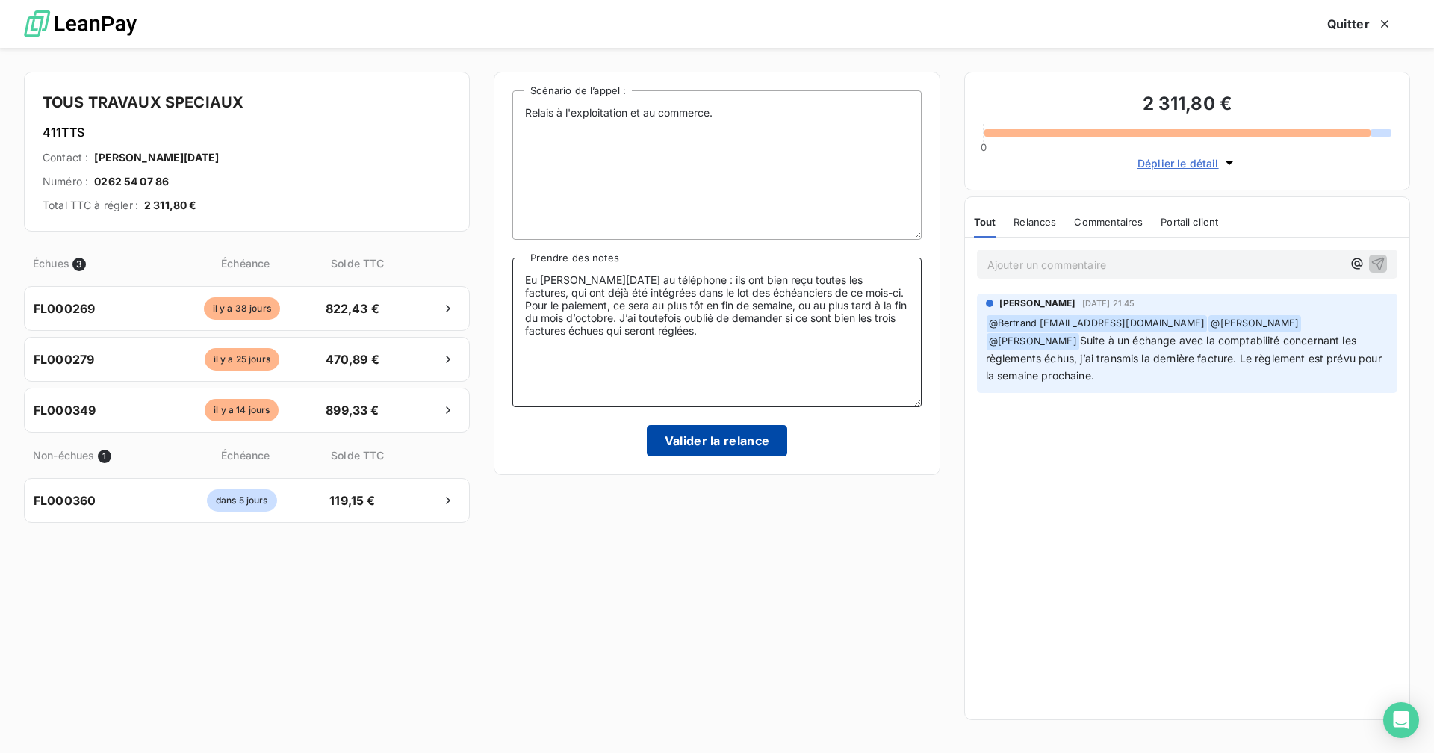
type textarea "Eu Mme Noël au téléphone : ils ont bien reçu toutes les factures, qui ont déjà …"
click at [691, 439] on button "Valider la relance" at bounding box center [717, 440] width 141 height 31
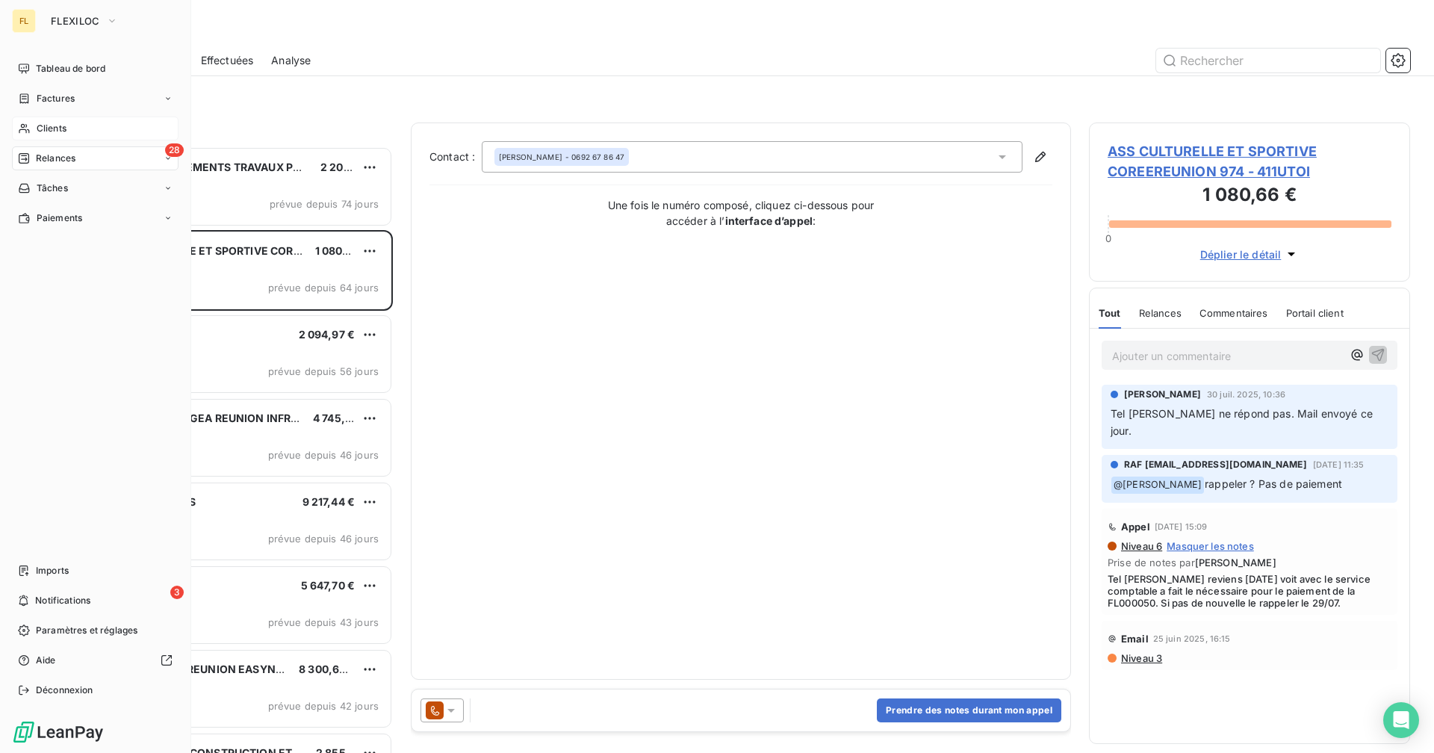
click at [66, 132] on span "Clients" at bounding box center [52, 128] width 30 height 13
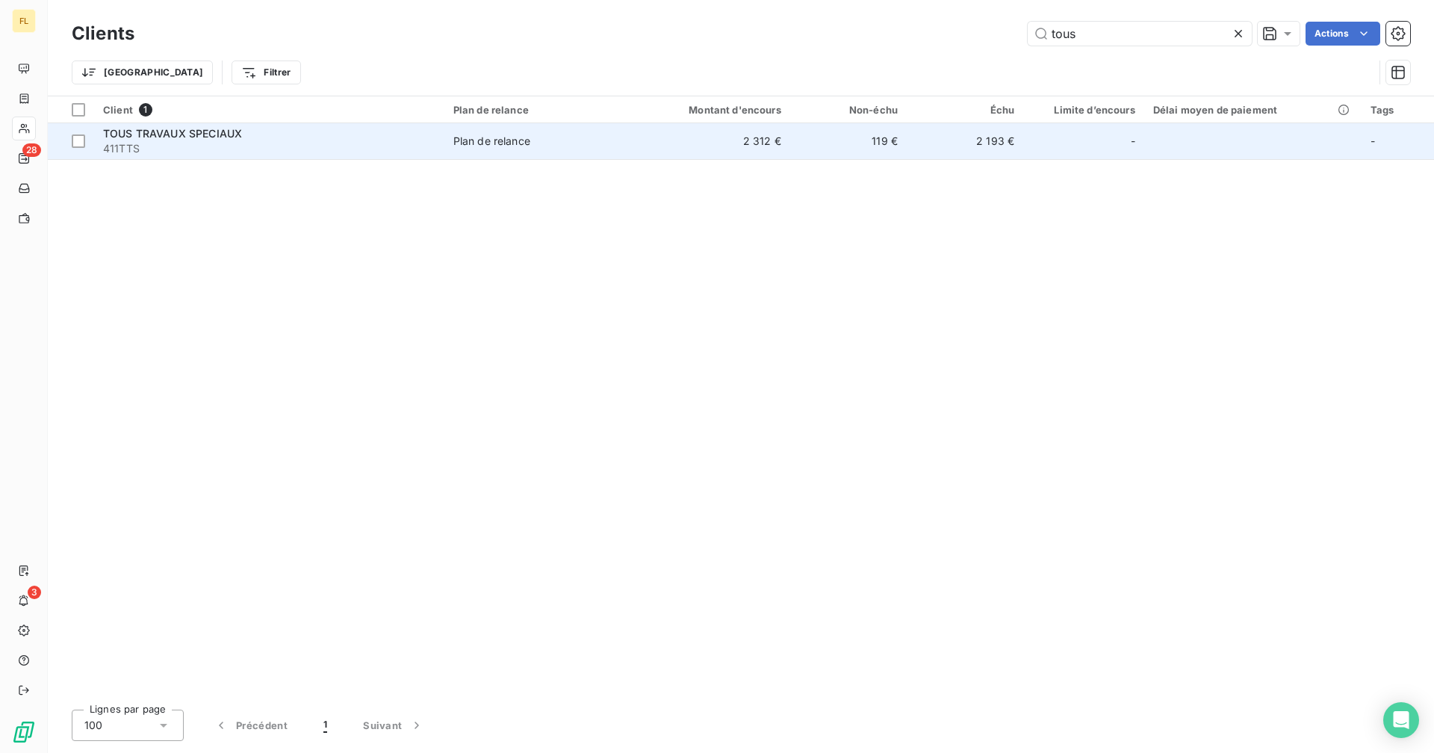
click at [750, 135] on td "2 312 €" at bounding box center [711, 141] width 156 height 36
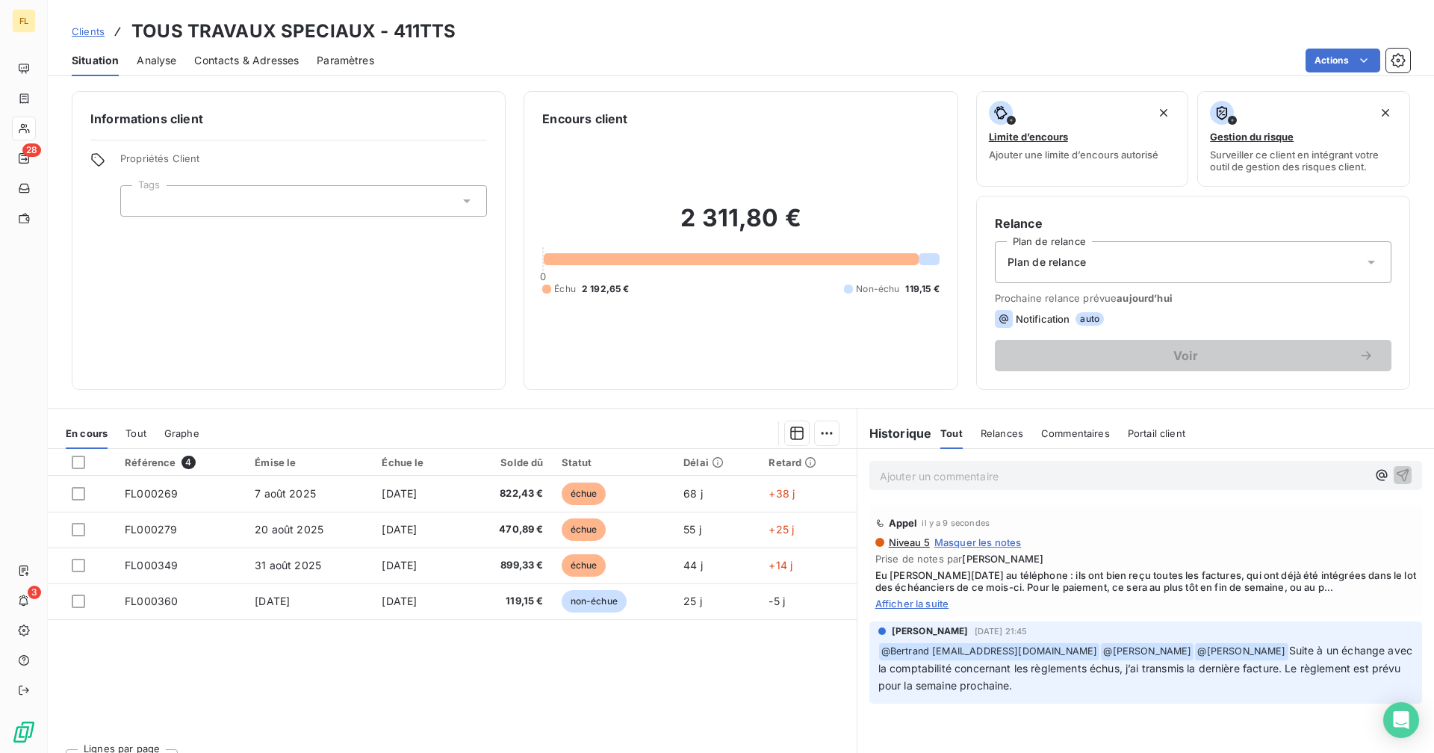
click at [900, 605] on span "Afficher la suite" at bounding box center [1145, 603] width 541 height 12
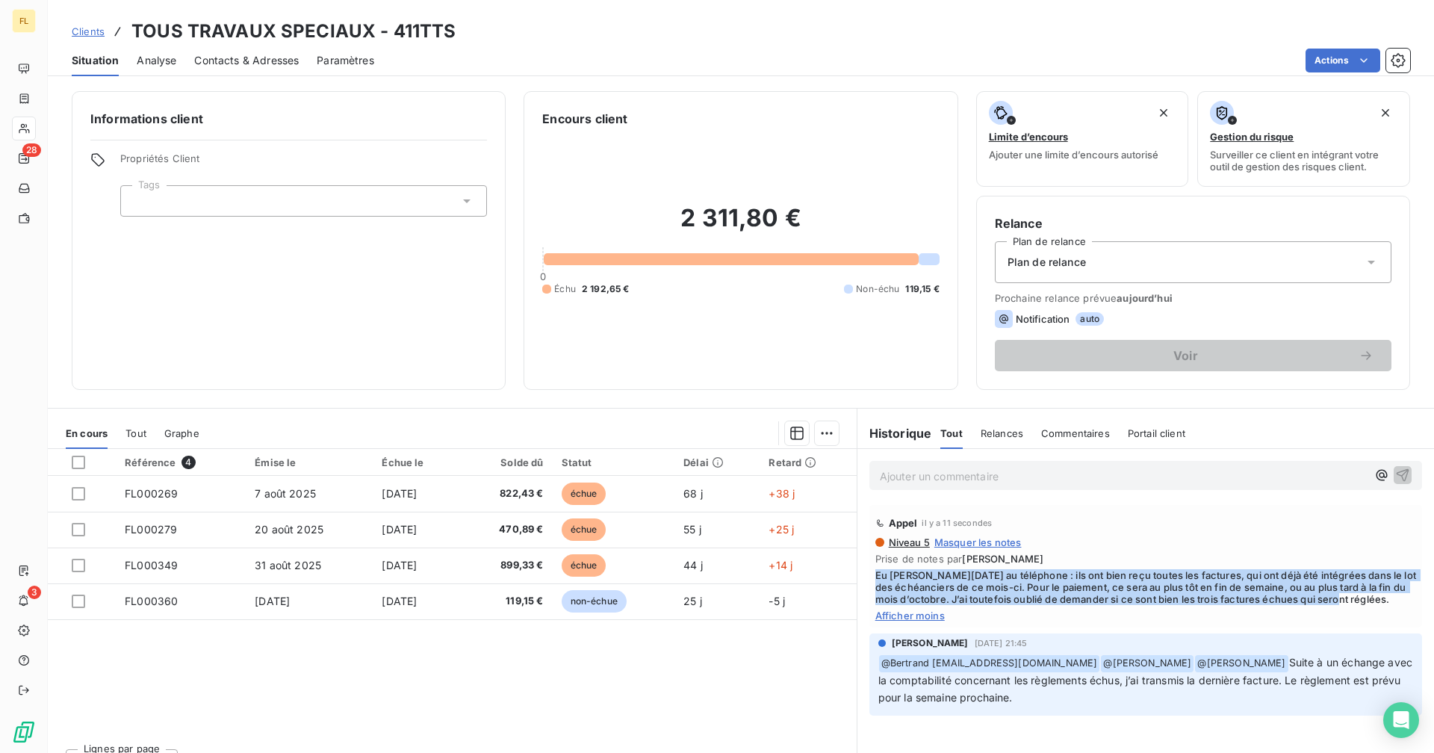
drag, startPoint x: 1388, startPoint y: 600, endPoint x: 863, endPoint y: 576, distance: 525.5
click at [869, 576] on div "Appel il y a 11 secondes Niveau 5 Masquer les notes Prise de notes par Arthur P…" at bounding box center [1145, 566] width 553 height 122
copy span "Eu Mme Noël au téléphone : ils ont bien reçu toutes les factures, qui ont déjà …"
click at [22, 147] on div "28" at bounding box center [31, 149] width 19 height 13
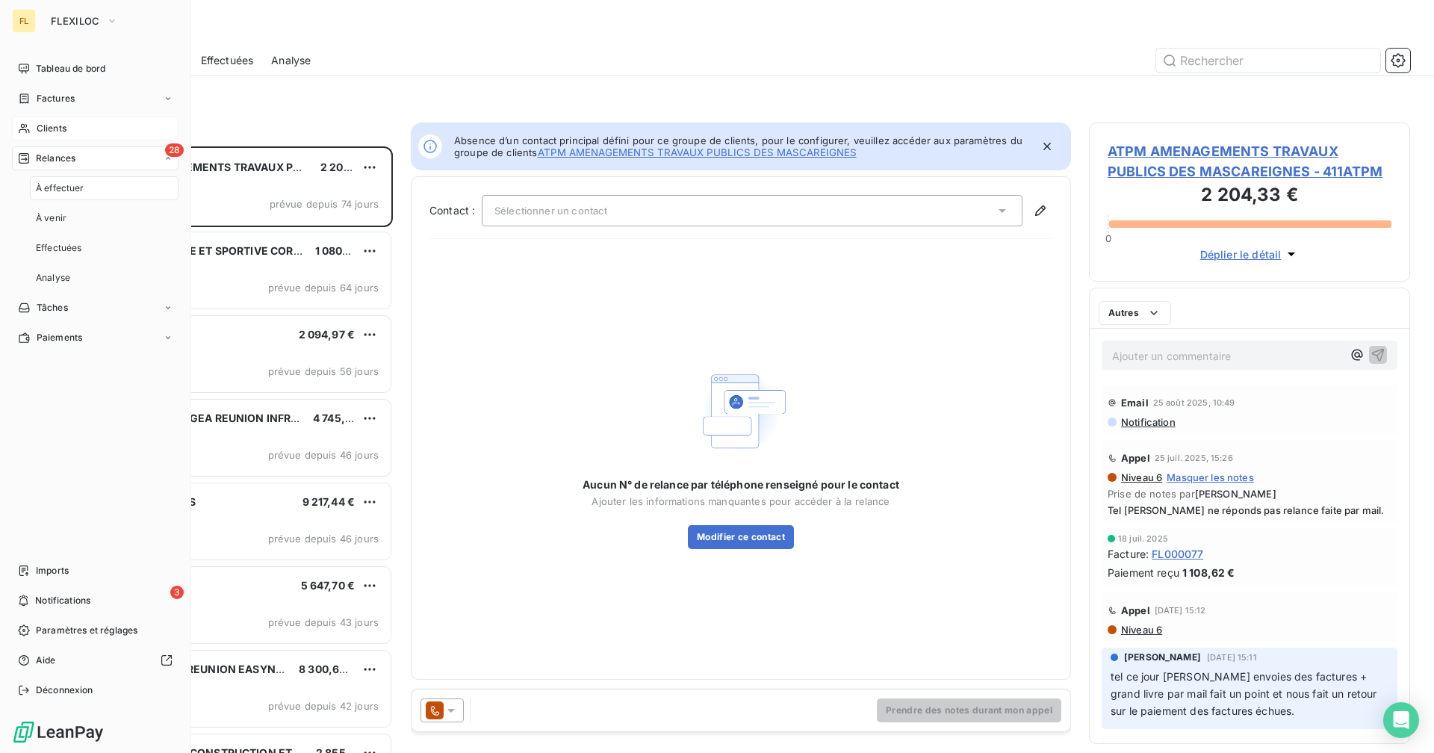
scroll to position [595, 310]
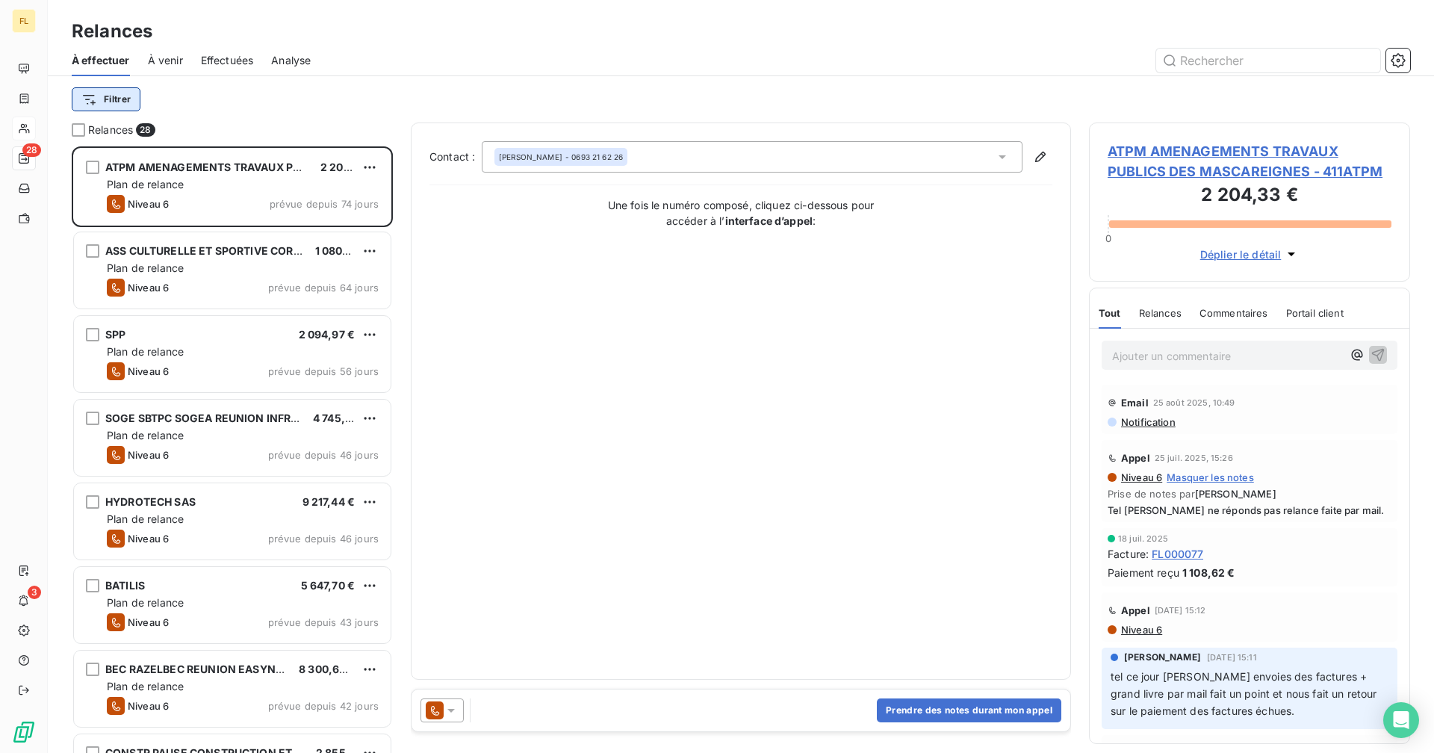
click at [122, 94] on html "FL 28 3 Relances À effectuer À venir Effectuées Analyse Filtrer Relances 28 ATP…" at bounding box center [717, 376] width 1434 height 753
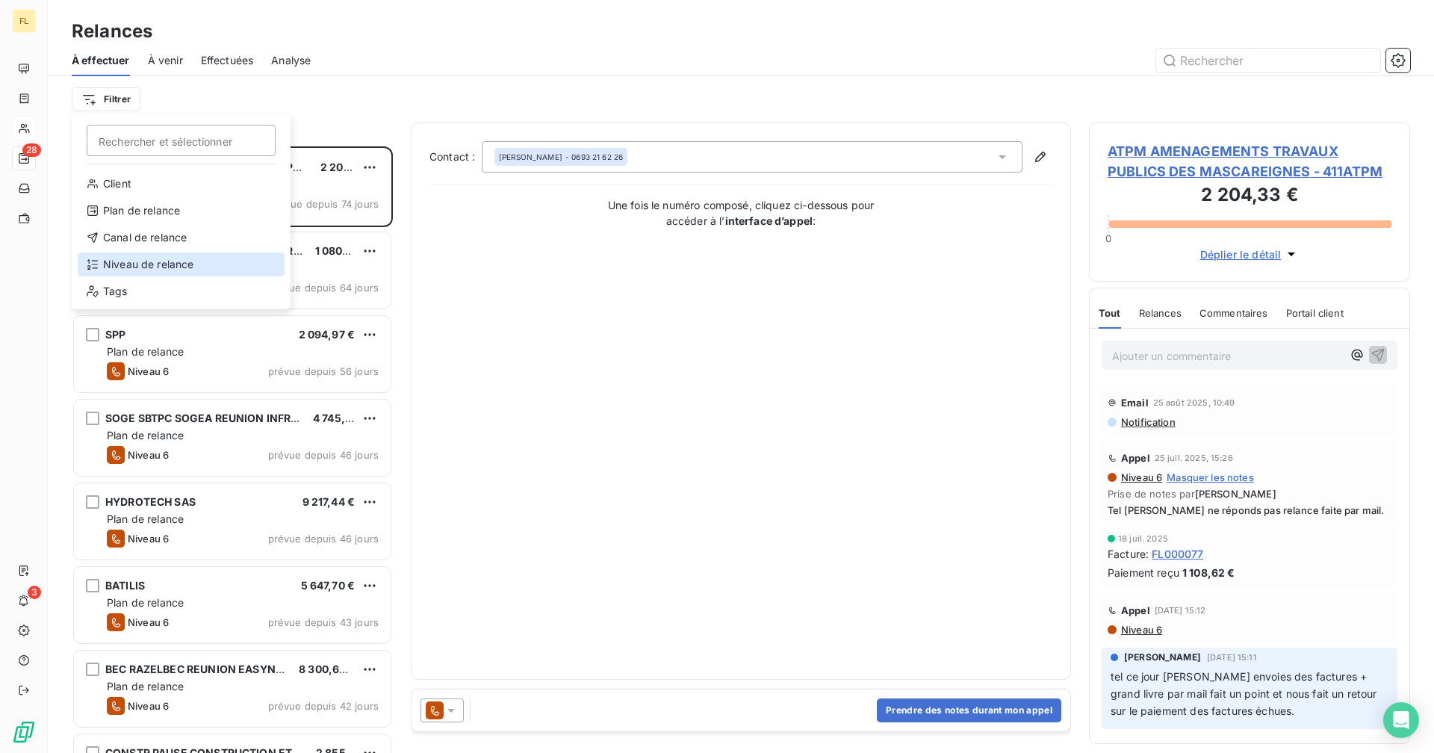
click at [153, 258] on div "Niveau de relance" at bounding box center [181, 264] width 207 height 24
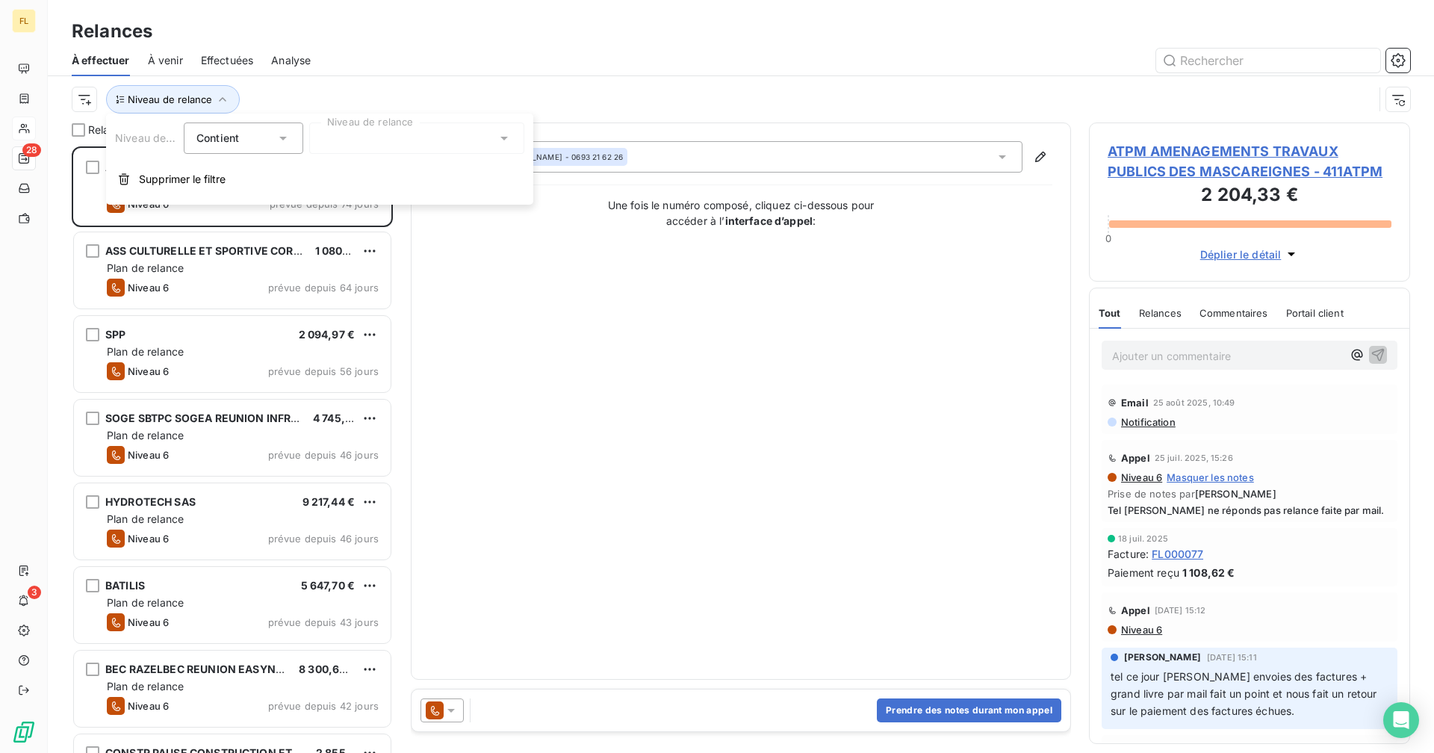
click at [358, 143] on div at bounding box center [416, 137] width 215 height 31
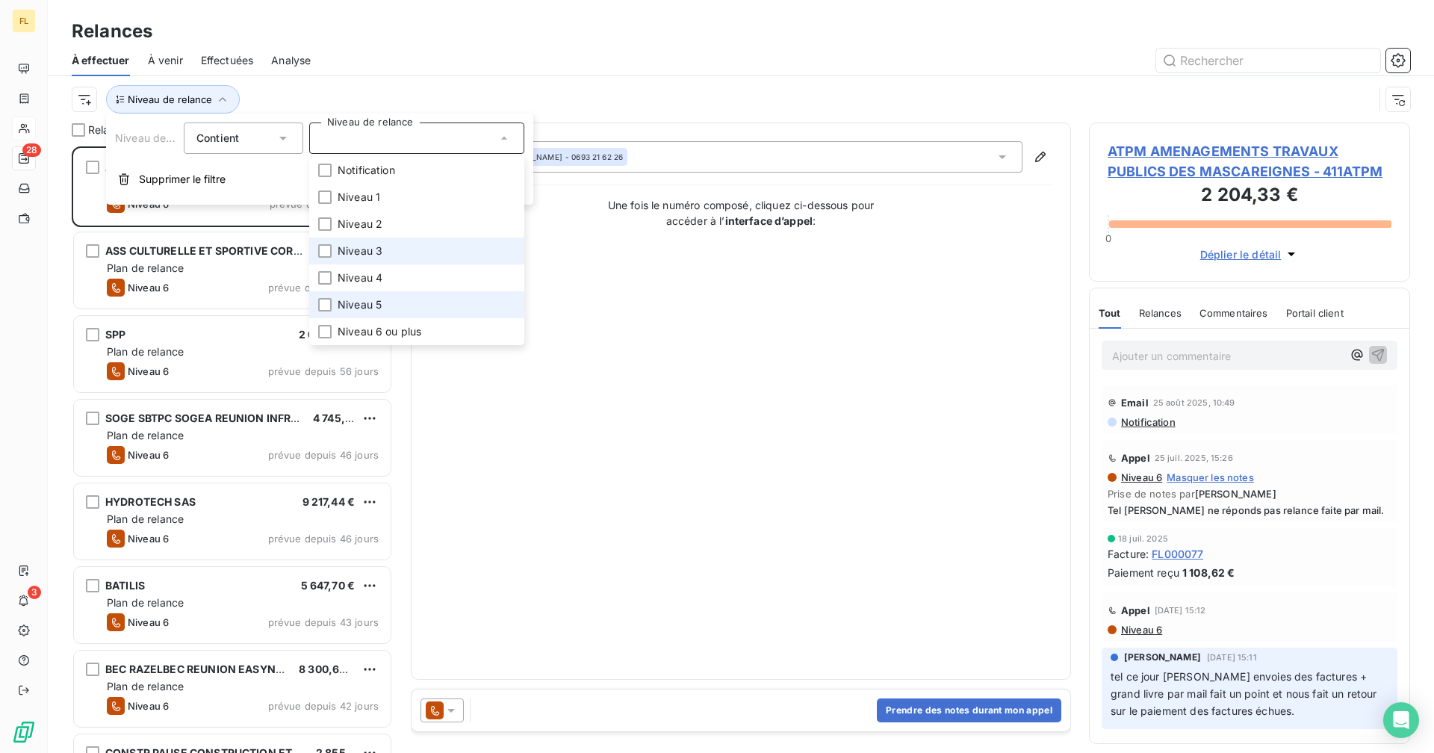
drag, startPoint x: 325, startPoint y: 304, endPoint x: 349, endPoint y: 246, distance: 63.2
click at [326, 305] on div at bounding box center [324, 304] width 13 height 13
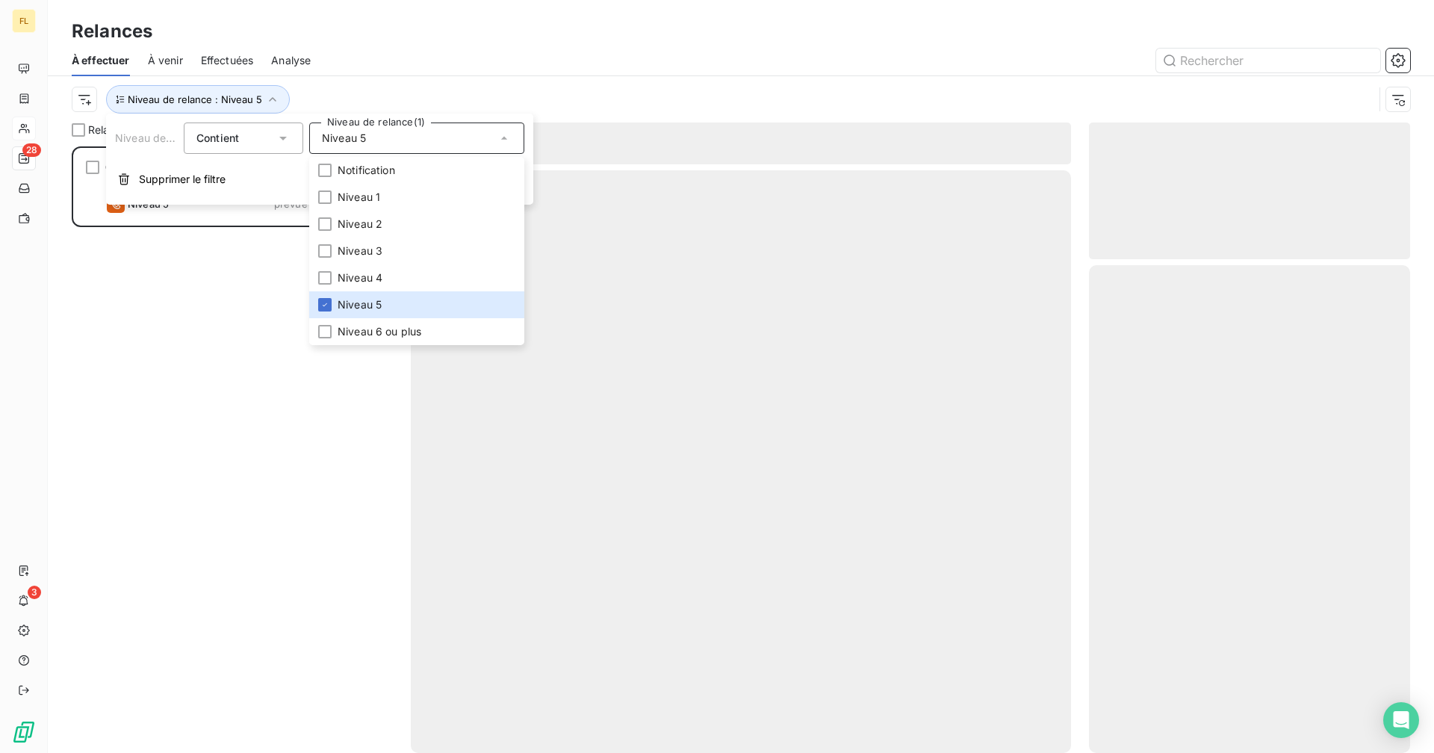
click at [397, 83] on div "Niveau de relance : Niveau 5" at bounding box center [741, 99] width 1338 height 46
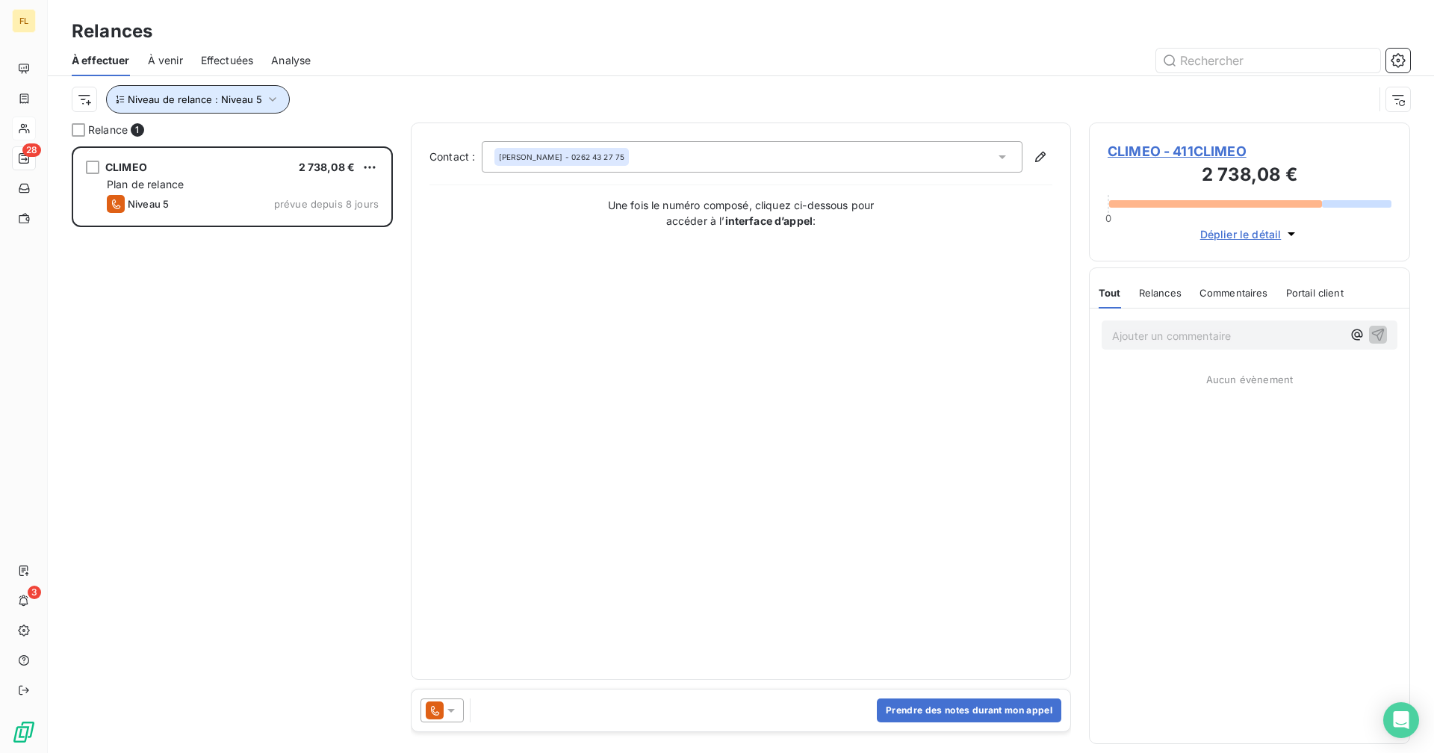
click at [217, 108] on button "Niveau de relance : Niveau 5" at bounding box center [198, 99] width 184 height 28
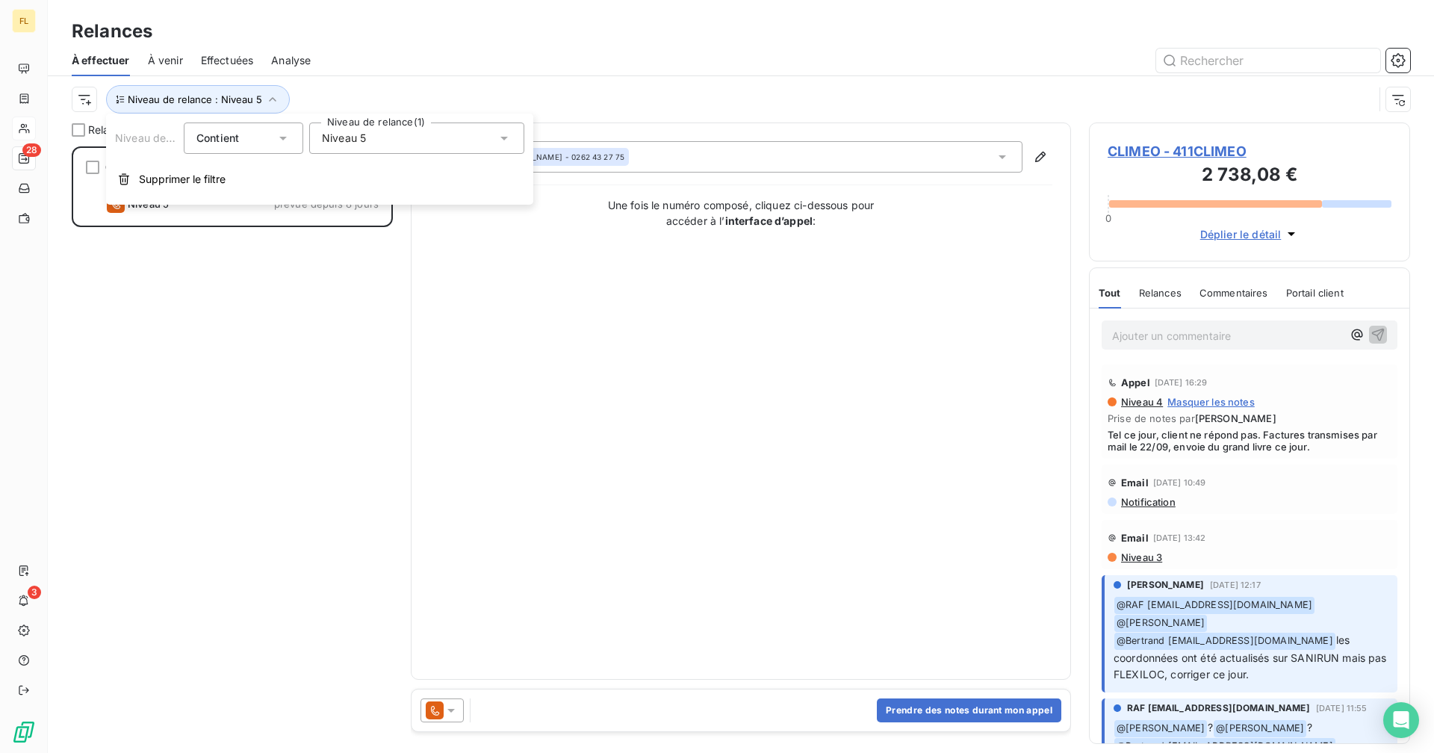
click at [335, 128] on div "Niveau 5" at bounding box center [416, 137] width 215 height 31
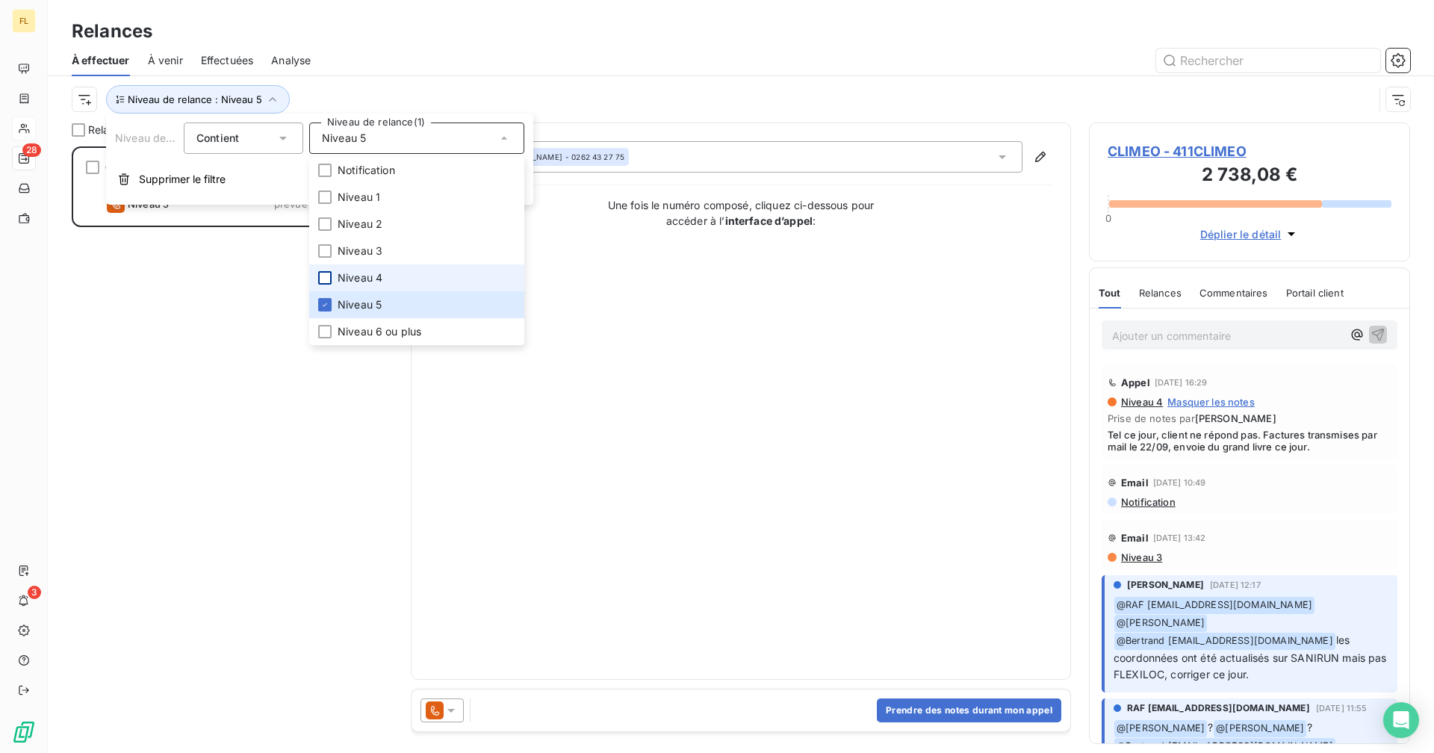
click at [323, 277] on div at bounding box center [324, 277] width 13 height 13
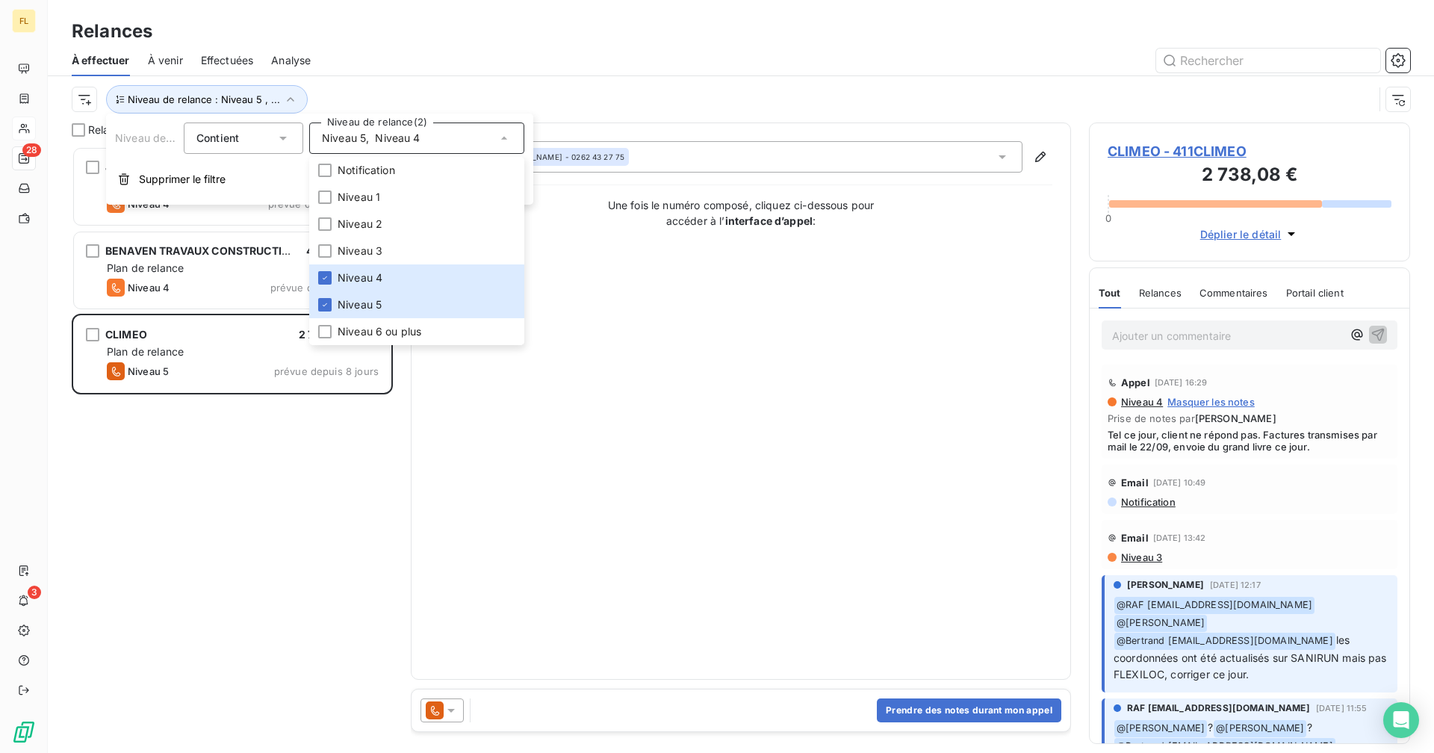
click at [407, 68] on div at bounding box center [869, 61] width 1081 height 24
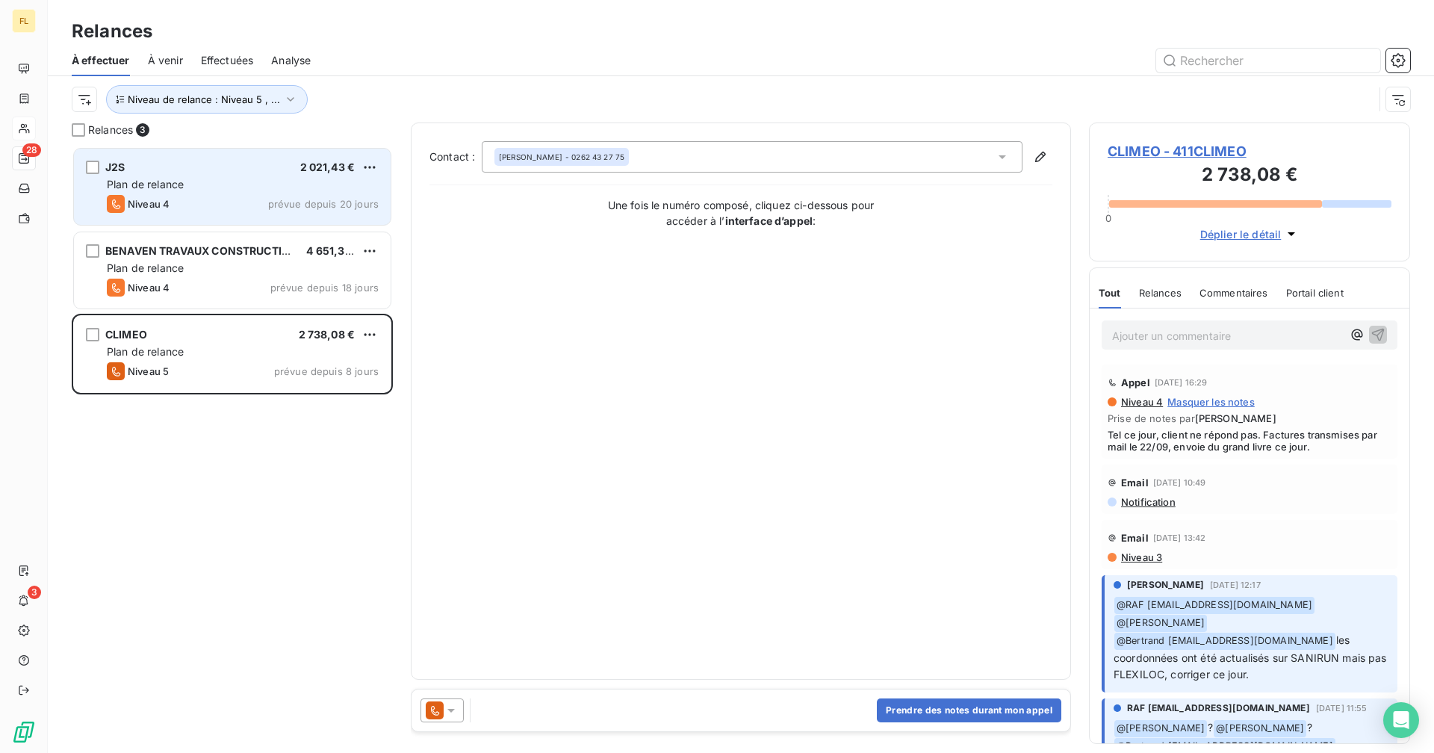
click at [217, 172] on div "J2S 2 021,43 €" at bounding box center [243, 167] width 272 height 13
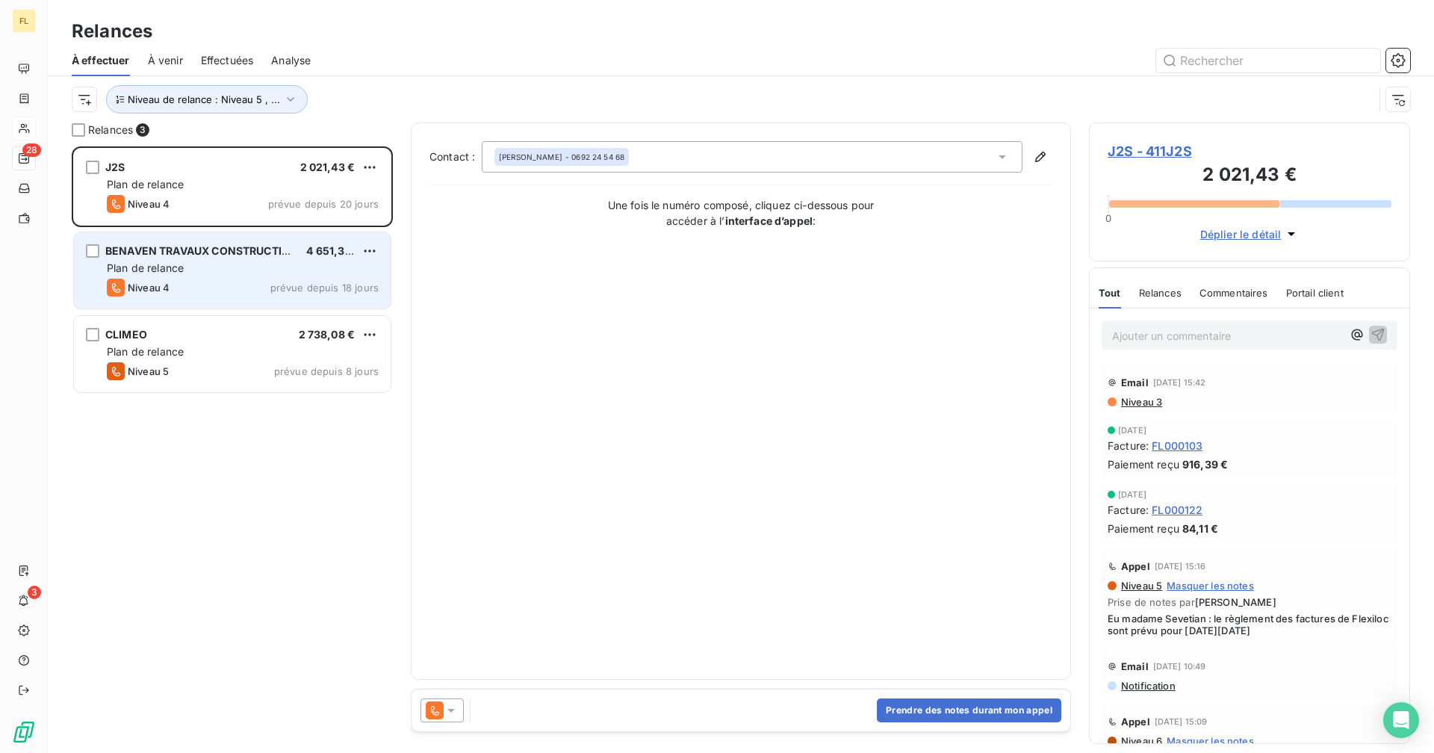
click at [199, 284] on div "Niveau 4 prévue depuis 18 jours" at bounding box center [243, 288] width 272 height 18
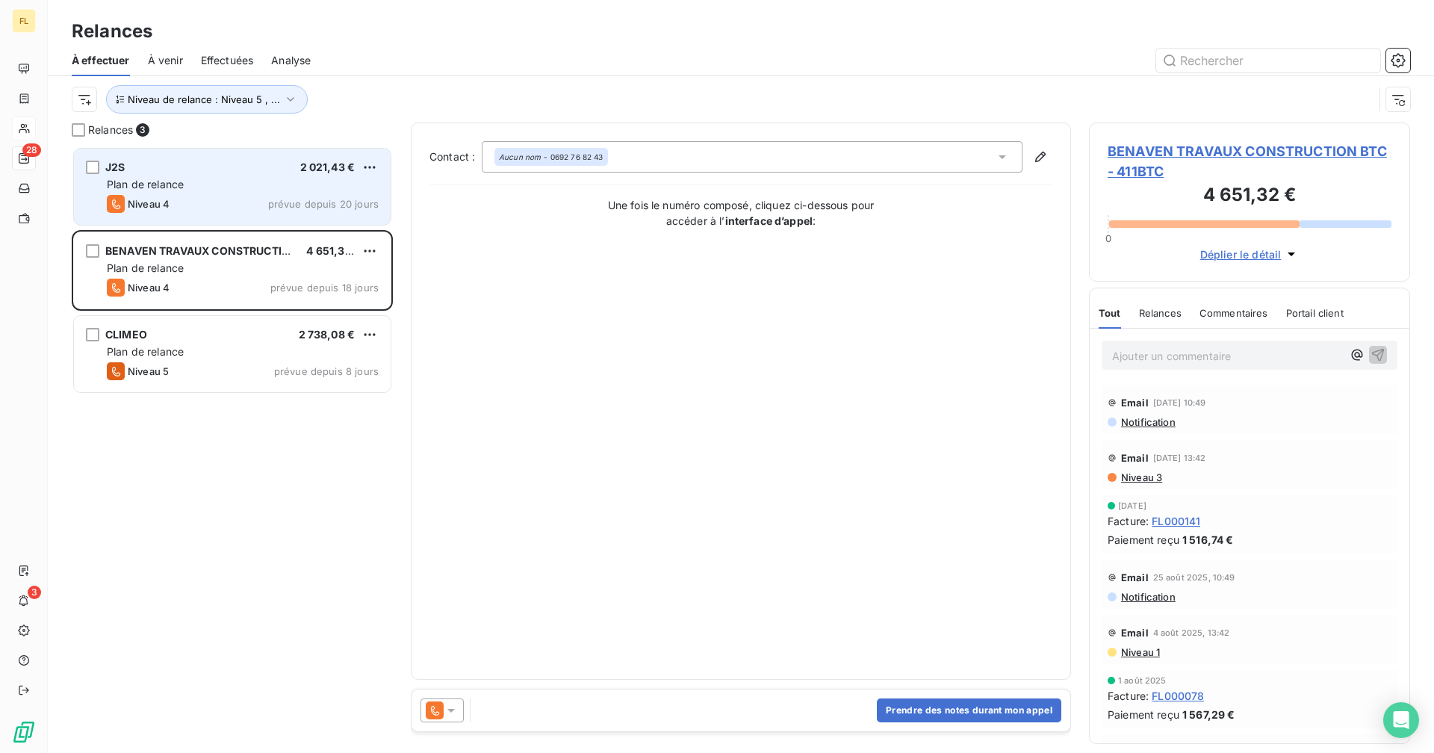
click at [199, 183] on div "Plan de relance" at bounding box center [243, 184] width 272 height 15
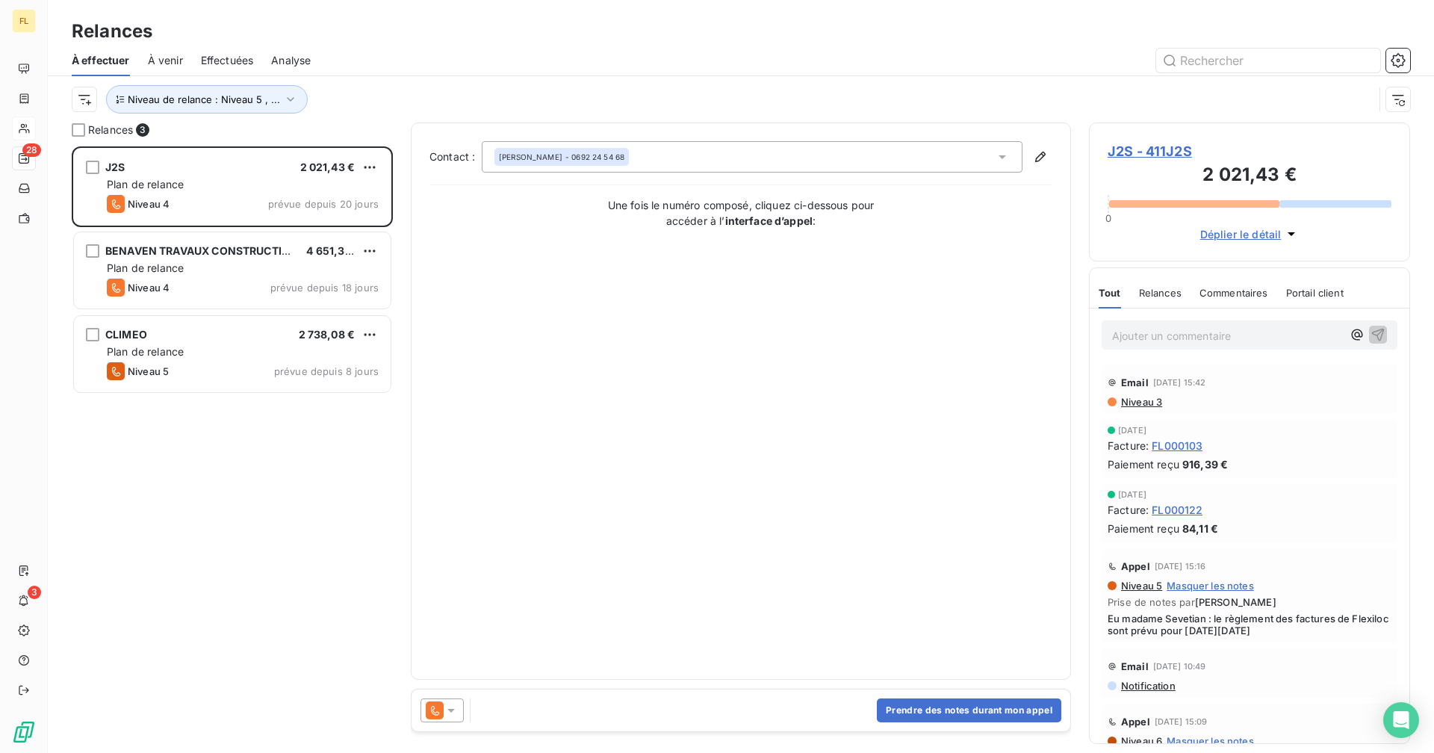
click at [1161, 147] on span "J2S - 411J2S" at bounding box center [1249, 151] width 284 height 20
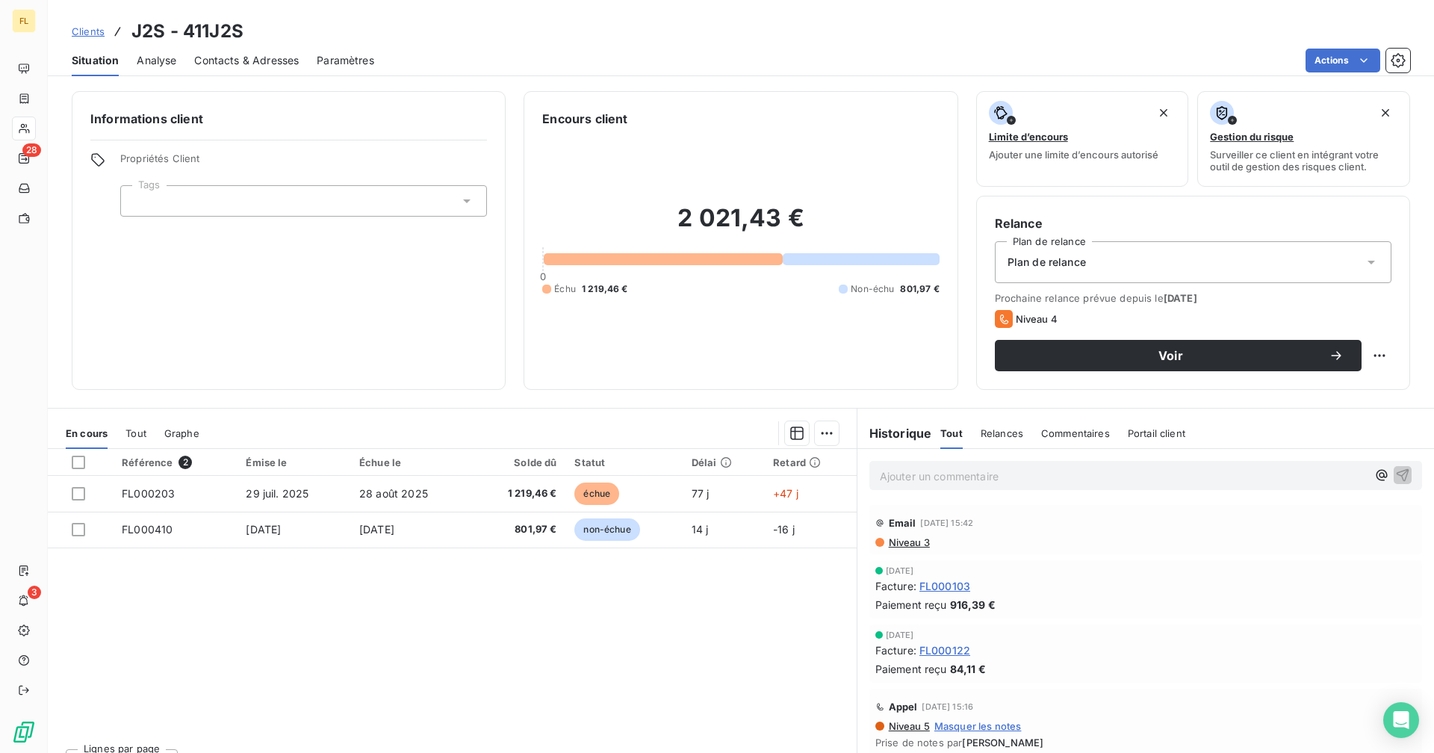
click at [547, 49] on div "Actions" at bounding box center [901, 61] width 1018 height 24
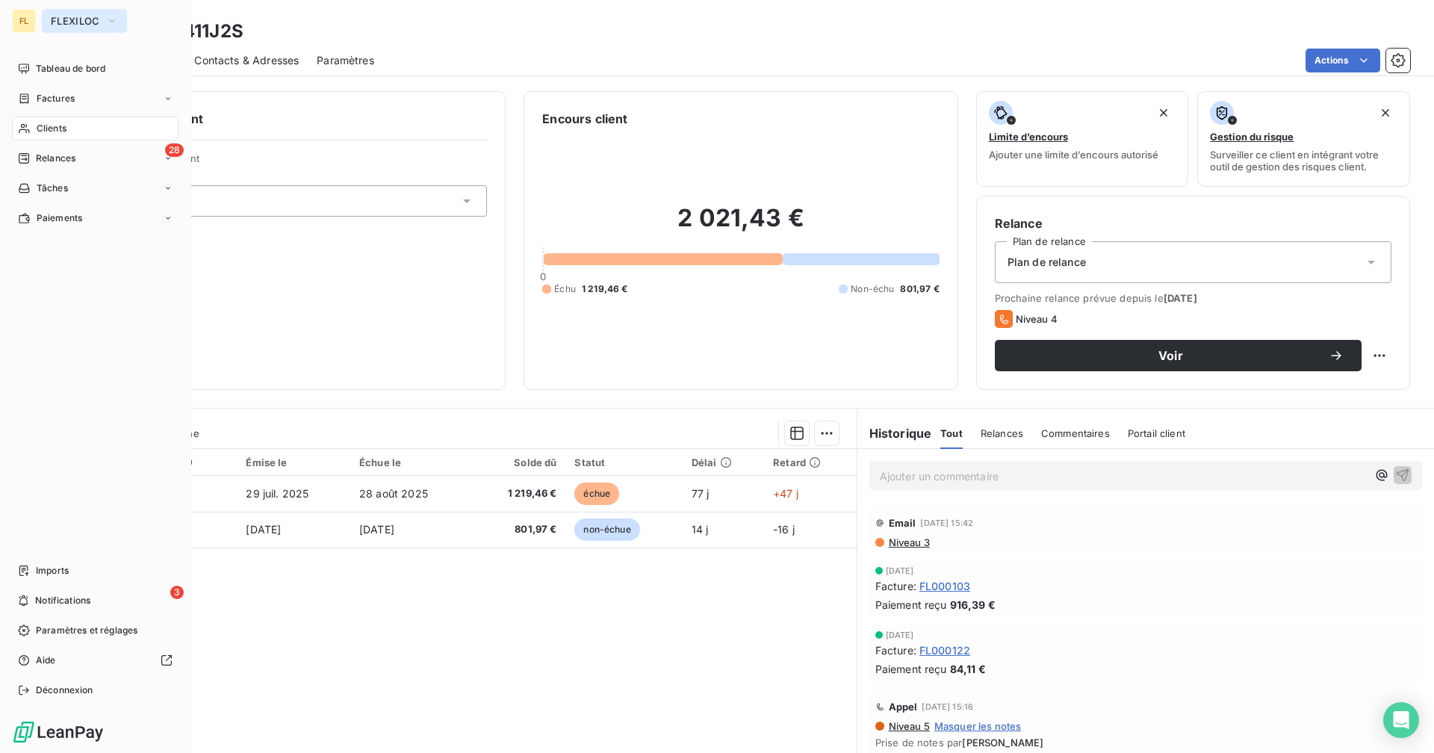
click at [68, 22] on span "FLEXILOC" at bounding box center [75, 21] width 49 height 12
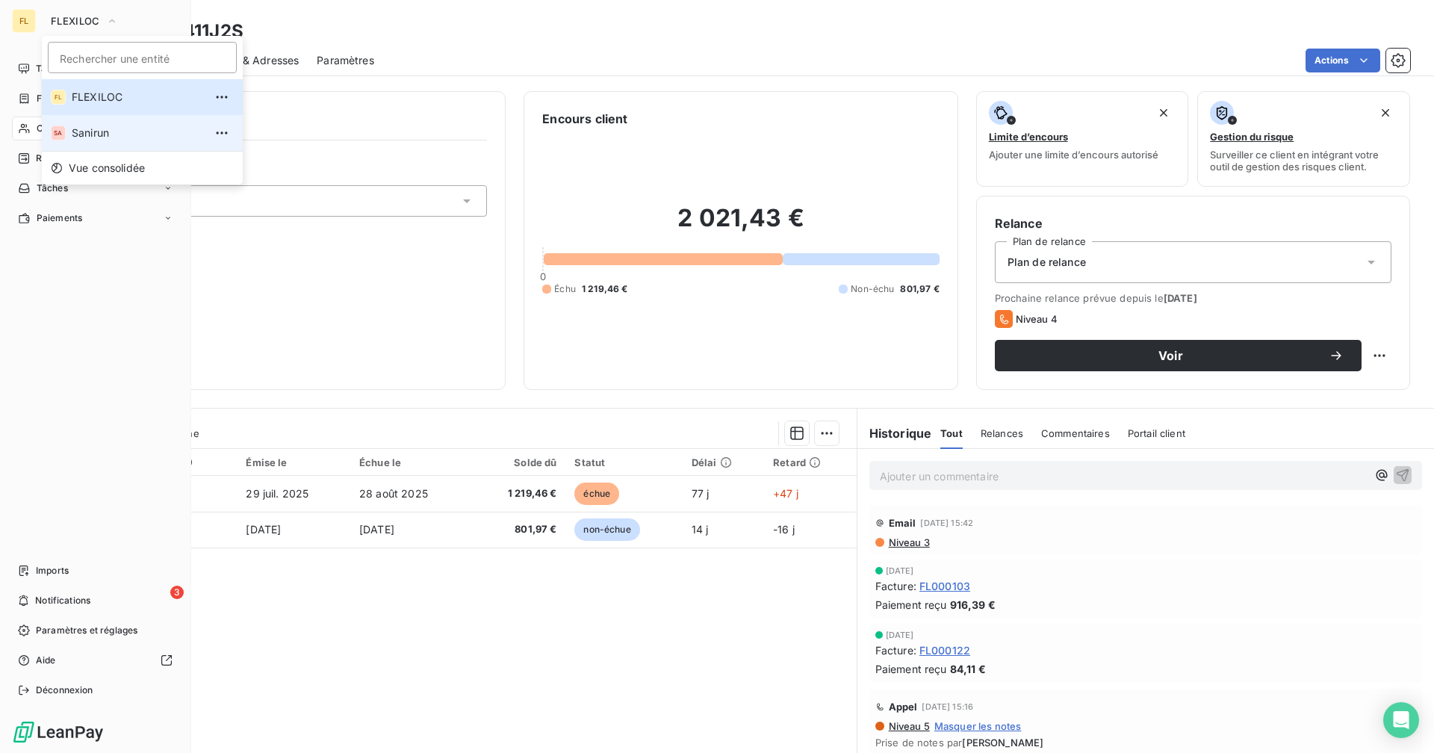
click at [81, 137] on span "Sanirun" at bounding box center [138, 132] width 132 height 15
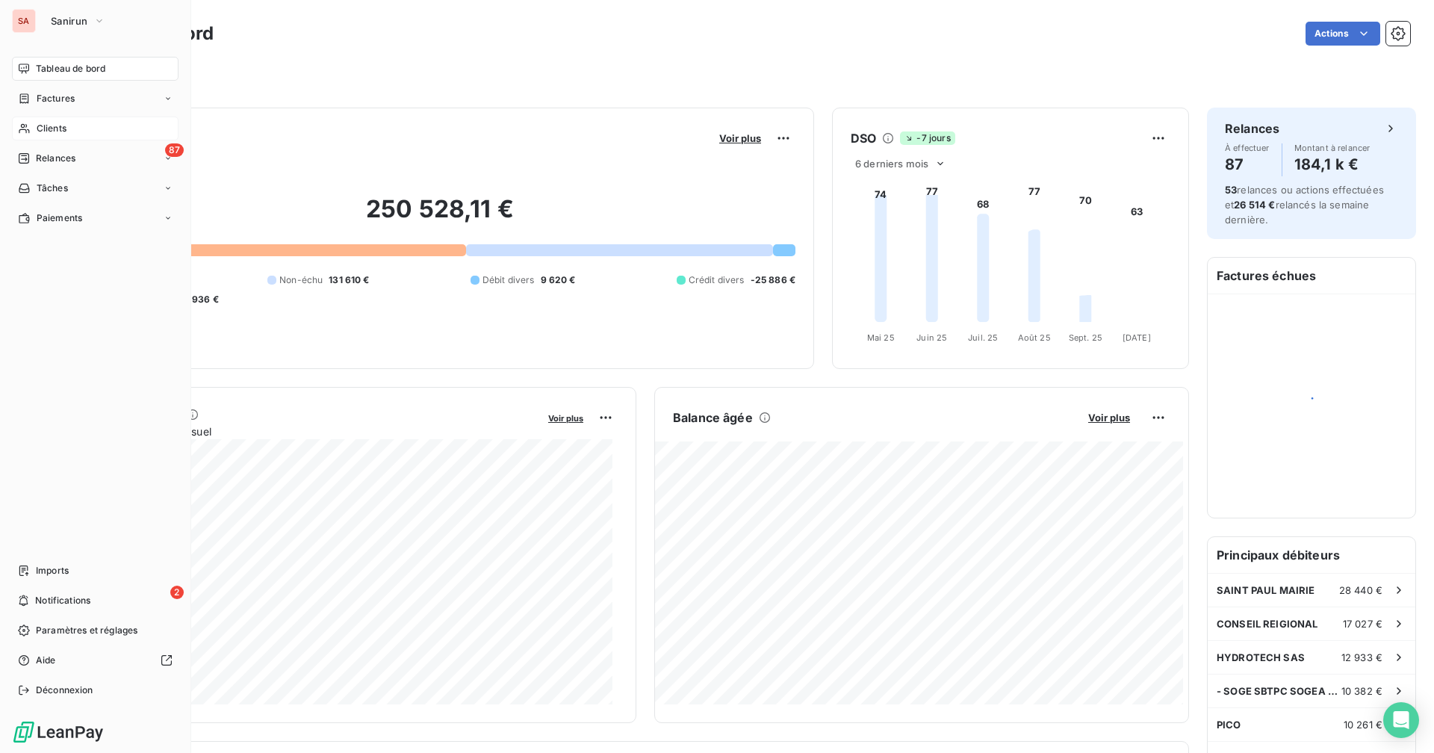
click at [48, 120] on div "Clients" at bounding box center [95, 128] width 167 height 24
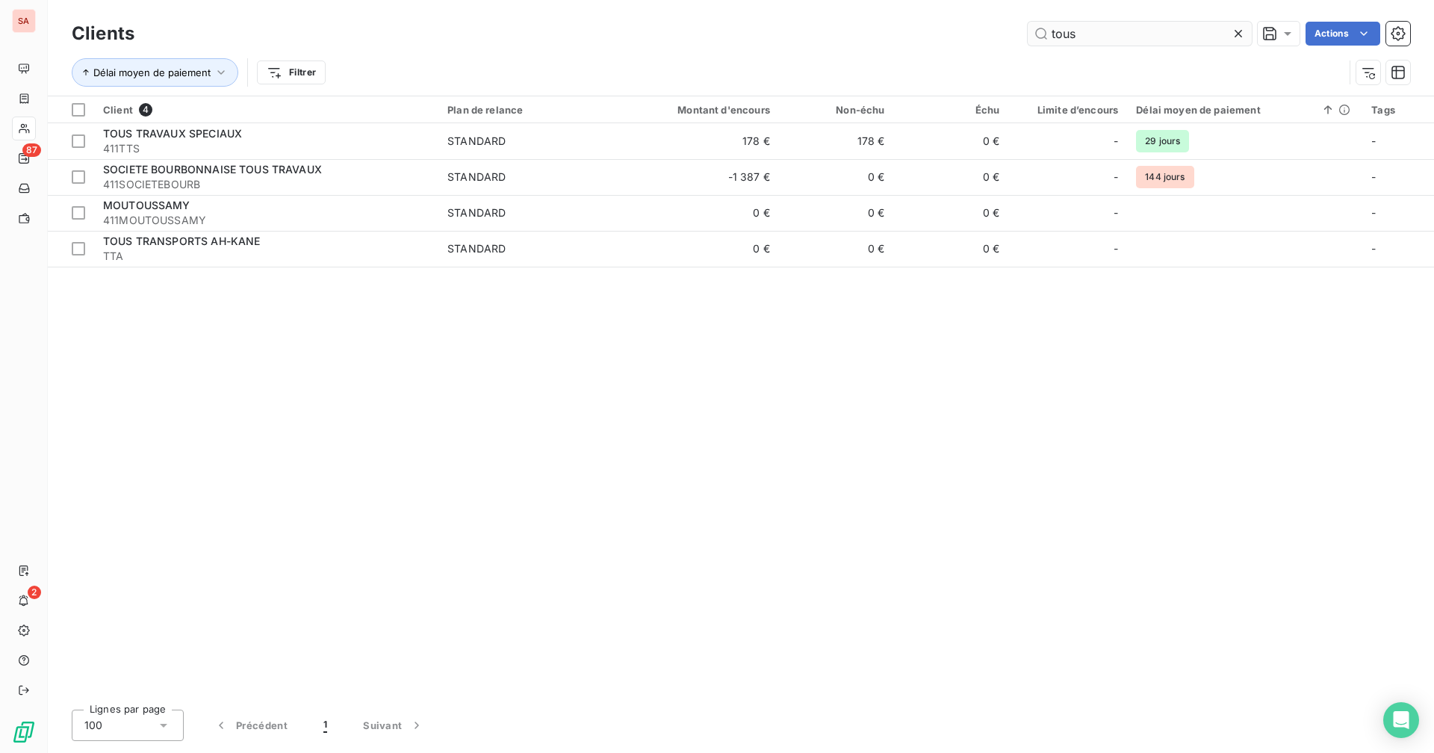
drag, startPoint x: 1063, startPoint y: 37, endPoint x: 1035, endPoint y: 37, distance: 27.6
click at [1035, 37] on input "tous" at bounding box center [1139, 34] width 224 height 24
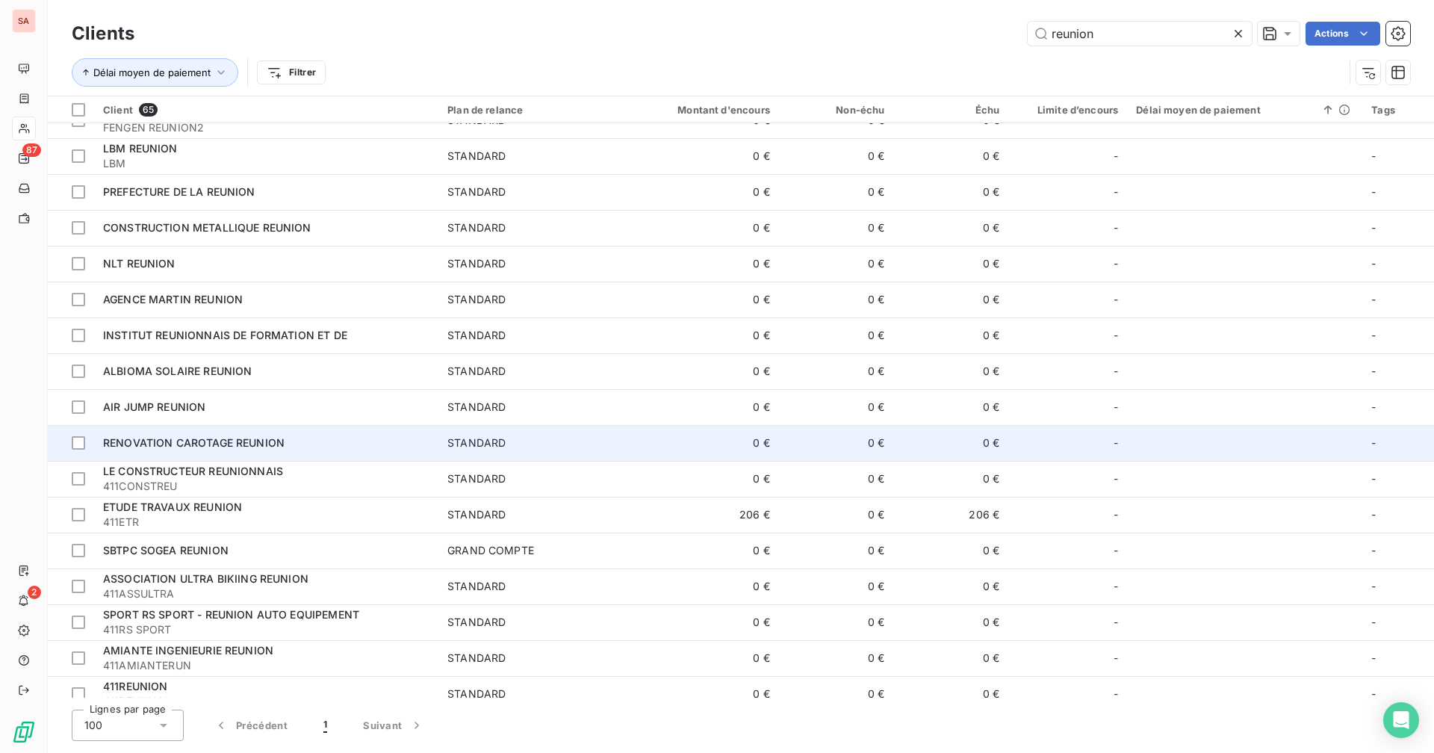
scroll to position [1195, 0]
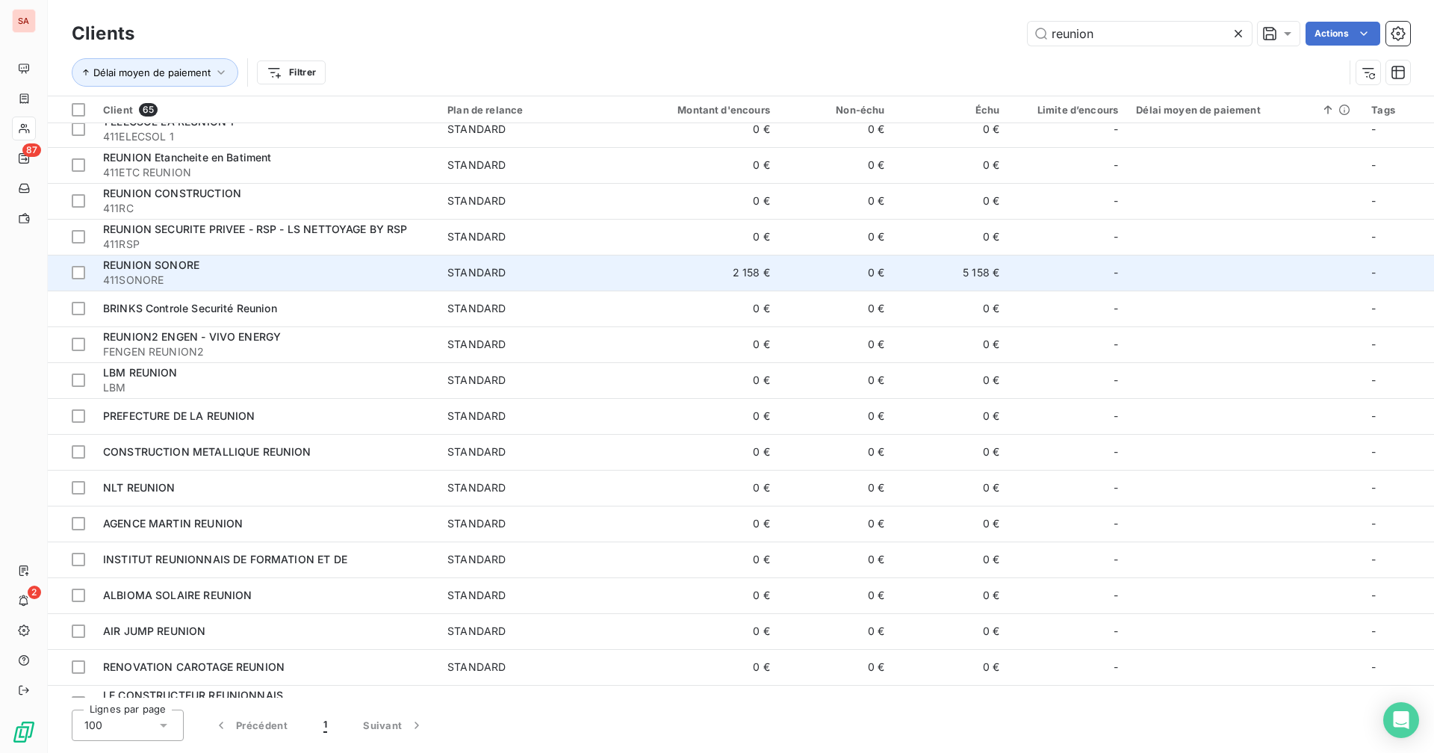
type input "reunion"
click at [697, 258] on td "2 158 €" at bounding box center [702, 273] width 154 height 36
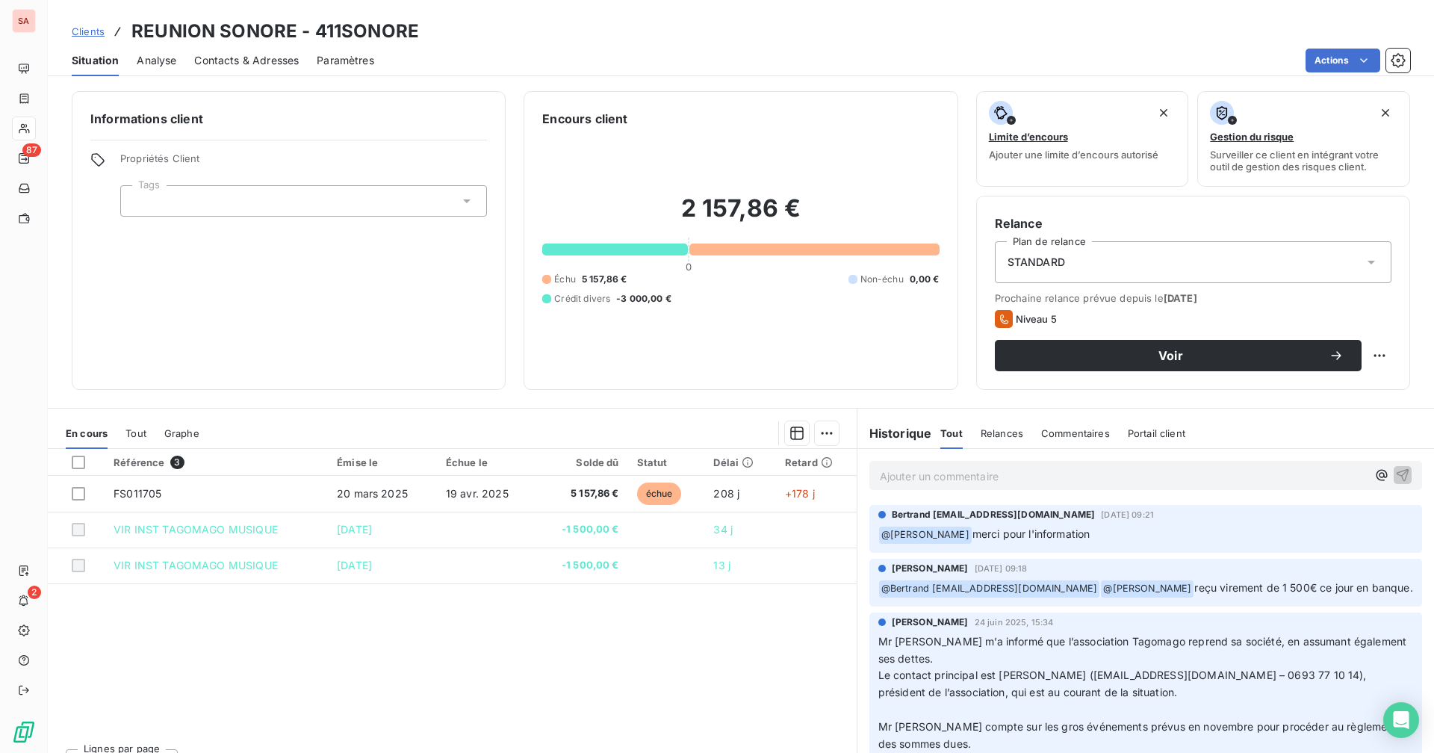
click at [553, 669] on div "Référence 3 Émise le Échue le Solde dû Statut Délai Retard FS011705 20 mars 202…" at bounding box center [452, 592] width 809 height 287
click at [556, 674] on div "Référence 3 Émise le Échue le Solde dû Statut Délai Retard FS011705 20 mars 202…" at bounding box center [452, 592] width 809 height 287
